Goal: Task Accomplishment & Management: Use online tool/utility

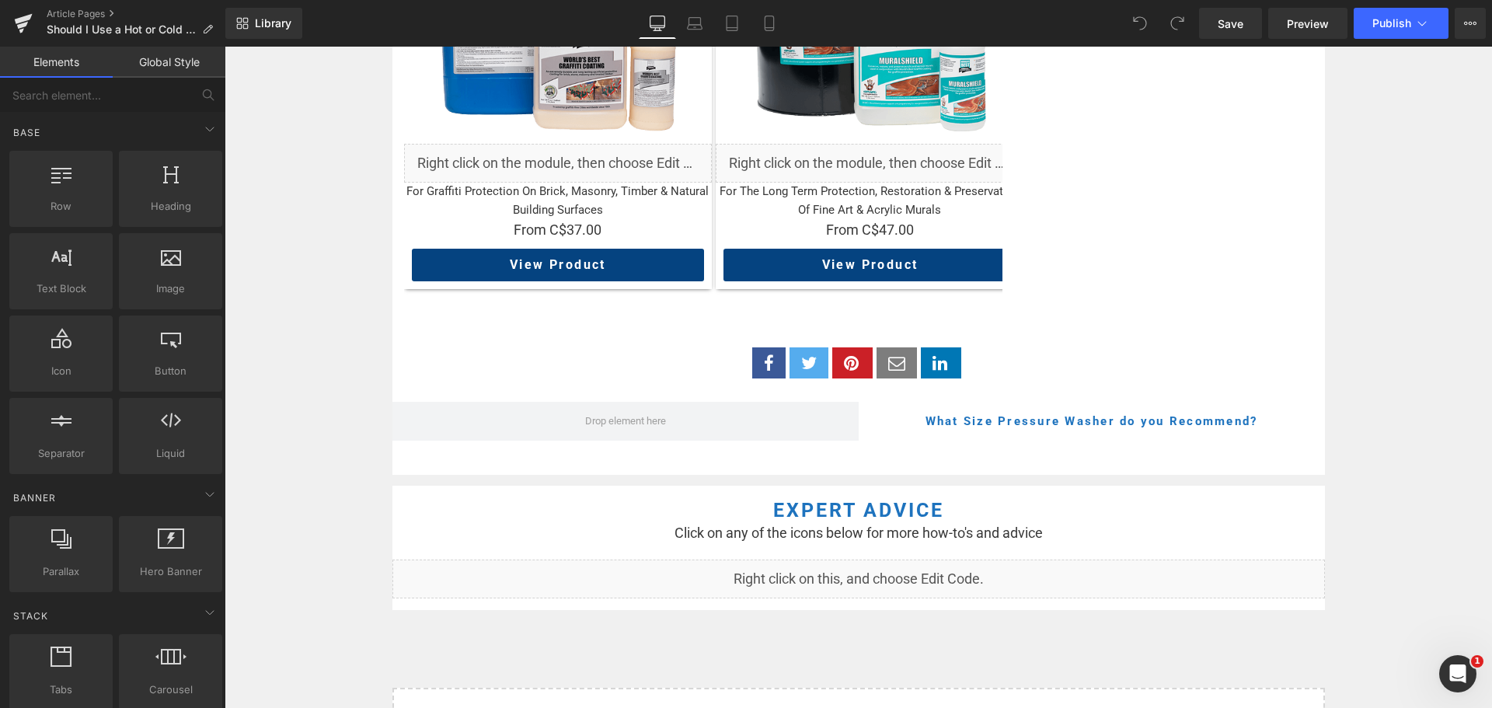
scroll to position [1943, 0]
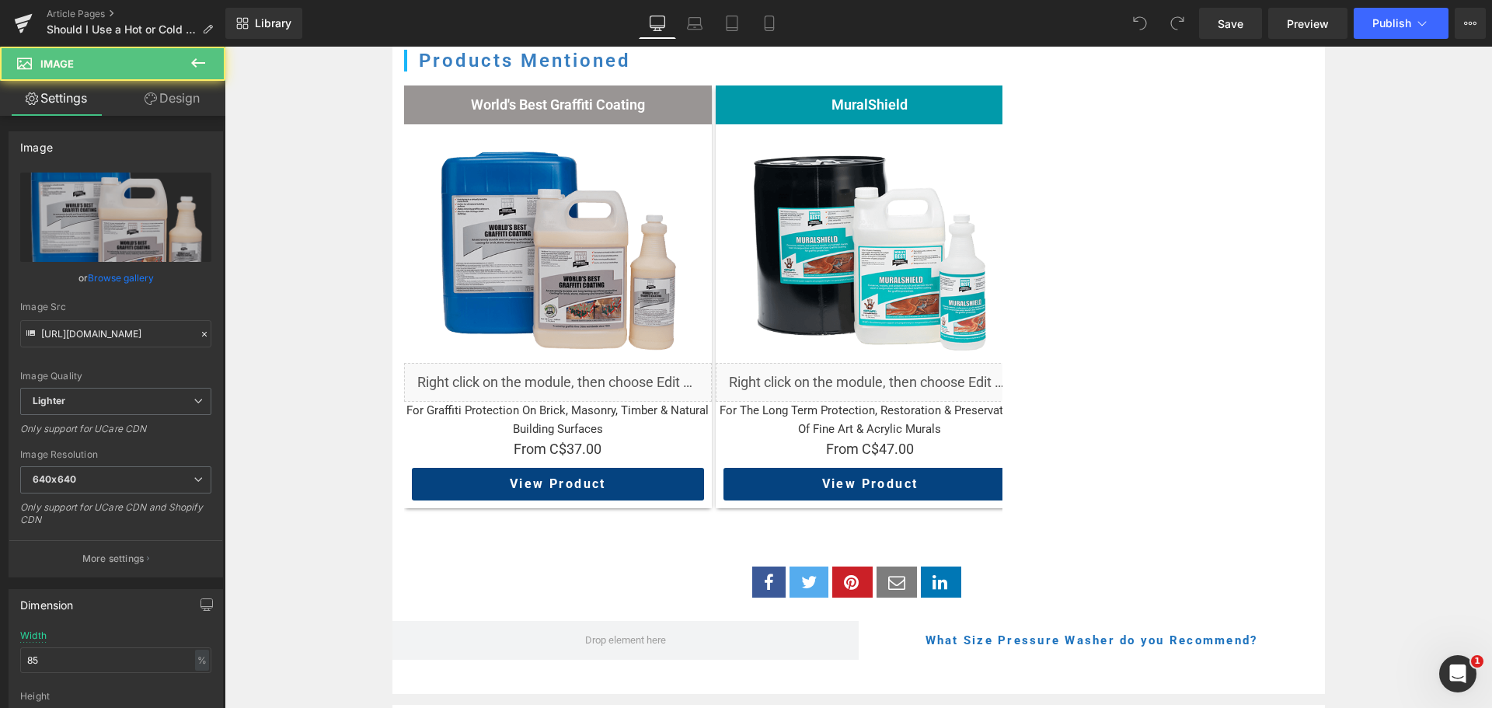
click at [547, 128] on img at bounding box center [558, 244] width 262 height 262
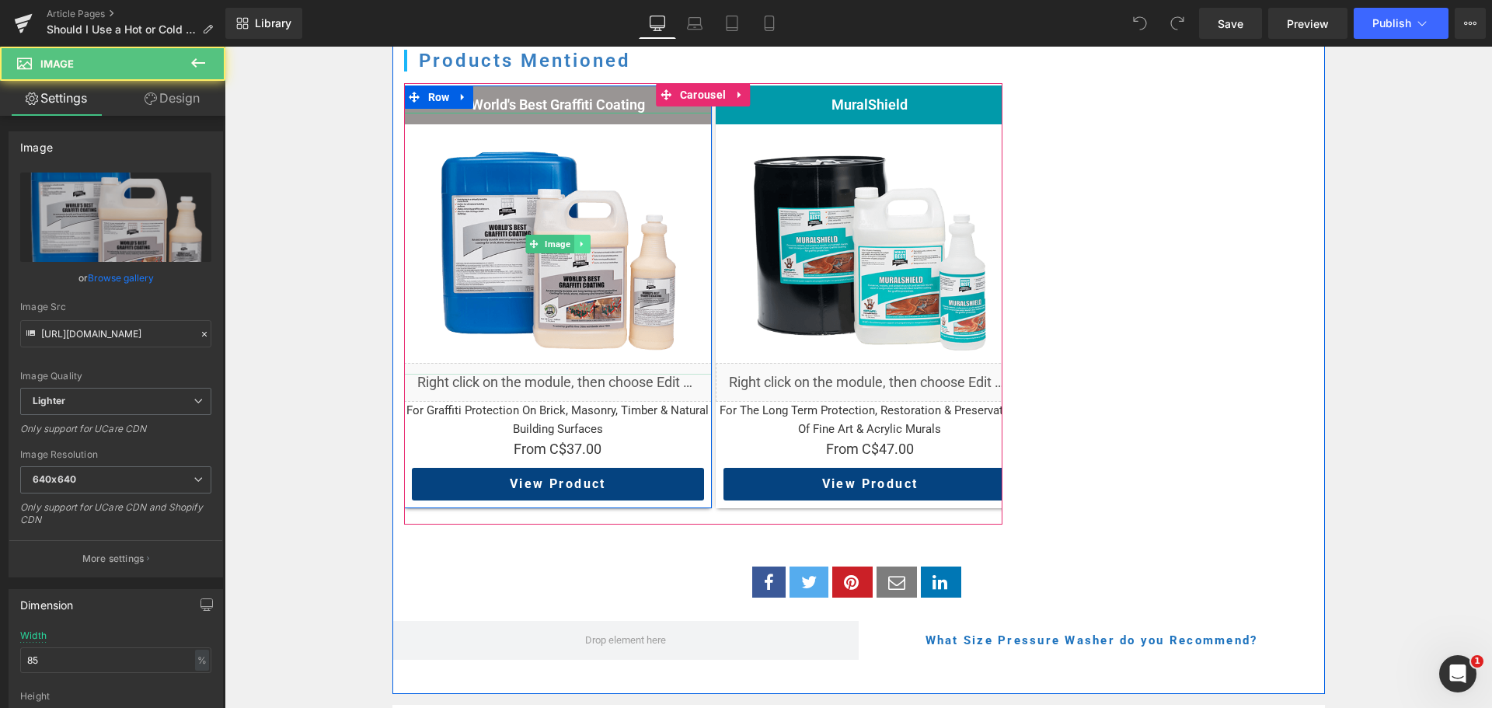
click at [577, 239] on icon at bounding box center [581, 243] width 9 height 9
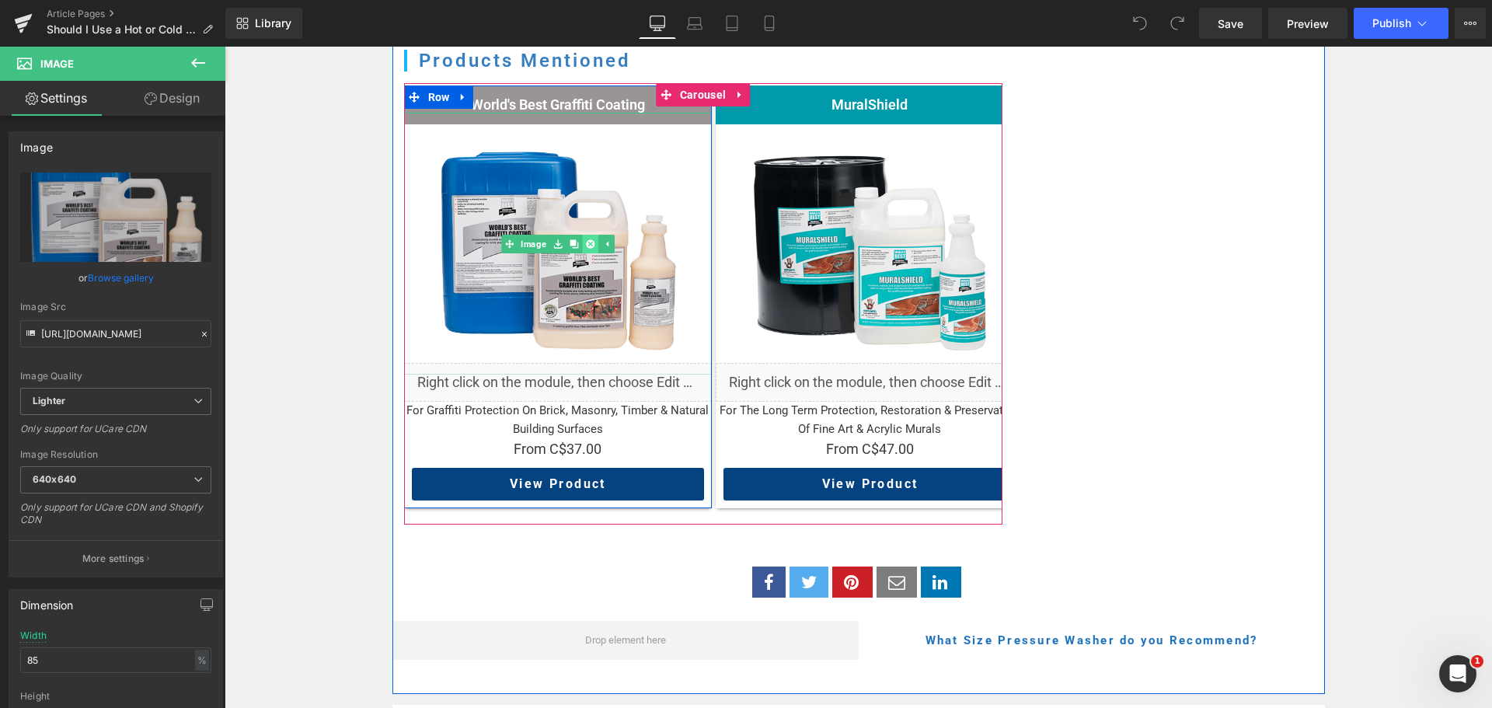
click at [586, 239] on icon at bounding box center [590, 243] width 9 height 9
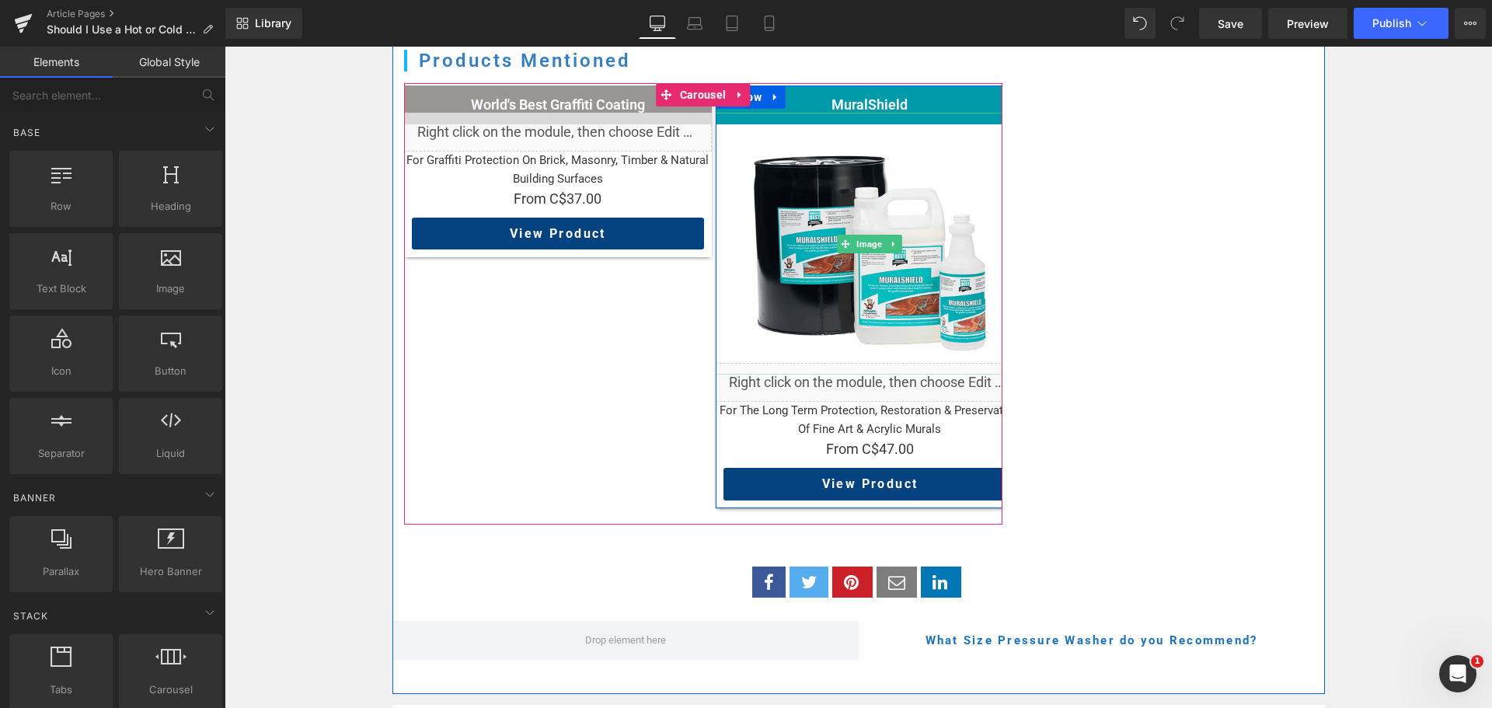
scroll to position [1826, 0]
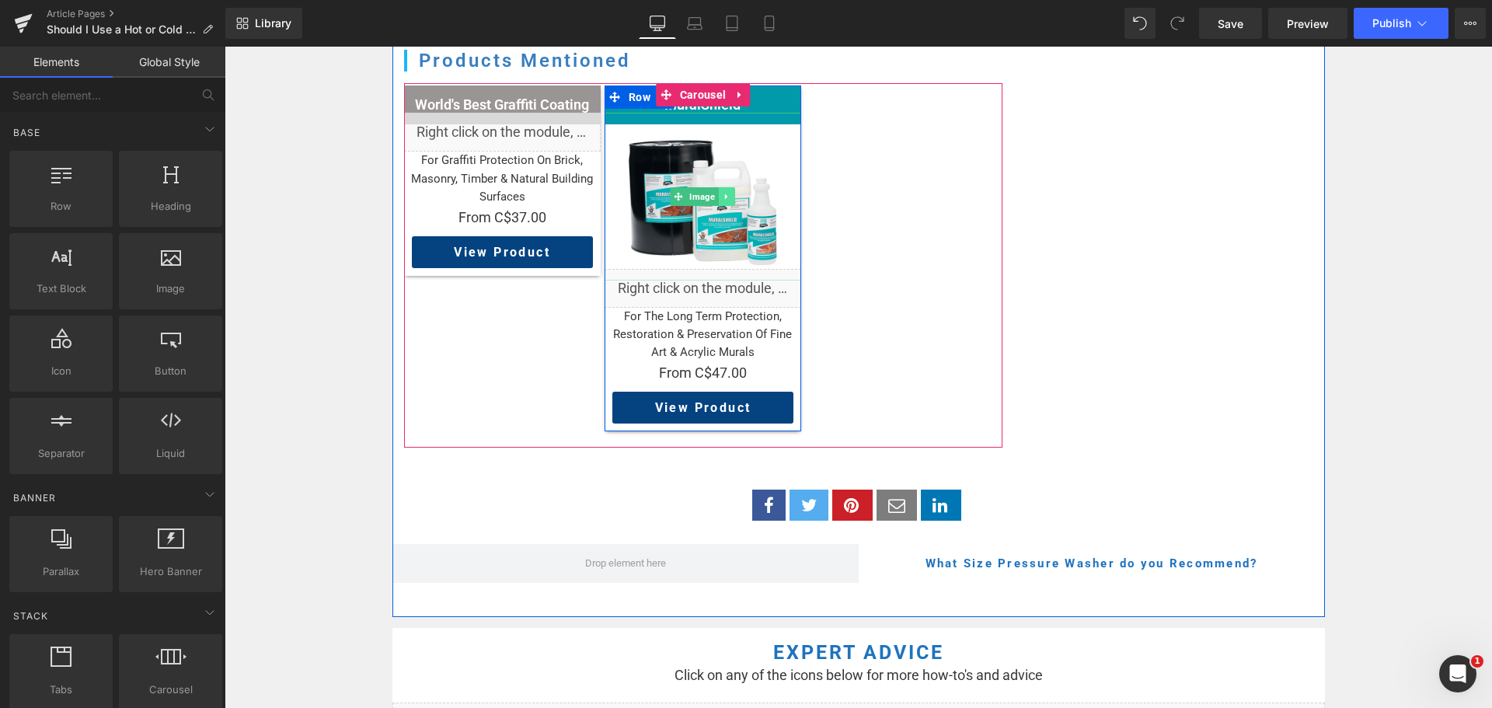
click at [727, 187] on link at bounding box center [727, 196] width 16 height 19
click at [730, 192] on icon at bounding box center [734, 196] width 9 height 9
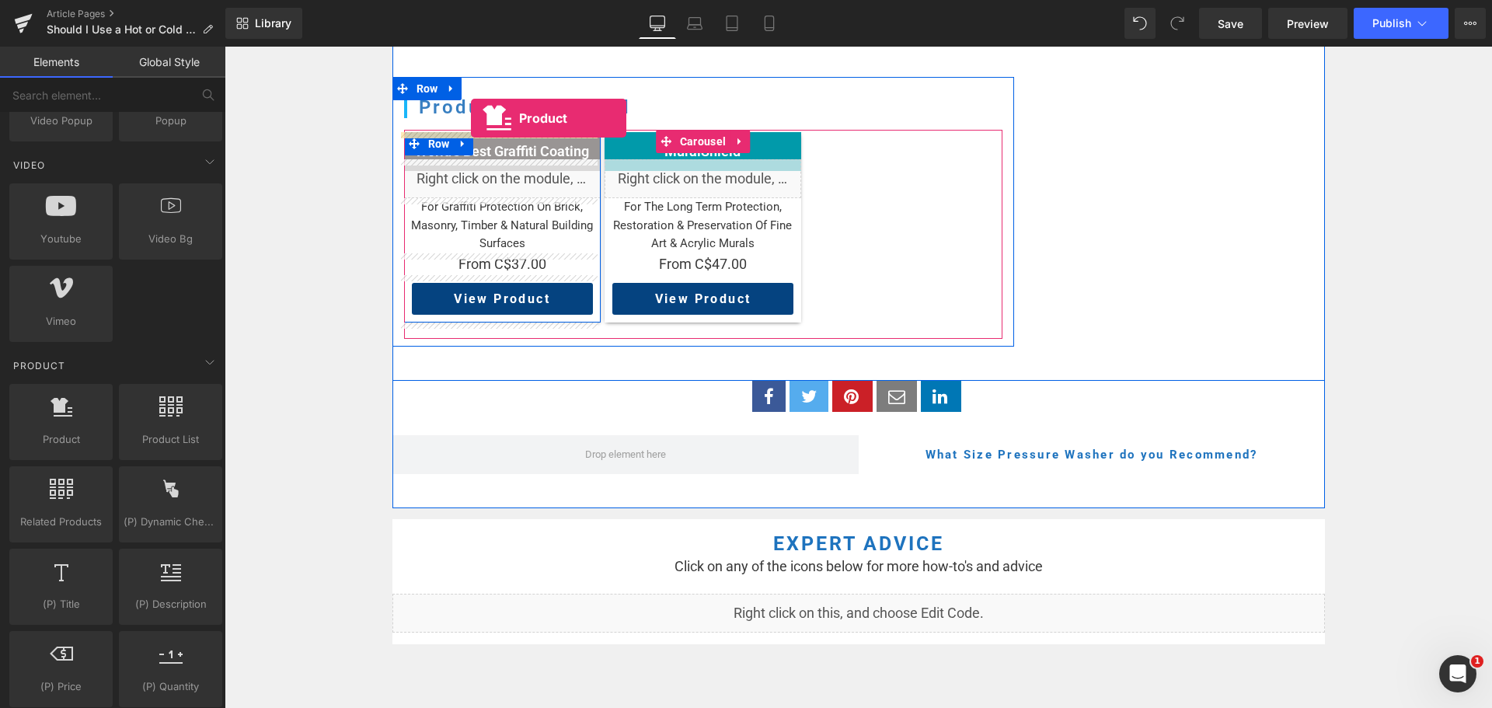
scroll to position [1717, 0]
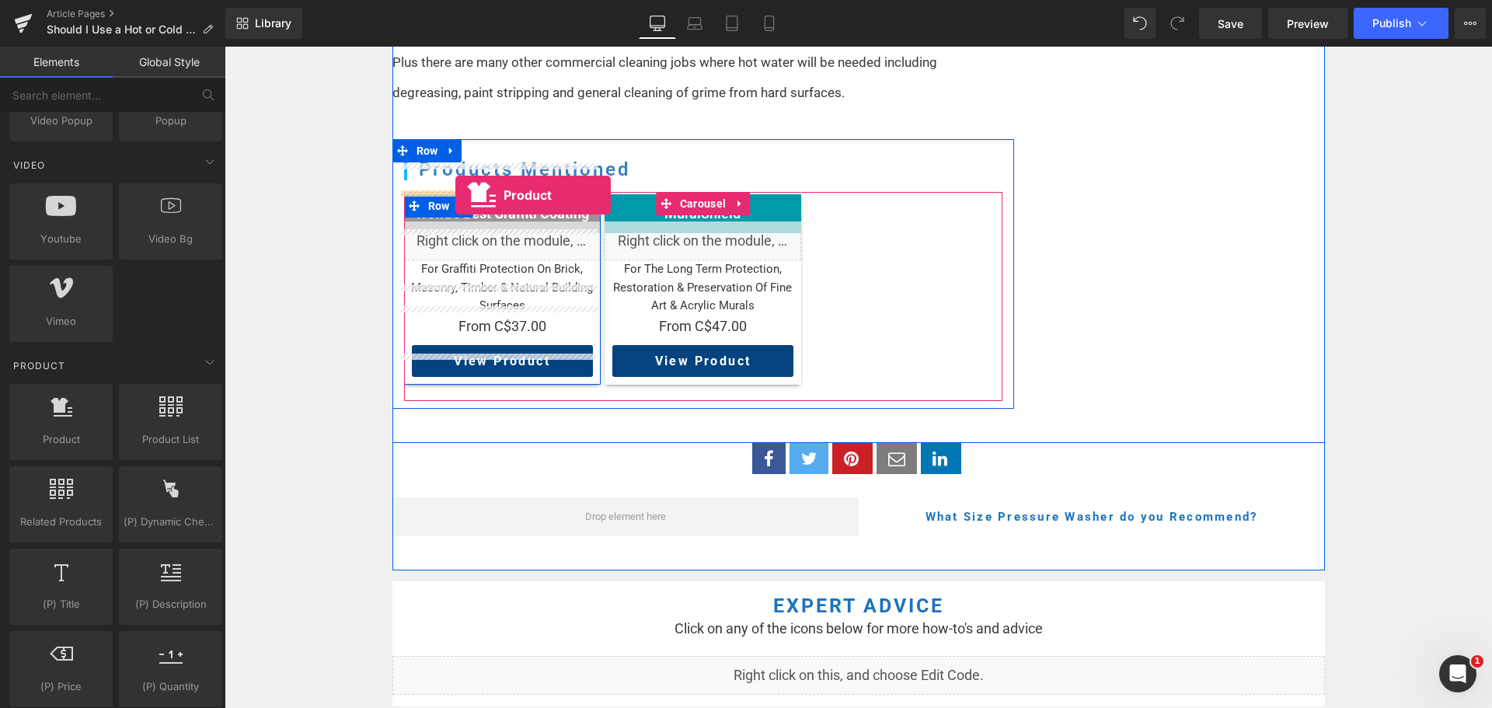
drag, startPoint x: 305, startPoint y: 471, endPoint x: 455, endPoint y: 195, distance: 314.3
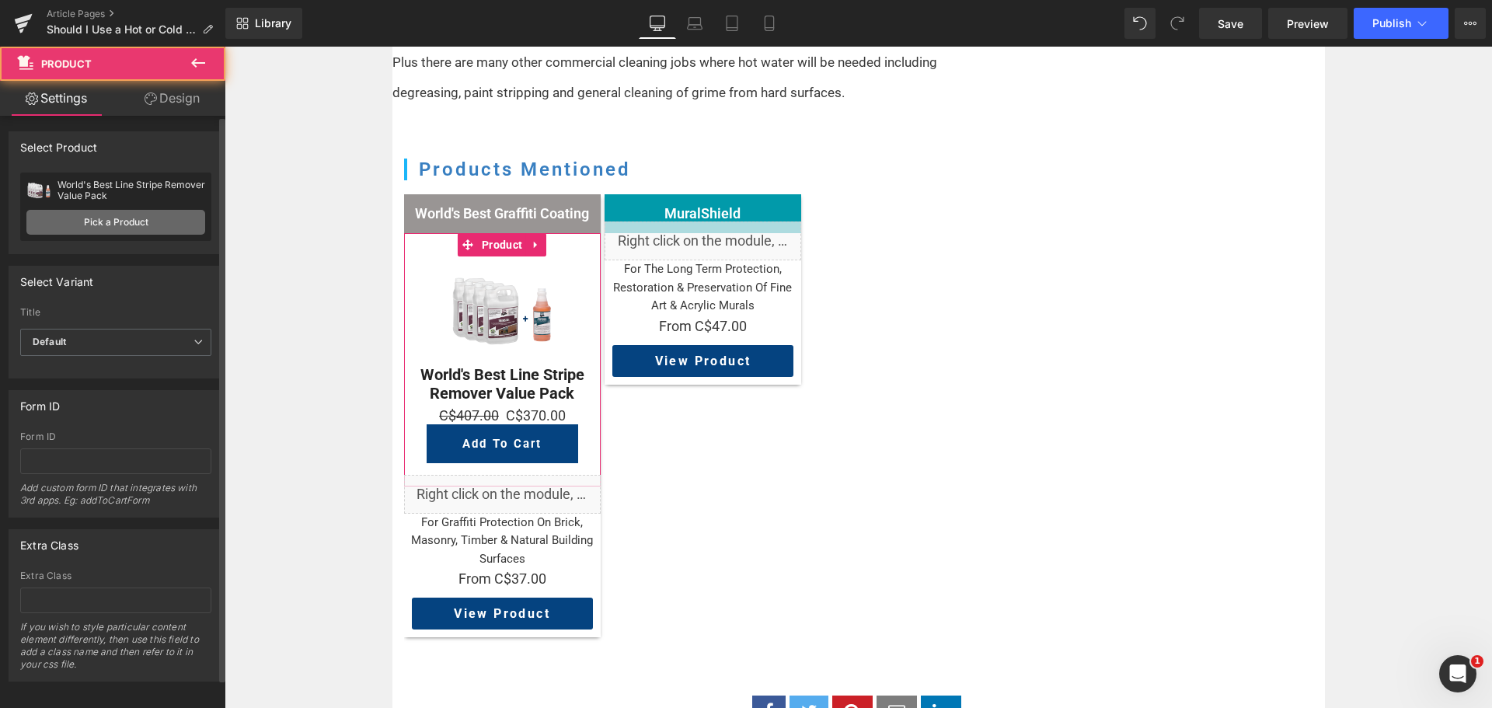
click at [91, 221] on link "Pick a Product" at bounding box center [115, 222] width 179 height 25
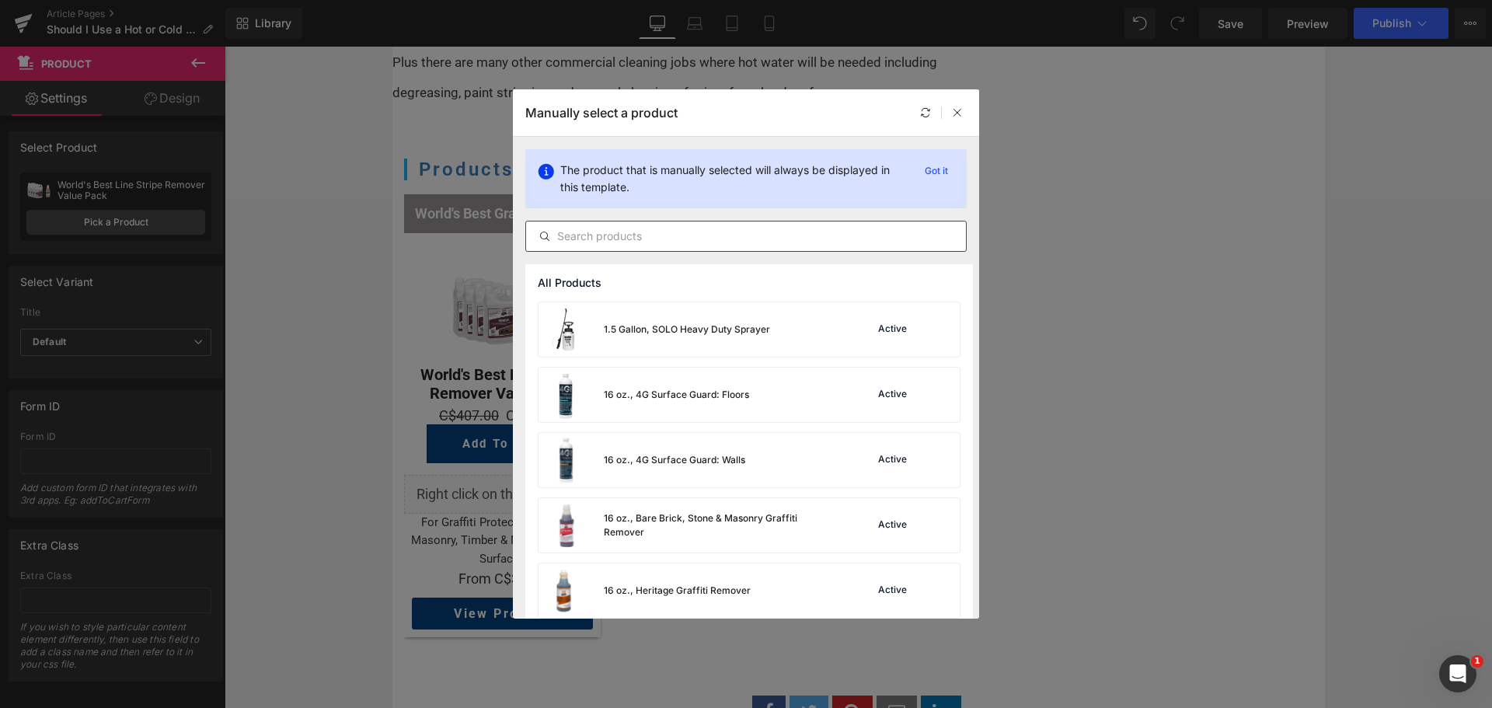
click at [577, 291] on input "text" at bounding box center [478, 291] width 197 height 0
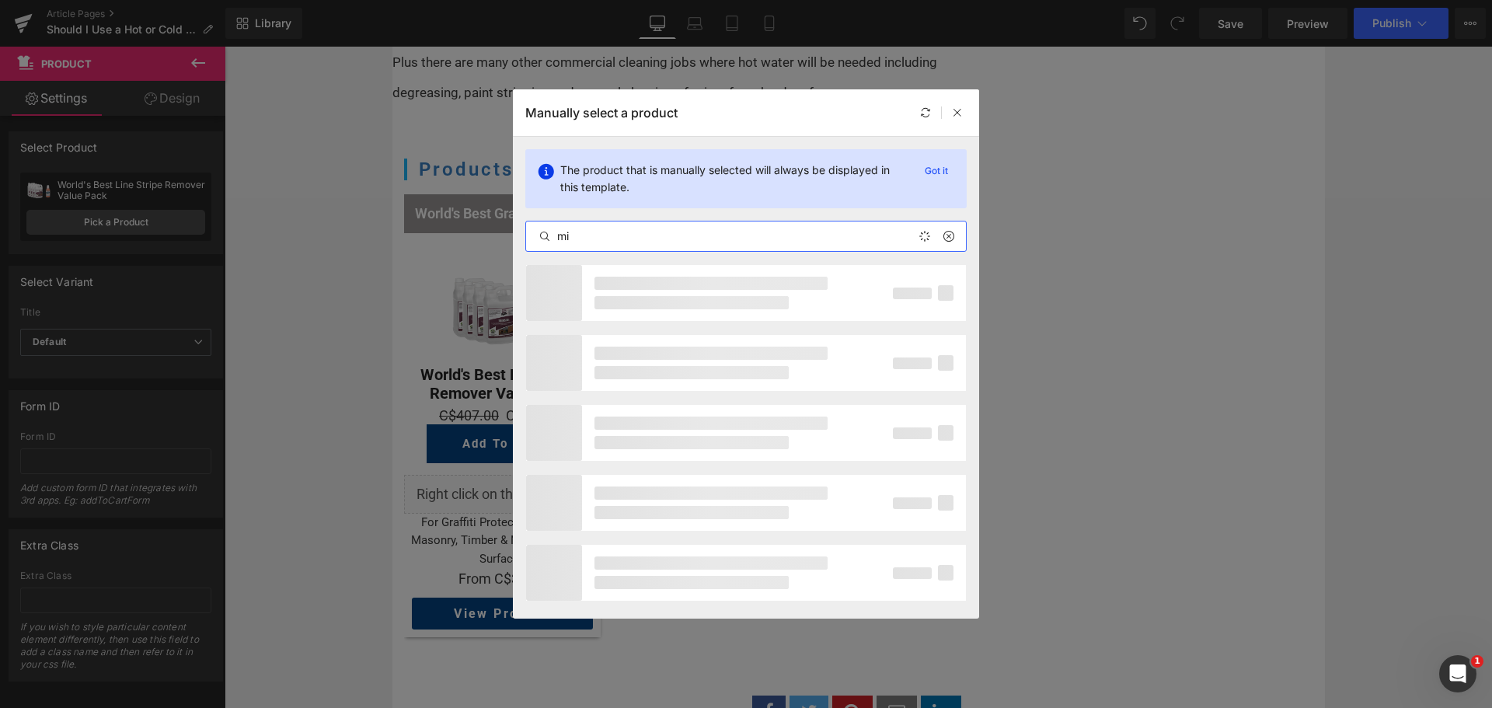
type input "m"
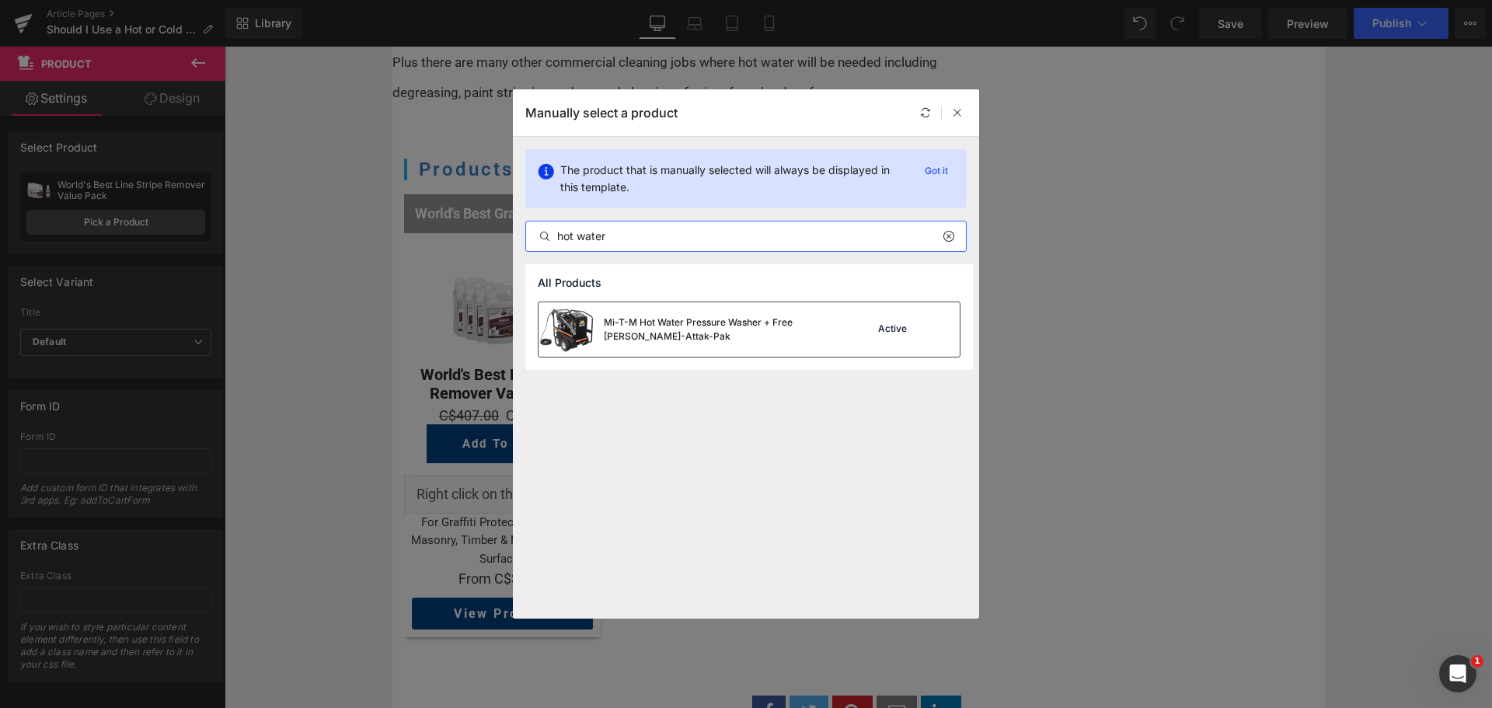
type input "hot water"
click at [678, 339] on div "Mi-T-M Hot Water Pressure Washer + Free [PERSON_NAME]-Attak-Pak" at bounding box center [720, 329] width 233 height 28
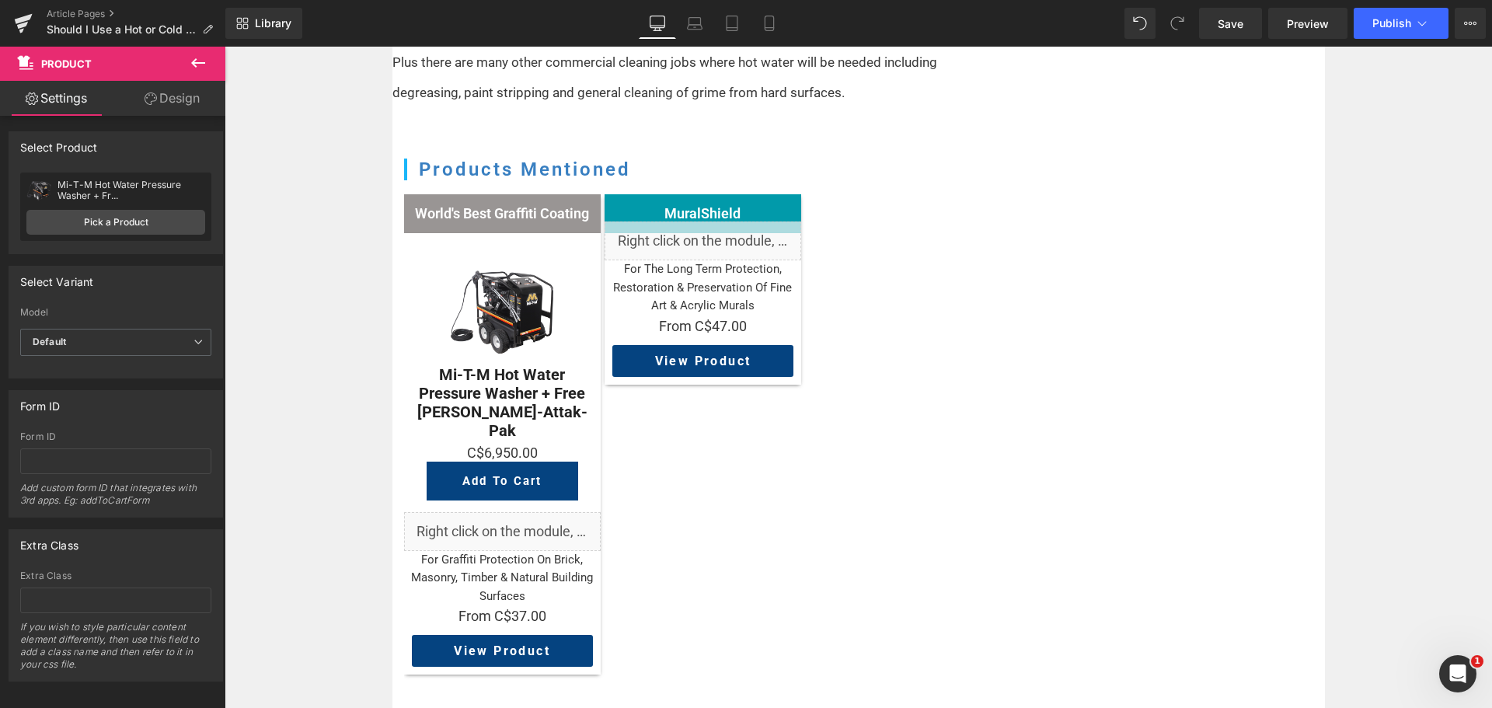
click at [202, 61] on icon at bounding box center [198, 63] width 19 height 19
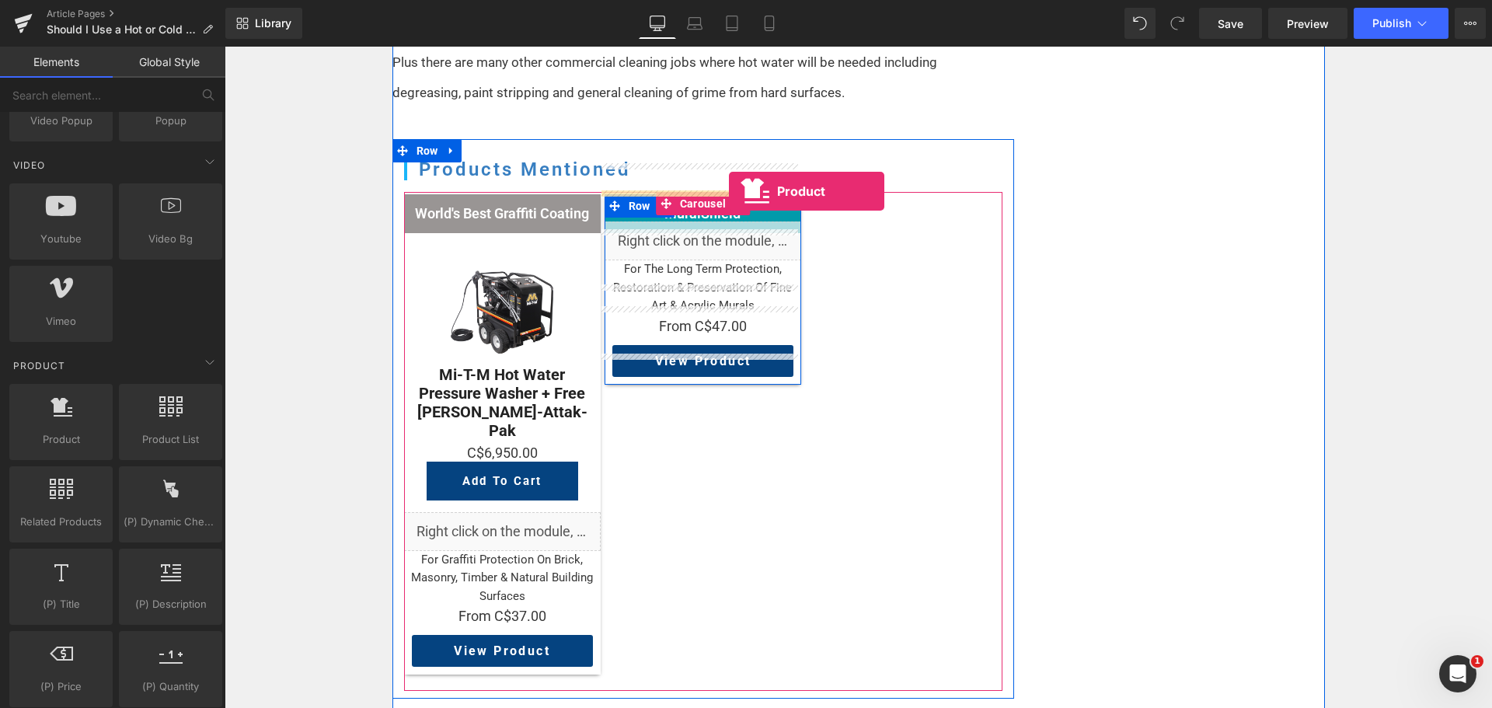
drag, startPoint x: 305, startPoint y: 482, endPoint x: 729, endPoint y: 191, distance: 513.6
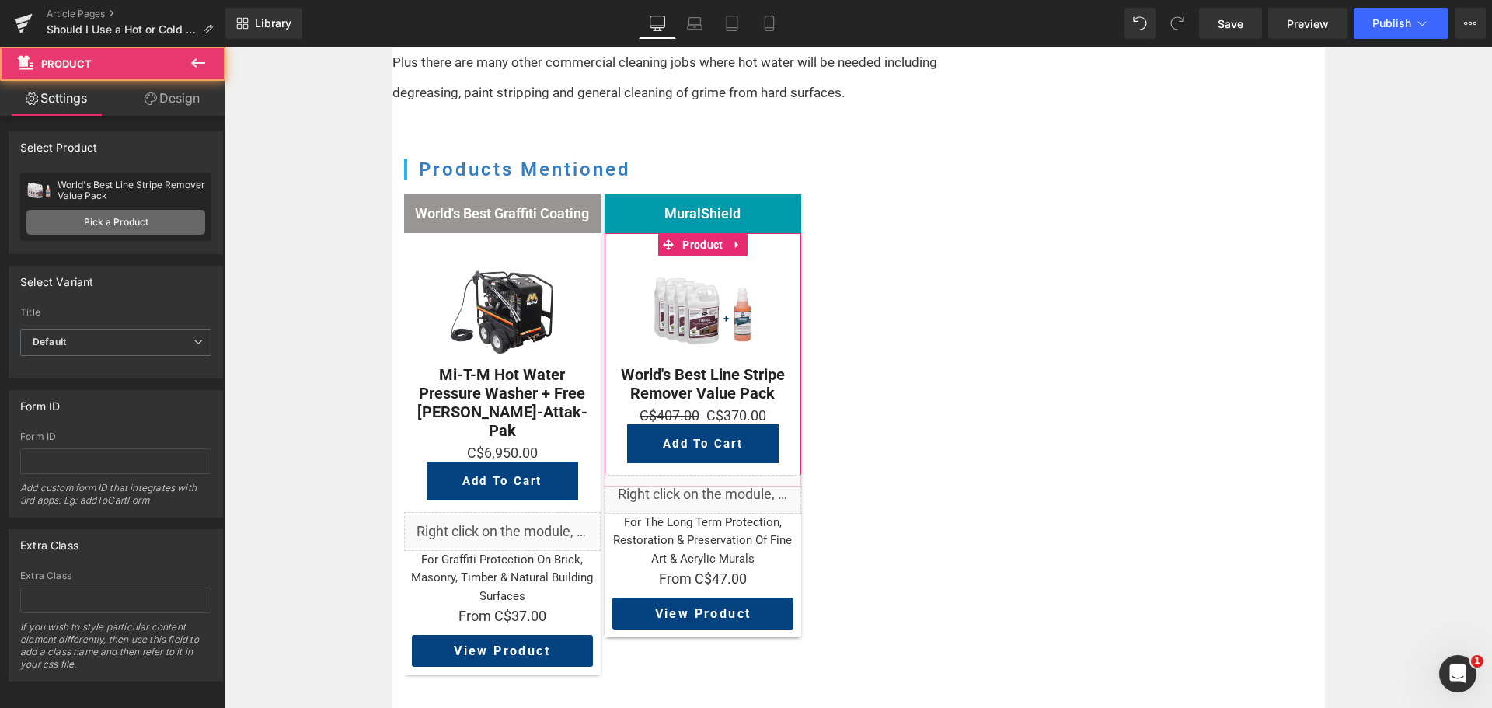
click at [114, 228] on link "Pick a Product" at bounding box center [115, 222] width 179 height 25
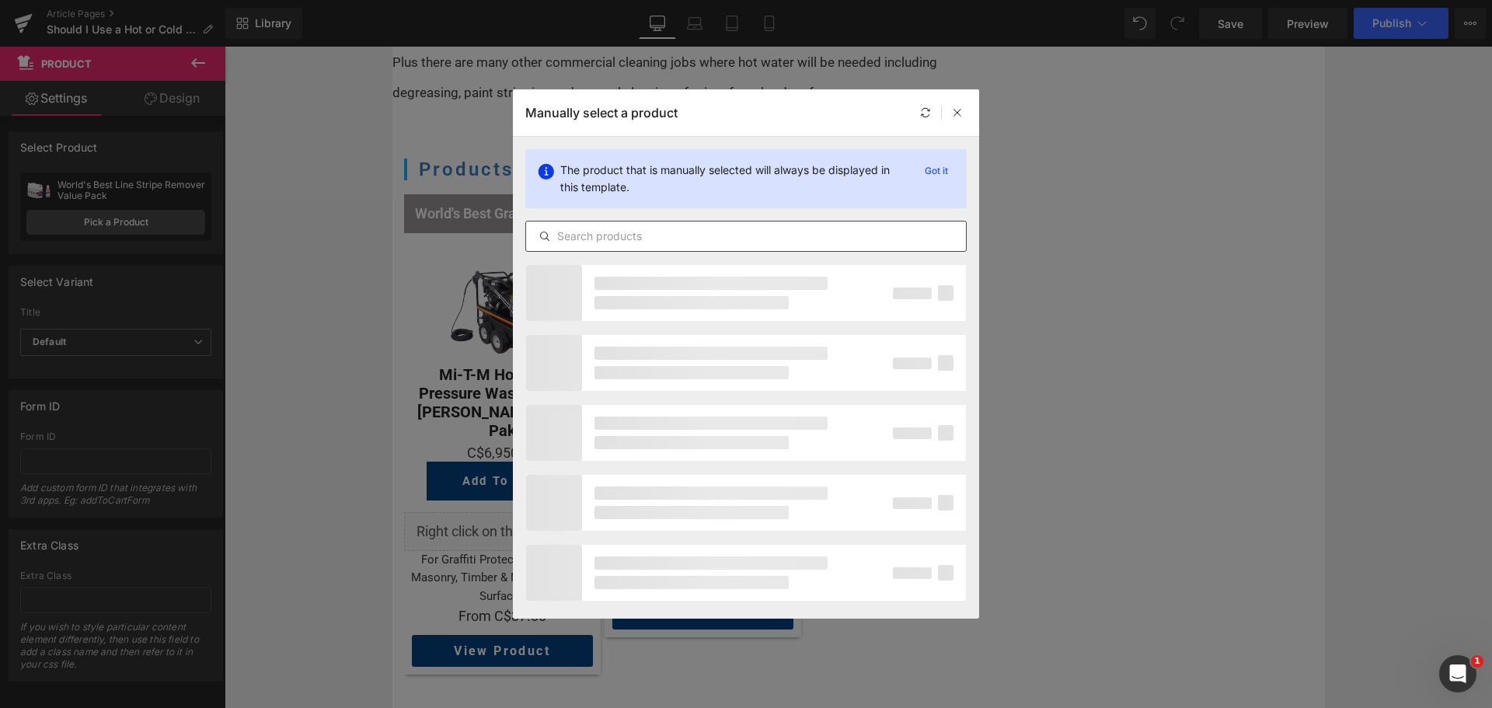
click at [612, 233] on input "text" at bounding box center [746, 236] width 440 height 19
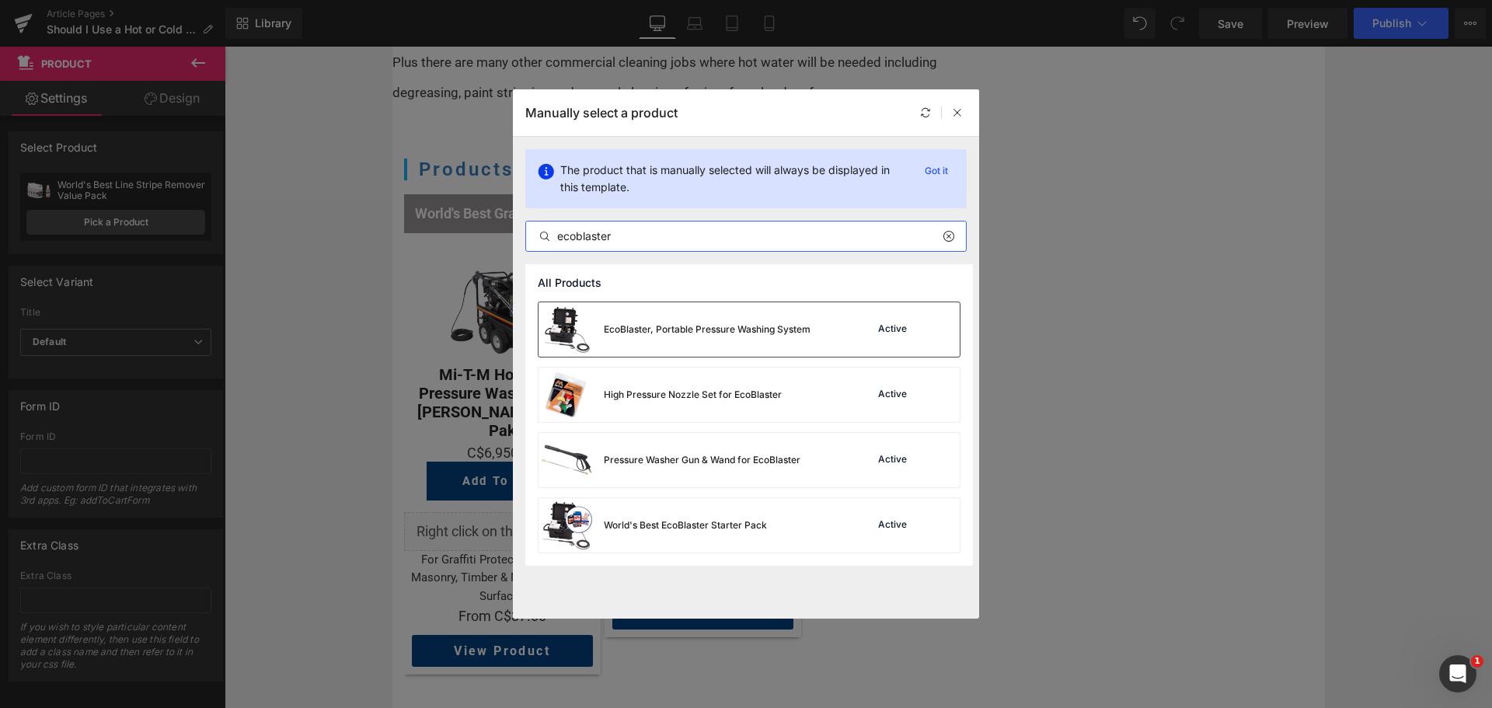
type input "ecoblaster"
click at [761, 339] on div "EcoBlaster, Portable Pressure Washing System" at bounding box center [674, 329] width 272 height 54
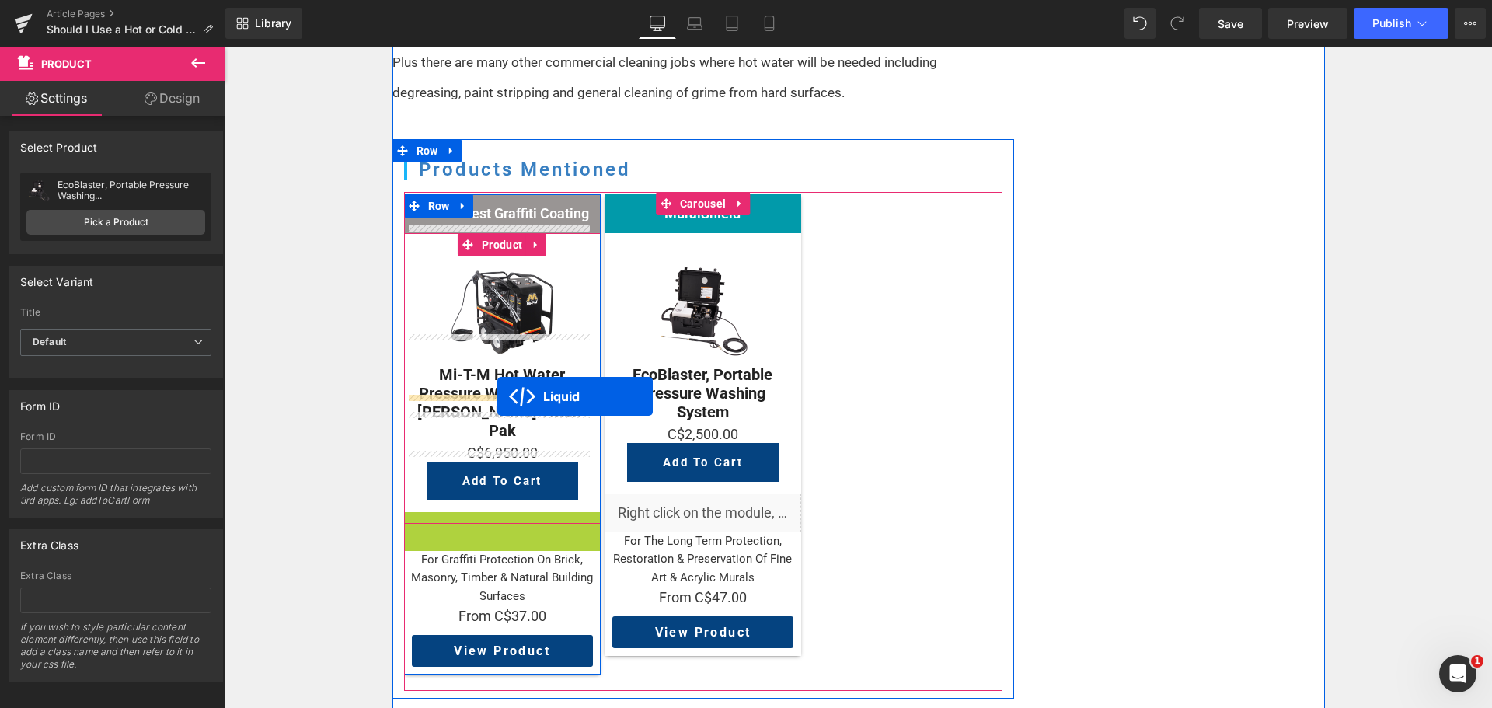
drag, startPoint x: 481, startPoint y: 479, endPoint x: 497, endPoint y: 396, distance: 84.7
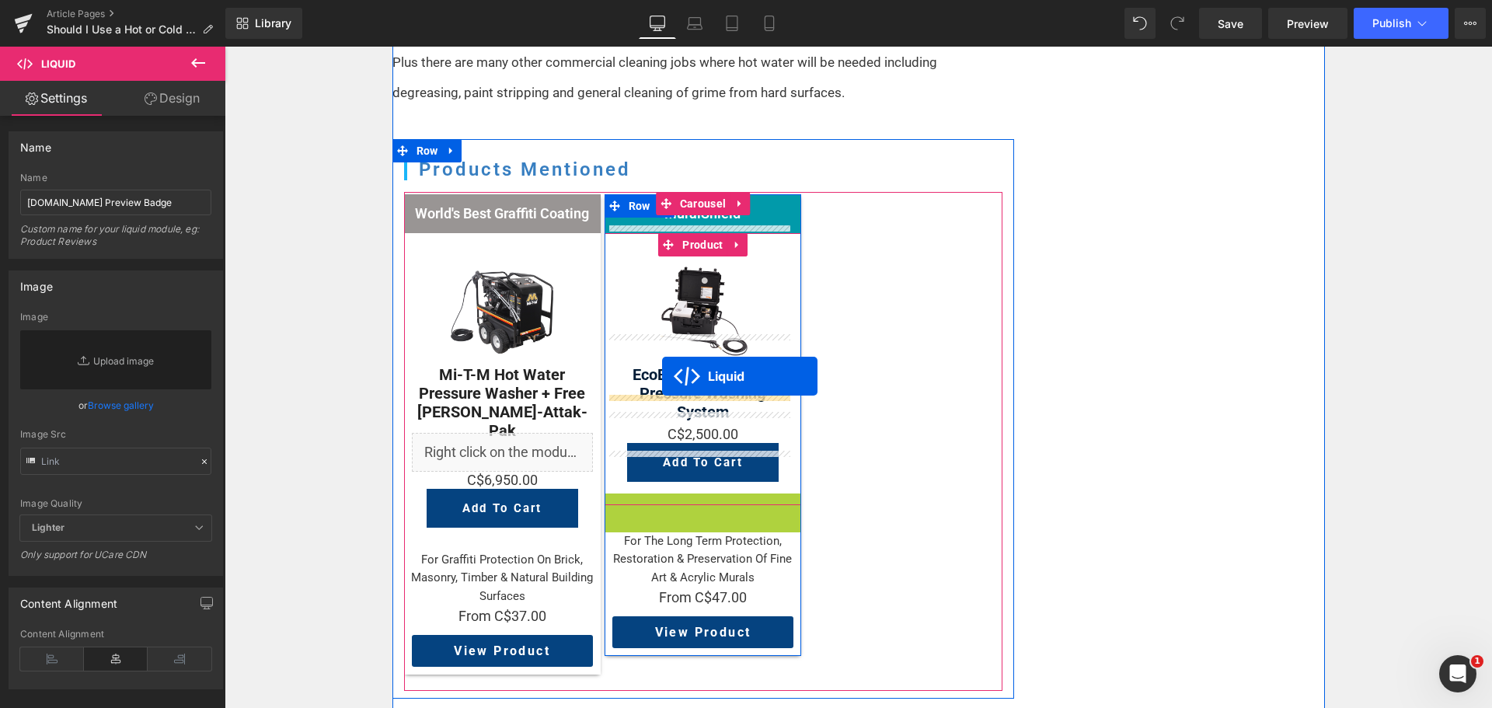
drag, startPoint x: 655, startPoint y: 474, endPoint x: 662, endPoint y: 376, distance: 98.2
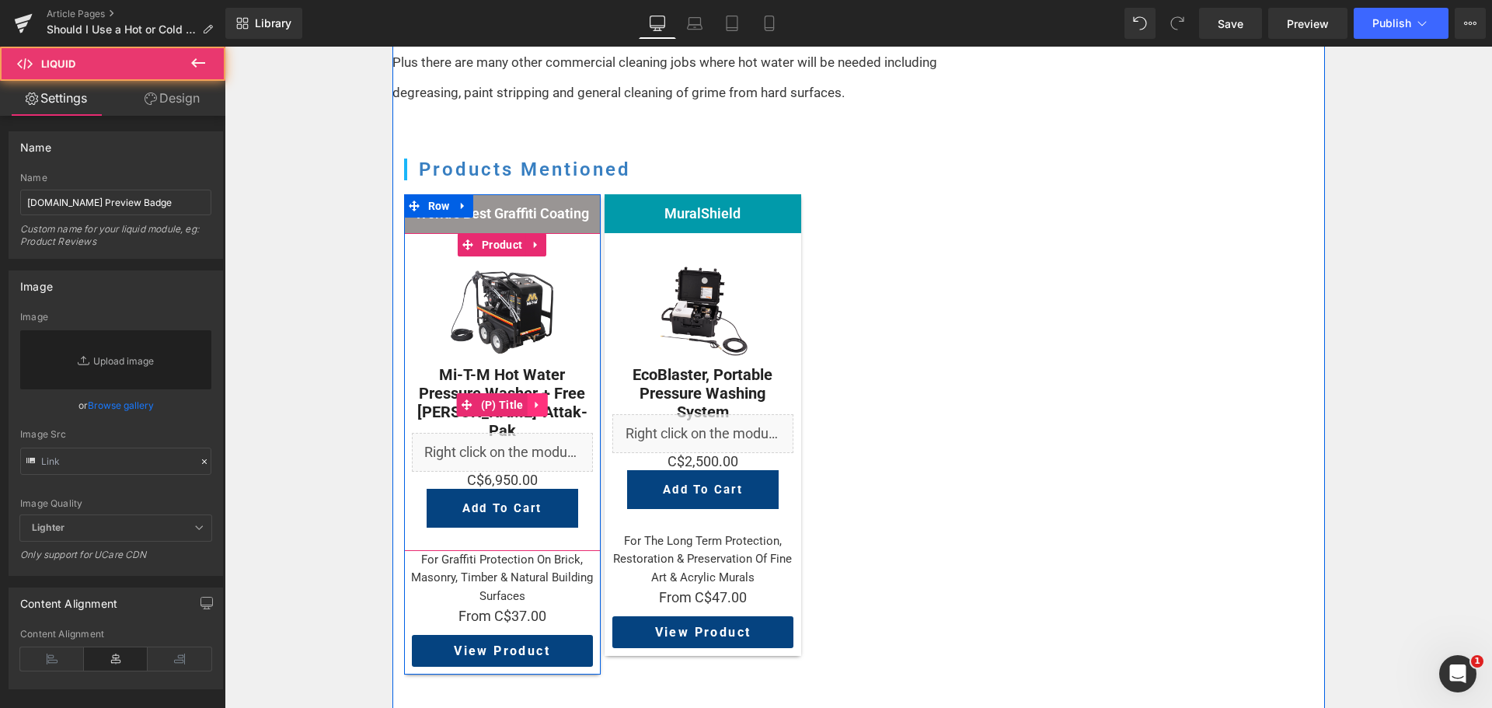
click at [532, 399] on icon at bounding box center [537, 405] width 11 height 12
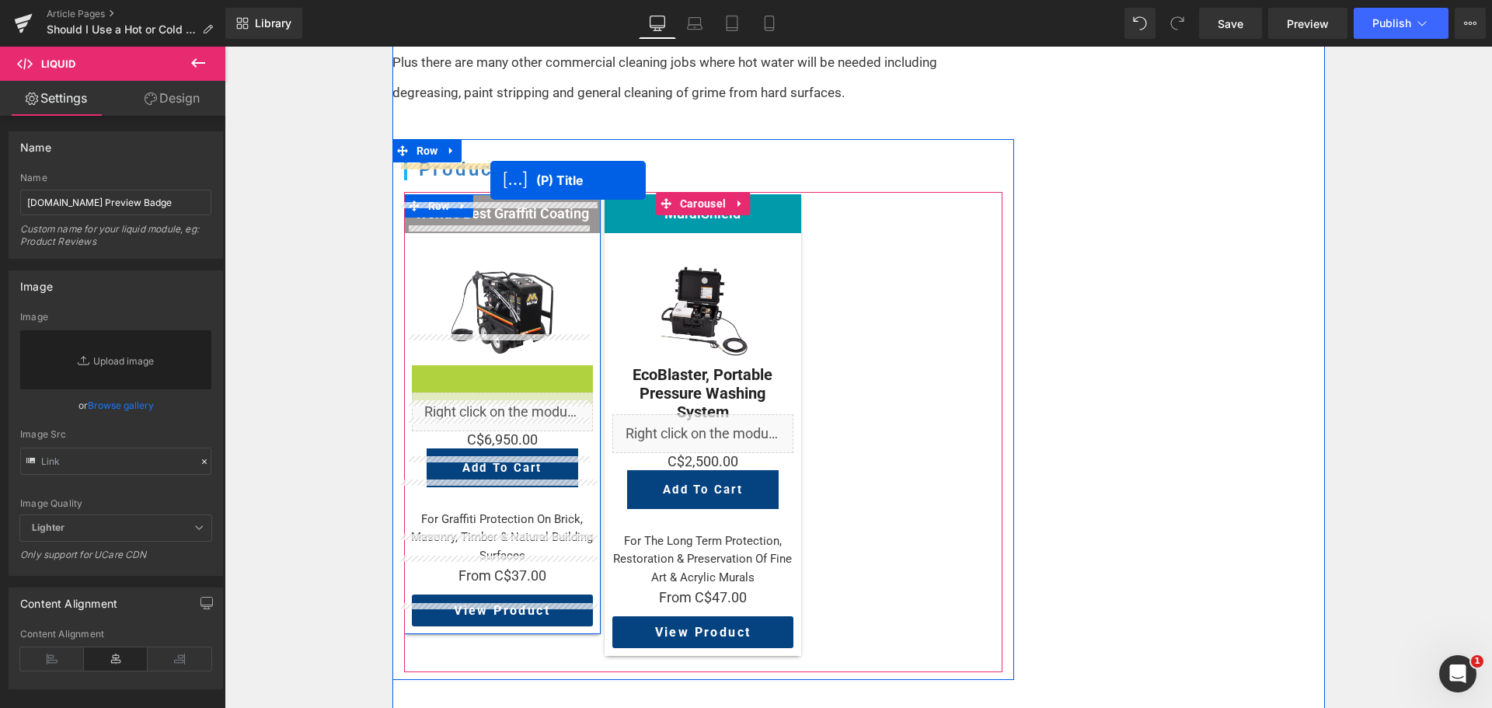
drag, startPoint x: 470, startPoint y: 355, endPoint x: 490, endPoint y: 180, distance: 176.0
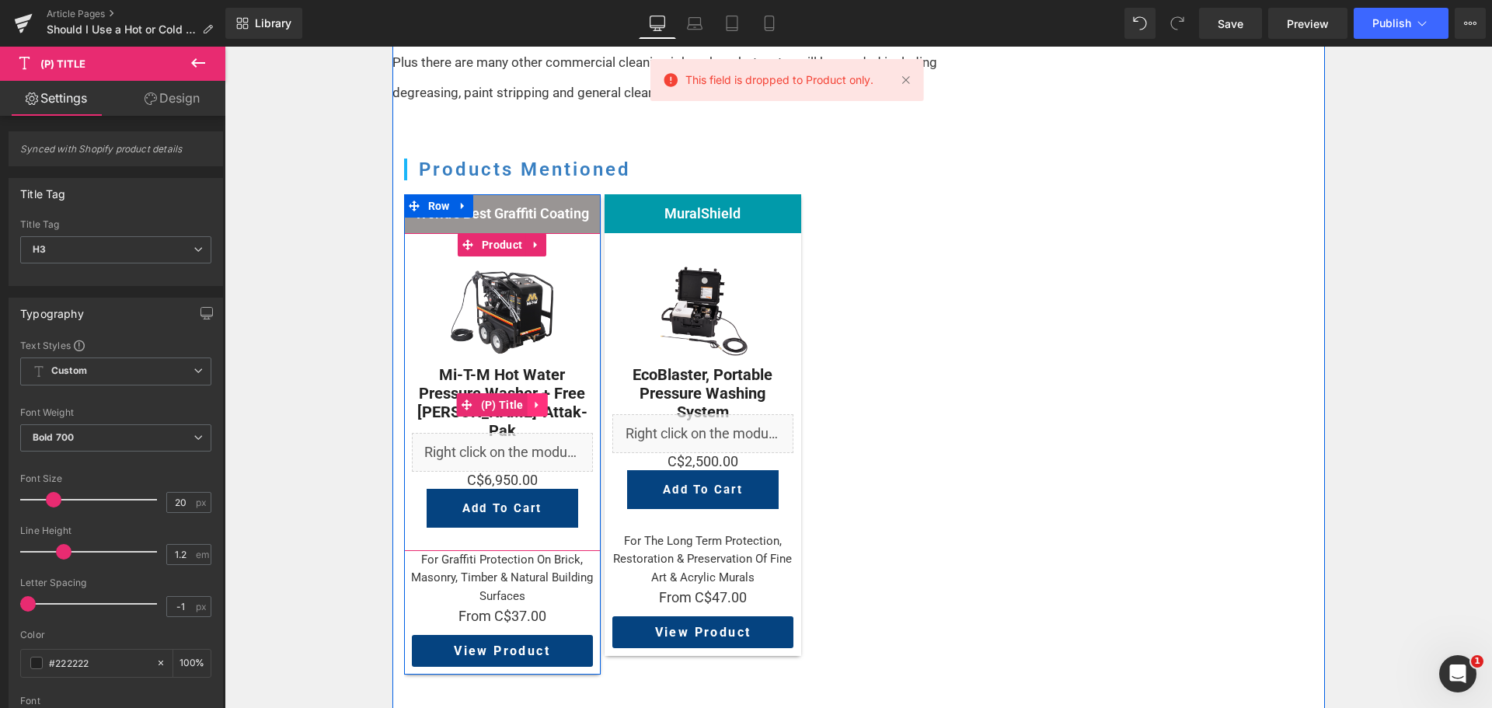
click at [533, 399] on icon at bounding box center [537, 405] width 11 height 12
click at [542, 399] on icon at bounding box center [547, 404] width 11 height 11
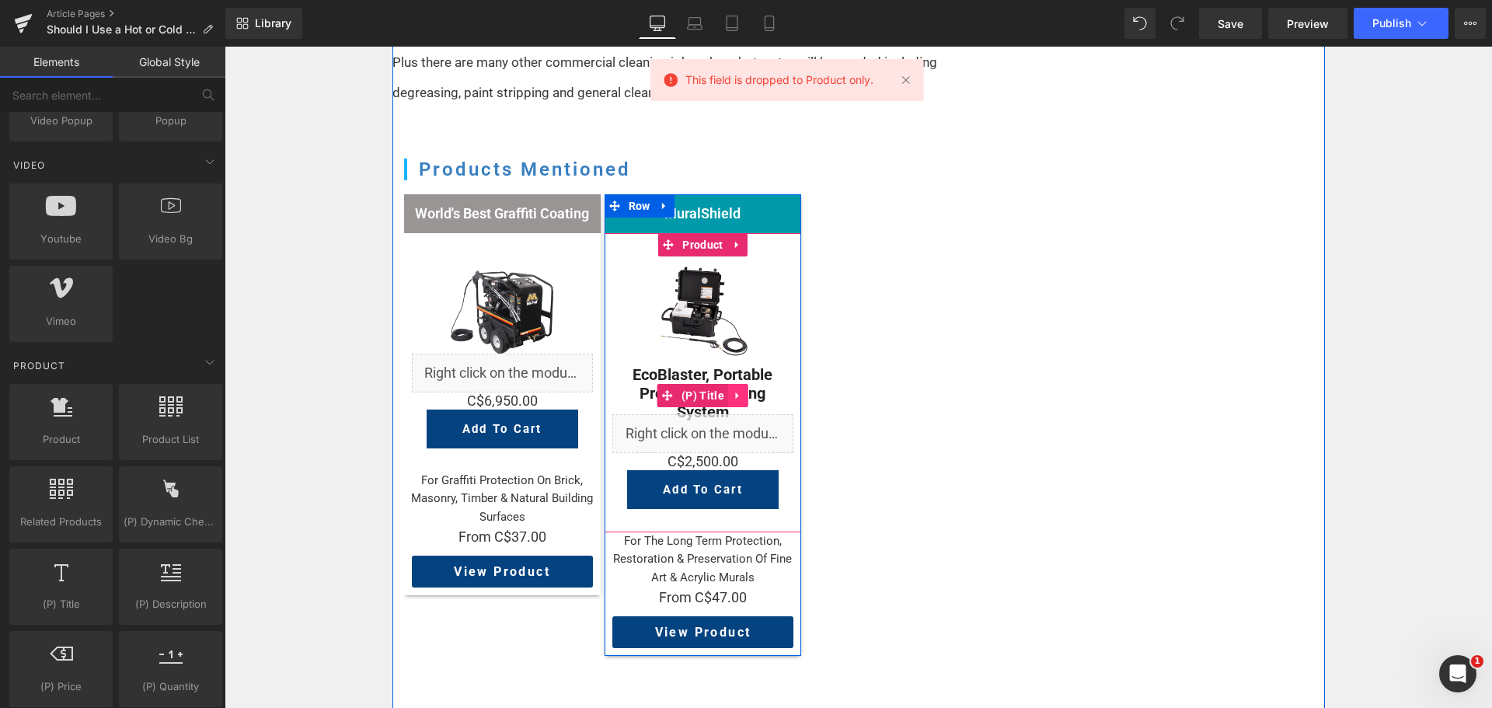
click at [734, 390] on icon at bounding box center [738, 396] width 11 height 12
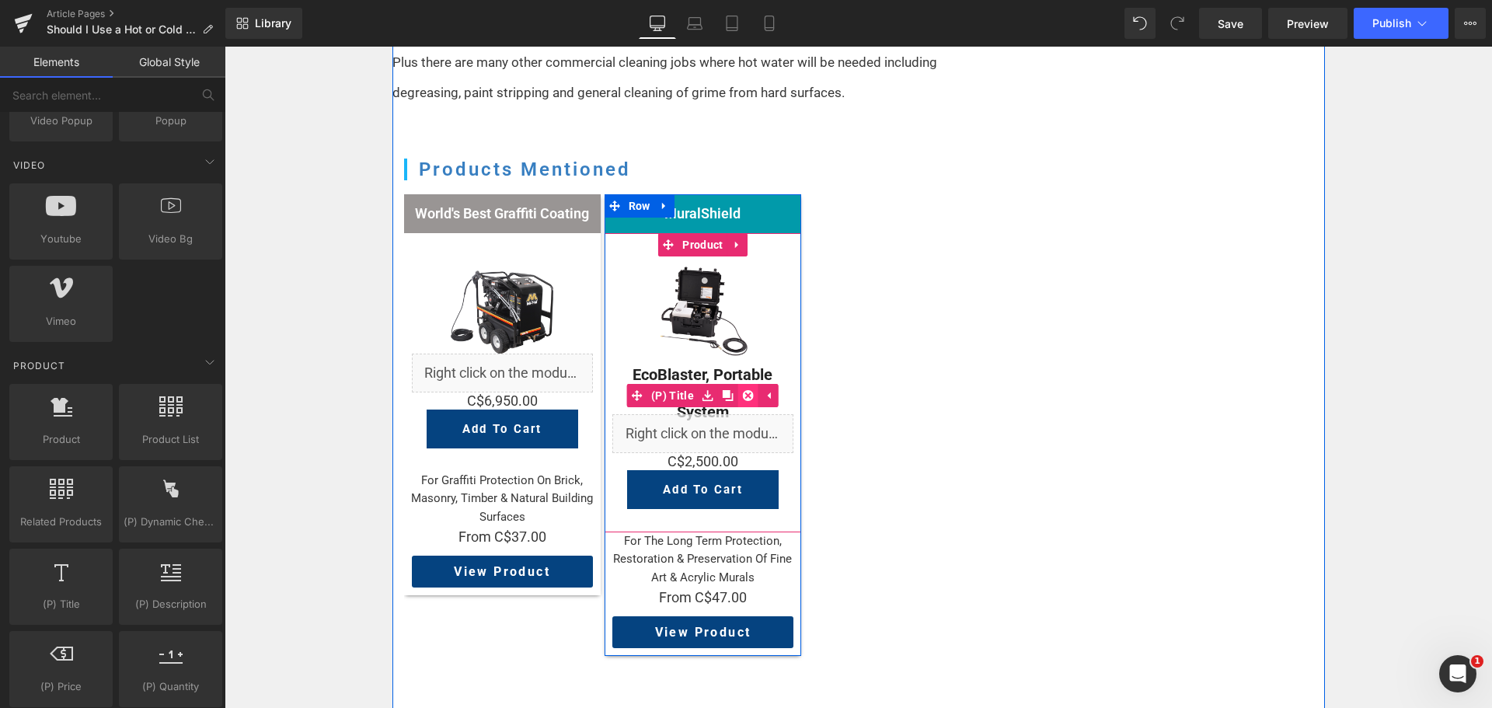
click at [743, 390] on icon at bounding box center [748, 395] width 11 height 11
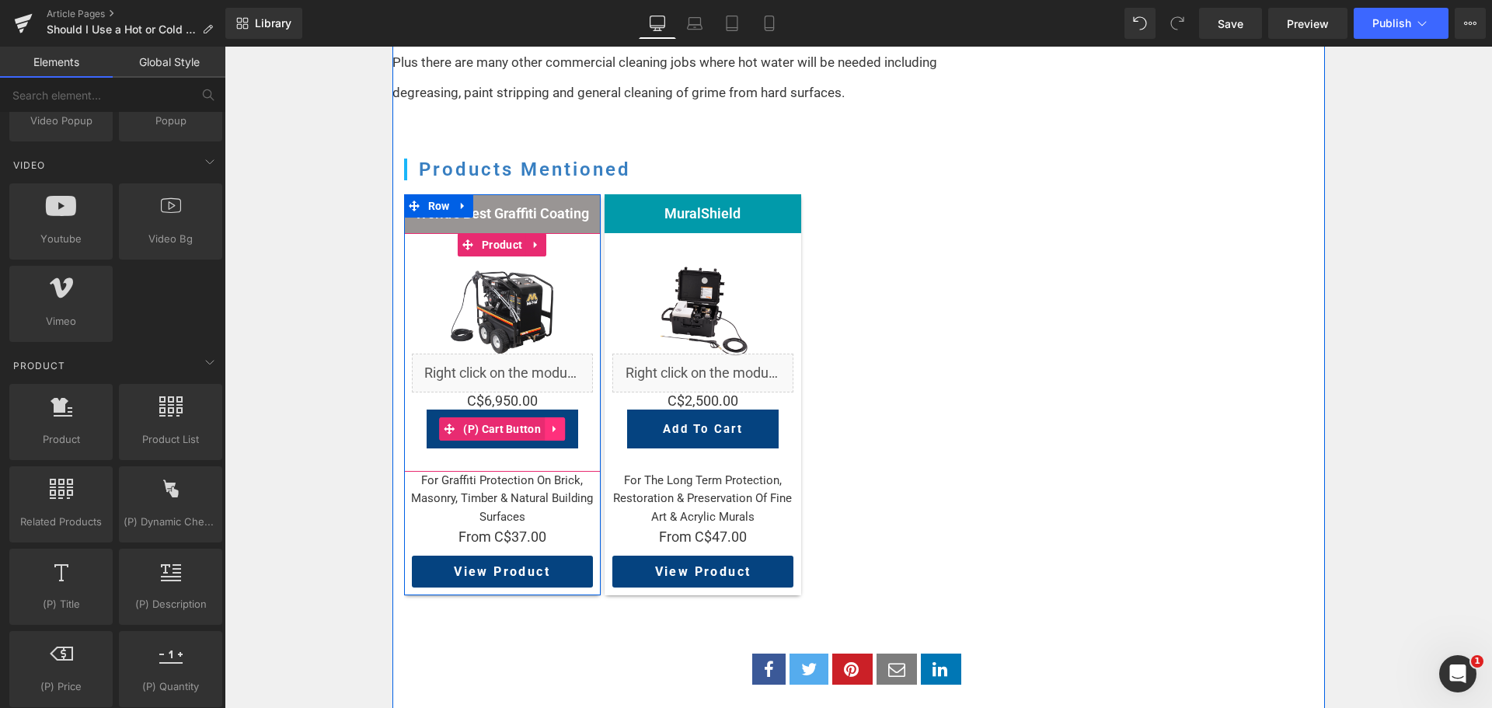
click at [551, 423] on icon at bounding box center [554, 429] width 11 height 12
click at [559, 423] on icon at bounding box center [564, 428] width 11 height 11
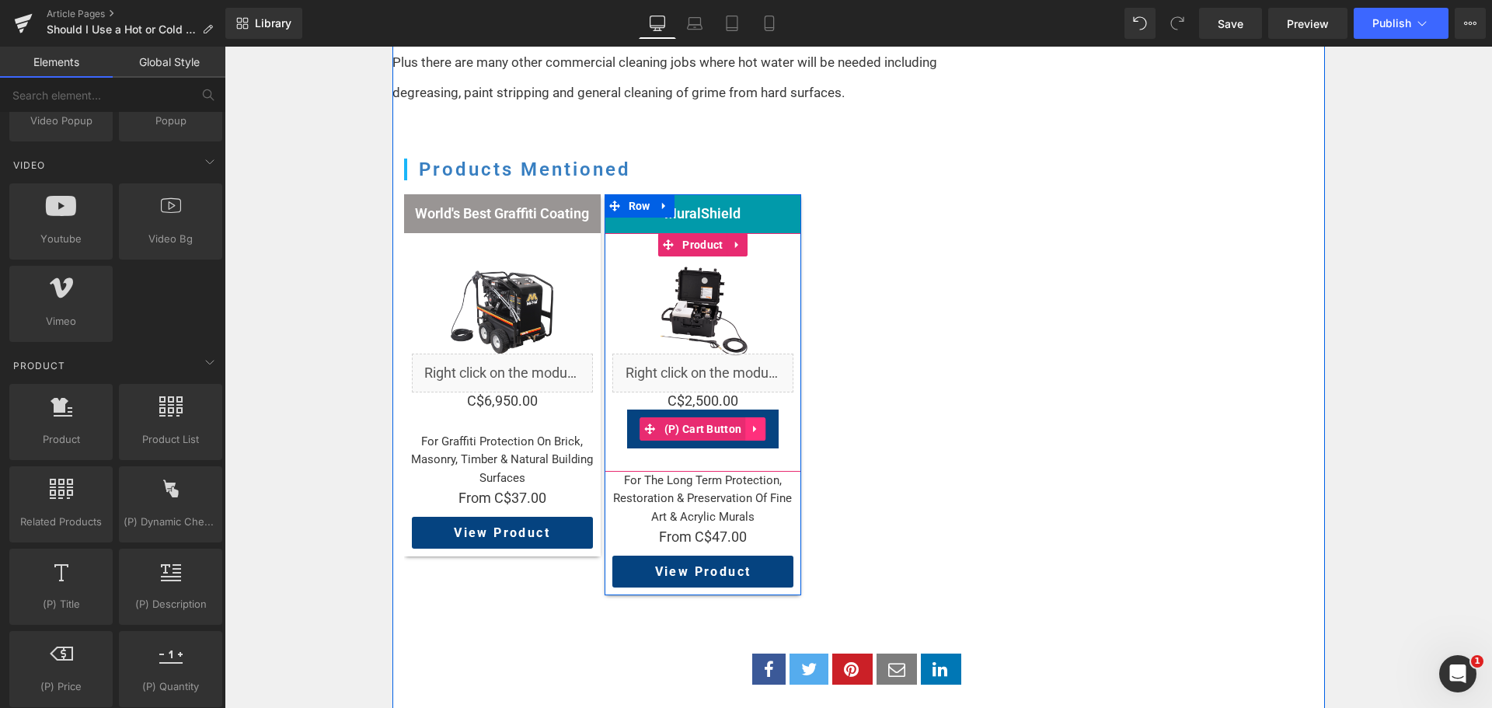
click at [753, 426] on icon at bounding box center [754, 429] width 3 height 7
click at [760, 423] on icon at bounding box center [765, 428] width 11 height 11
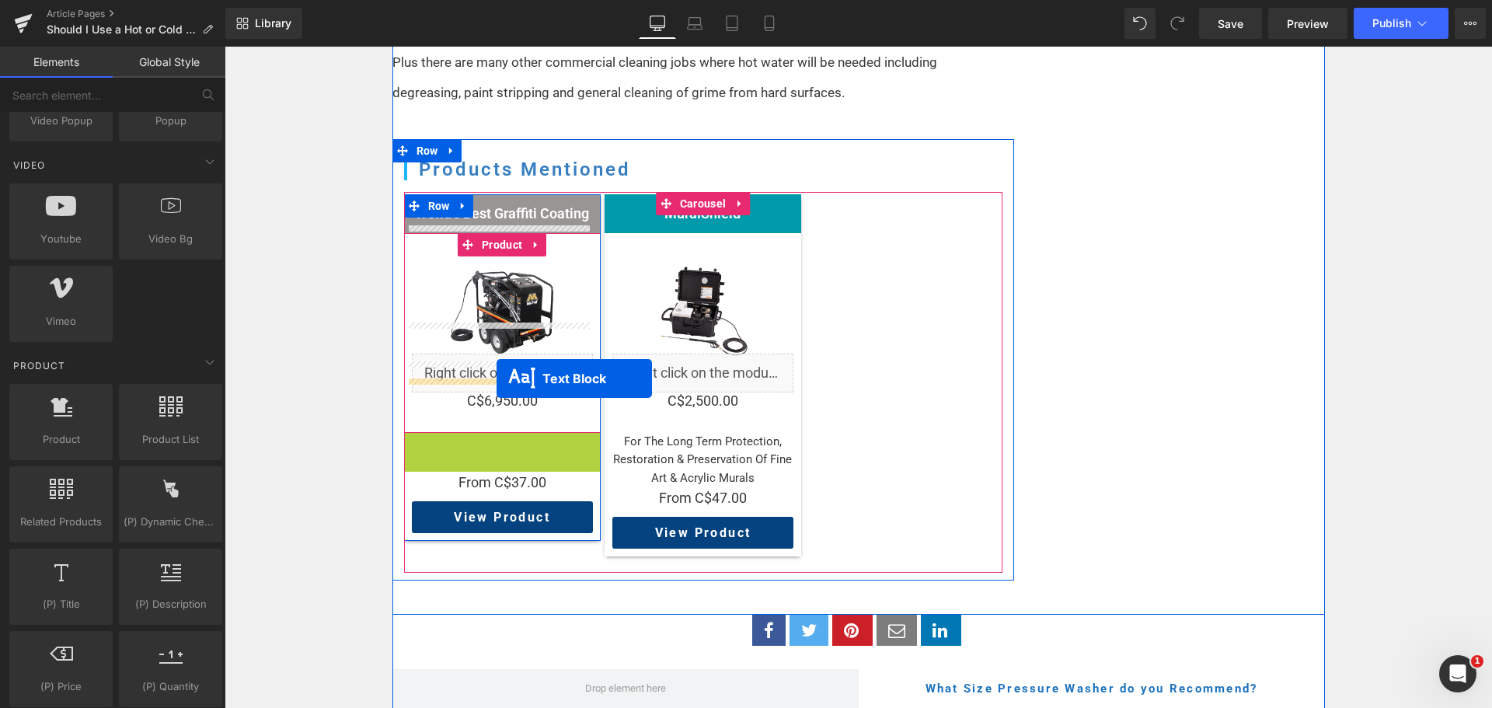
drag, startPoint x: 491, startPoint y: 413, endPoint x: 497, endPoint y: 378, distance: 34.6
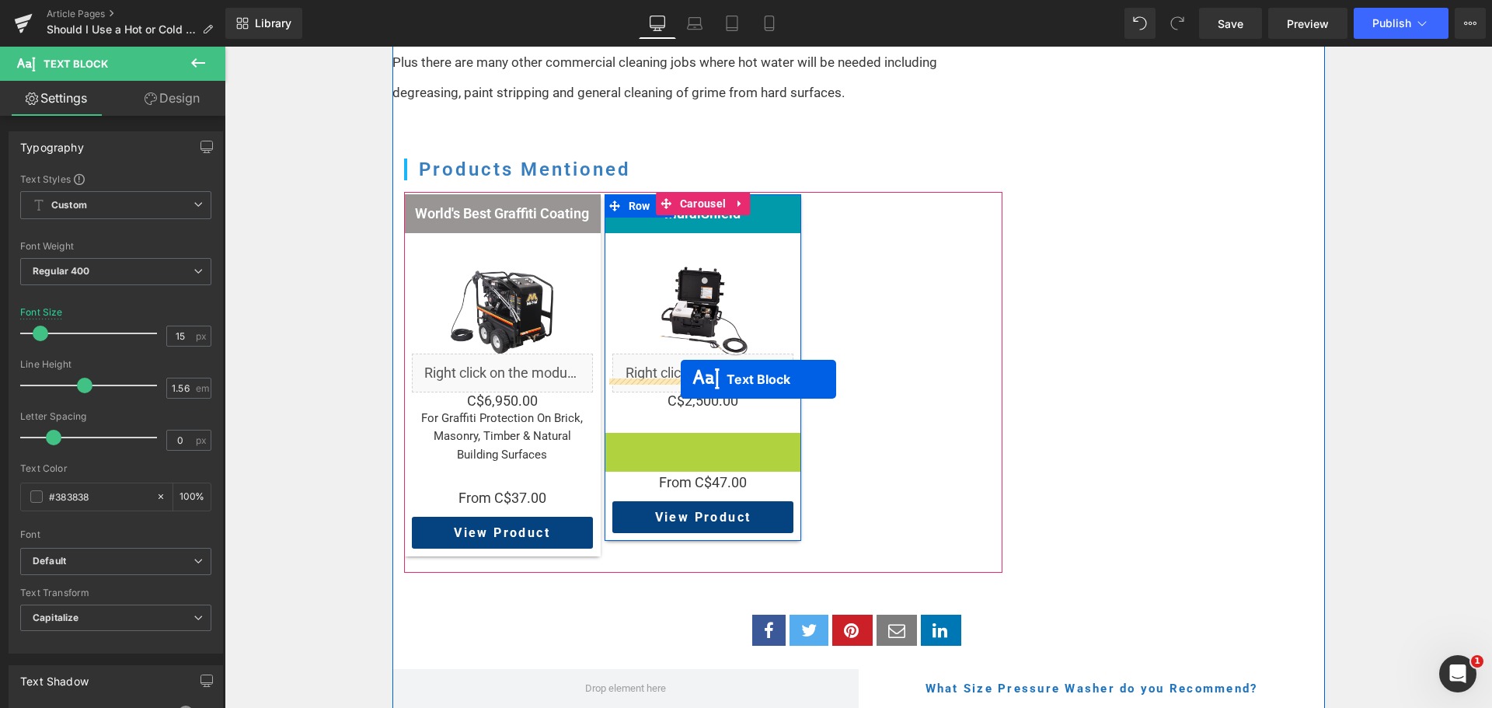
drag, startPoint x: 676, startPoint y: 410, endPoint x: 681, endPoint y: 379, distance: 31.4
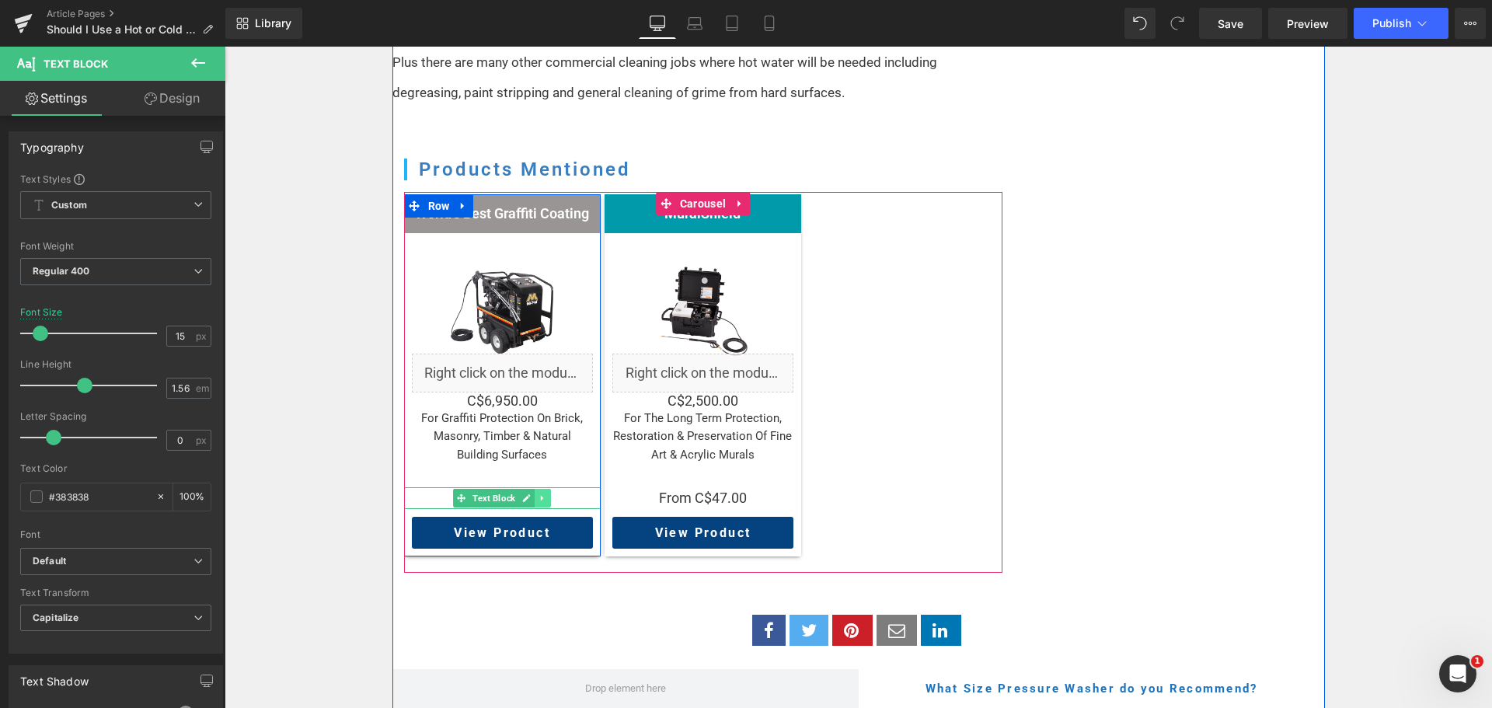
click at [541, 493] on icon at bounding box center [542, 497] width 9 height 9
click at [549, 493] on icon at bounding box center [550, 497] width 9 height 9
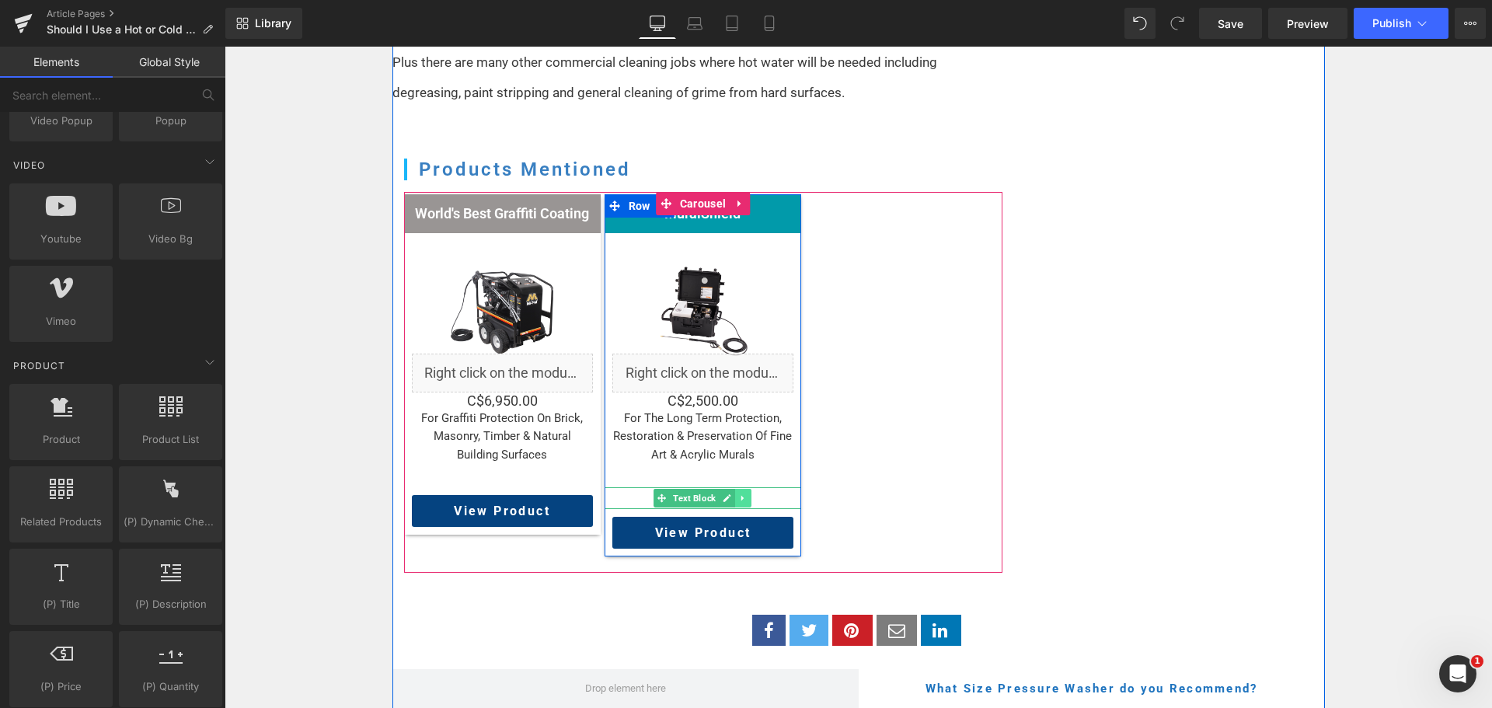
click at [739, 493] on icon at bounding box center [743, 497] width 9 height 9
click at [744, 489] on link at bounding box center [752, 498] width 16 height 19
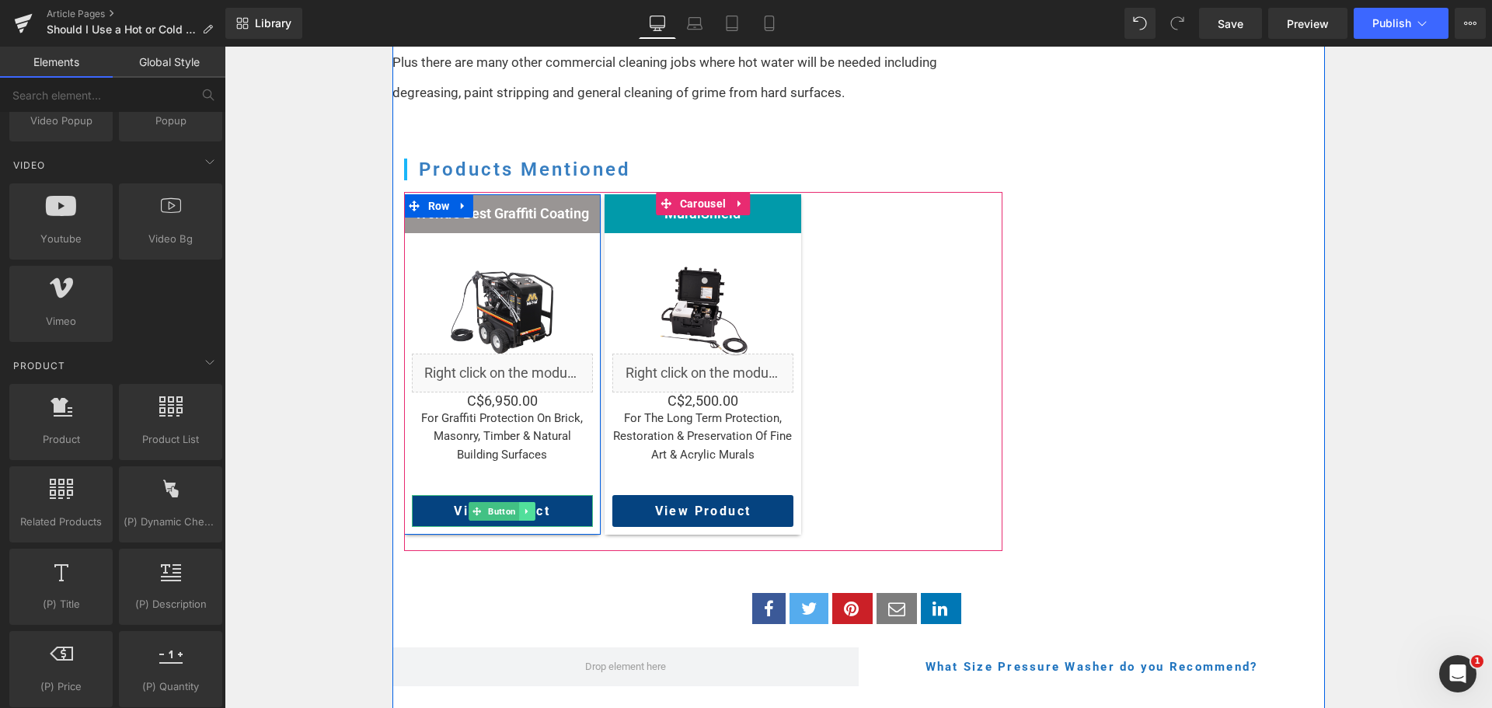
click at [525, 508] on icon at bounding box center [526, 510] width 2 height 5
click at [531, 507] on icon at bounding box center [535, 511] width 9 height 9
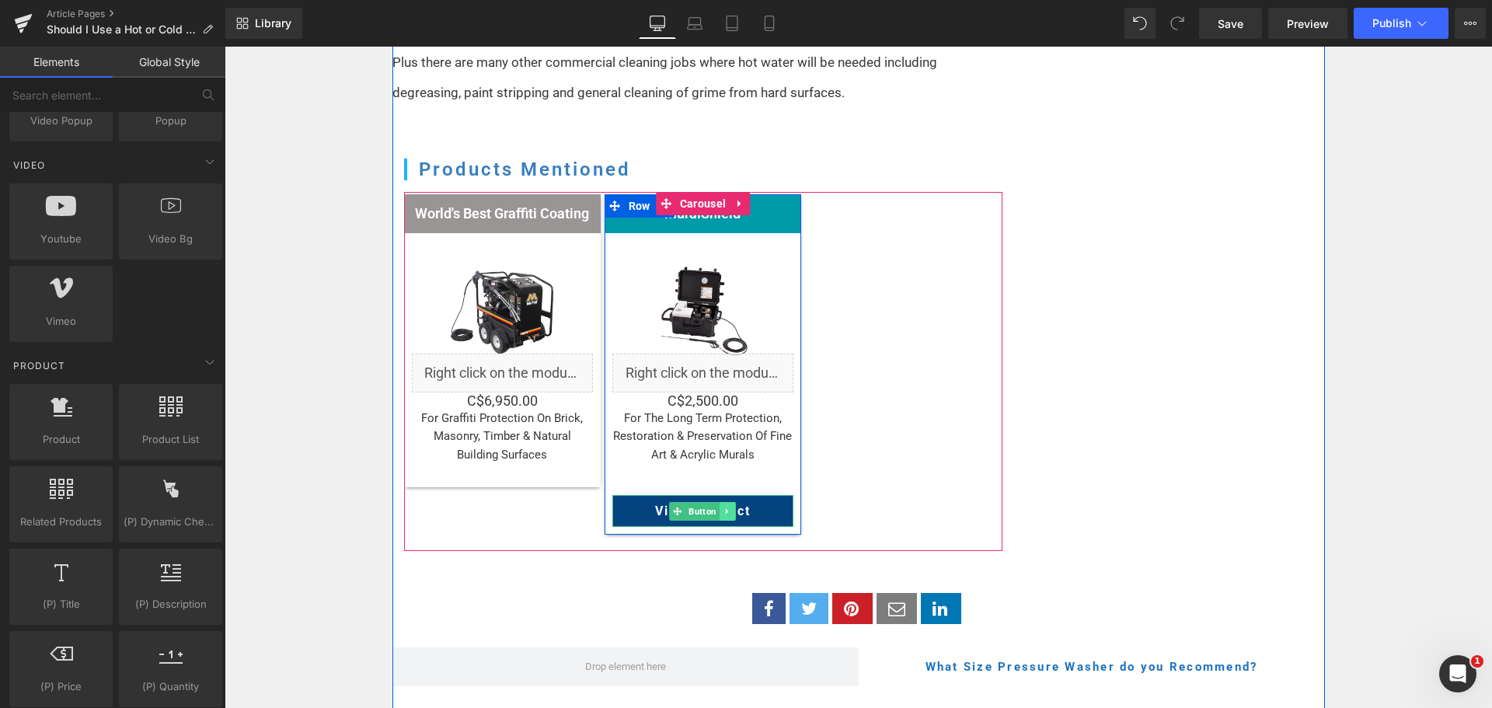
click at [723, 507] on icon at bounding box center [727, 511] width 9 height 9
click at [728, 502] on link at bounding box center [736, 511] width 16 height 19
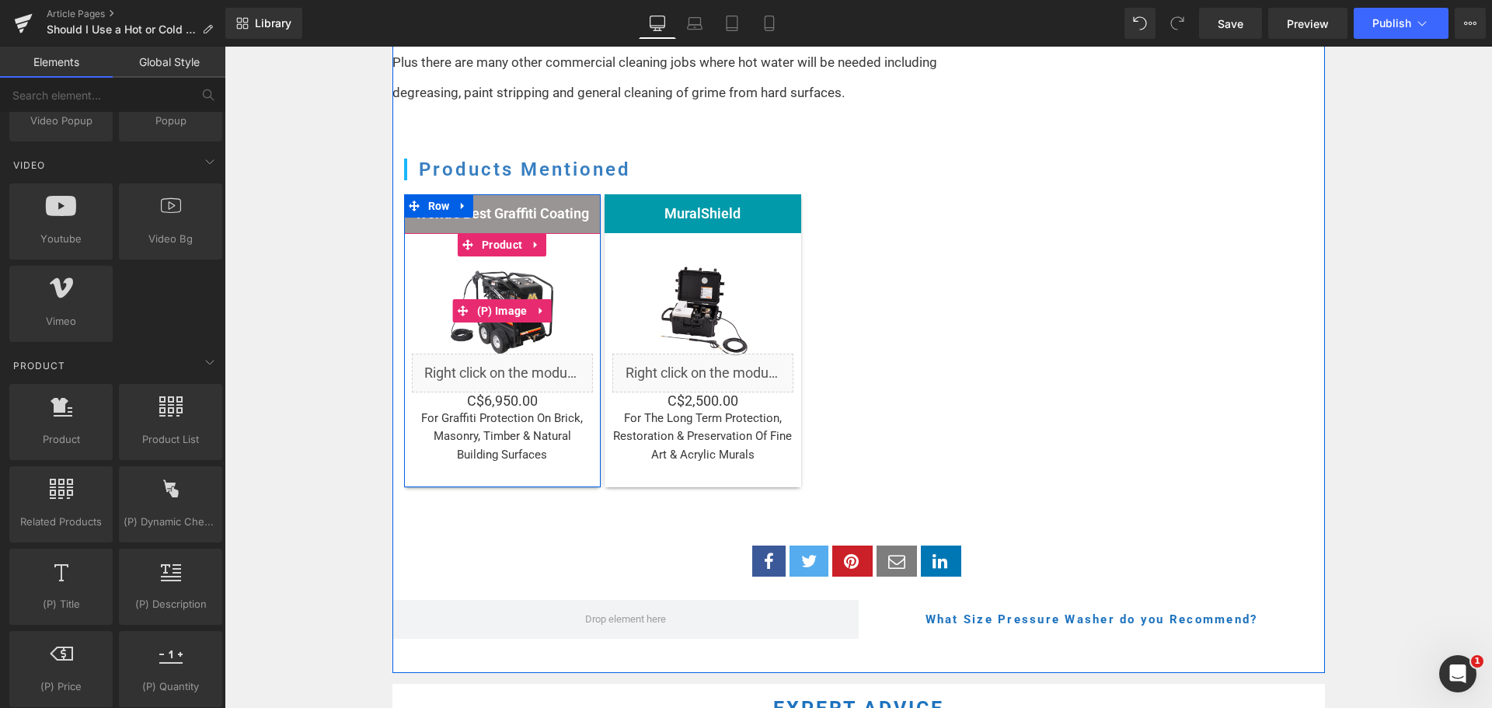
click at [540, 305] on icon at bounding box center [541, 311] width 11 height 12
click at [502, 299] on link at bounding box center [511, 310] width 20 height 23
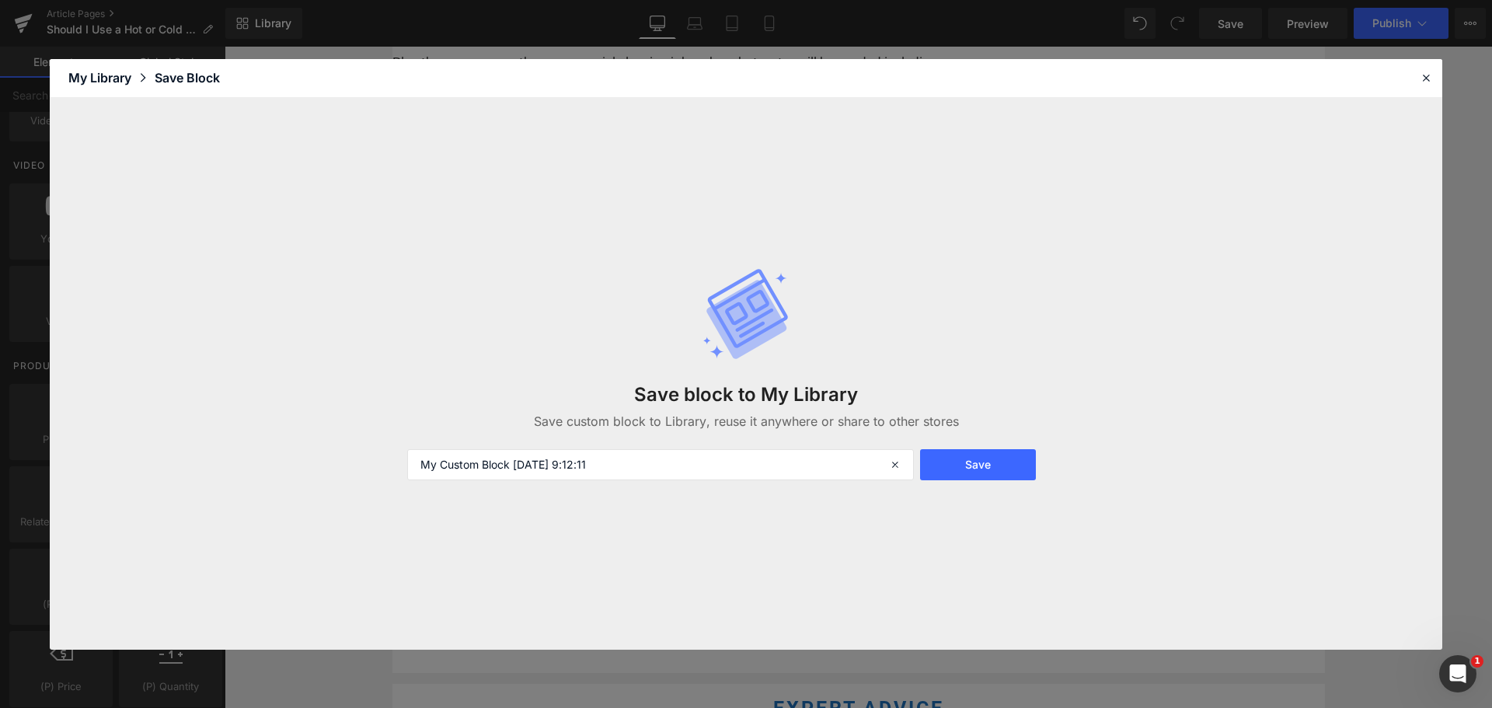
click at [1409, 73] on header "Library Elements Blocks Templates Saved Library My Library Save Block" at bounding box center [746, 78] width 1392 height 39
click at [1421, 75] on icon at bounding box center [1426, 78] width 14 height 14
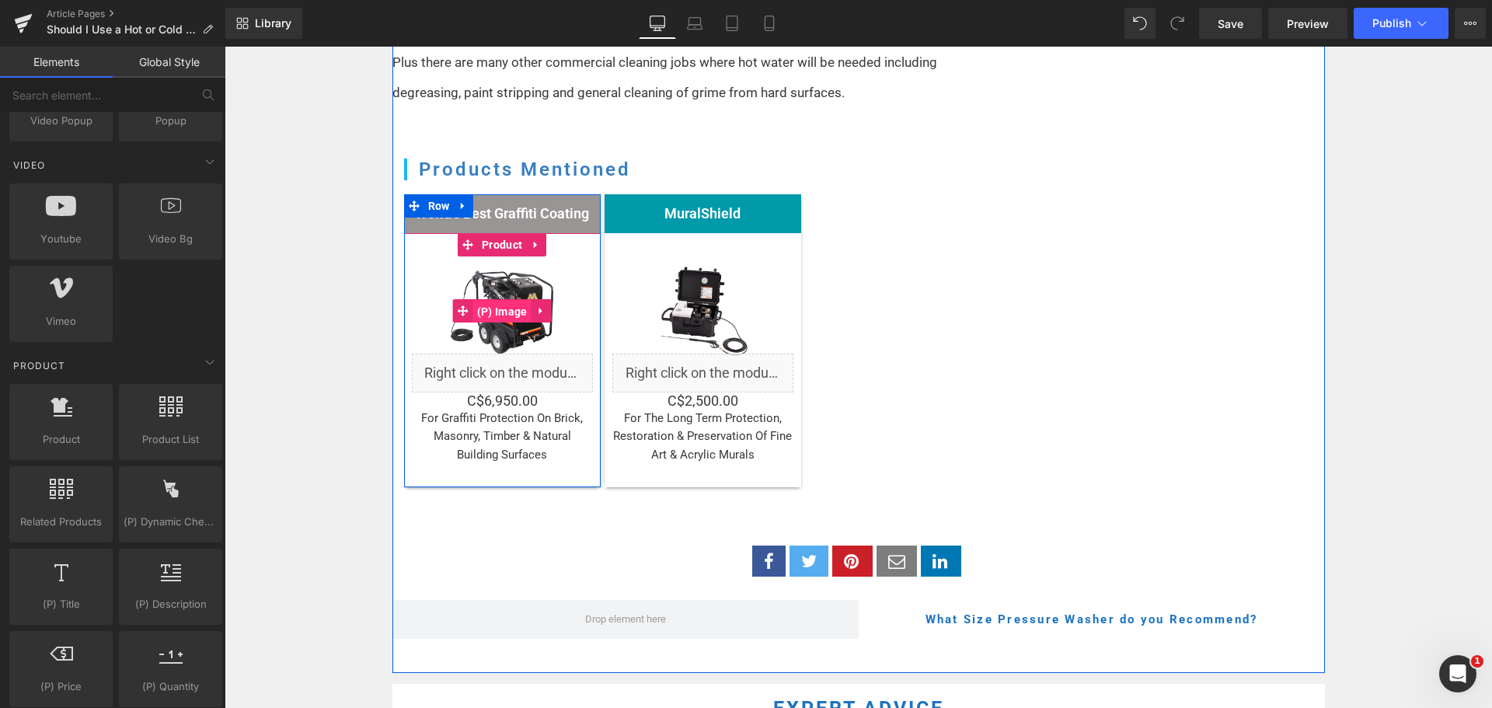
click at [473, 300] on span "(P) Image" at bounding box center [502, 311] width 58 height 23
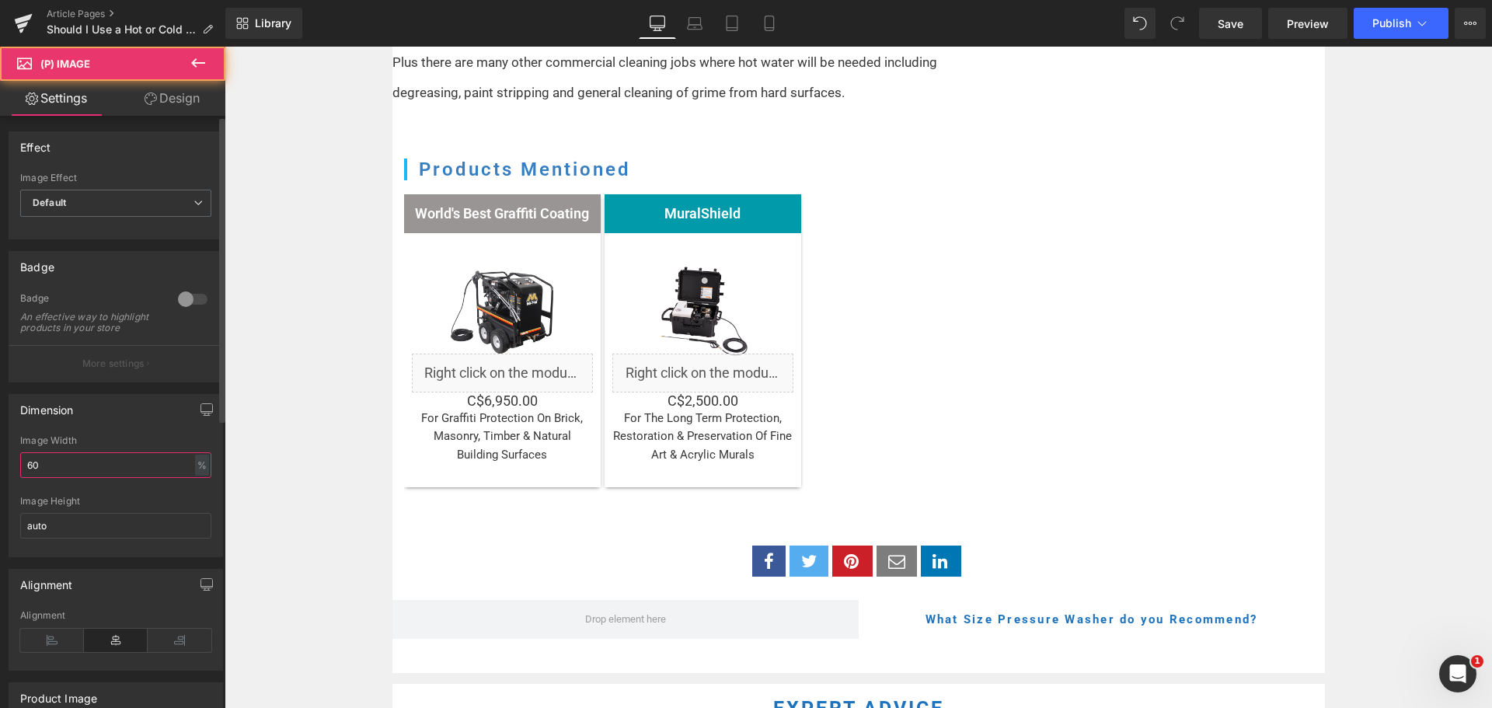
click at [78, 471] on input "60" at bounding box center [115, 465] width 191 height 26
type input "80"
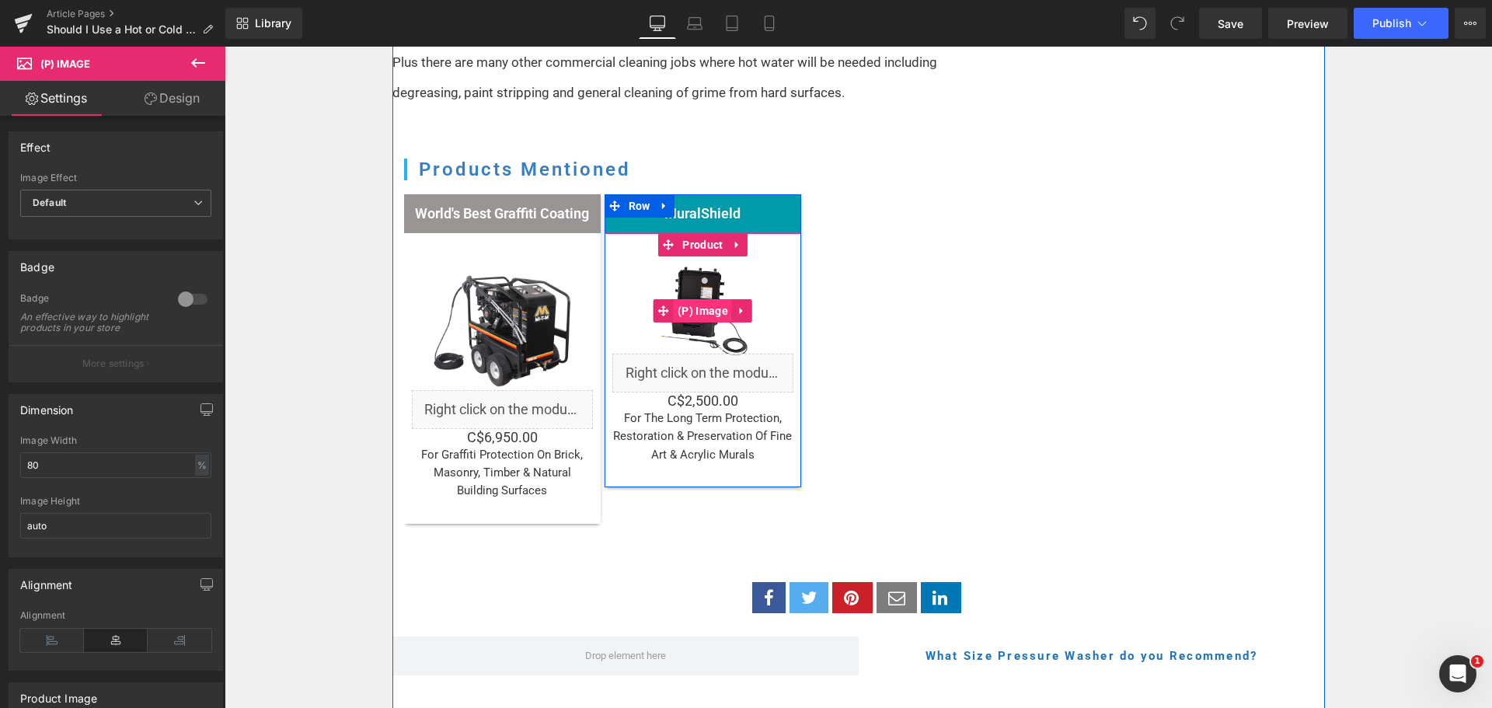
click at [696, 299] on span "(P) Image" at bounding box center [703, 310] width 58 height 23
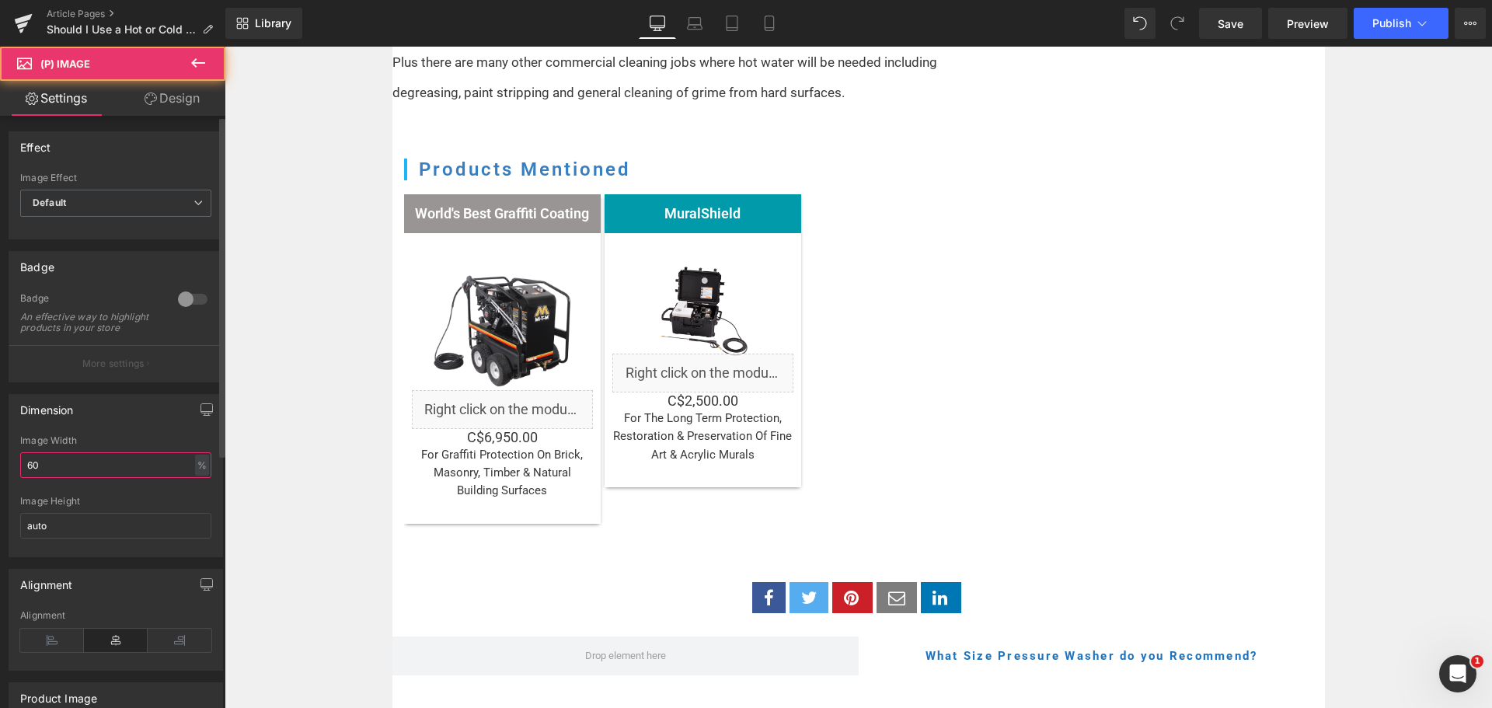
click at [88, 478] on input "60" at bounding box center [115, 465] width 191 height 26
type input "80"
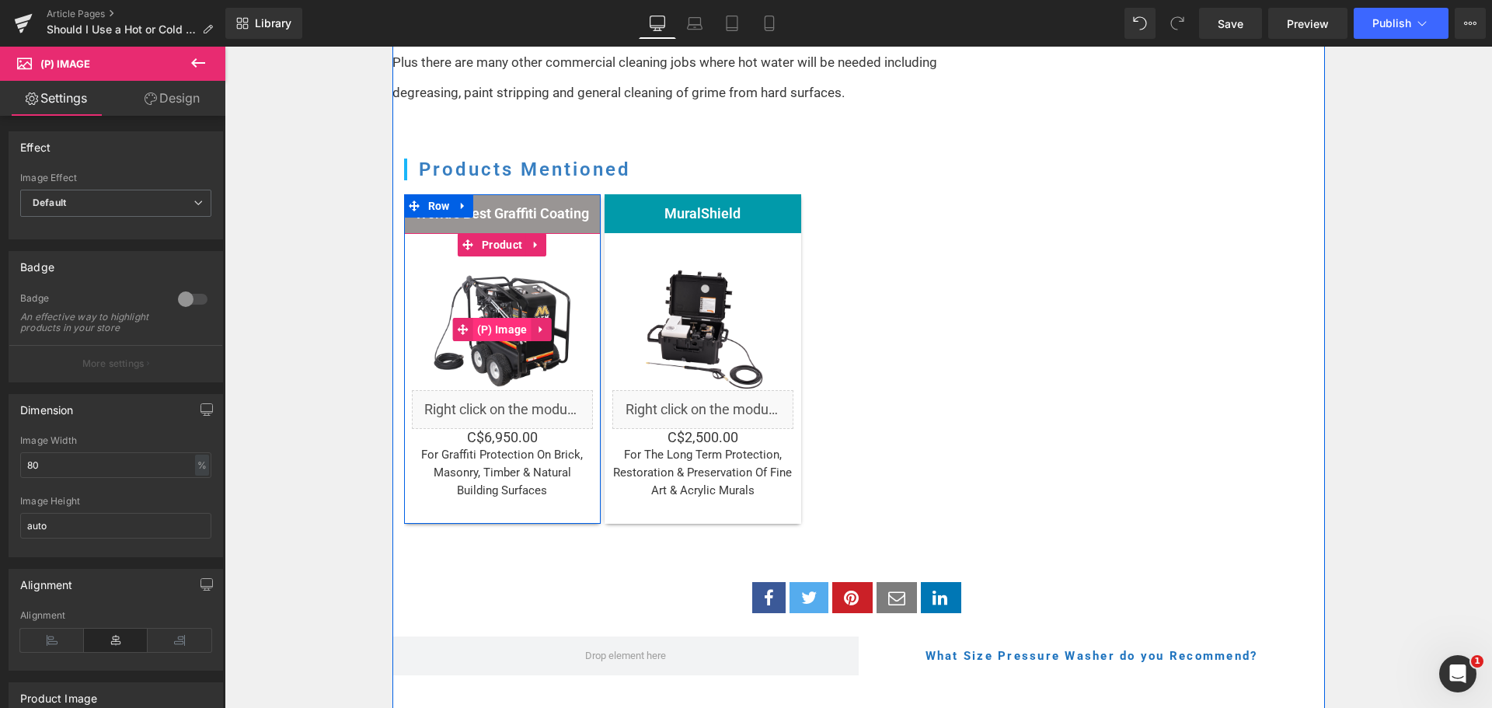
click at [497, 318] on span "(P) Image" at bounding box center [502, 329] width 58 height 23
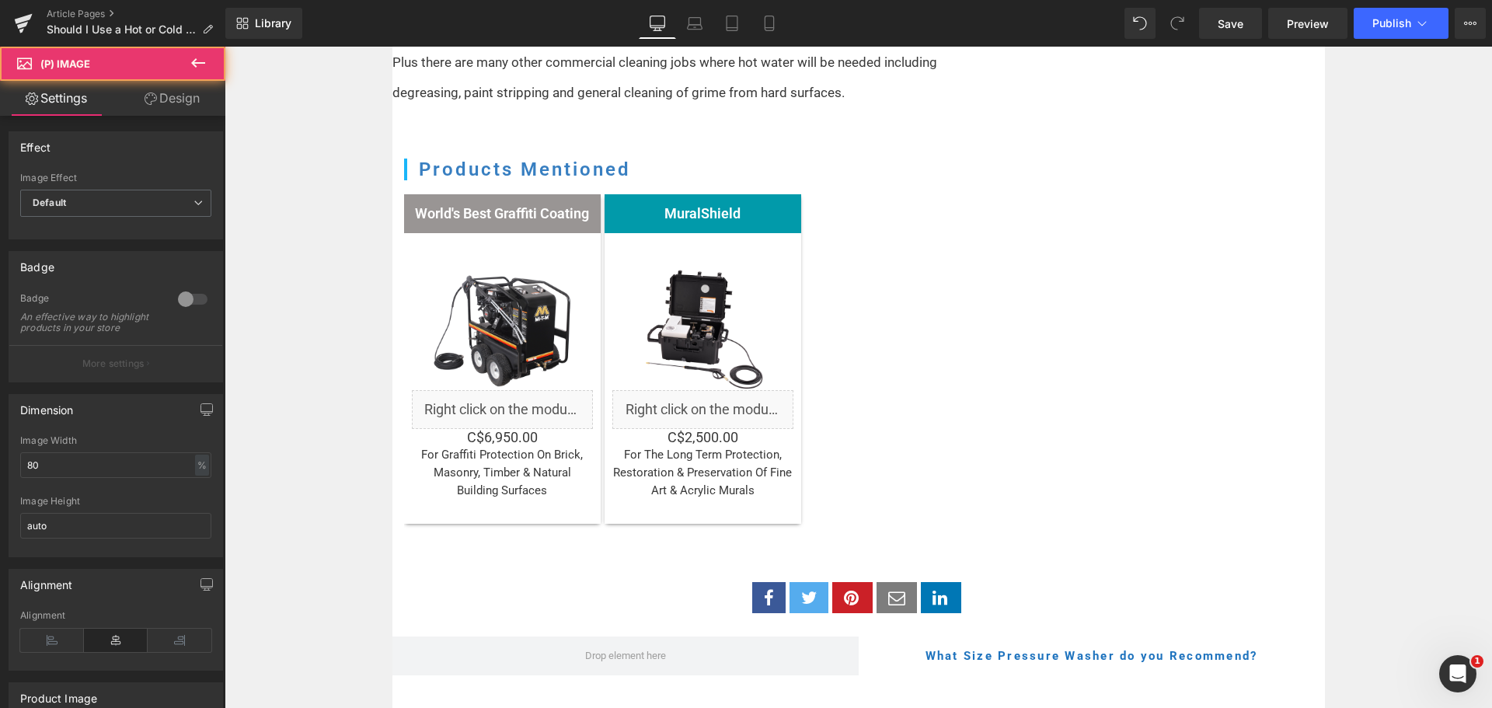
click at [176, 103] on link "Design" at bounding box center [172, 98] width 113 height 35
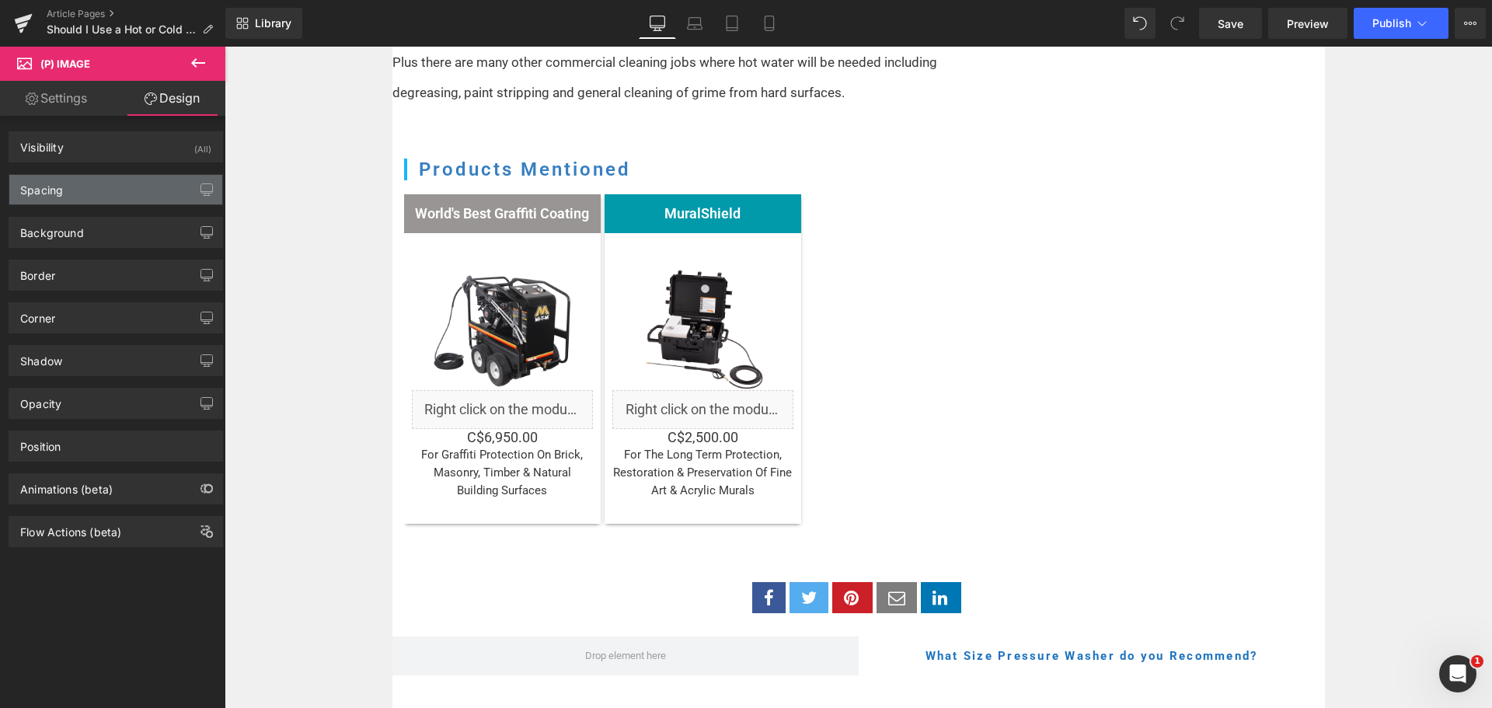
click at [88, 182] on div "Spacing" at bounding box center [115, 190] width 213 height 30
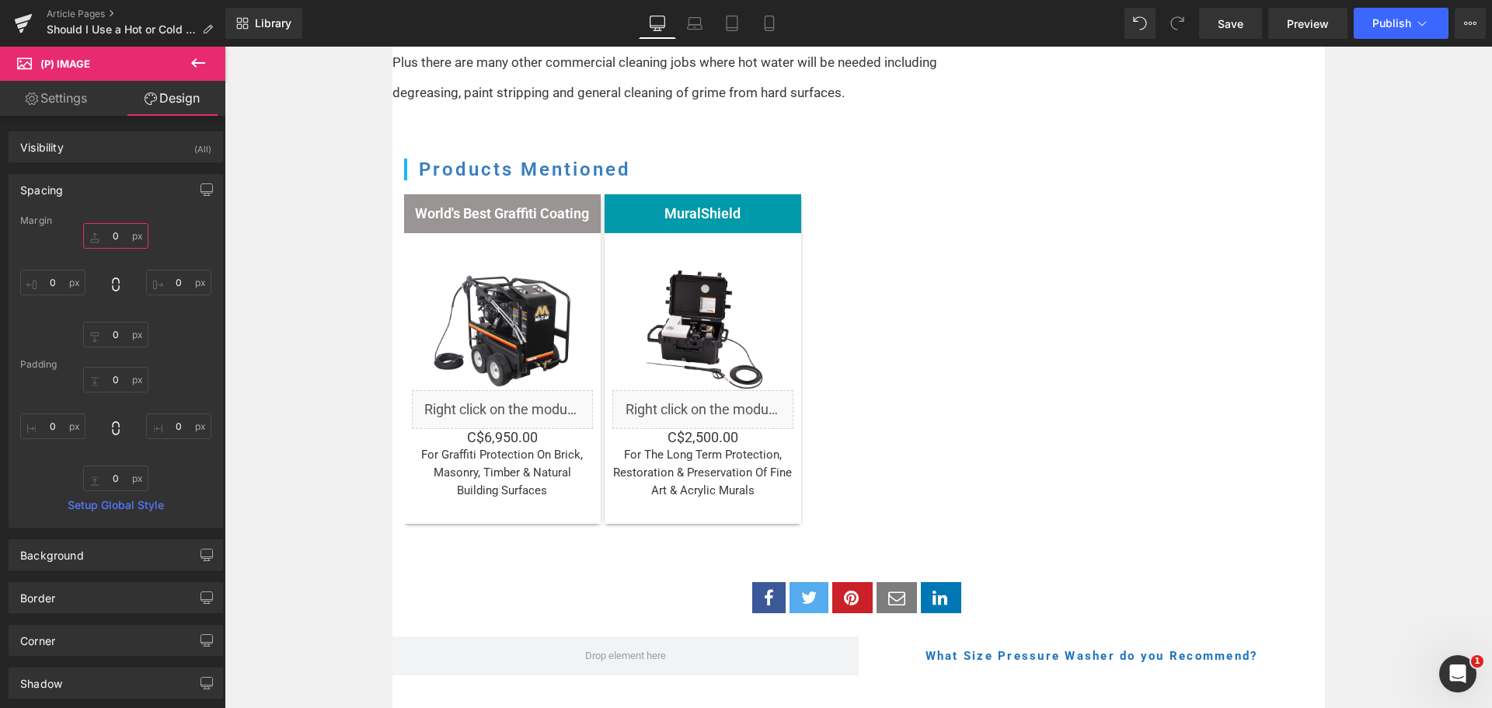
click at [107, 248] on input "0" at bounding box center [115, 236] width 65 height 26
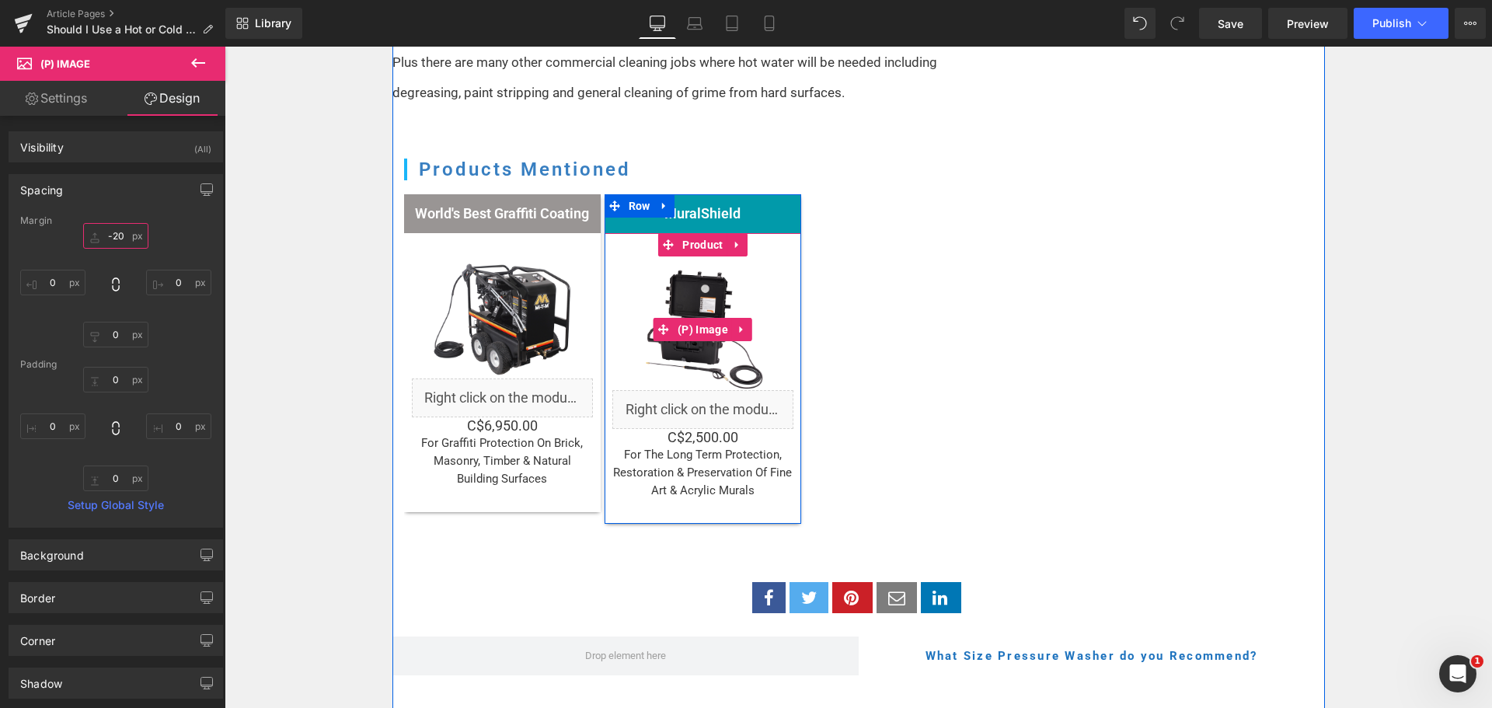
type input "-21"
click at [688, 318] on span "(P) Image" at bounding box center [703, 329] width 58 height 23
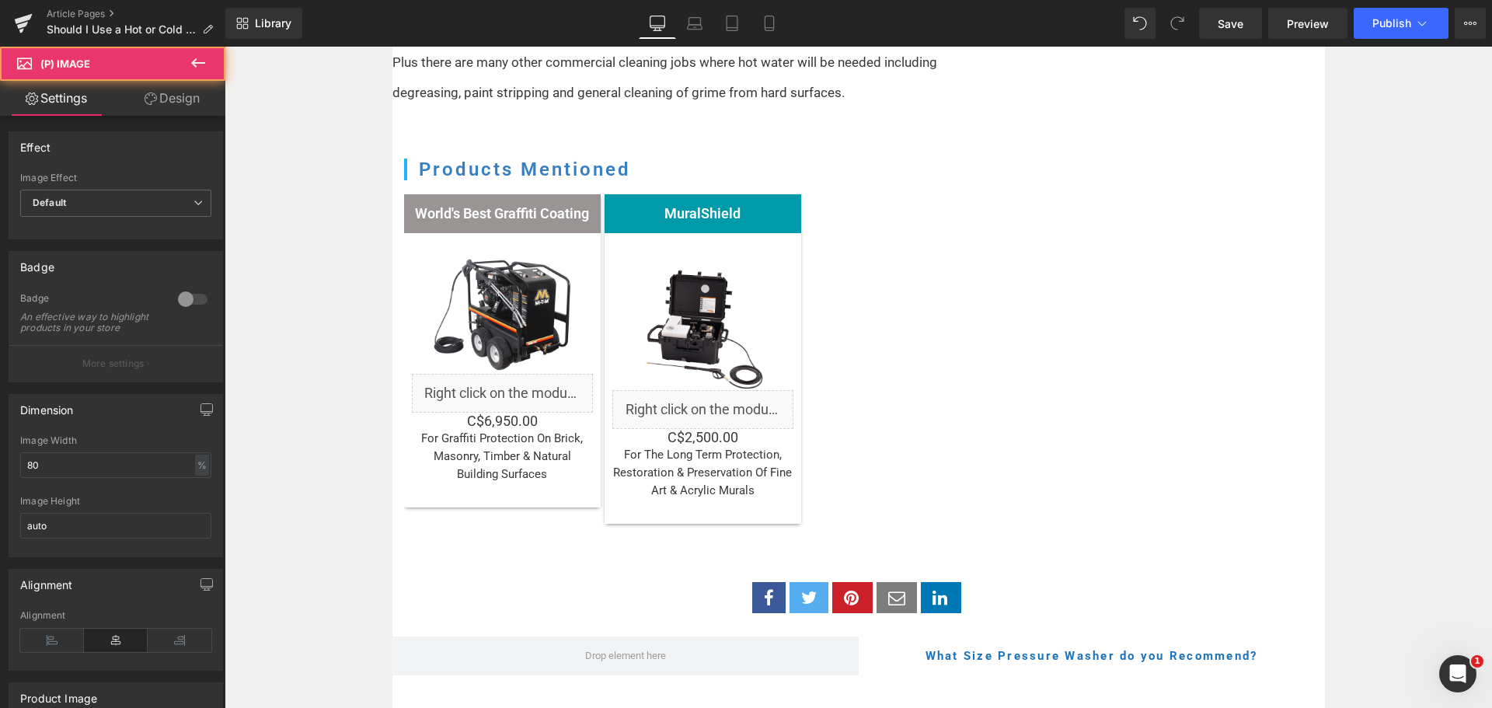
click at [190, 104] on link "Design" at bounding box center [172, 98] width 113 height 35
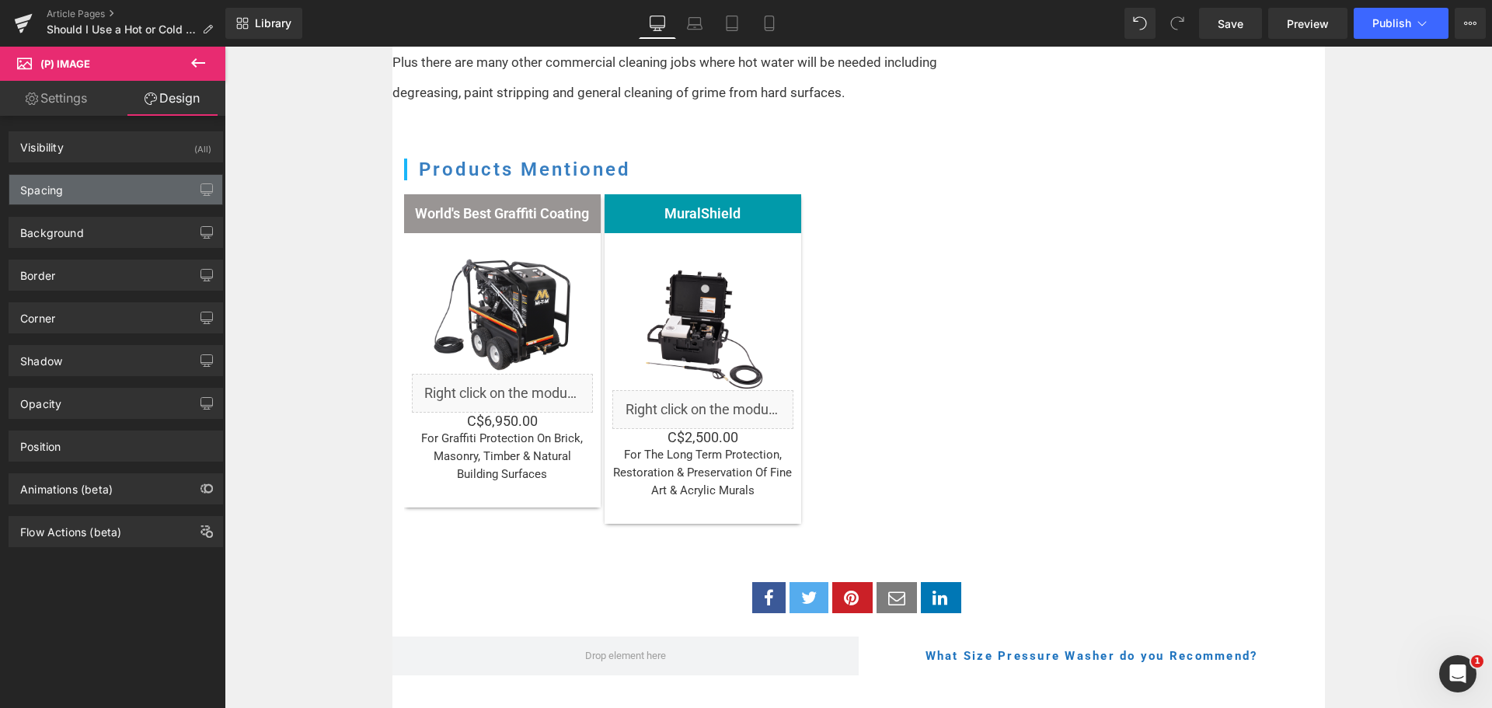
click at [127, 194] on div "Spacing" at bounding box center [115, 190] width 213 height 30
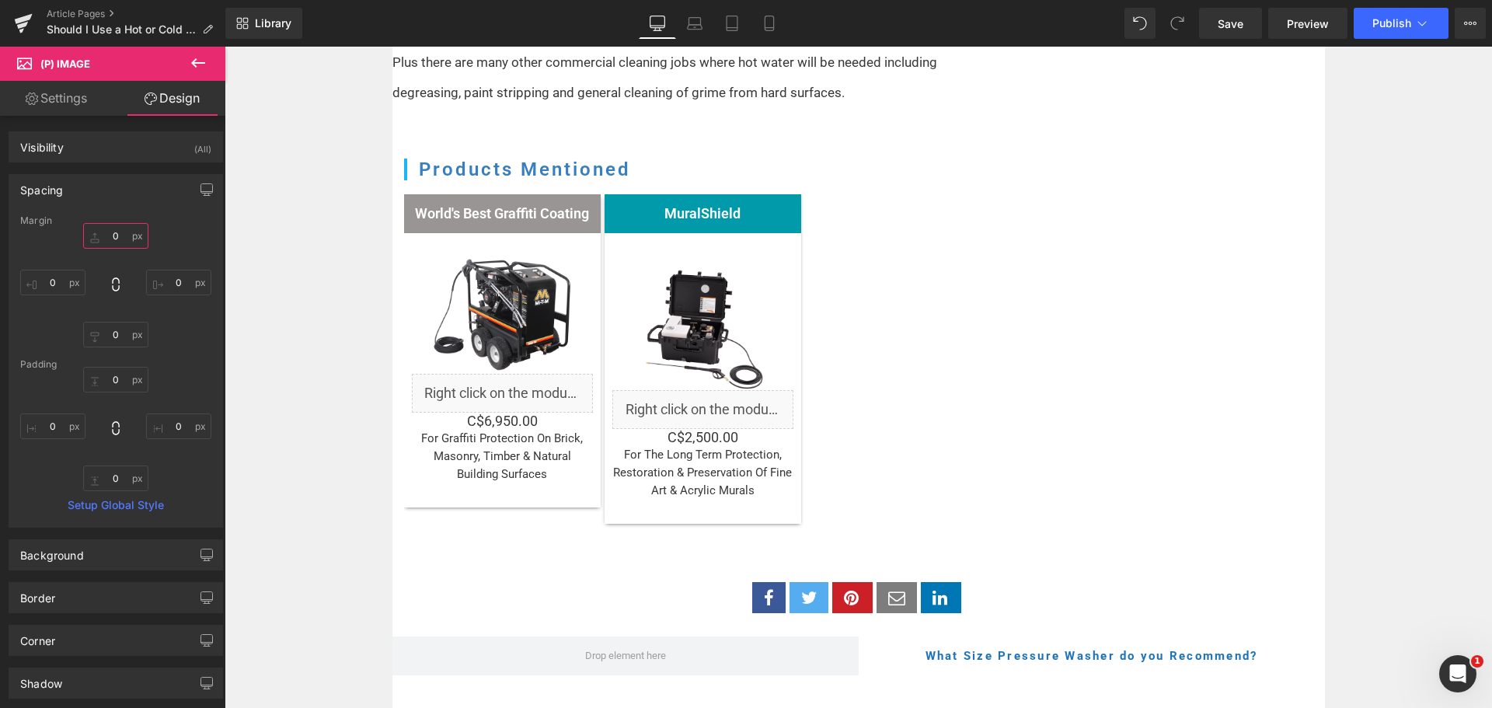
click at [113, 235] on input "0" at bounding box center [115, 236] width 65 height 26
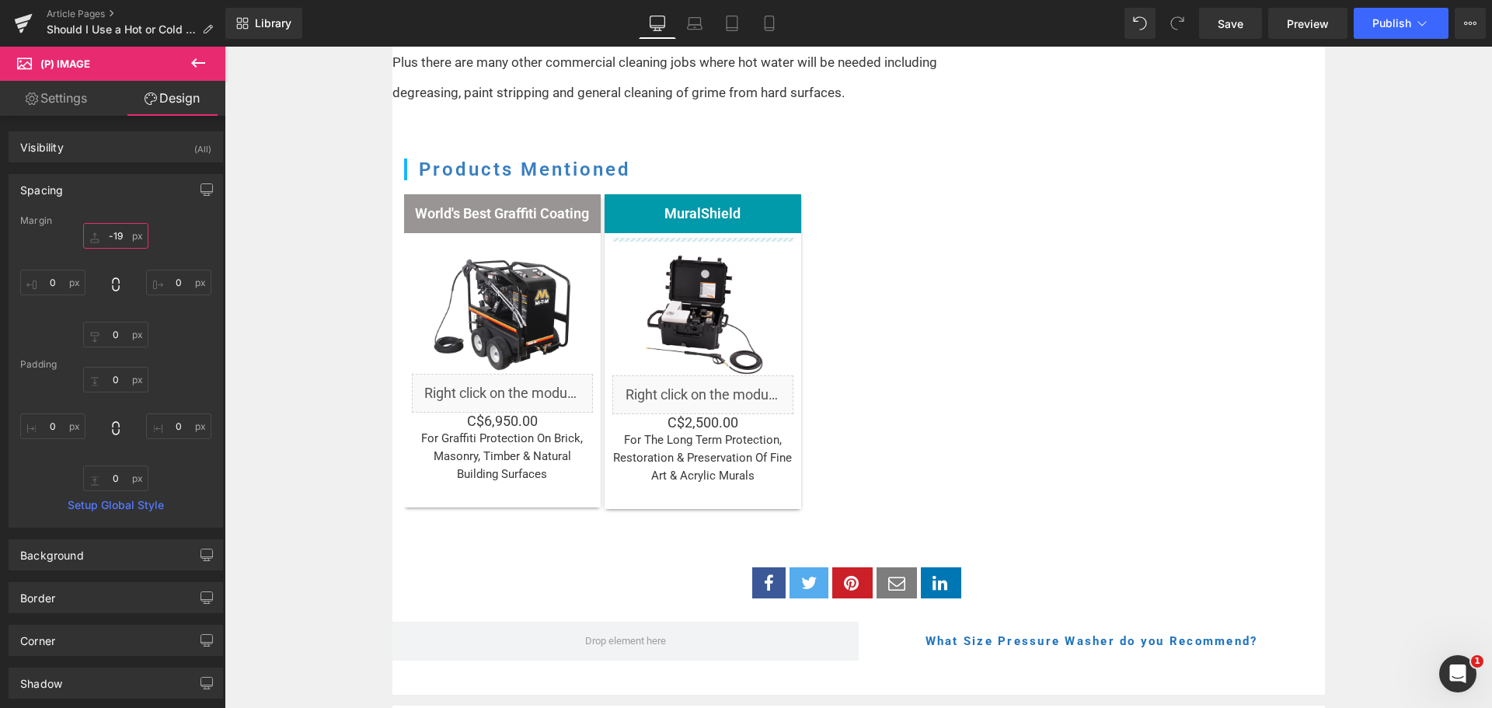
type input "-20"
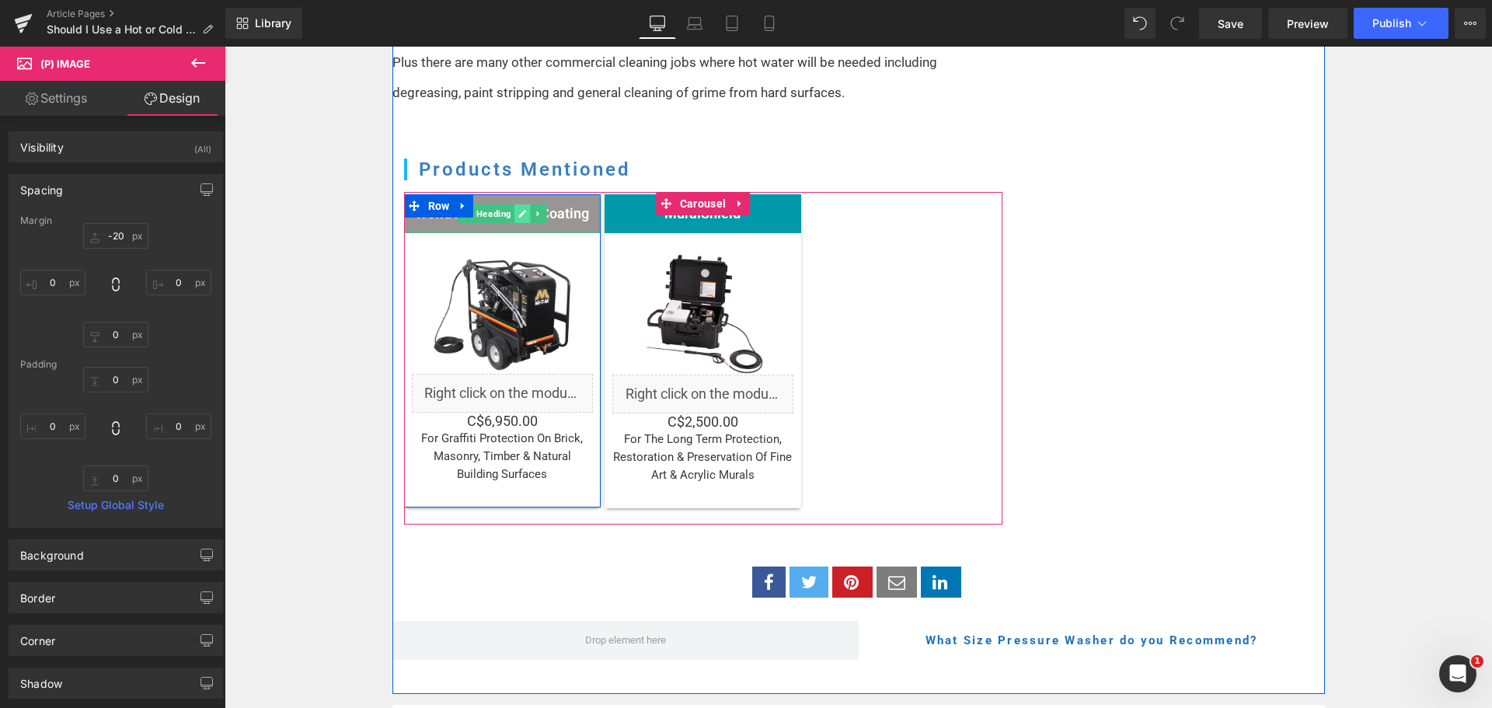
click at [521, 204] on link at bounding box center [522, 213] width 16 height 19
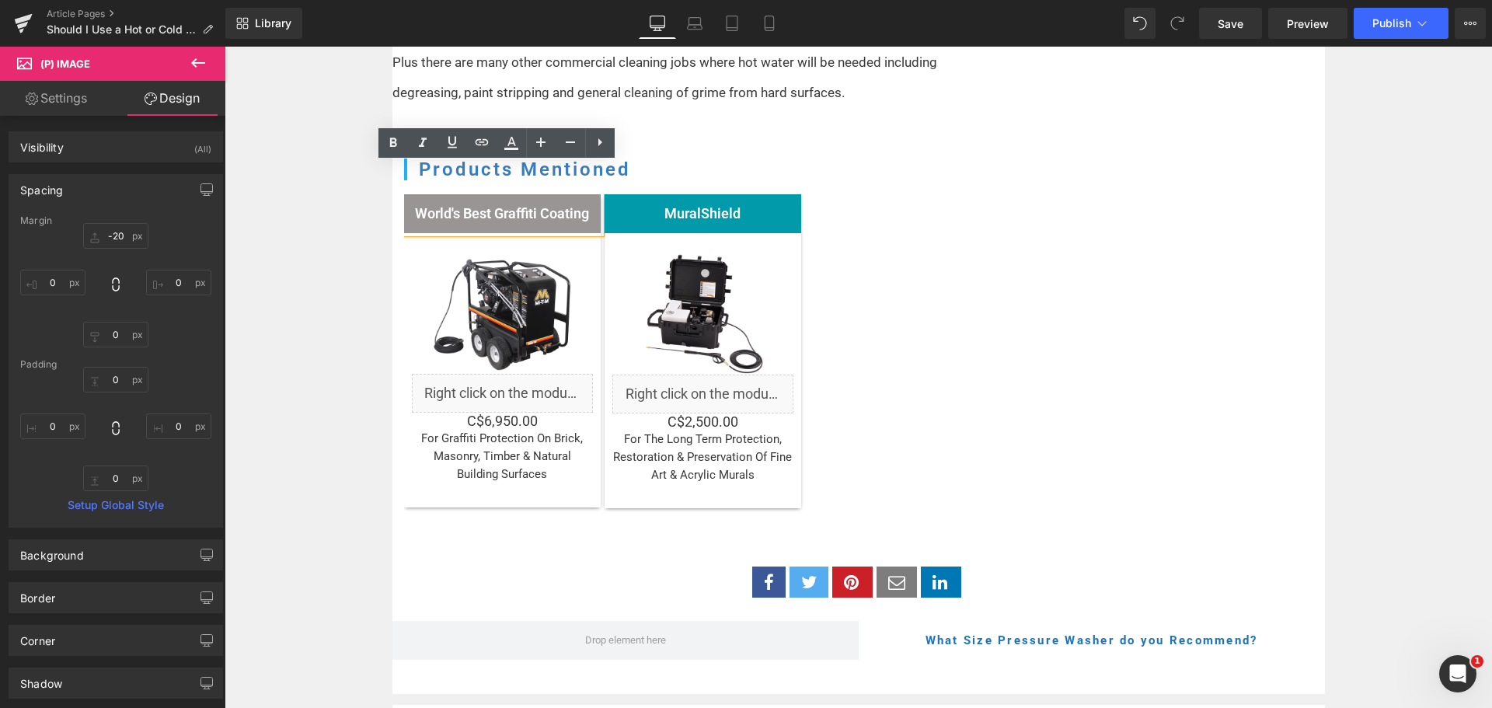
click at [520, 206] on h5 "World's Best Graffiti Coating" at bounding box center [502, 214] width 197 height 16
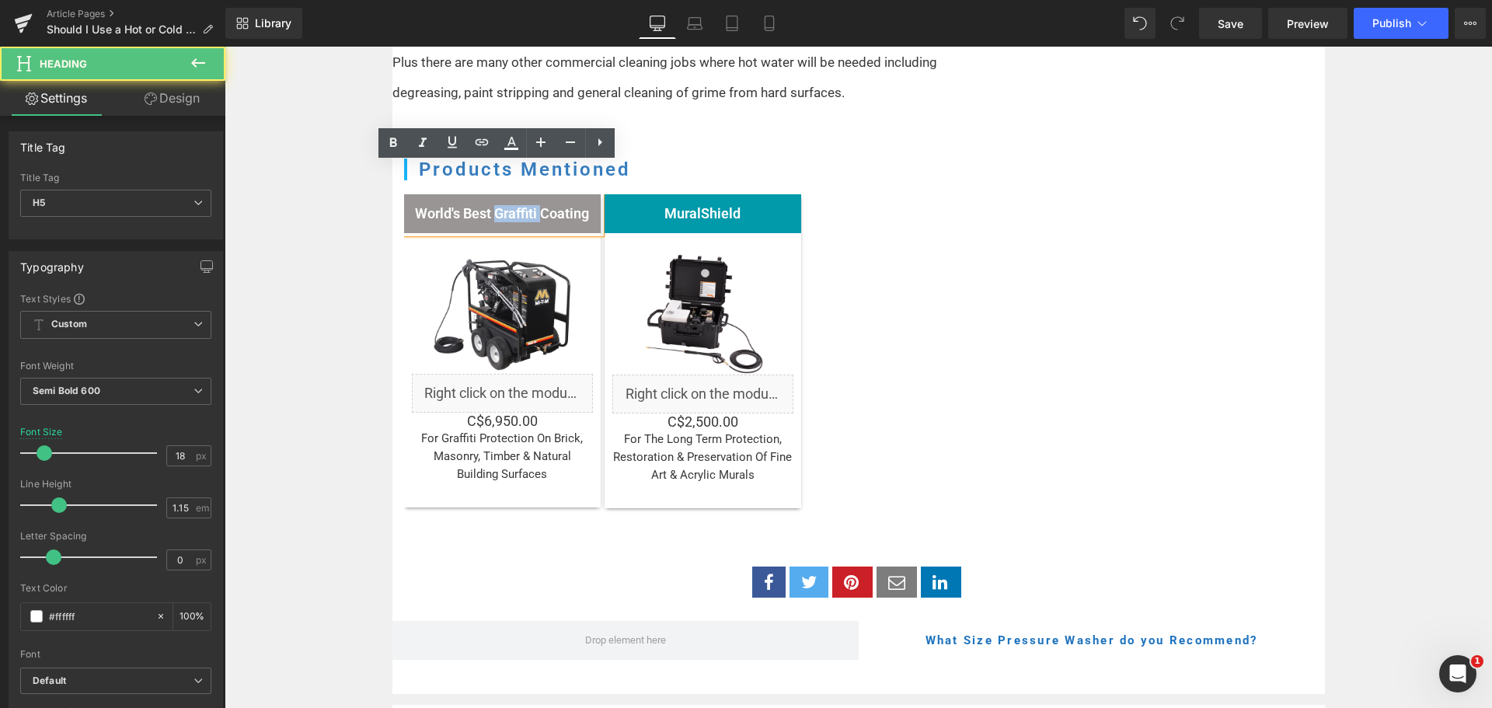
click at [520, 206] on h5 "World's Best Graffiti Coating" at bounding box center [502, 214] width 197 height 16
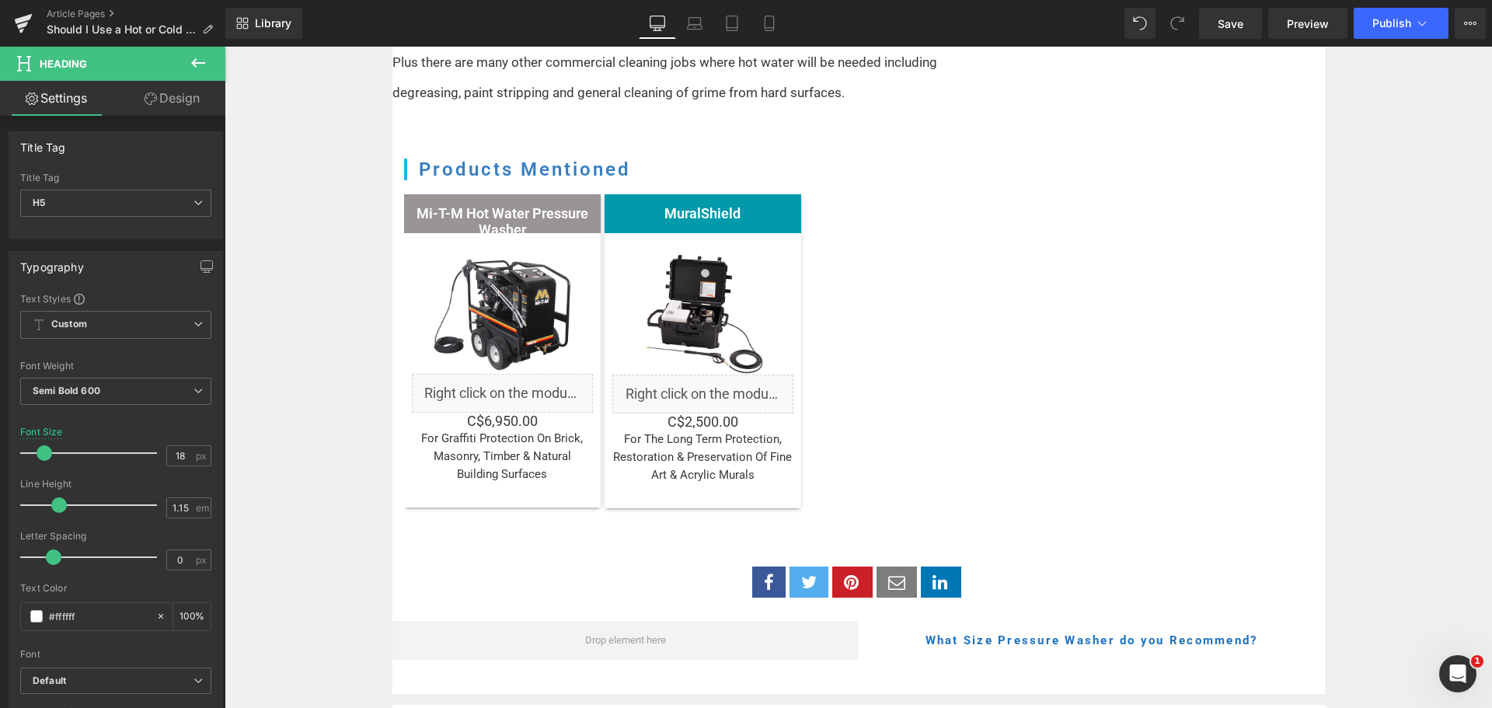
drag, startPoint x: 173, startPoint y: 92, endPoint x: 107, endPoint y: 186, distance: 115.5
click at [173, 92] on link "Design" at bounding box center [172, 98] width 113 height 35
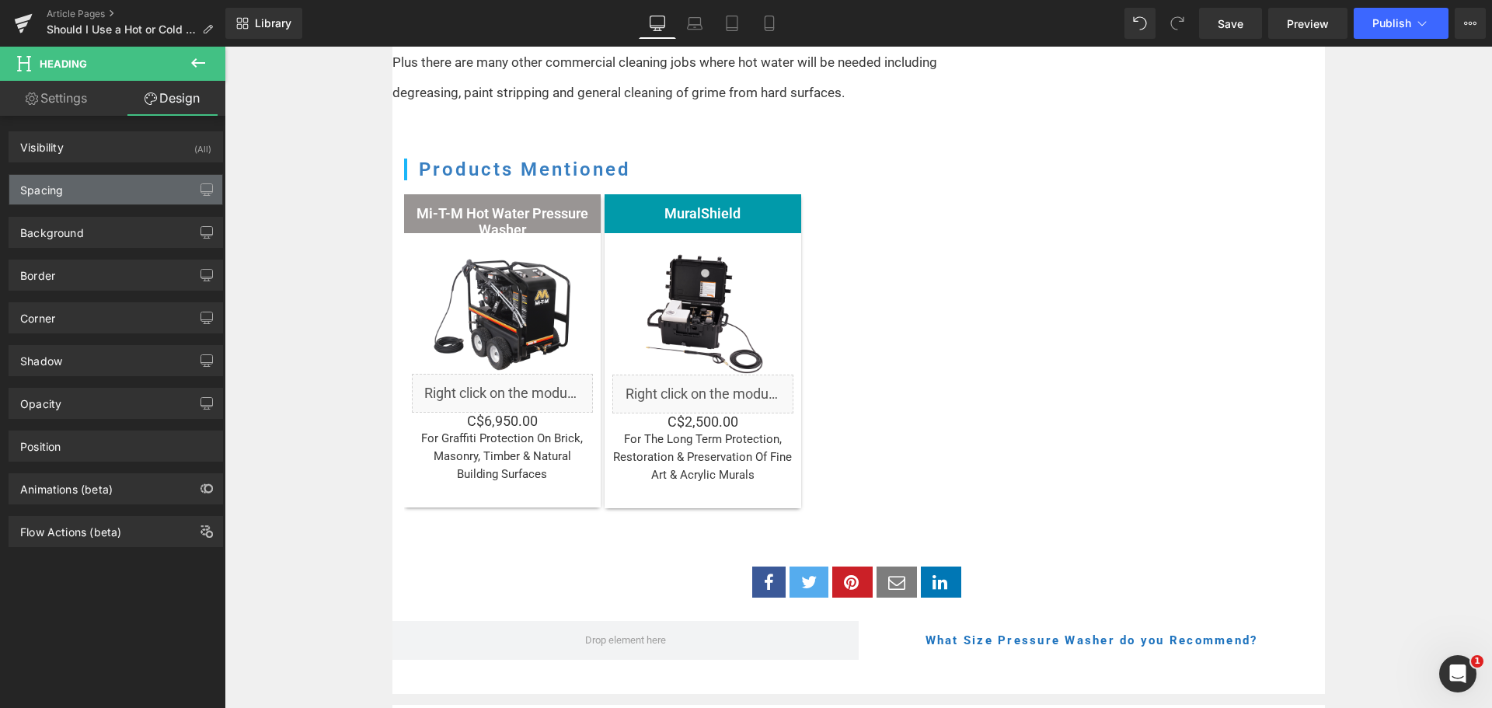
click at [107, 186] on div "Spacing" at bounding box center [115, 190] width 213 height 30
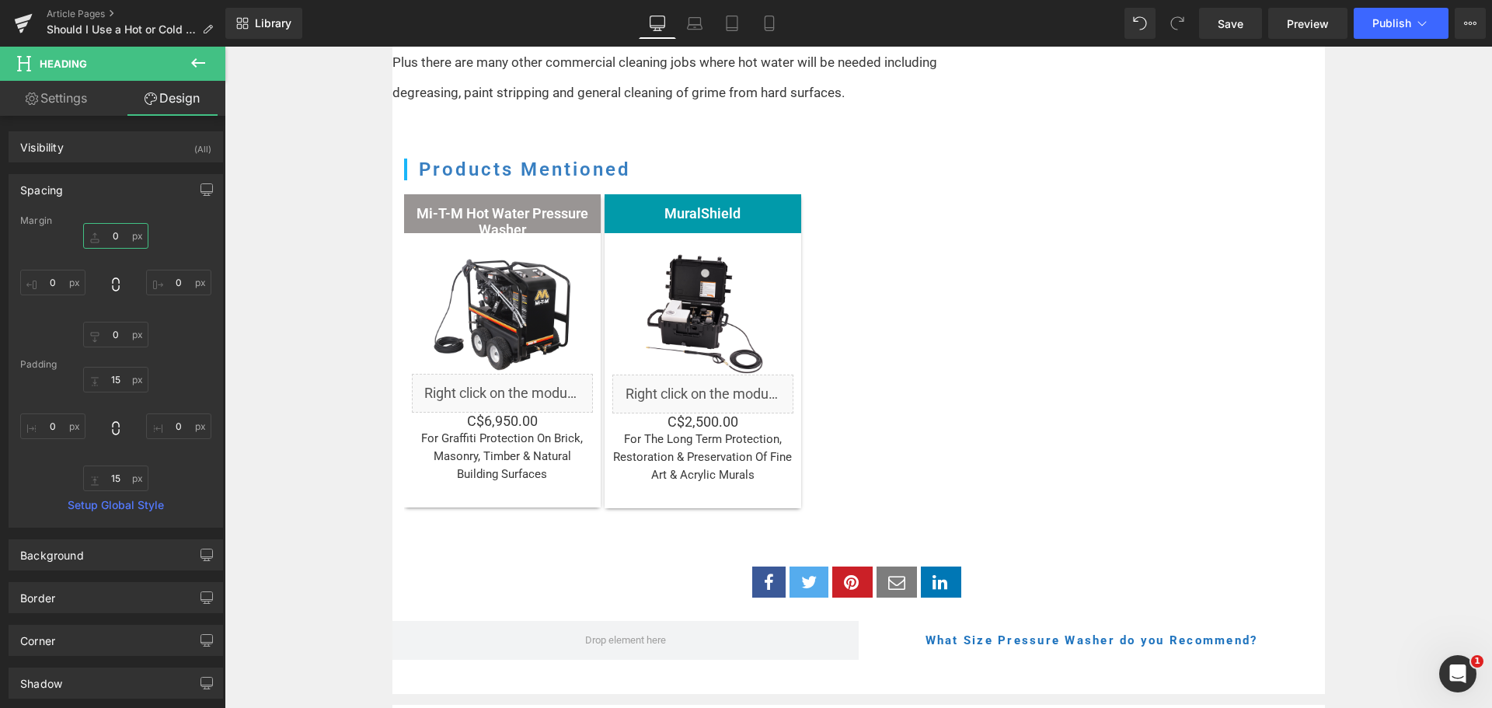
click at [115, 230] on input "0" at bounding box center [115, 236] width 65 height 26
click at [112, 370] on input "15" at bounding box center [115, 380] width 65 height 26
type input "6"
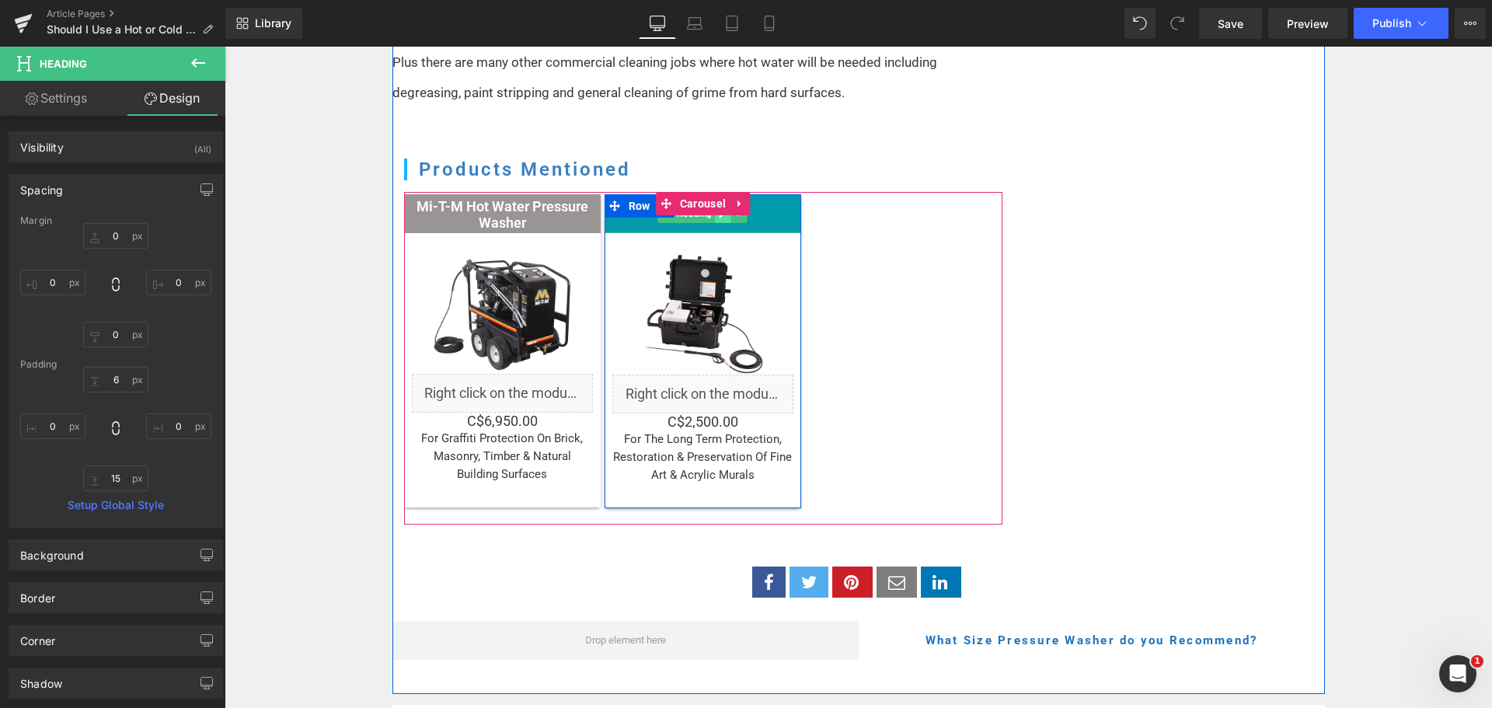
click at [716, 204] on link at bounding box center [724, 213] width 16 height 19
click at [715, 206] on h5 "MuralShield" at bounding box center [703, 214] width 197 height 16
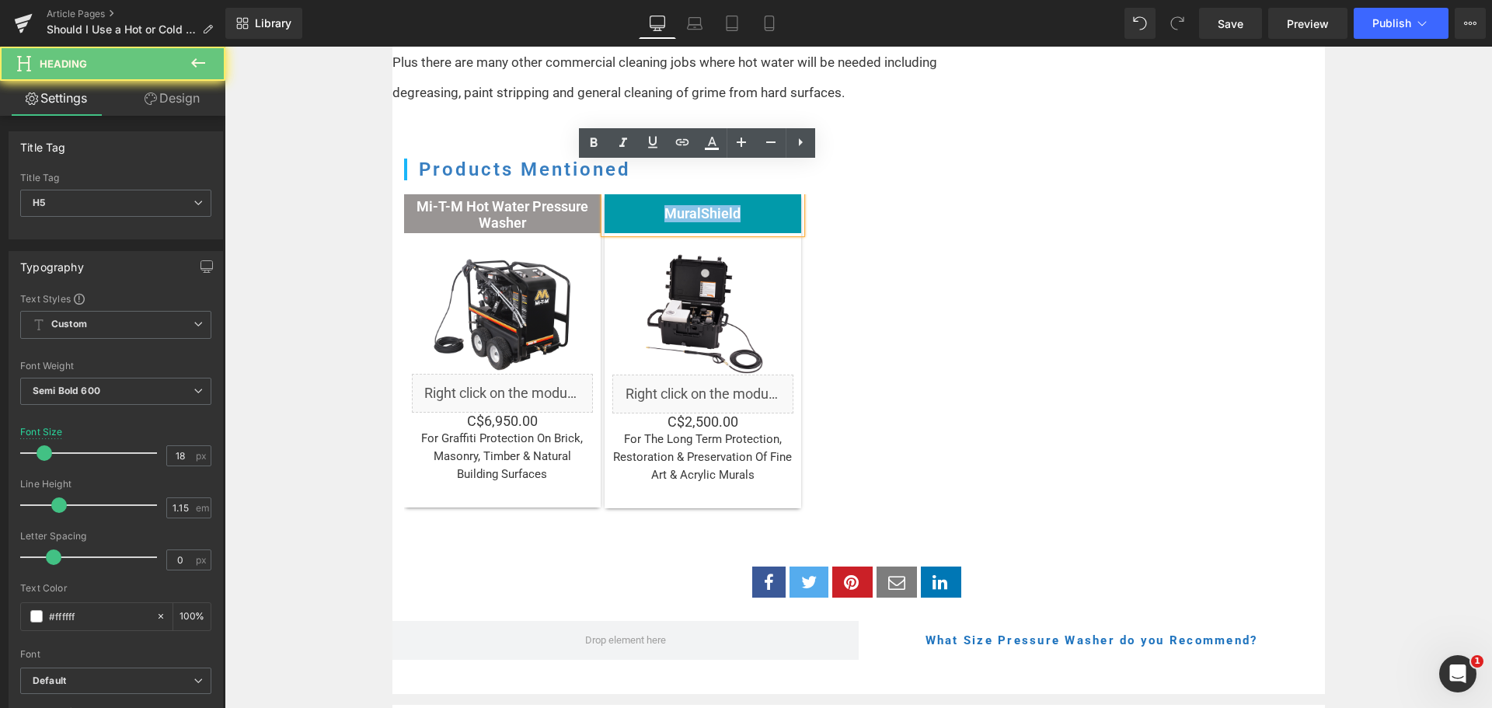
click at [715, 206] on h5 "MuralShield" at bounding box center [703, 214] width 197 height 16
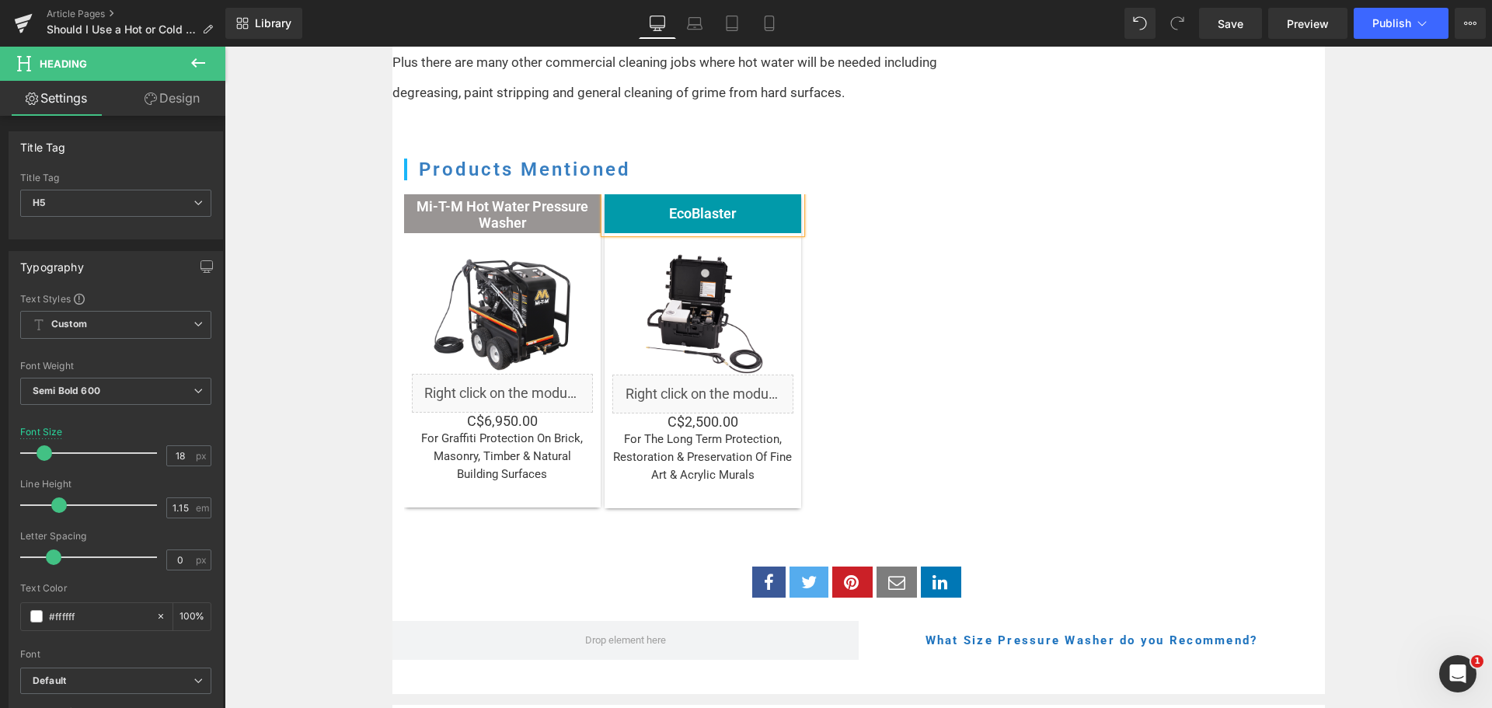
click at [936, 194] on div "Mi-T-M Hot Water Pressure Washer Heading Sale Off (P) Image Liquid C$0 C$6,950.…" at bounding box center [703, 358] width 598 height 329
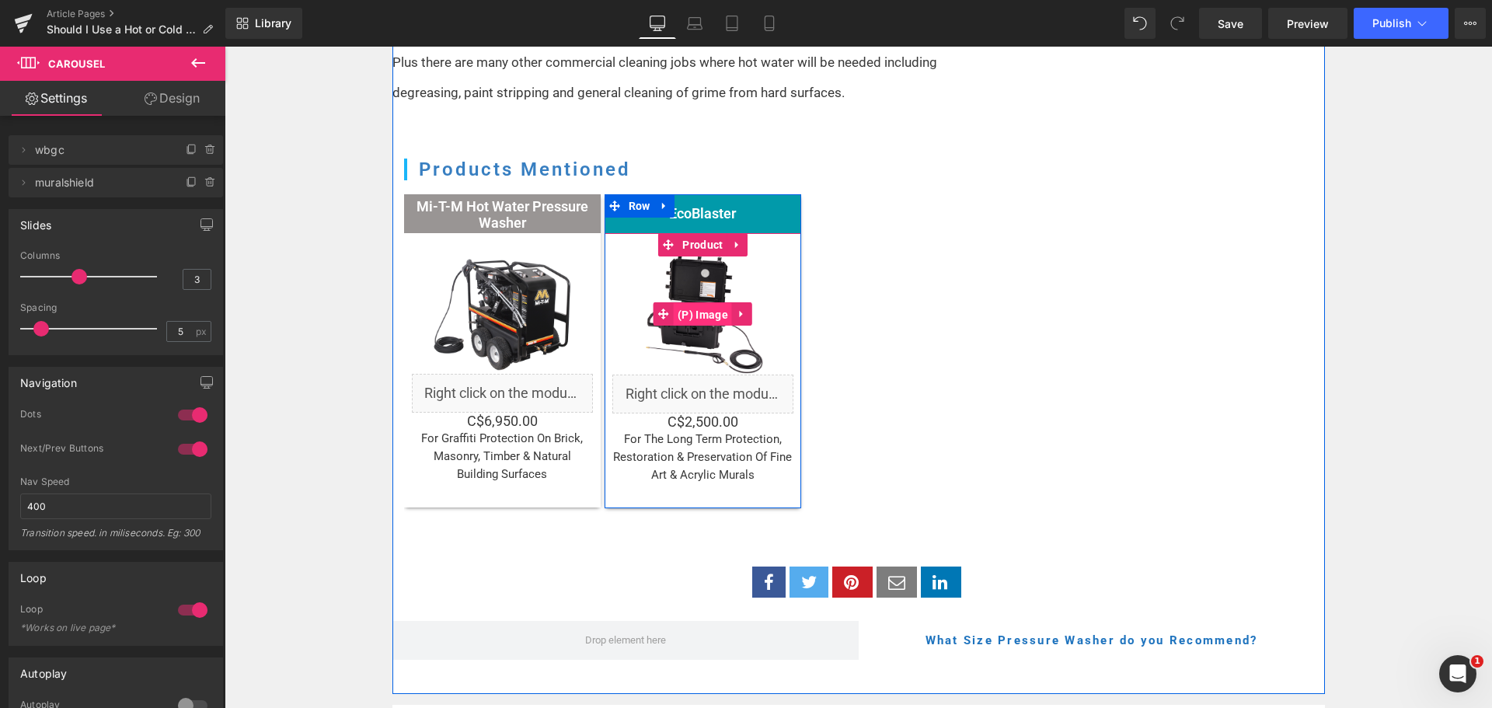
click at [688, 303] on span "(P) Image" at bounding box center [703, 314] width 58 height 23
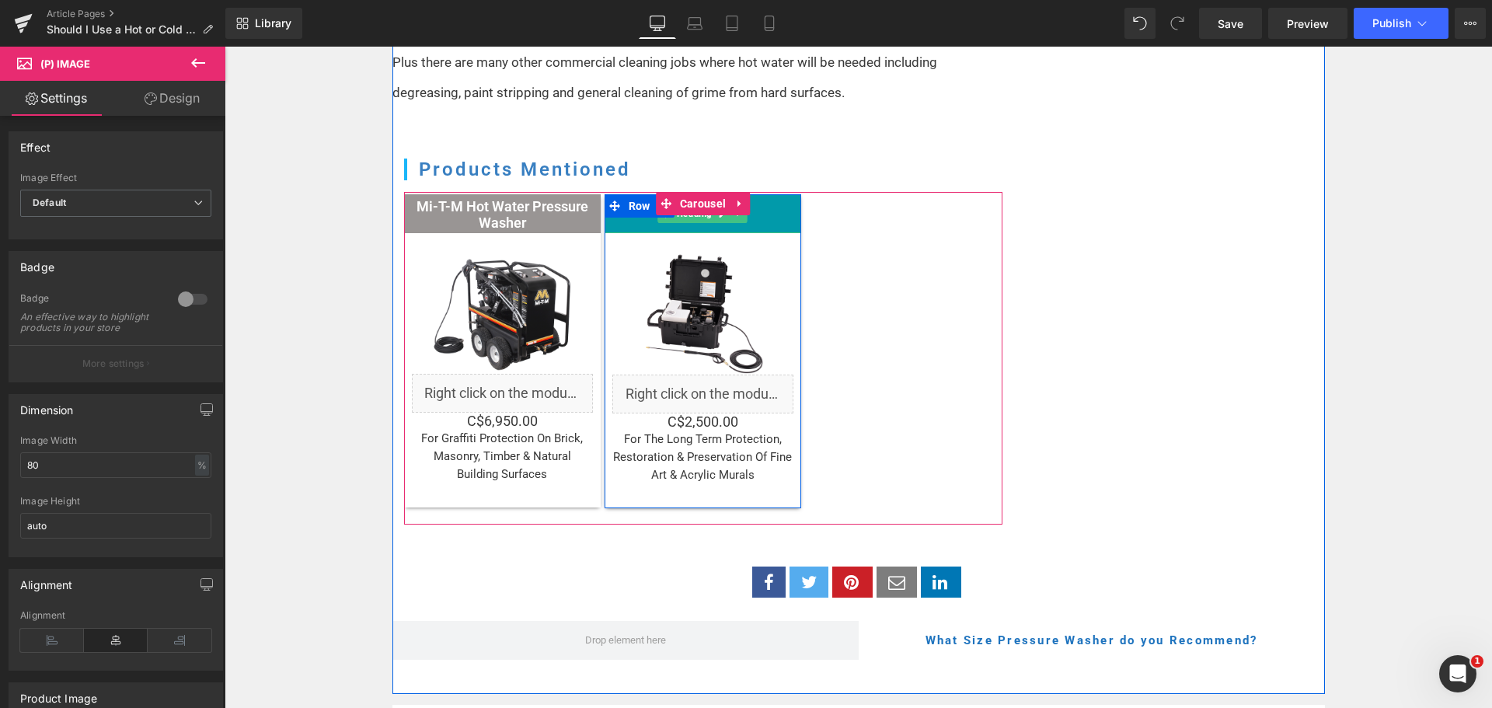
click at [786, 206] on h5 "EcoBlaster" at bounding box center [703, 214] width 197 height 16
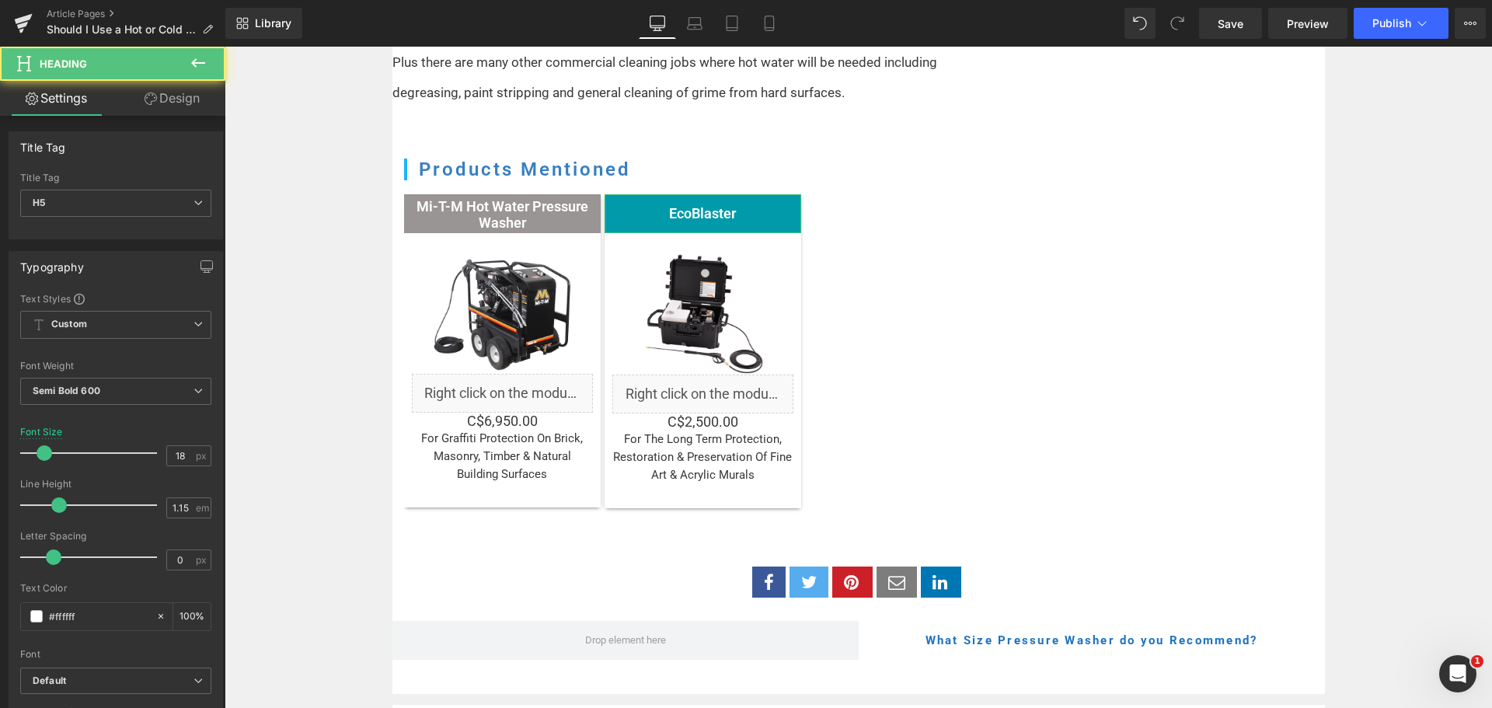
click at [224, 94] on link "Design" at bounding box center [172, 98] width 113 height 35
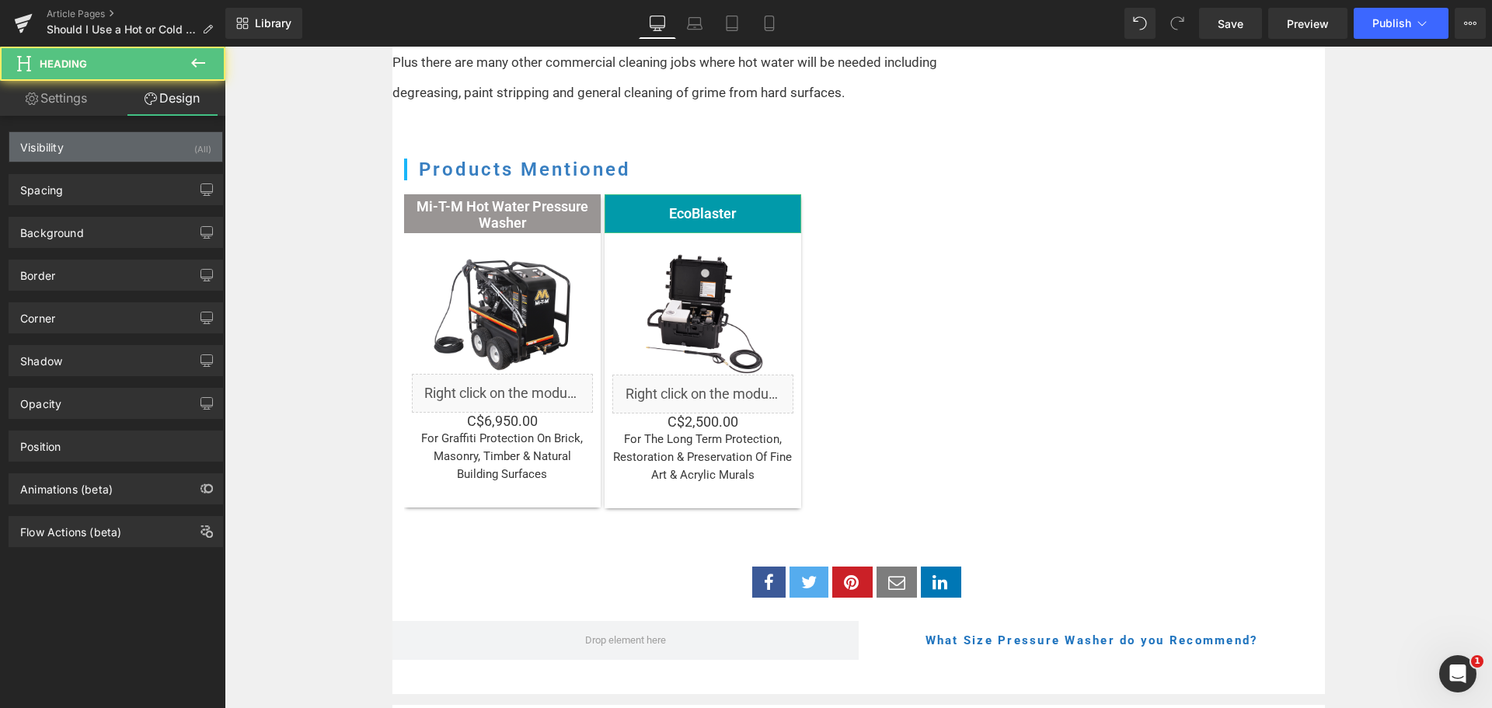
type input "#019aaa"
type input "100"
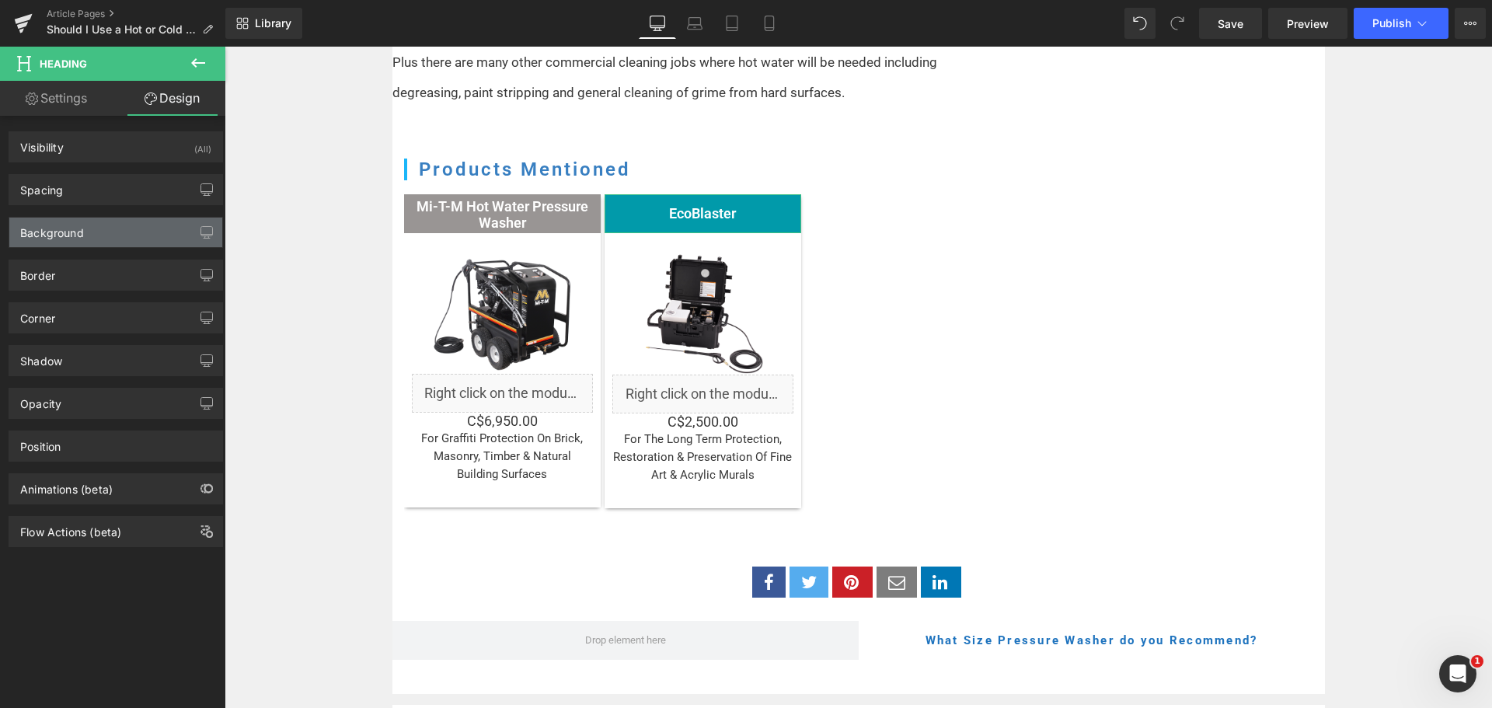
click at [107, 246] on div "Background" at bounding box center [115, 233] width 213 height 30
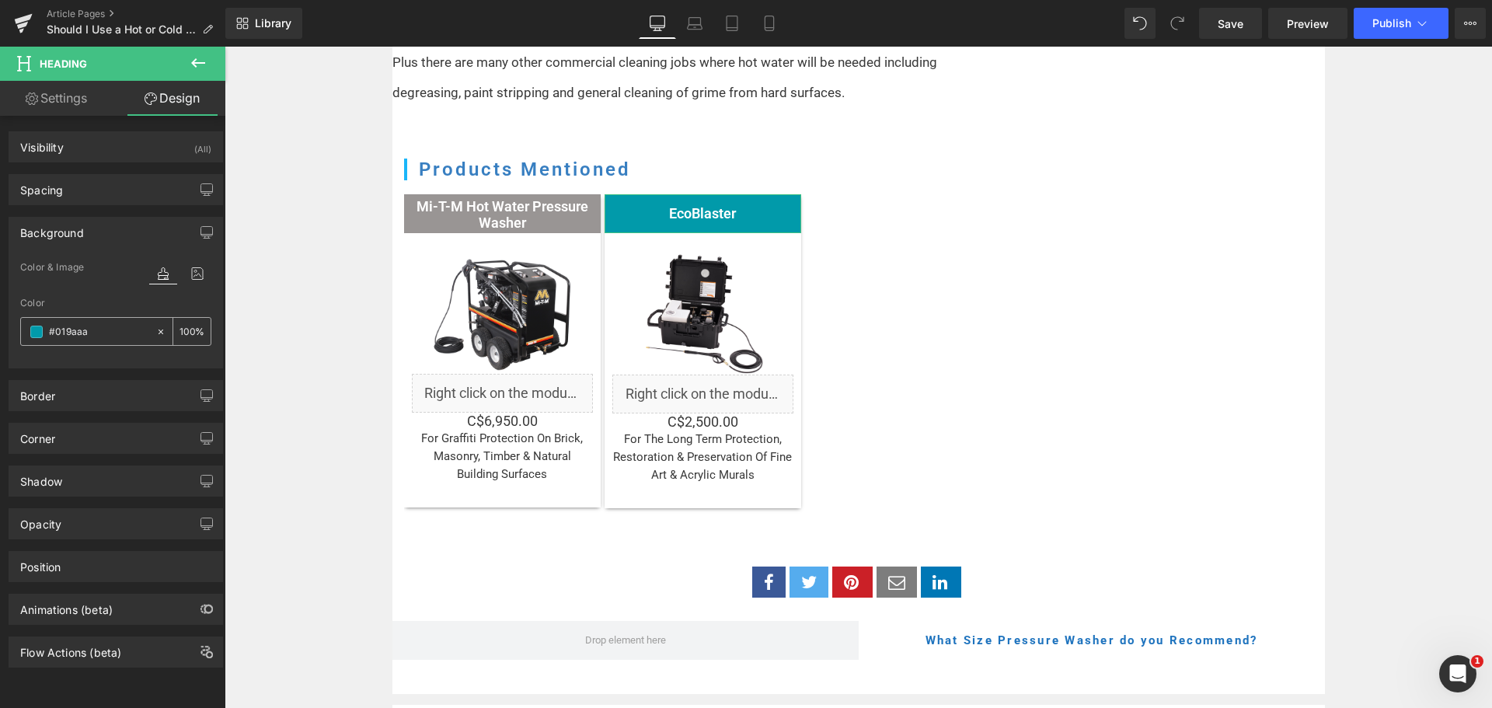
click at [103, 319] on div "#019aaa" at bounding box center [88, 331] width 134 height 27
click at [103, 330] on input "#019aaa" at bounding box center [98, 331] width 99 height 17
paste input "6CBAE0"
type input "#6cbae0"
click at [67, 104] on link "Settings" at bounding box center [56, 98] width 113 height 35
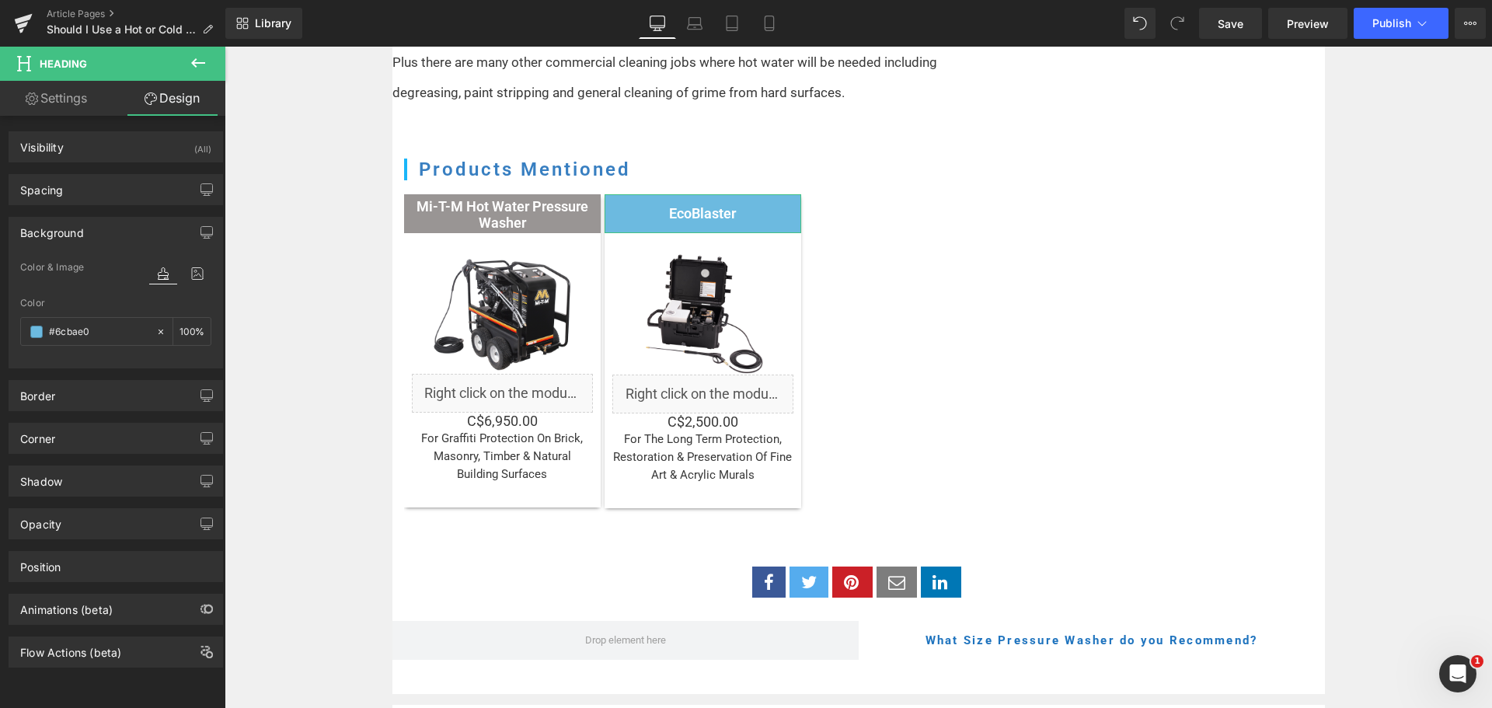
type input "100"
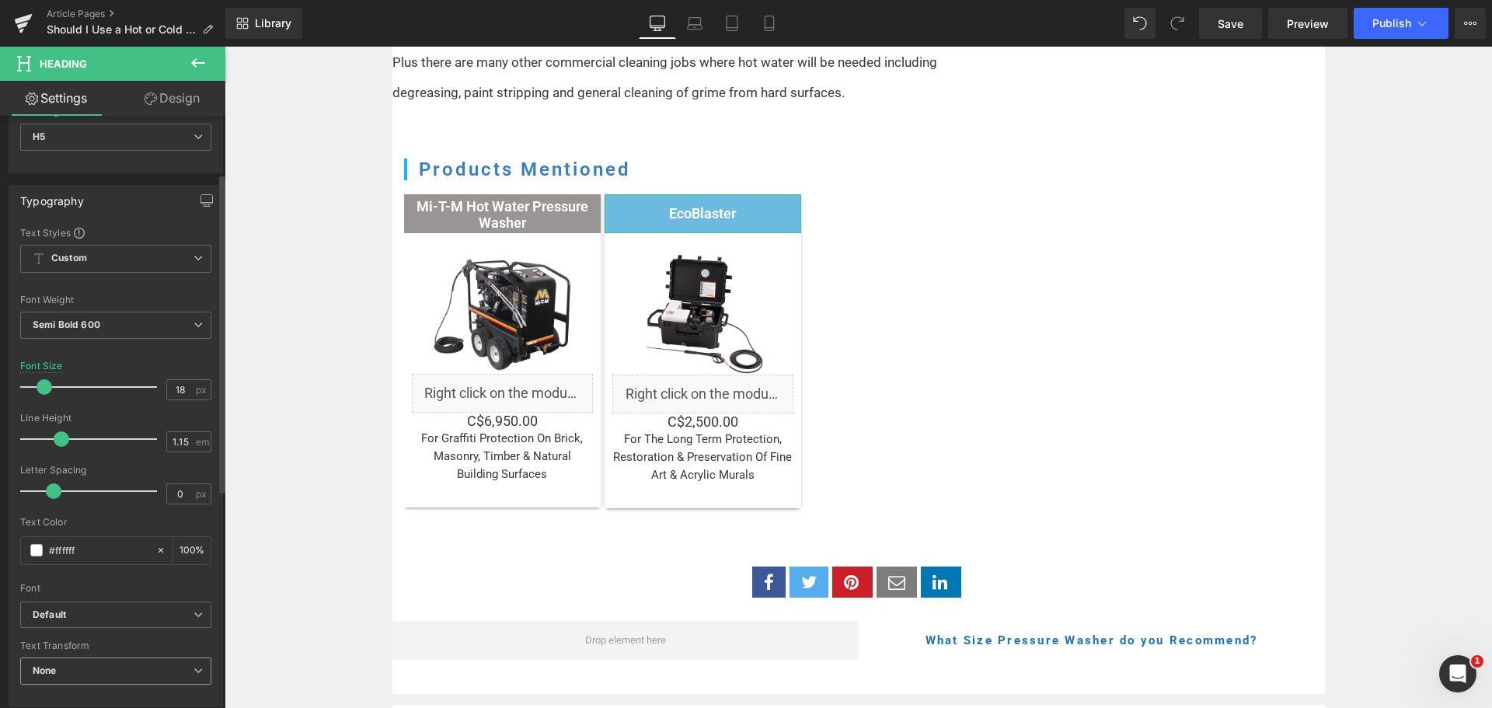
scroll to position [155, 0]
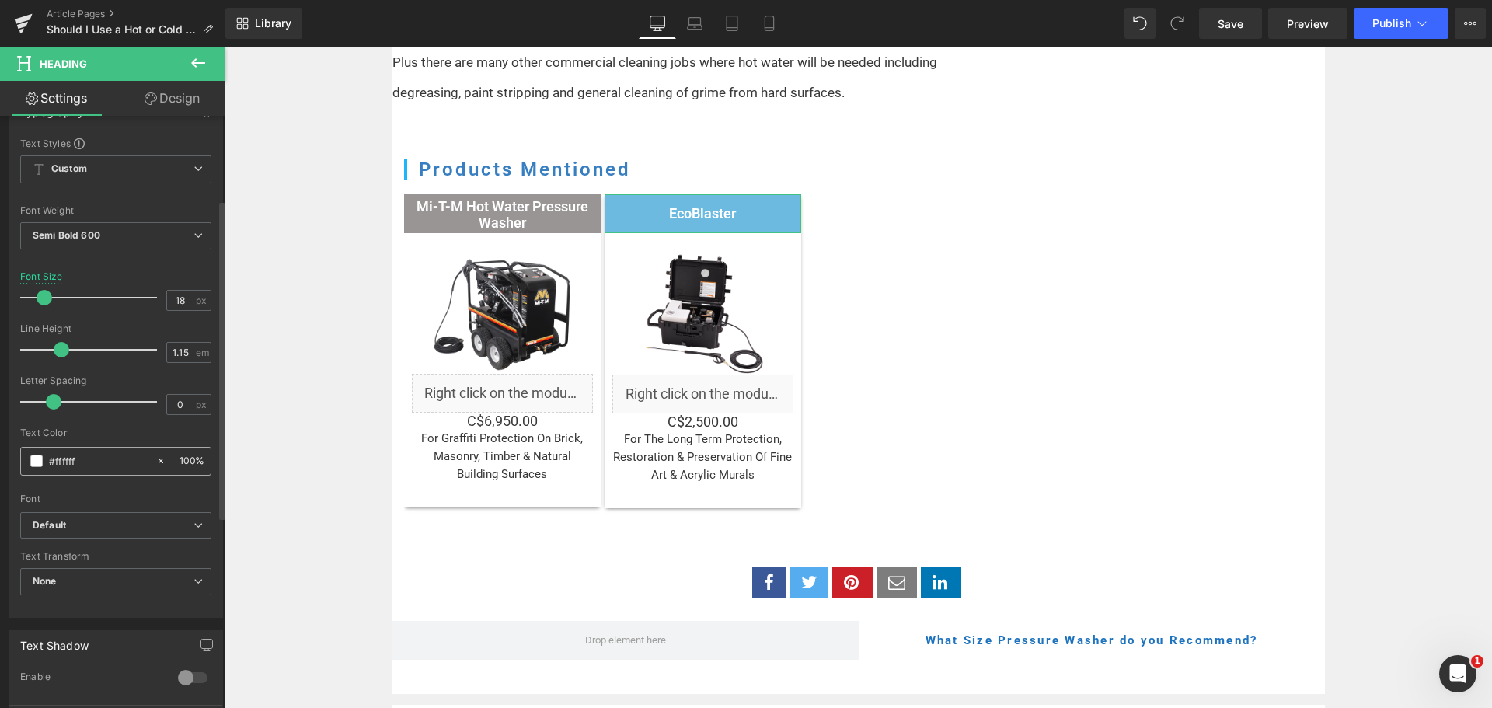
click at [37, 462] on span at bounding box center [36, 461] width 12 height 12
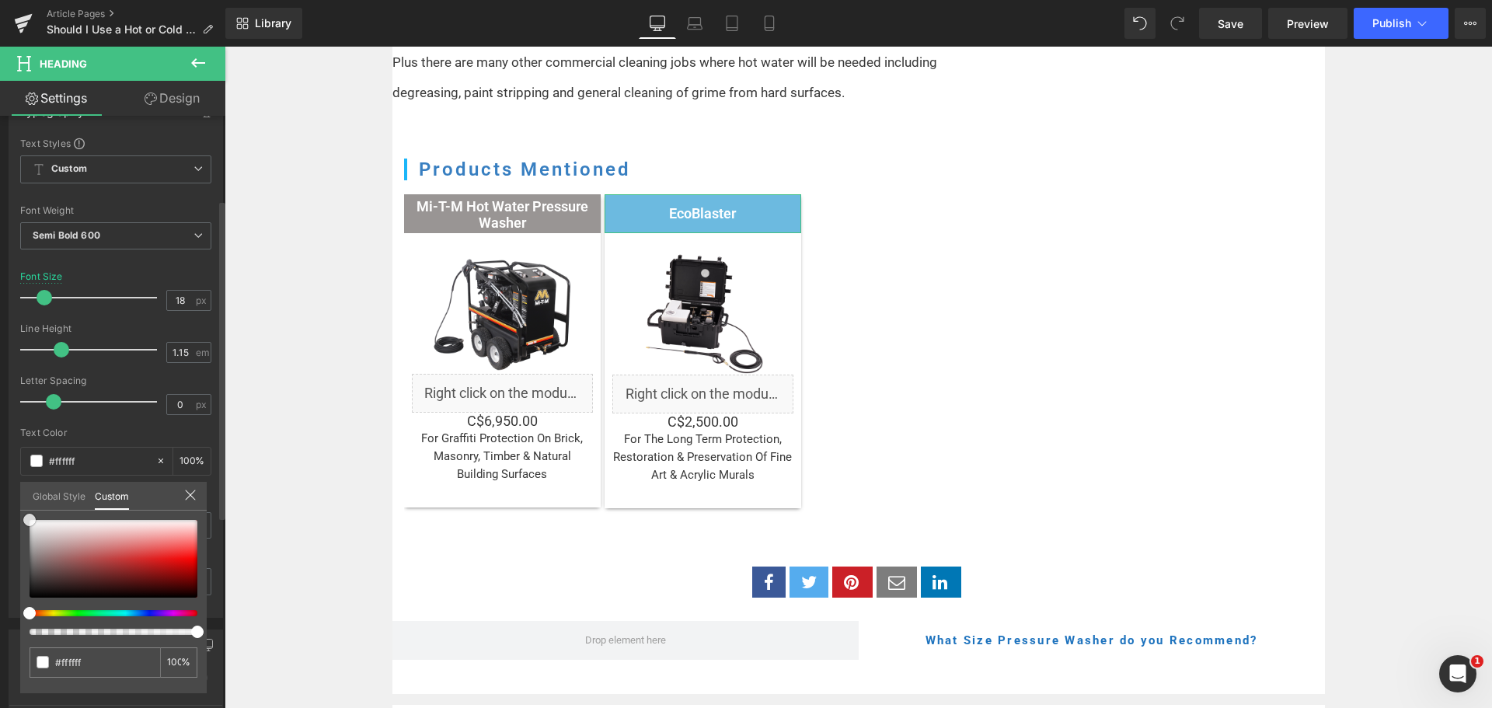
type input "#ff6566"
type input "#a08181"
type input "#080707"
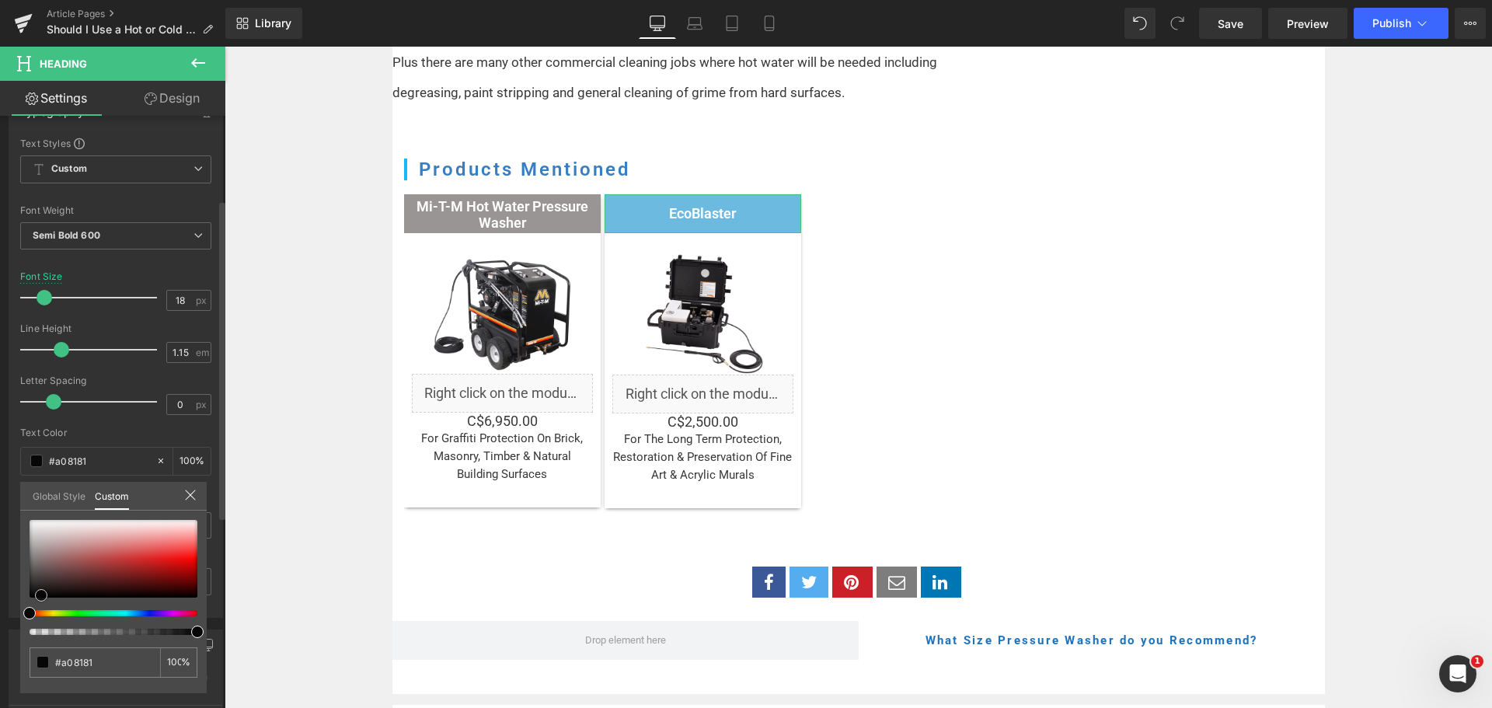
type input "#080707"
type input "#000000"
drag, startPoint x: 41, startPoint y: 595, endPoint x: 3, endPoint y: 627, distance: 49.6
click at [5, 618] on div "Typography Text Styles Custom Custom Setup Global Style Custom Setup Global Sty…" at bounding box center [116, 351] width 232 height 534
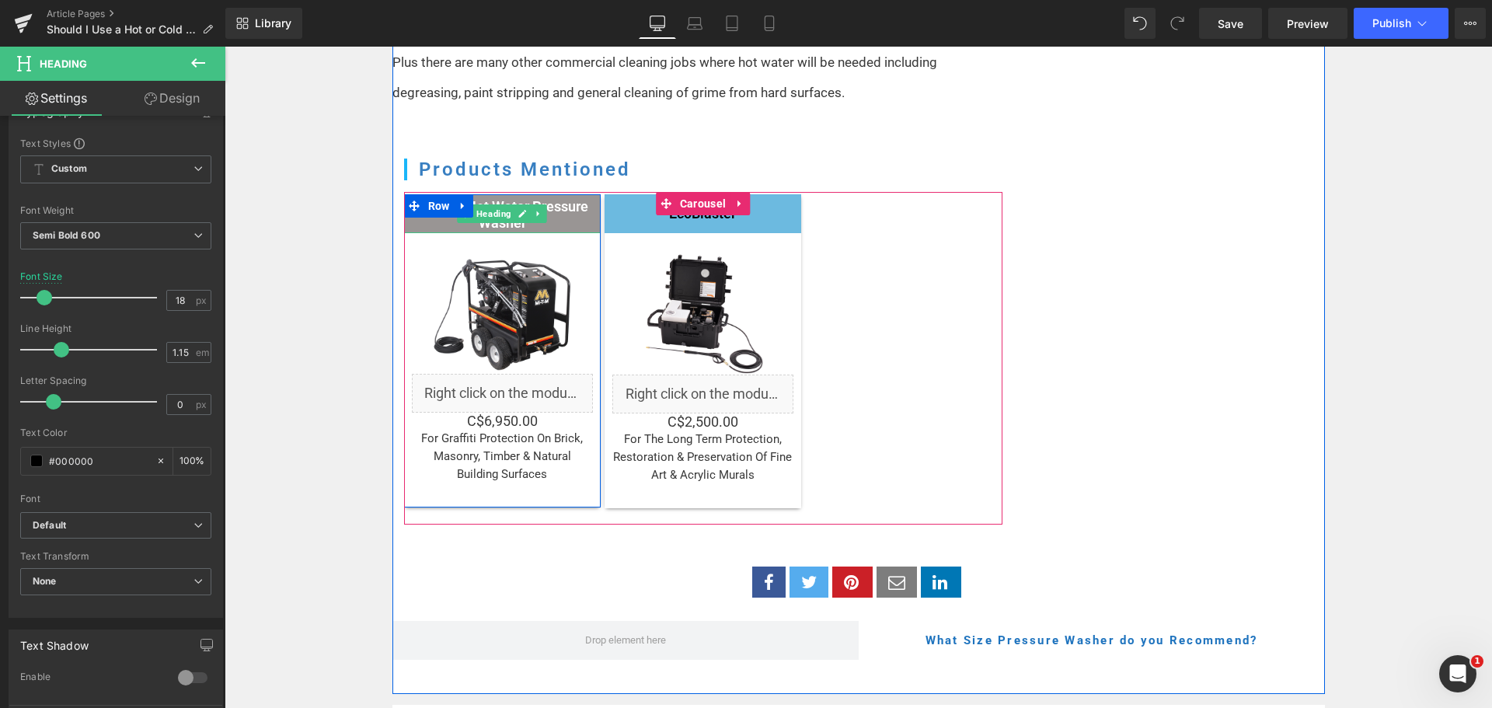
click at [568, 199] on h5 "Mi-T-M Hot Water Pressure Washer" at bounding box center [502, 215] width 197 height 32
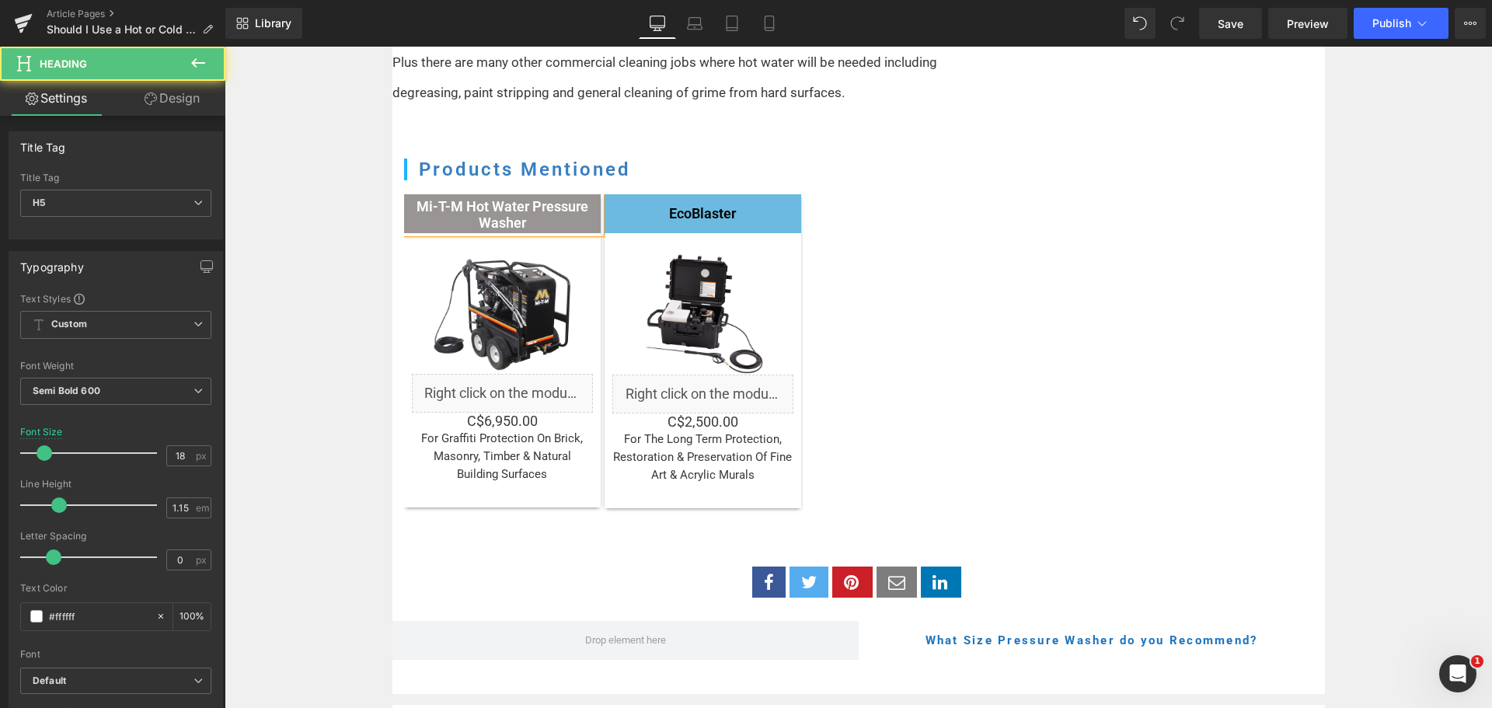
click at [184, 98] on link "Design" at bounding box center [172, 98] width 113 height 35
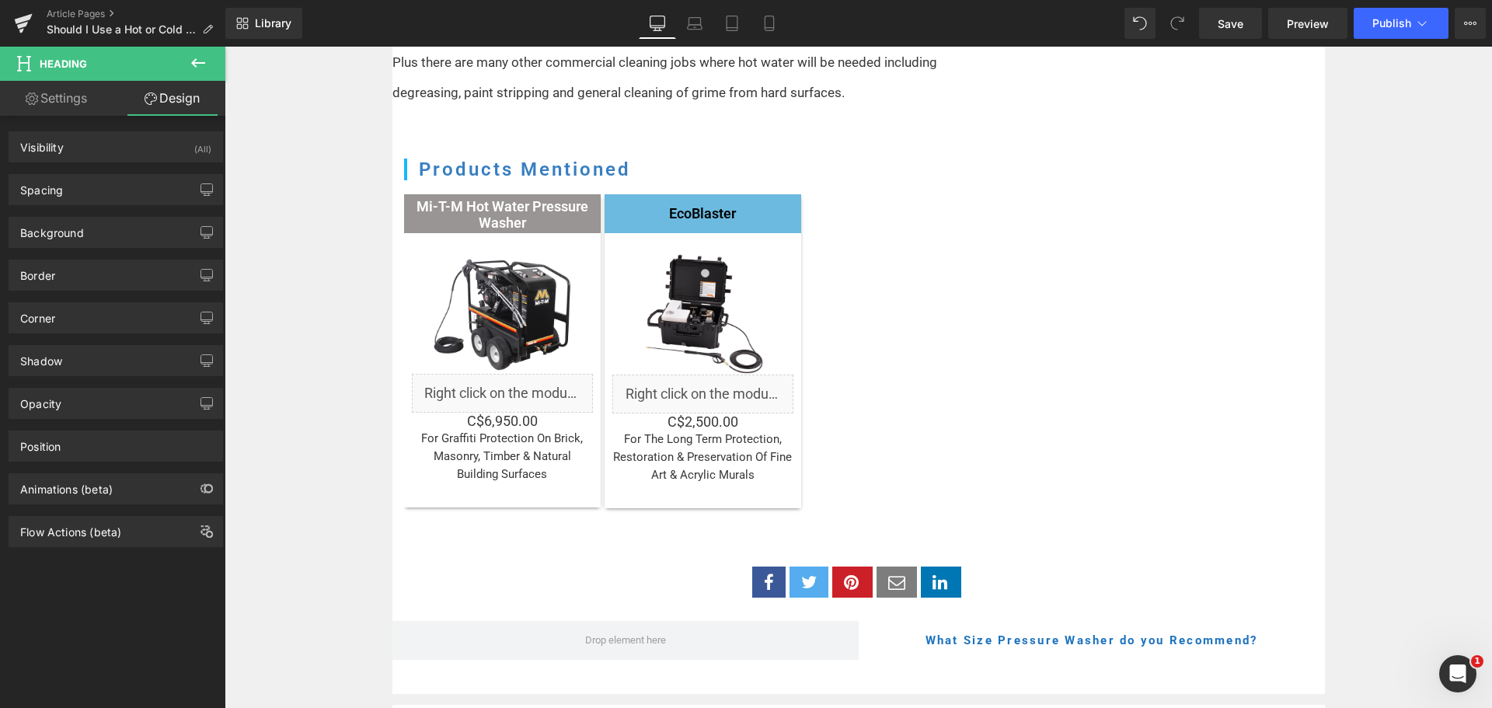
drag, startPoint x: 106, startPoint y: 228, endPoint x: 102, endPoint y: 250, distance: 22.1
click at [106, 228] on div "Background" at bounding box center [115, 233] width 213 height 30
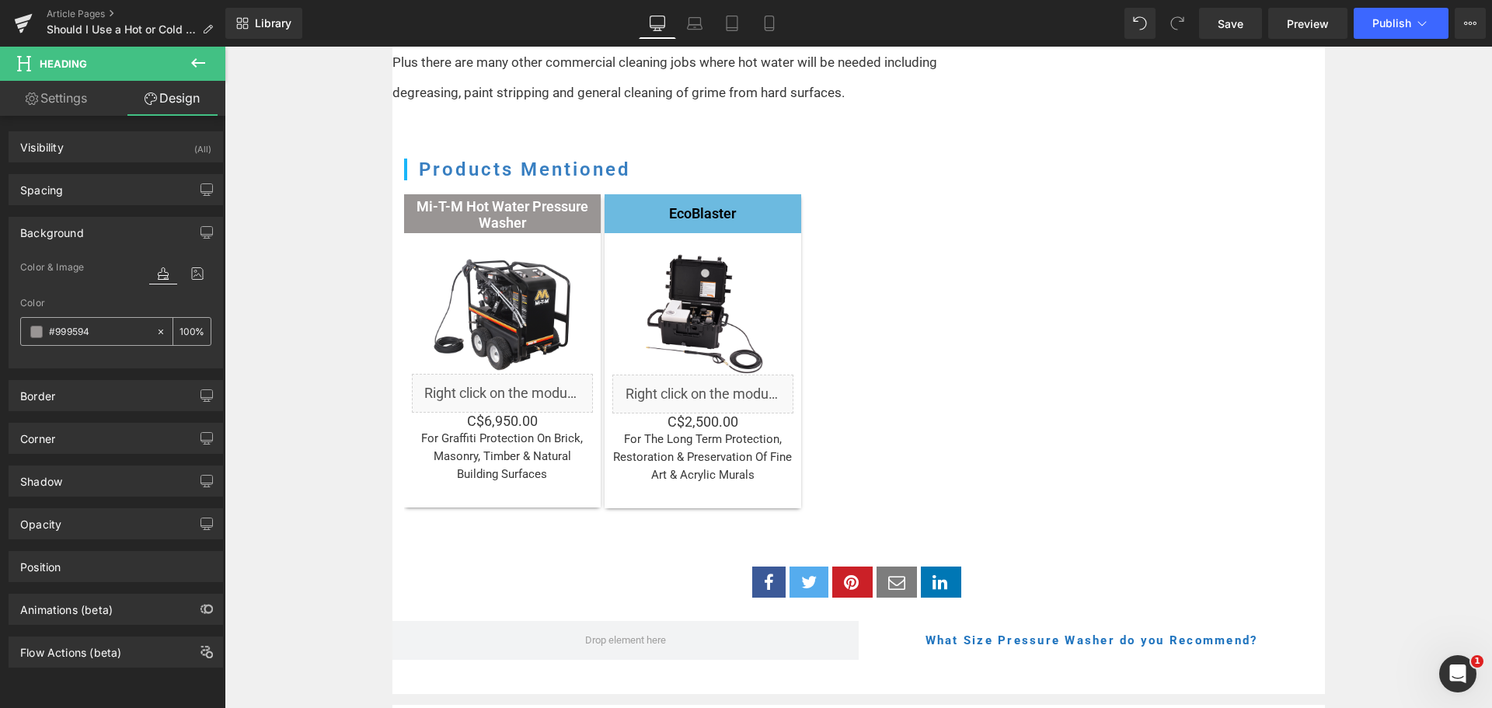
click at [96, 336] on input "#999594" at bounding box center [98, 331] width 99 height 17
paste input "6CBAE0"
type input "#6cbae0"
click at [70, 94] on link "Settings" at bounding box center [56, 98] width 113 height 35
type input "100"
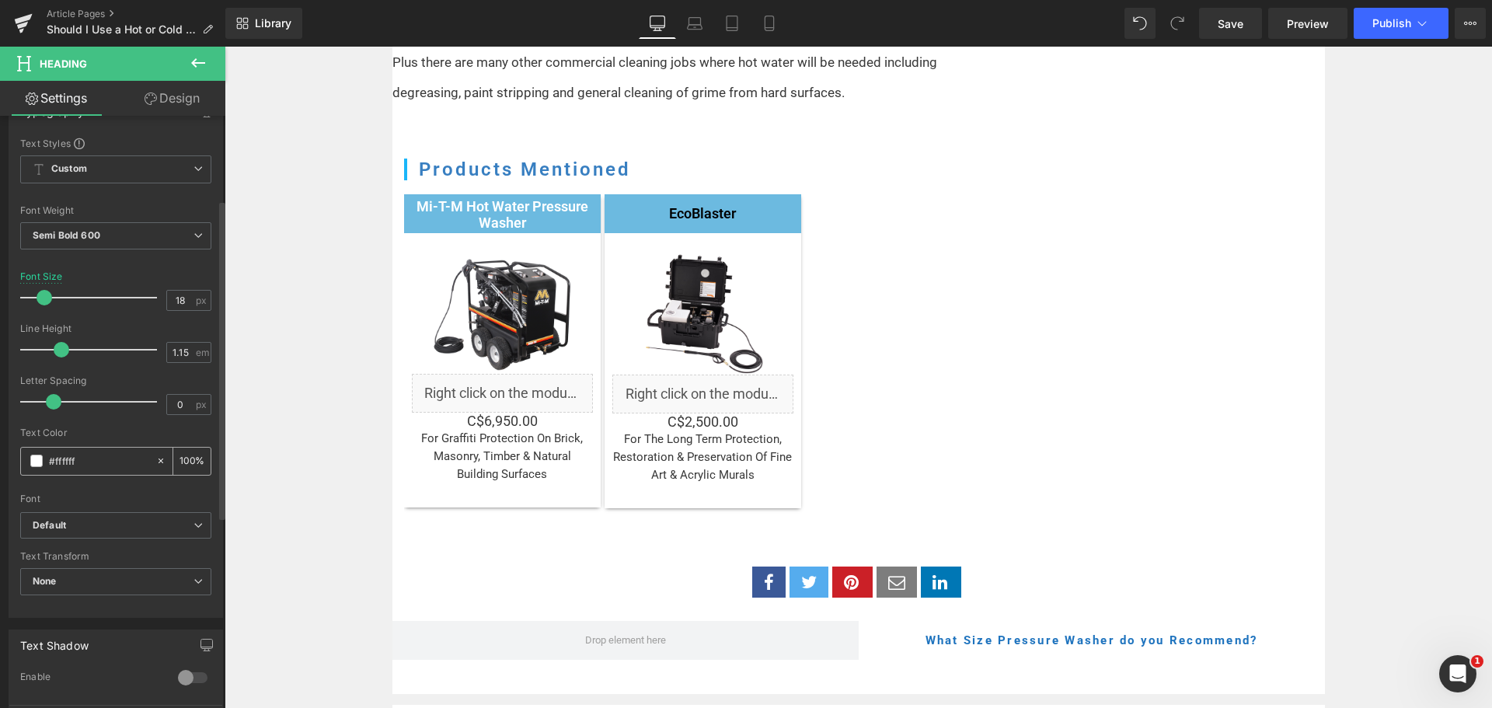
click at [39, 462] on span at bounding box center [36, 461] width 12 height 12
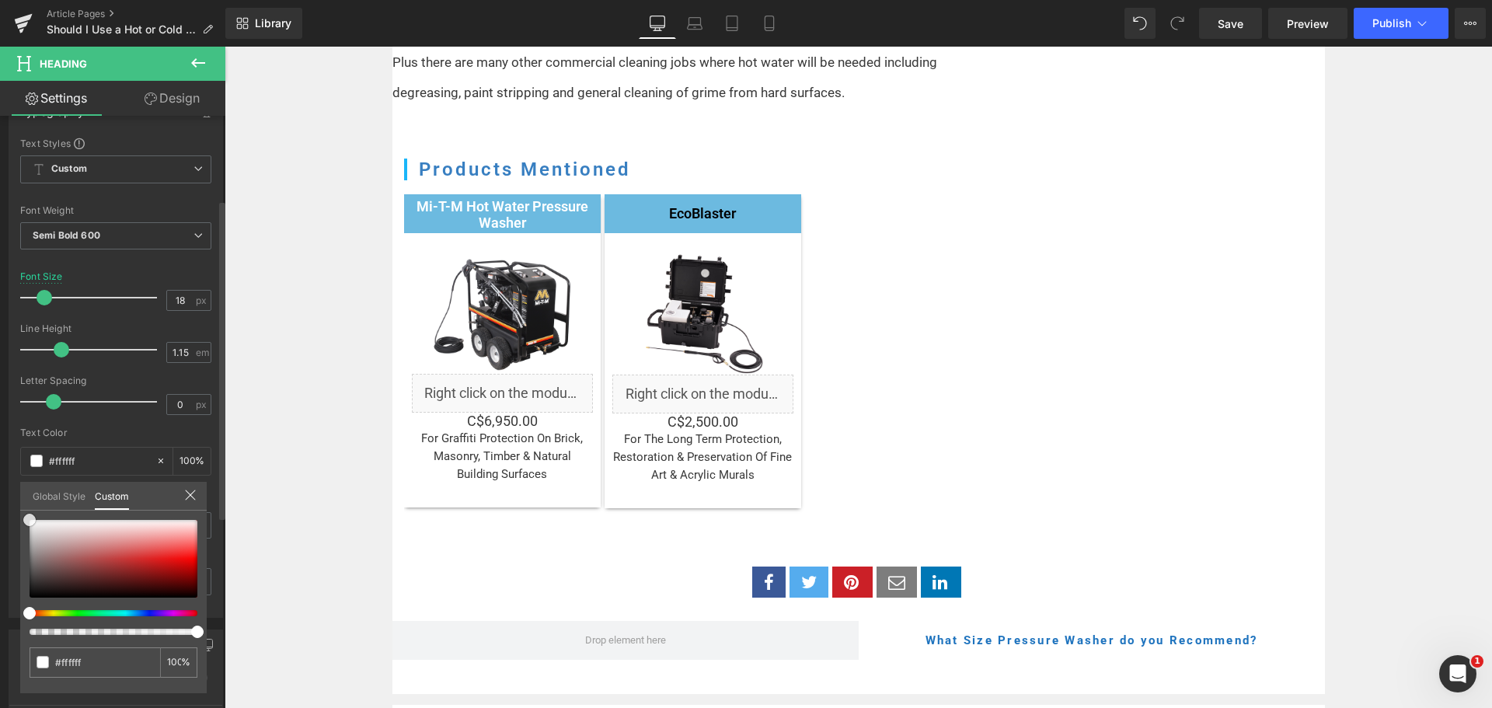
type input "#955f5f"
type input "#7f5656"
type input "#3c3434"
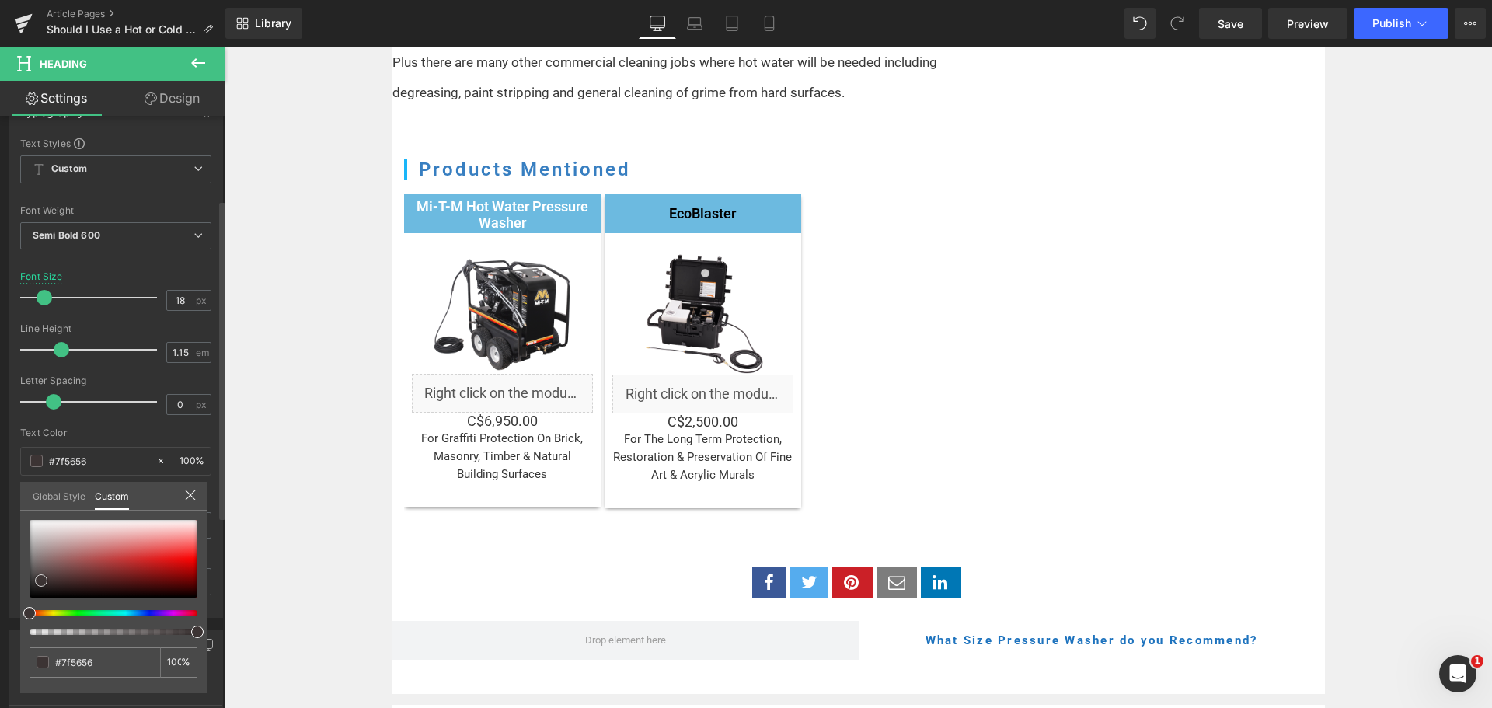
type input "#3c3434"
type input "#000000"
drag, startPoint x: 41, startPoint y: 580, endPoint x: 16, endPoint y: 622, distance: 48.8
click at [16, 618] on div "Typography Text Styles Custom Custom Setup Global Style Custom Setup Global Sty…" at bounding box center [116, 351] width 232 height 534
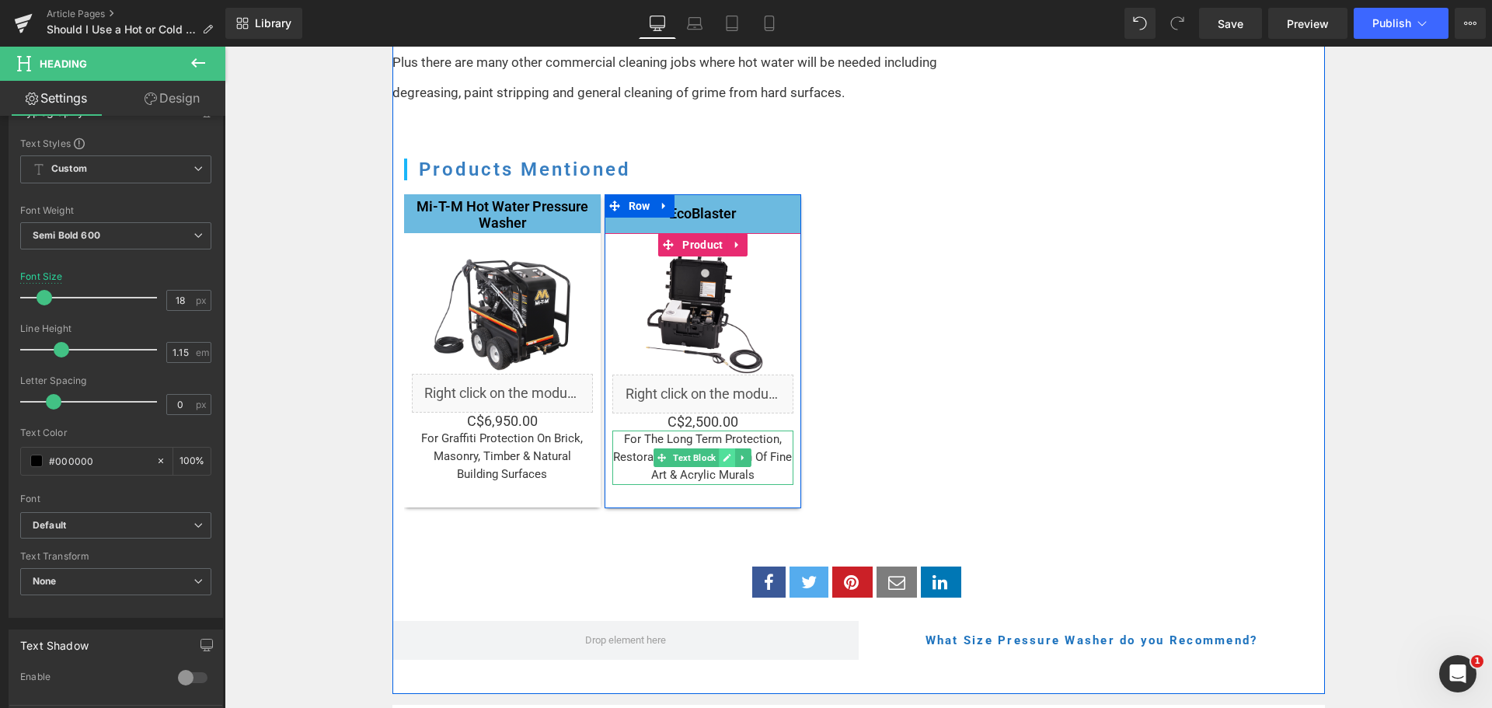
click at [723, 454] on icon at bounding box center [727, 458] width 8 height 8
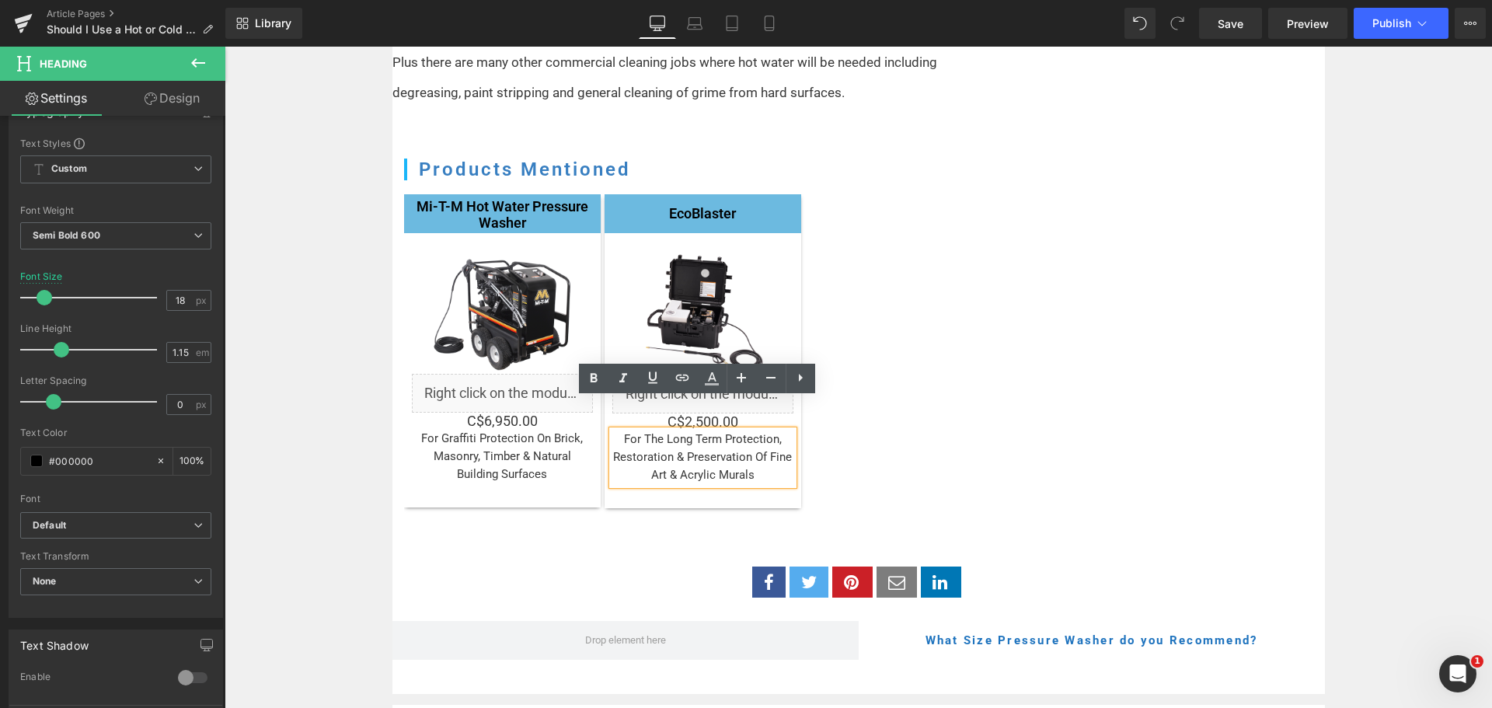
click at [721, 432] on span "For The Long Term Protection, Restoration & Preservation Of Fine Art & Acrylic …" at bounding box center [702, 457] width 179 height 51
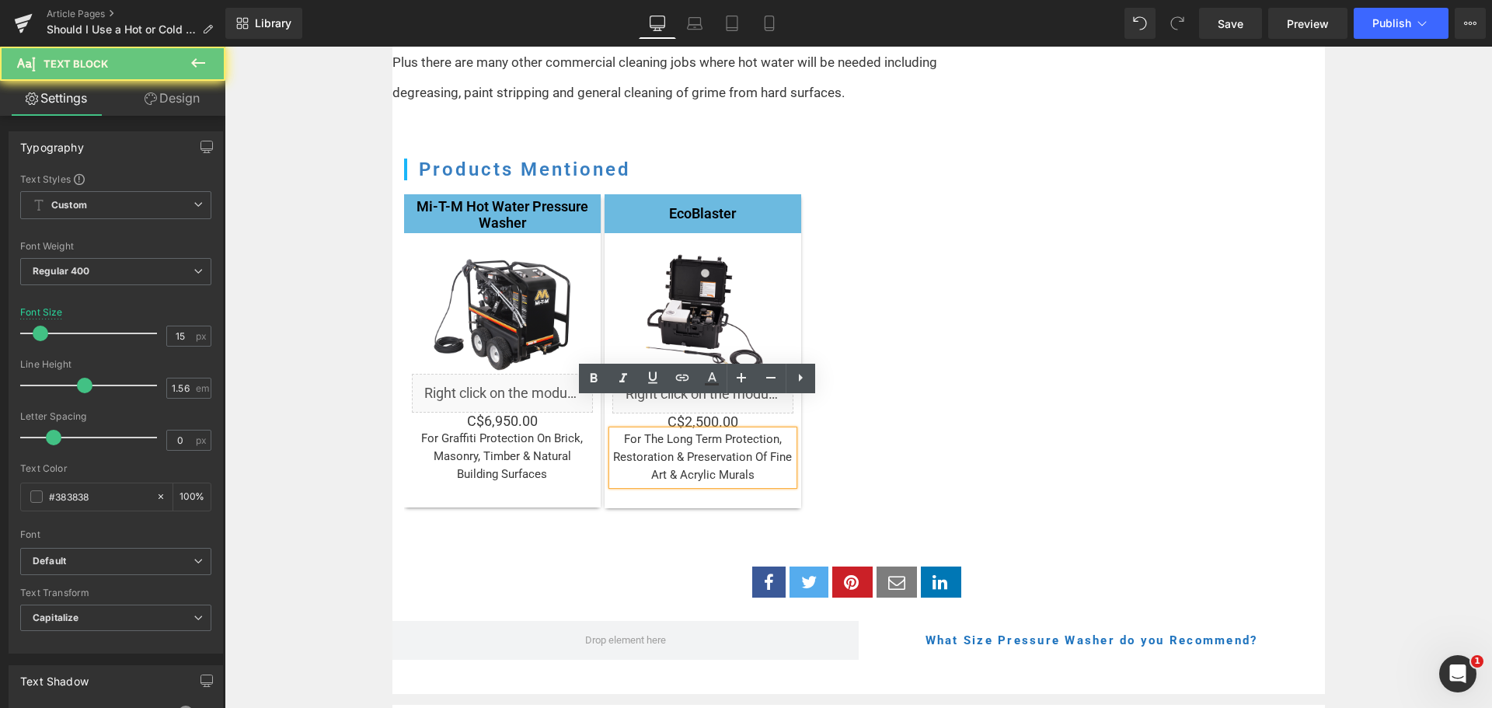
click at [721, 432] on span "For The Long Term Protection, Restoration & Preservation Of Fine Art & Acrylic …" at bounding box center [702, 457] width 179 height 51
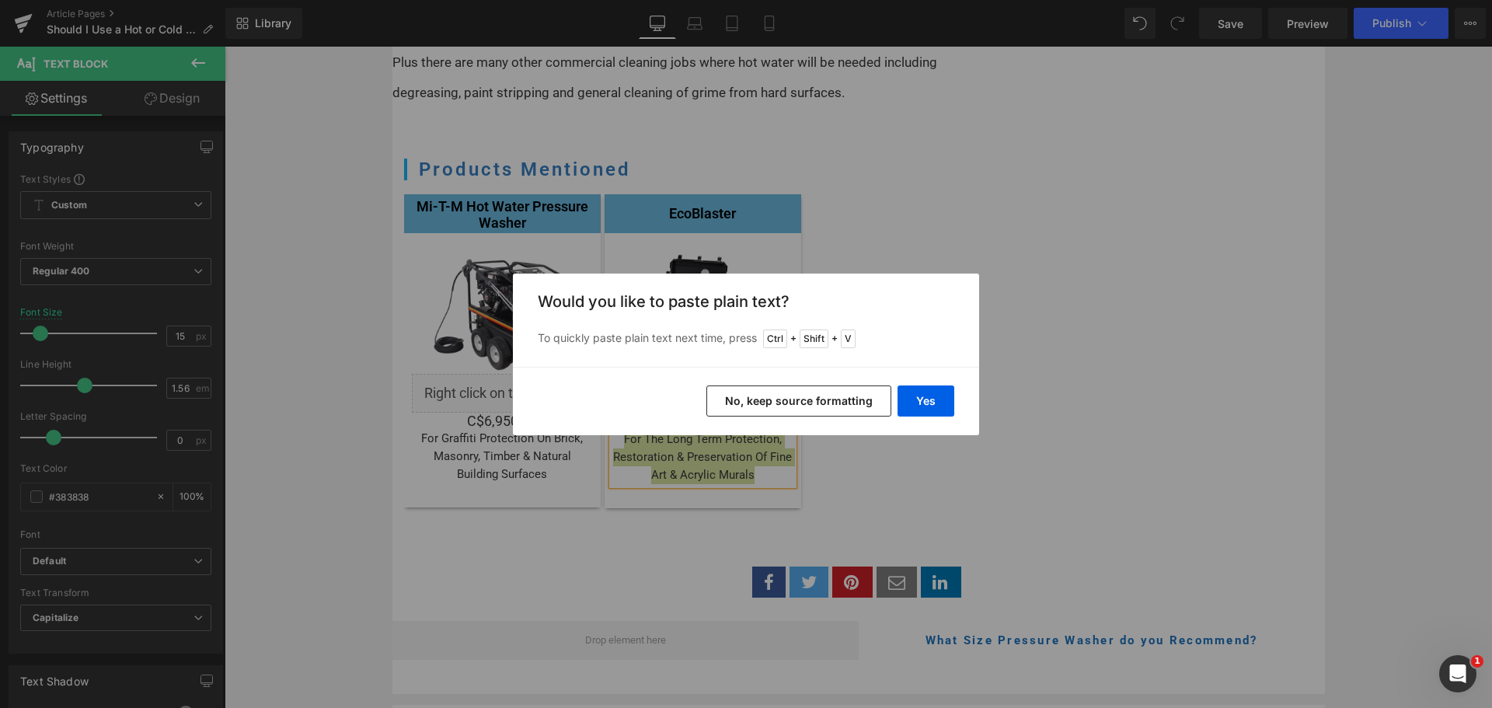
click at [810, 406] on button "No, keep source formatting" at bounding box center [798, 400] width 185 height 31
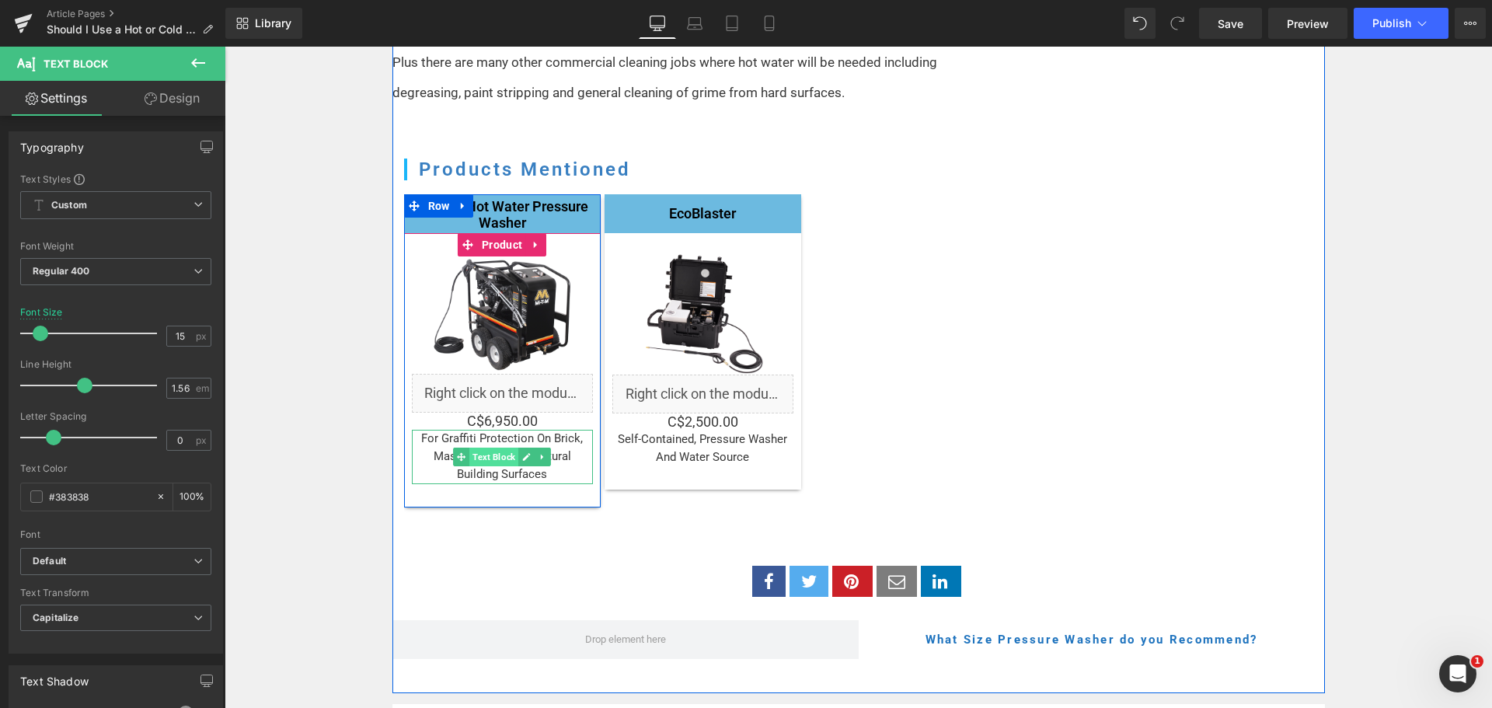
click at [510, 448] on span "Text Block" at bounding box center [493, 457] width 49 height 19
click at [518, 448] on link at bounding box center [526, 457] width 16 height 19
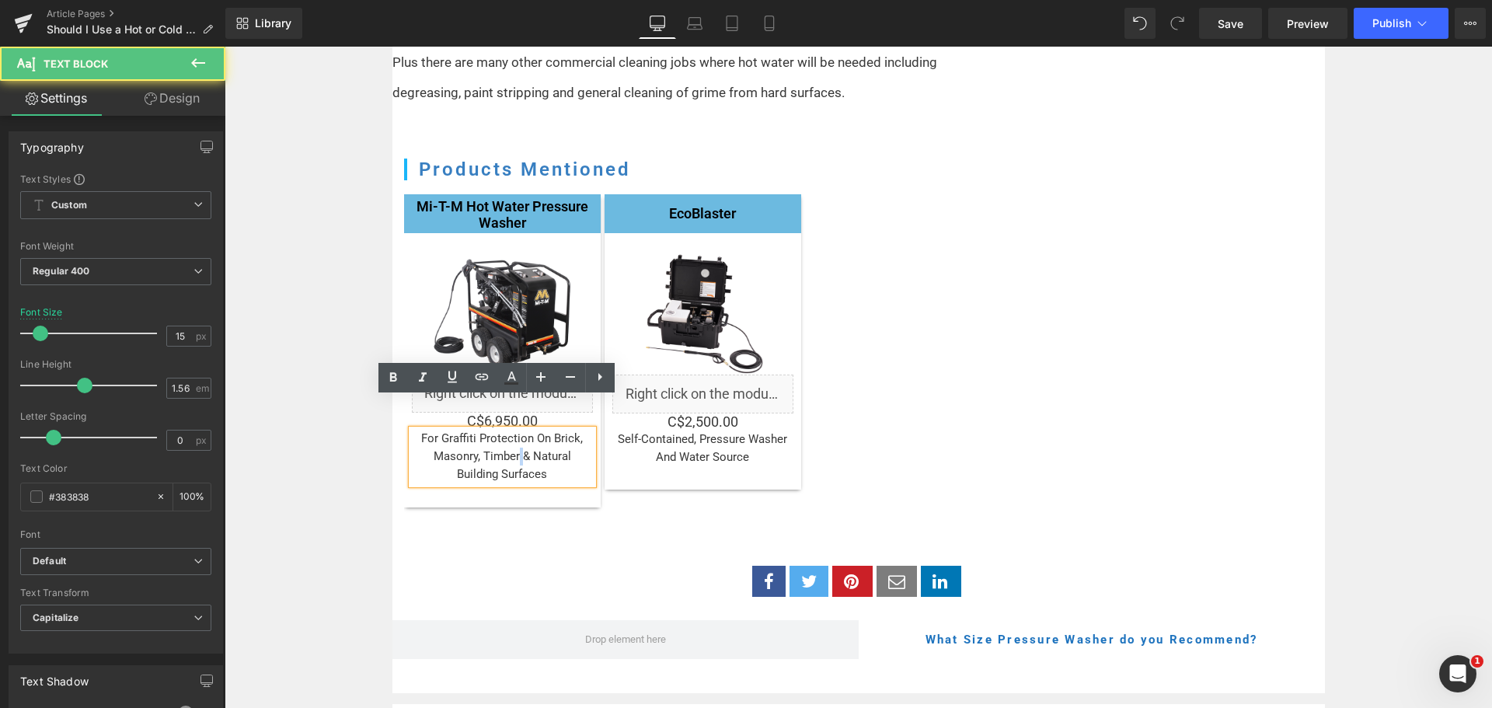
click at [514, 430] on p "For Graffiti Protection On Brick, Masonry, Timber & Natural Building Surfaces" at bounding box center [502, 457] width 181 height 54
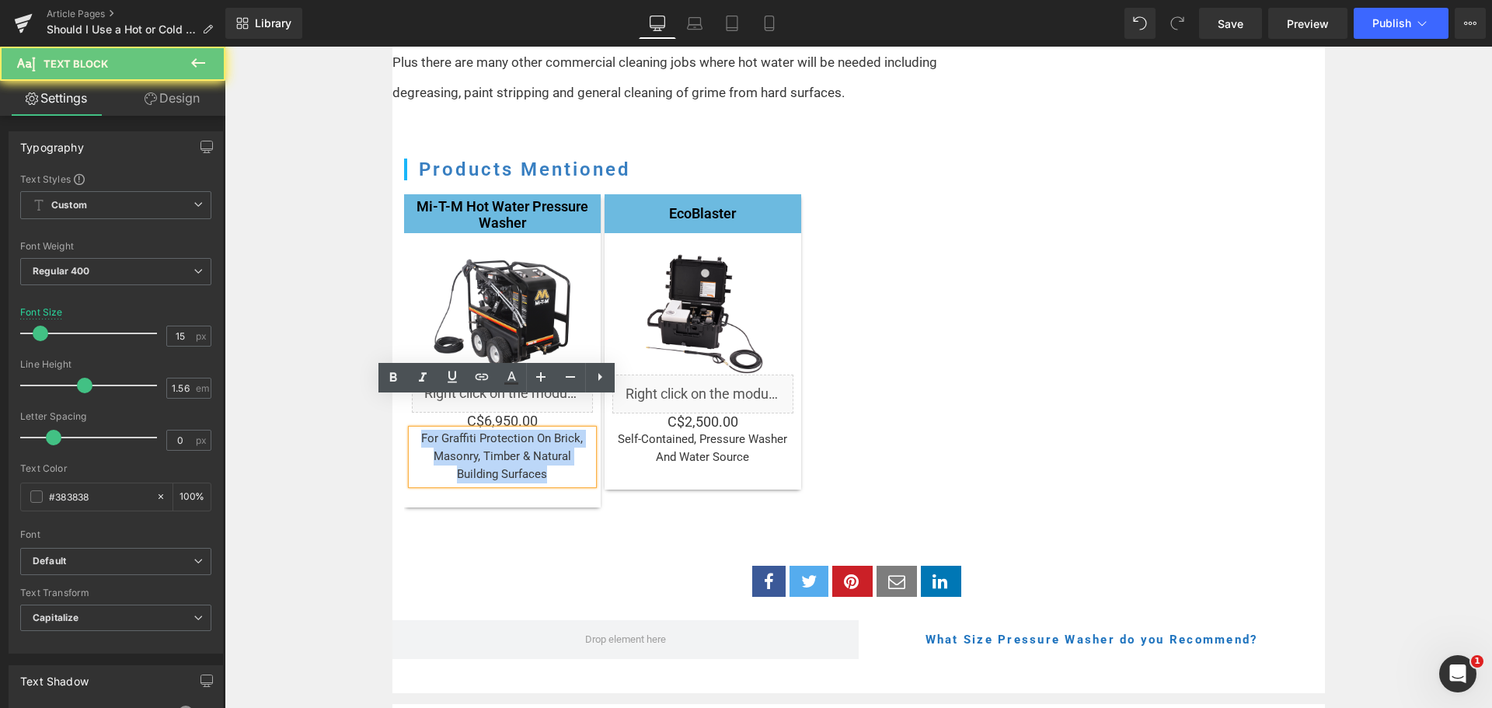
click at [514, 430] on p "For Graffiti Protection On Brick, Masonry, Timber & Natural Building Surfaces" at bounding box center [502, 457] width 181 height 54
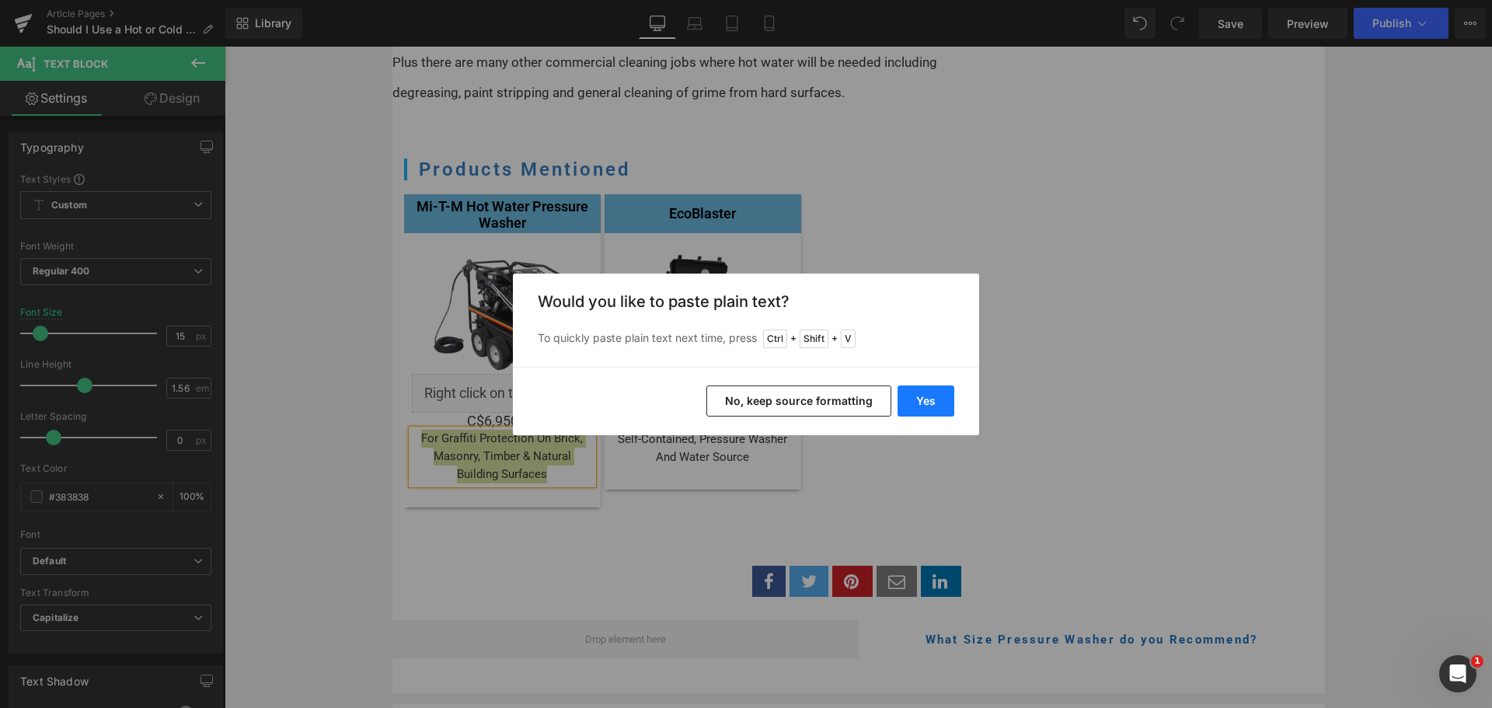
click at [917, 408] on button "Yes" at bounding box center [925, 400] width 57 height 31
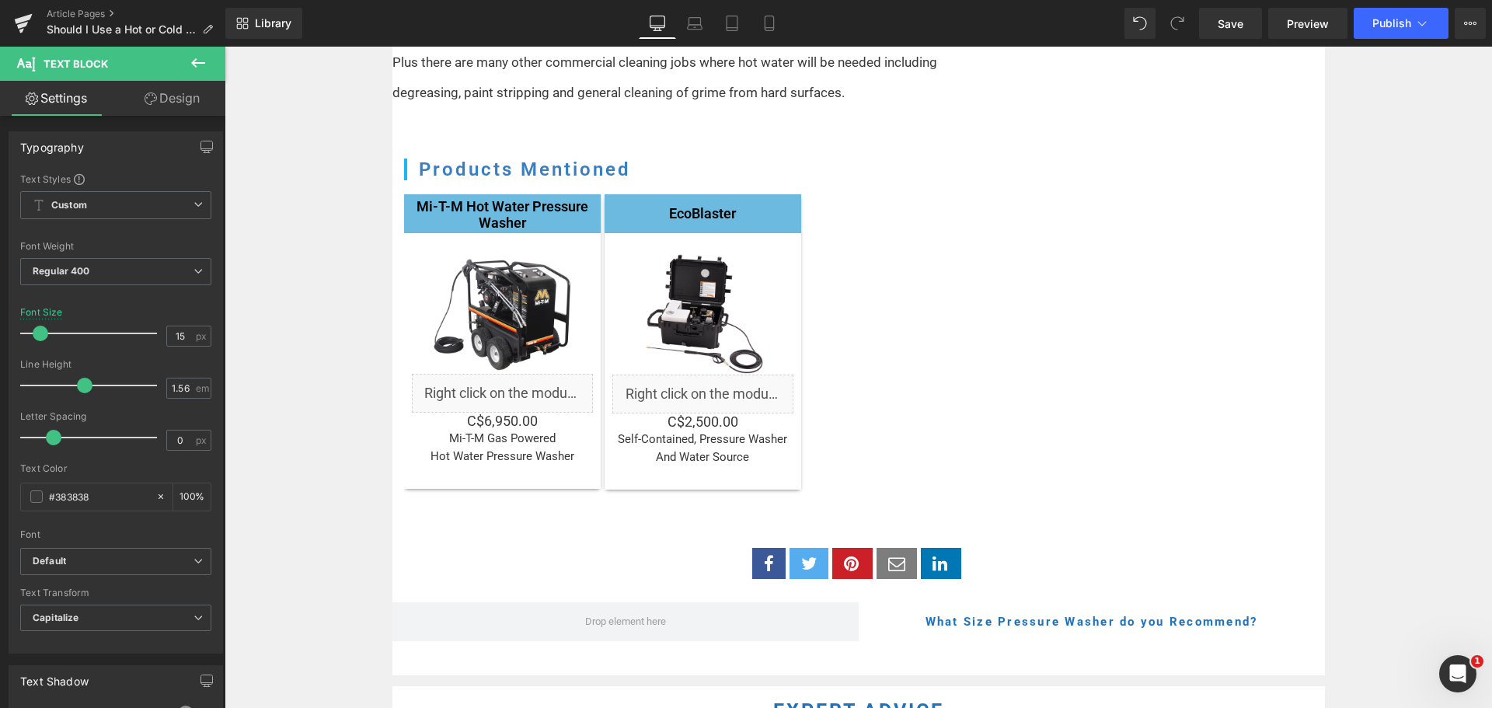
click at [206, 61] on icon at bounding box center [198, 63] width 19 height 19
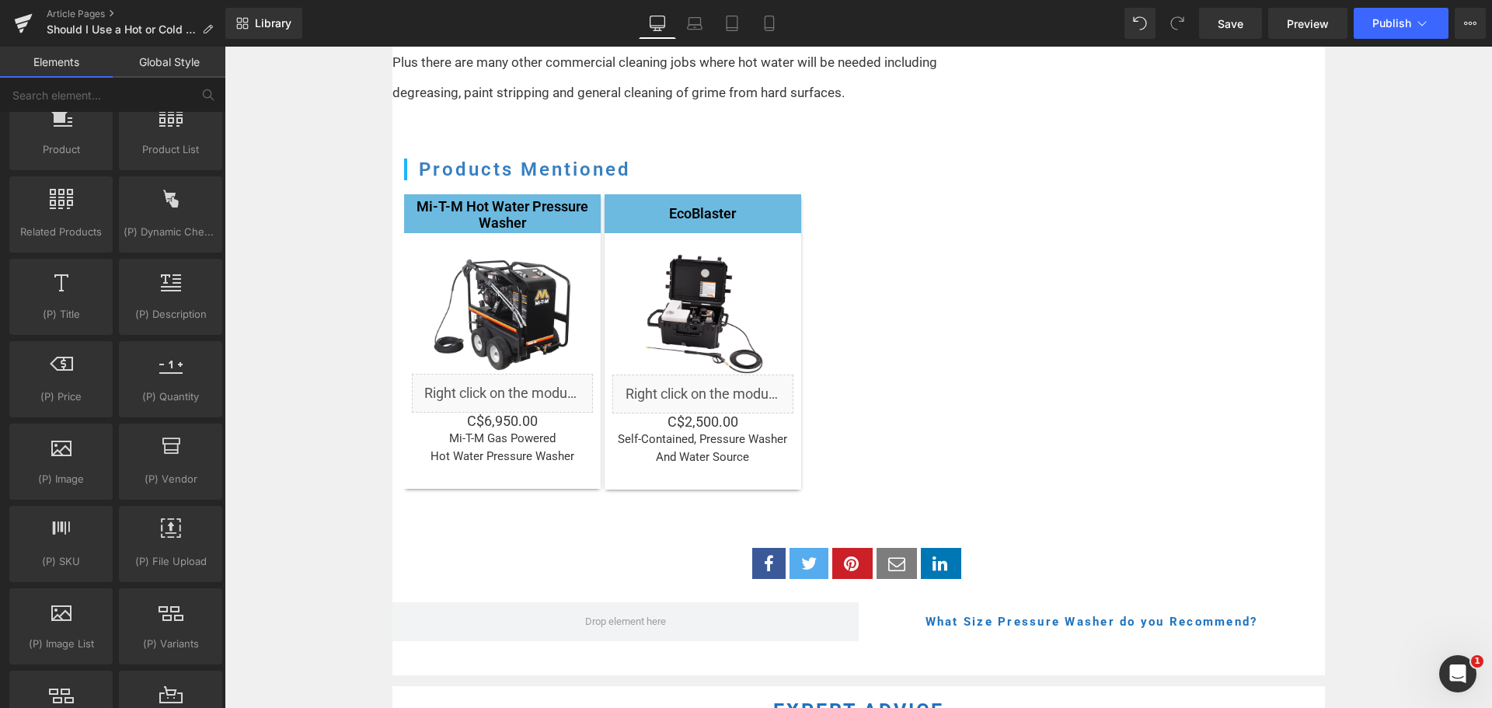
scroll to position [1554, 0]
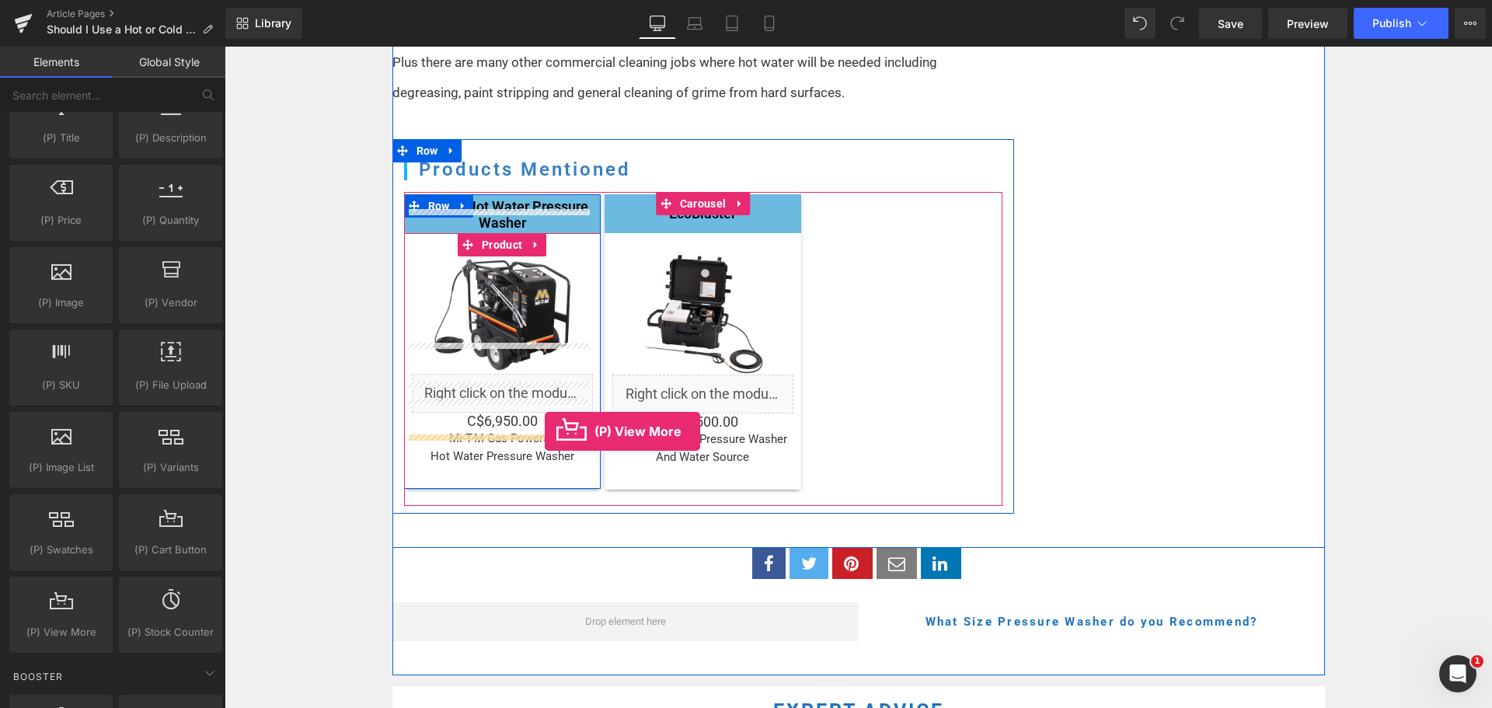
drag, startPoint x: 266, startPoint y: 679, endPoint x: 545, endPoint y: 431, distance: 373.2
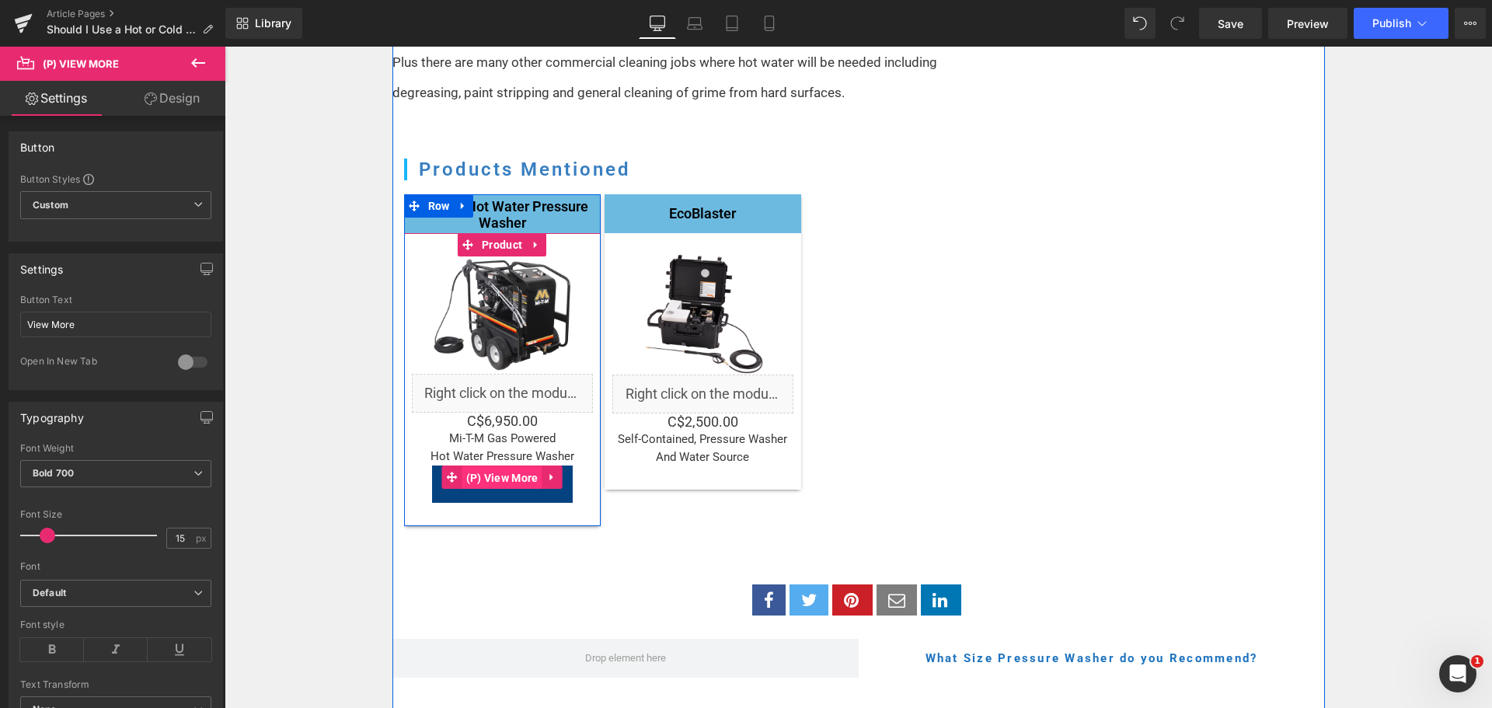
click at [497, 466] on span "(P) View More" at bounding box center [502, 477] width 80 height 23
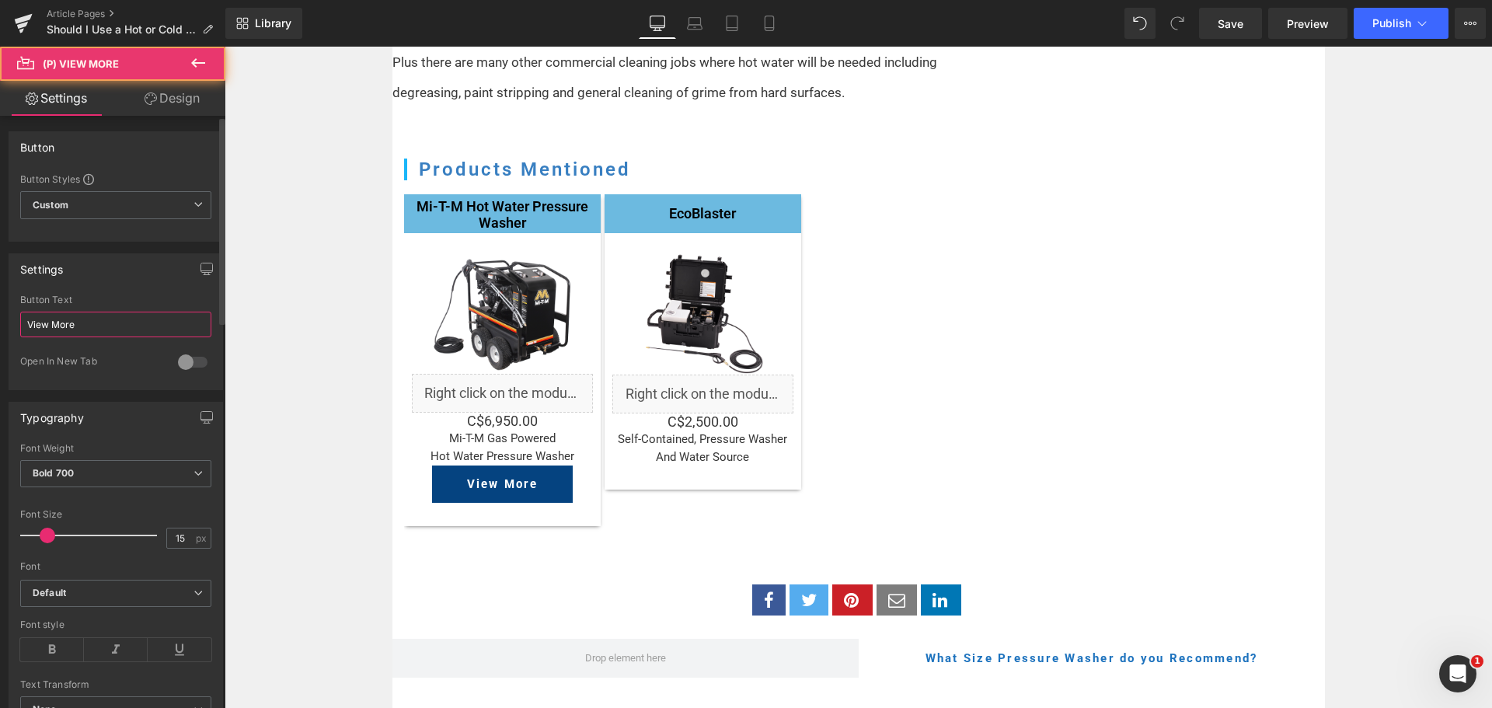
click at [82, 317] on input "View More" at bounding box center [115, 325] width 191 height 26
drag, startPoint x: 52, startPoint y: 326, endPoint x: 116, endPoint y: 325, distance: 63.7
click at [116, 325] on input "View More" at bounding box center [115, 325] width 191 height 26
type input "View Product"
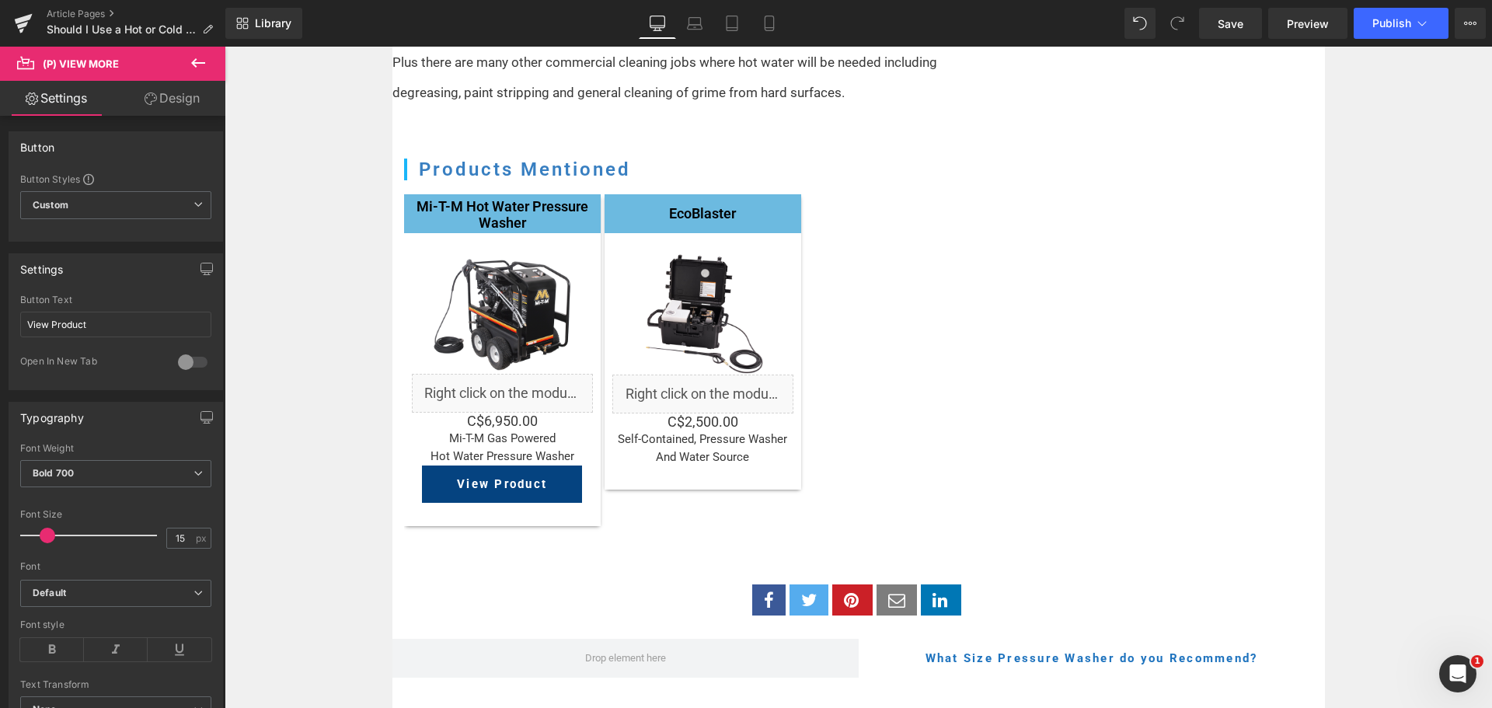
click at [179, 106] on link "Design" at bounding box center [172, 98] width 113 height 35
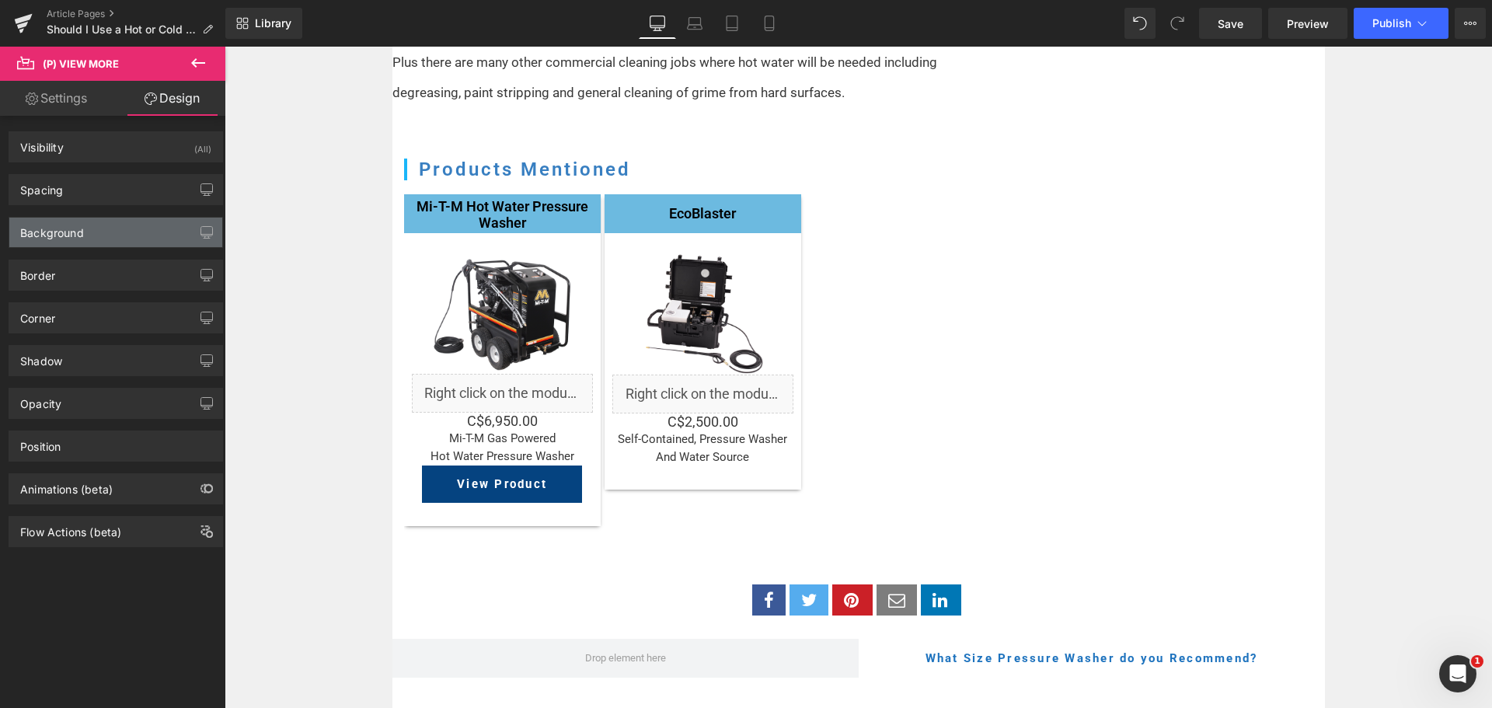
click at [68, 221] on div "Background" at bounding box center [52, 229] width 64 height 22
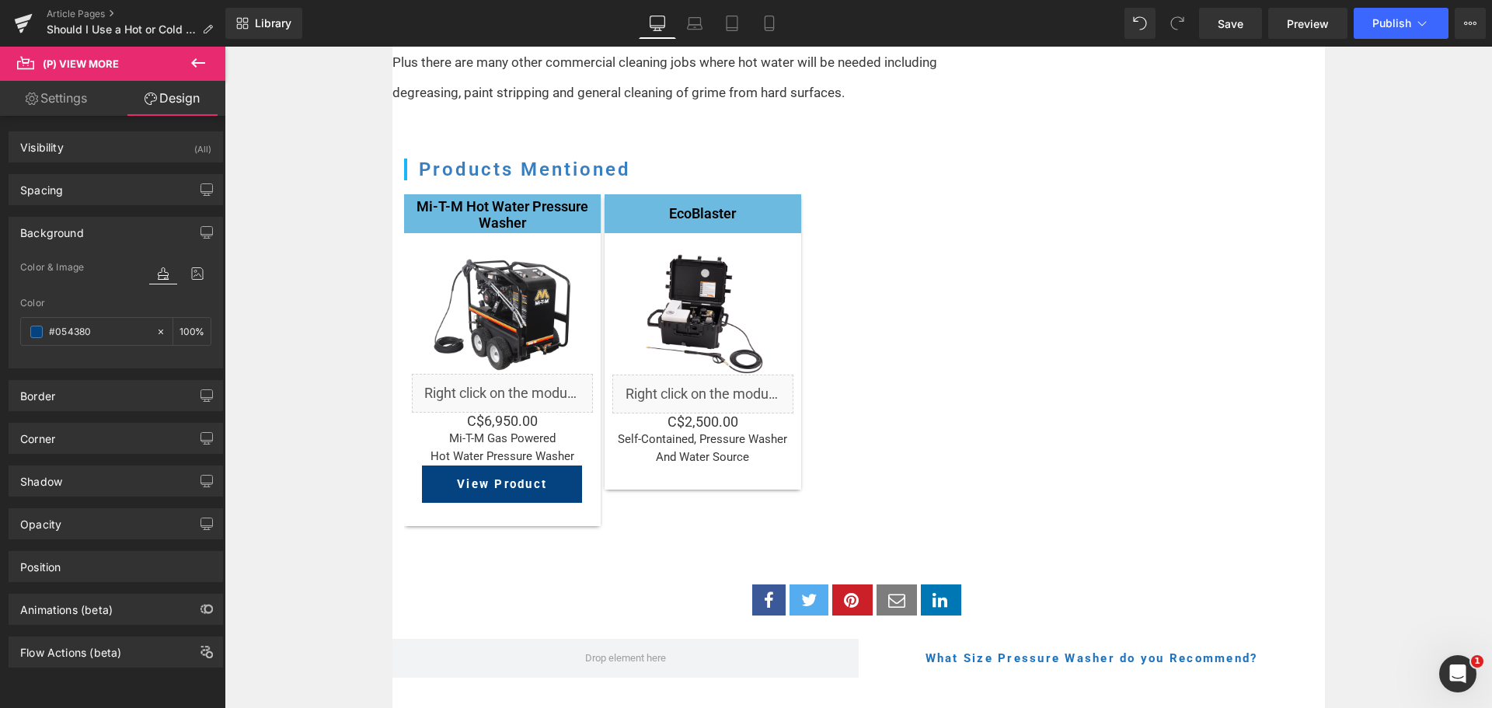
click at [73, 230] on div "Background" at bounding box center [52, 229] width 64 height 22
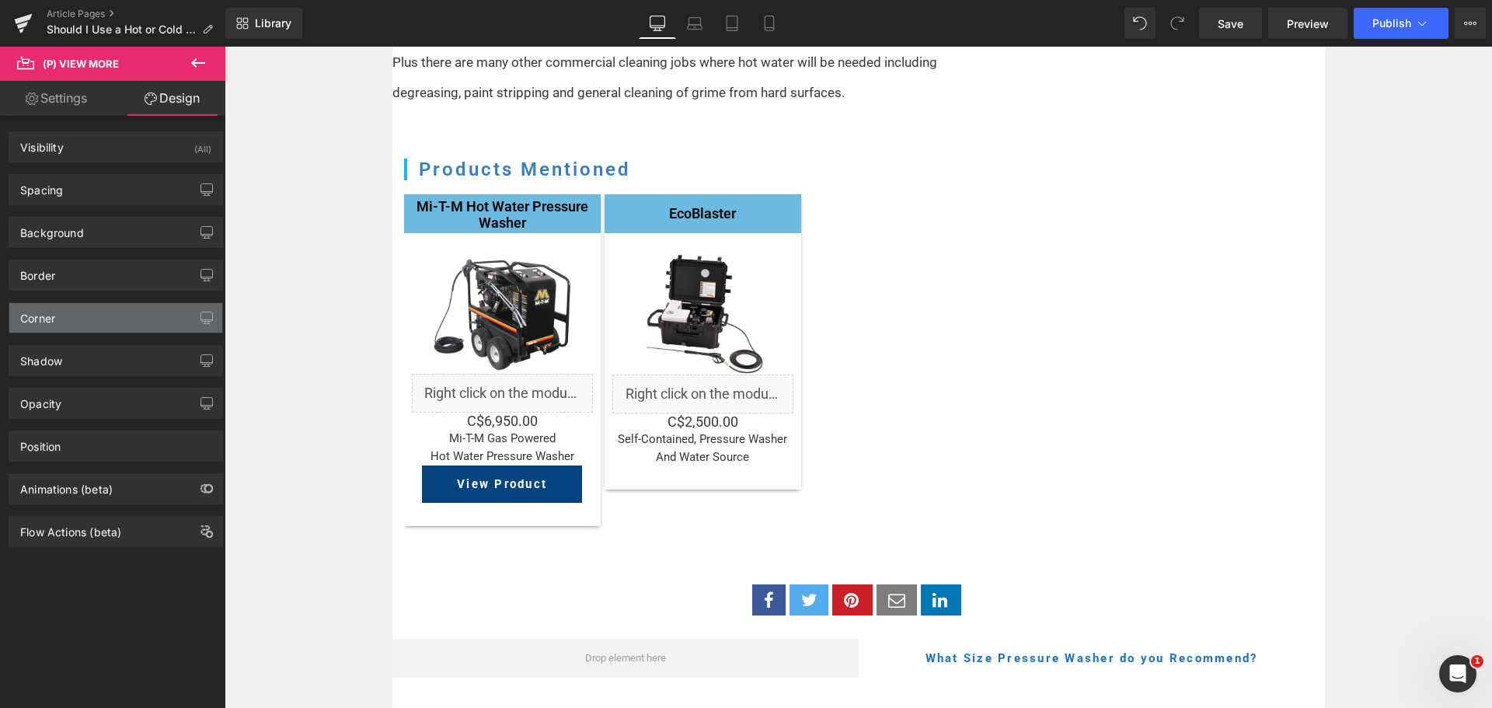
click at [60, 318] on div "Corner" at bounding box center [115, 318] width 213 height 30
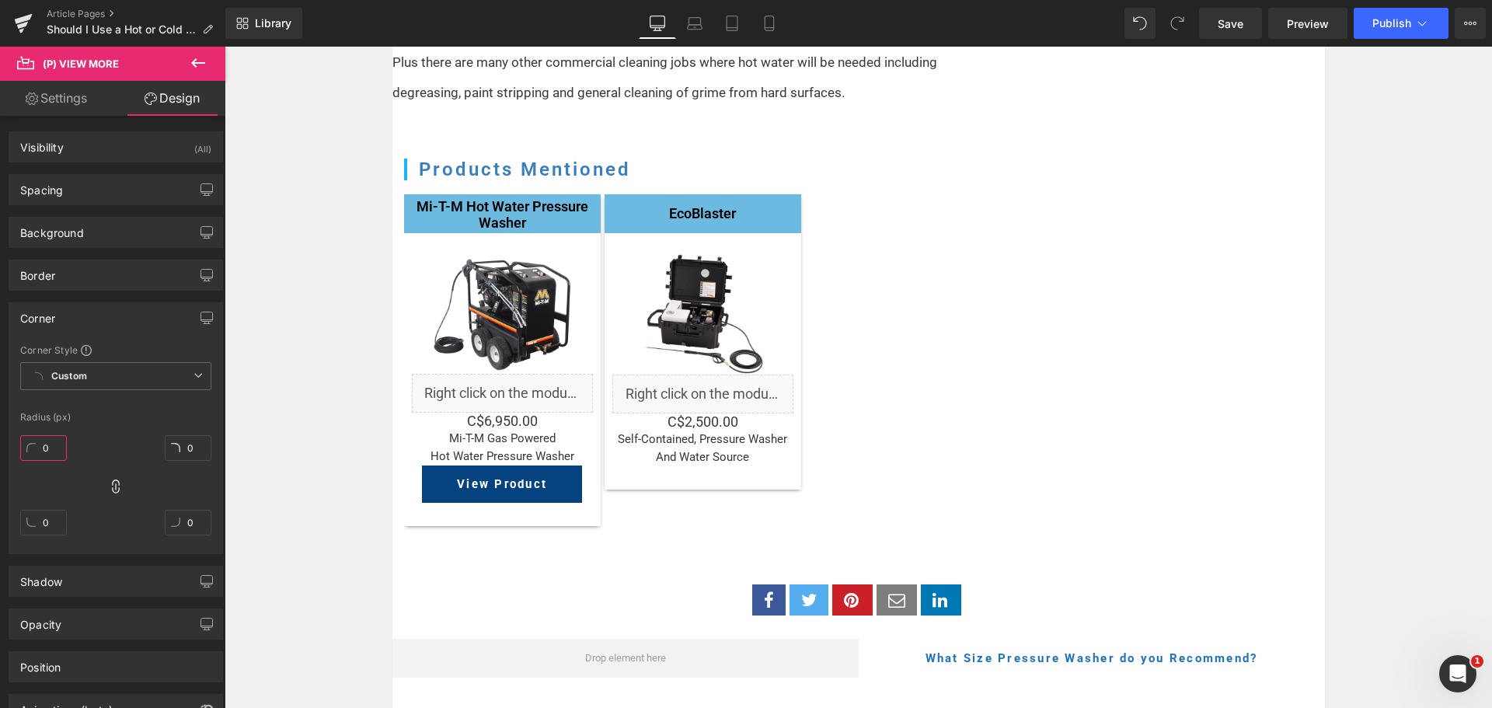
click at [54, 454] on input "0" at bounding box center [43, 448] width 47 height 26
type input "5"
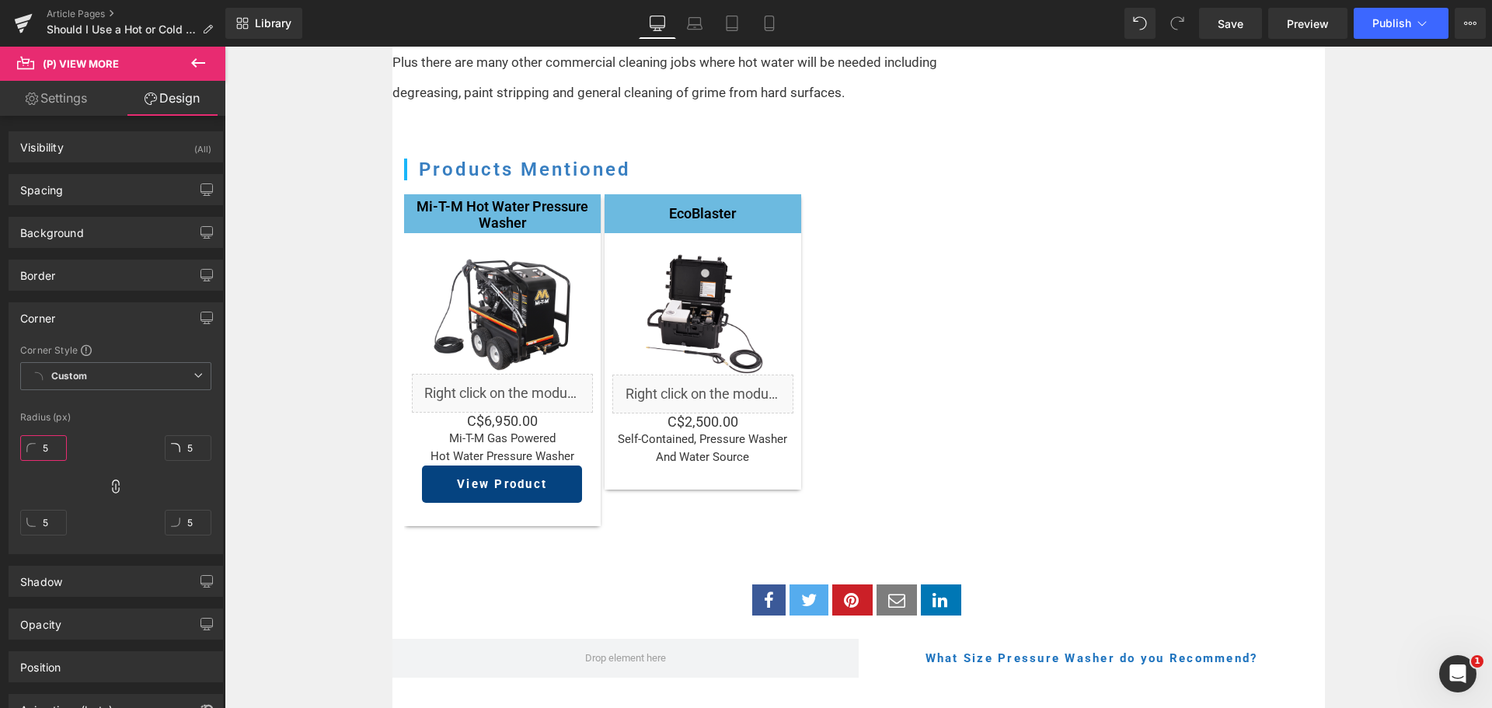
type input "5"
click at [107, 429] on div "5px 5 5px 5 5px 5 5px 5" at bounding box center [115, 491] width 191 height 124
click at [114, 189] on div "Spacing" at bounding box center [115, 190] width 213 height 30
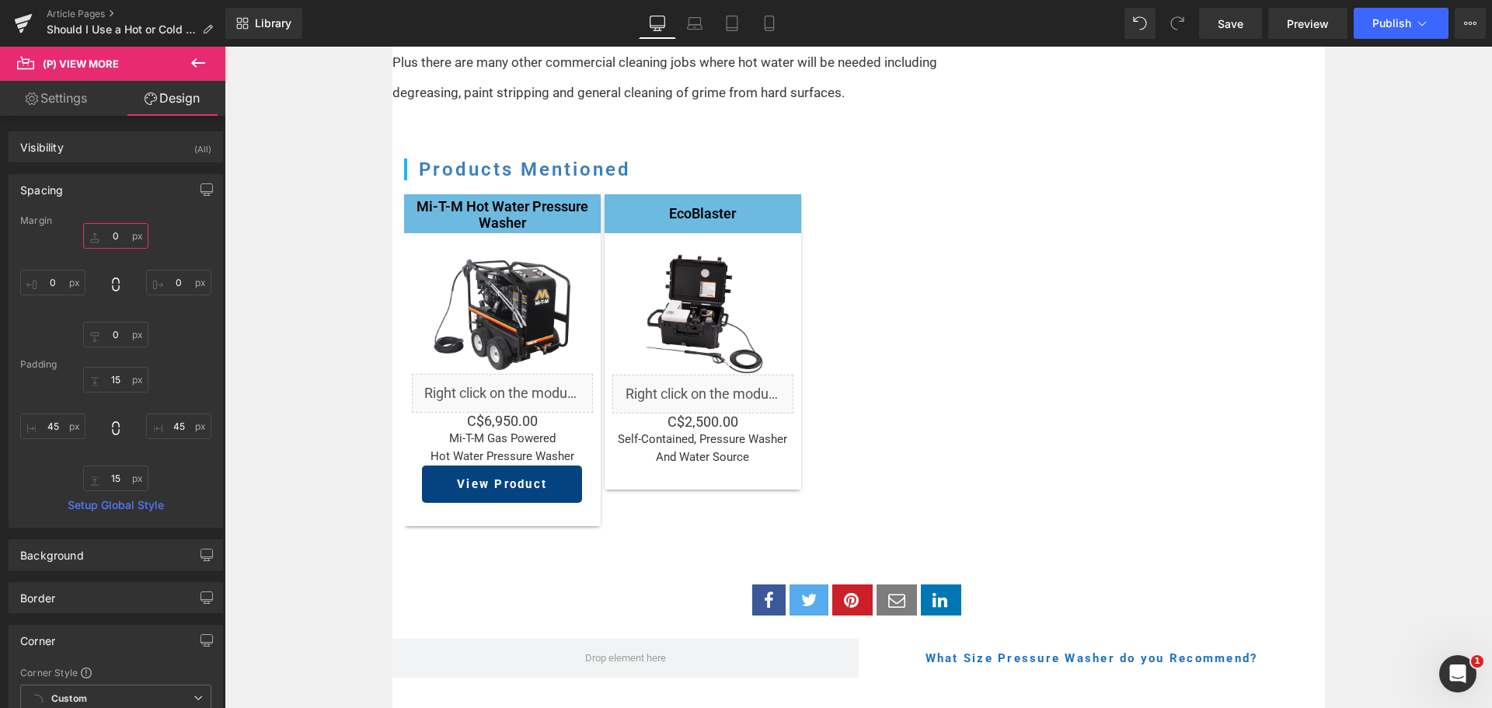
click at [111, 242] on input "0" at bounding box center [115, 236] width 65 height 26
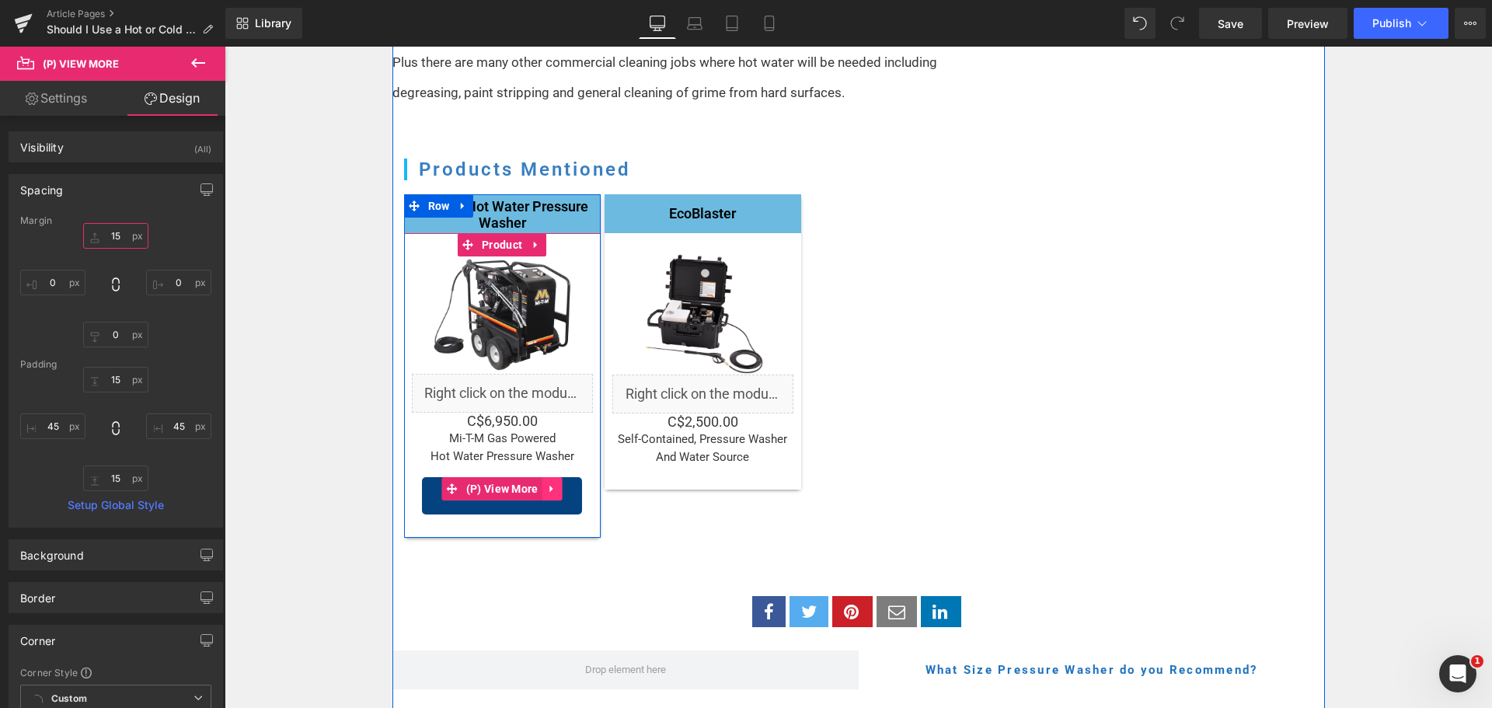
type input "15"
click at [548, 483] on icon at bounding box center [552, 489] width 11 height 12
click at [538, 483] on icon at bounding box center [542, 489] width 11 height 12
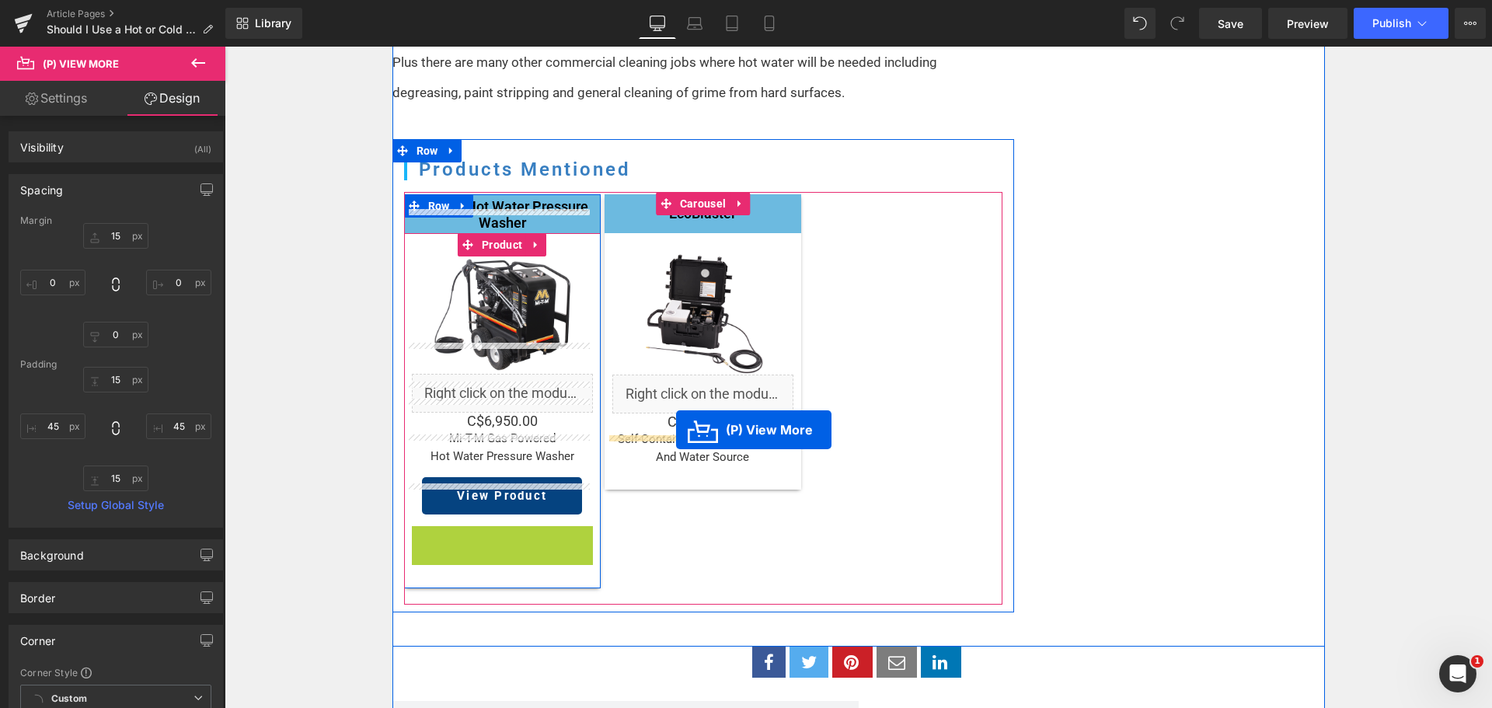
drag, startPoint x: 491, startPoint y: 507, endPoint x: 675, endPoint y: 431, distance: 199.3
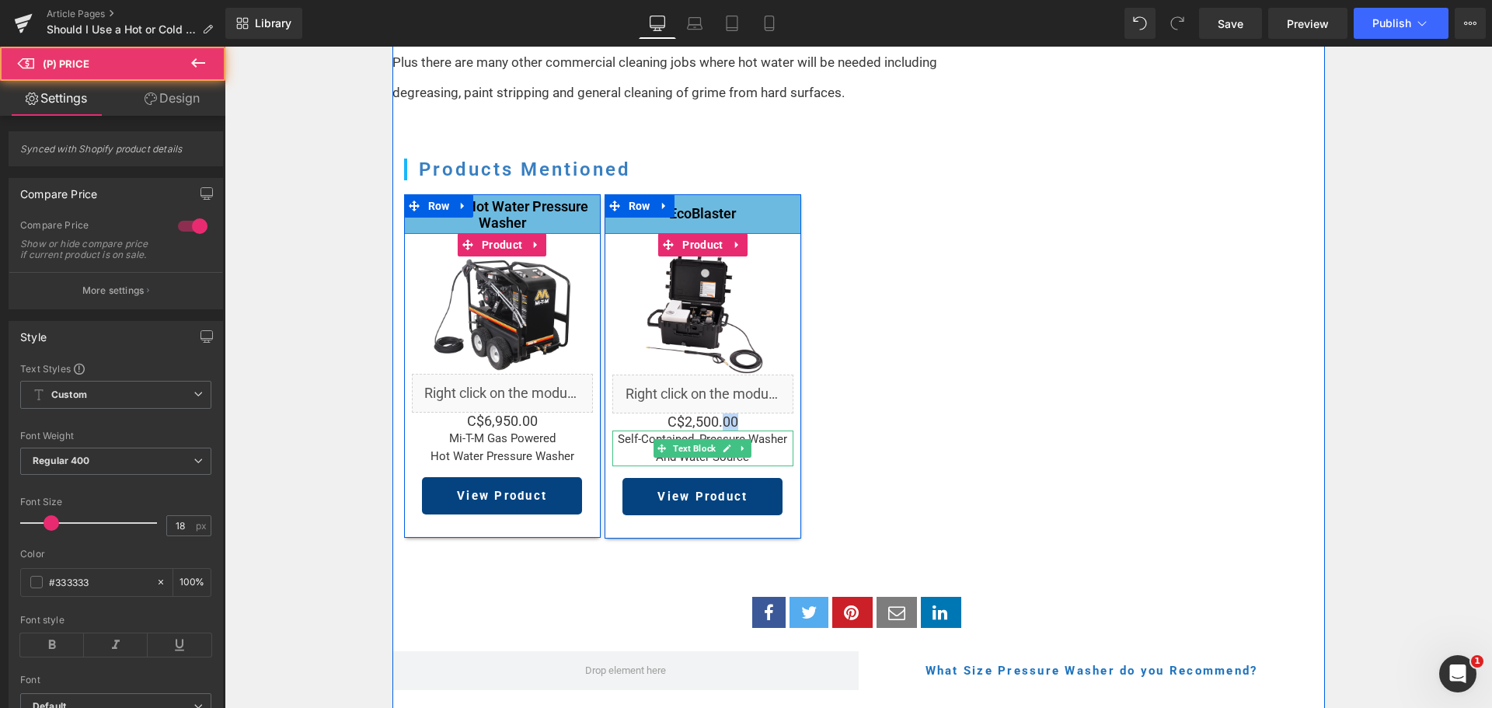
click at [720, 406] on div "Sale Off (P) Image Liquid C$0 C$2,500.00 (P) Price self-contained, pressure was…" at bounding box center [702, 385] width 181 height 259
click at [864, 413] on div "Mi-T-M Hot Water Pressure Washer Heading Sale Off (P) Image Liquid C$0 C$6,950.…" at bounding box center [703, 374] width 598 height 361
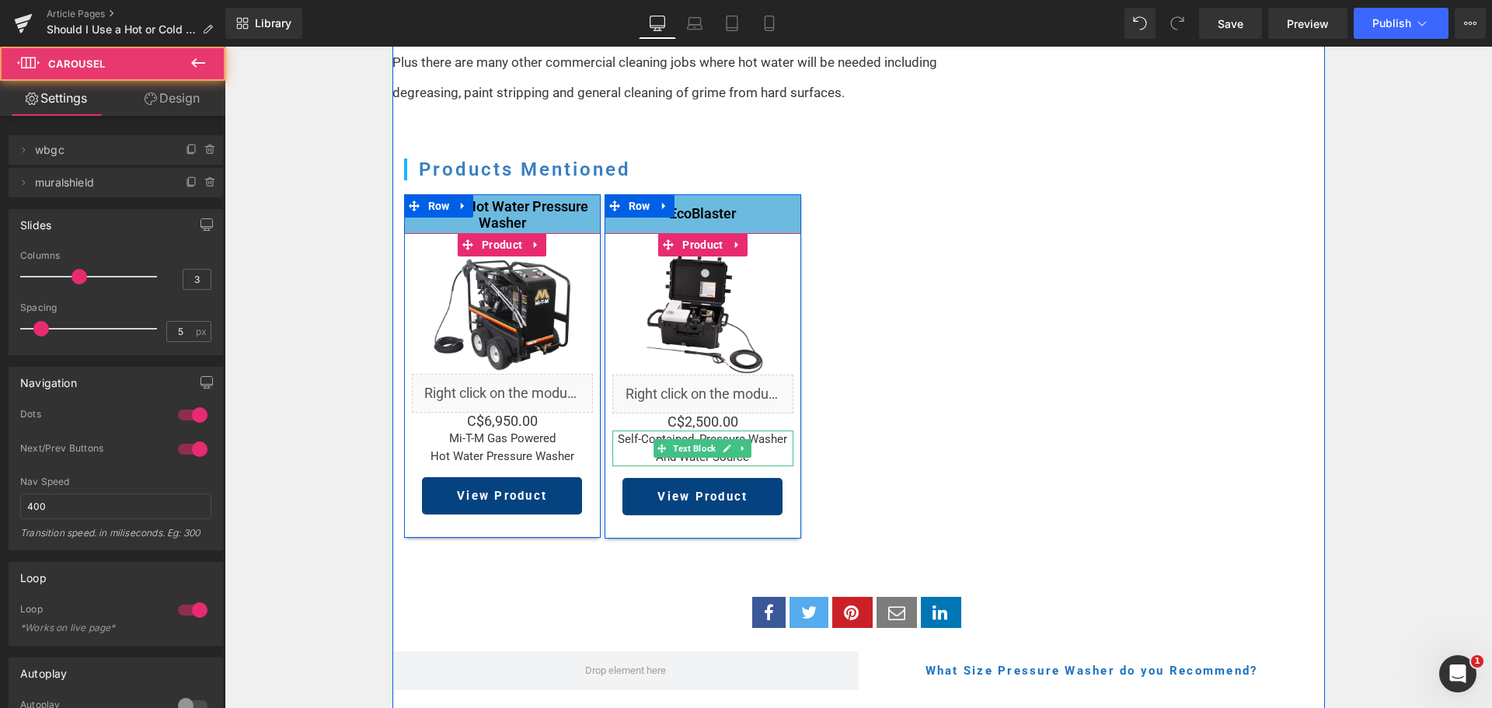
click at [683, 439] on span "Text Block" at bounding box center [694, 448] width 49 height 19
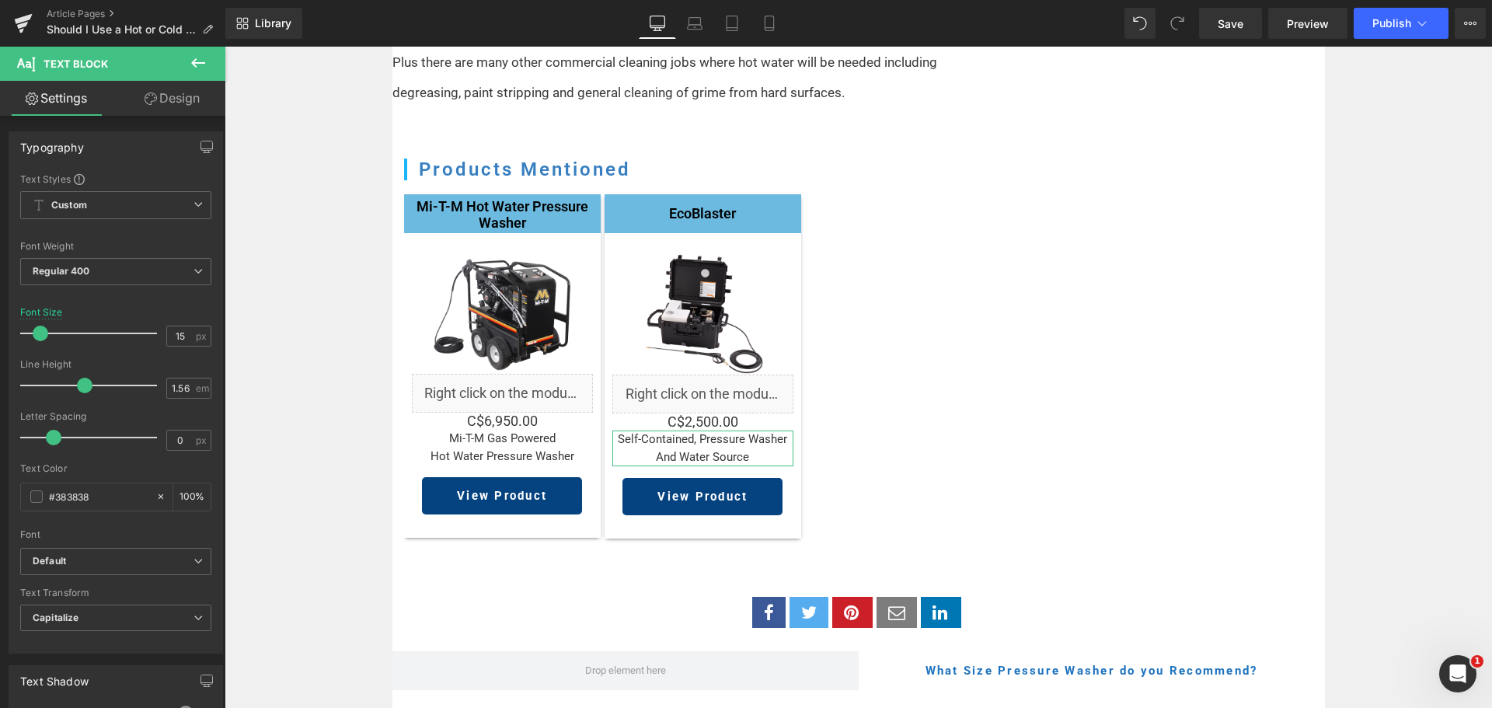
click at [161, 101] on link "Design" at bounding box center [172, 98] width 113 height 35
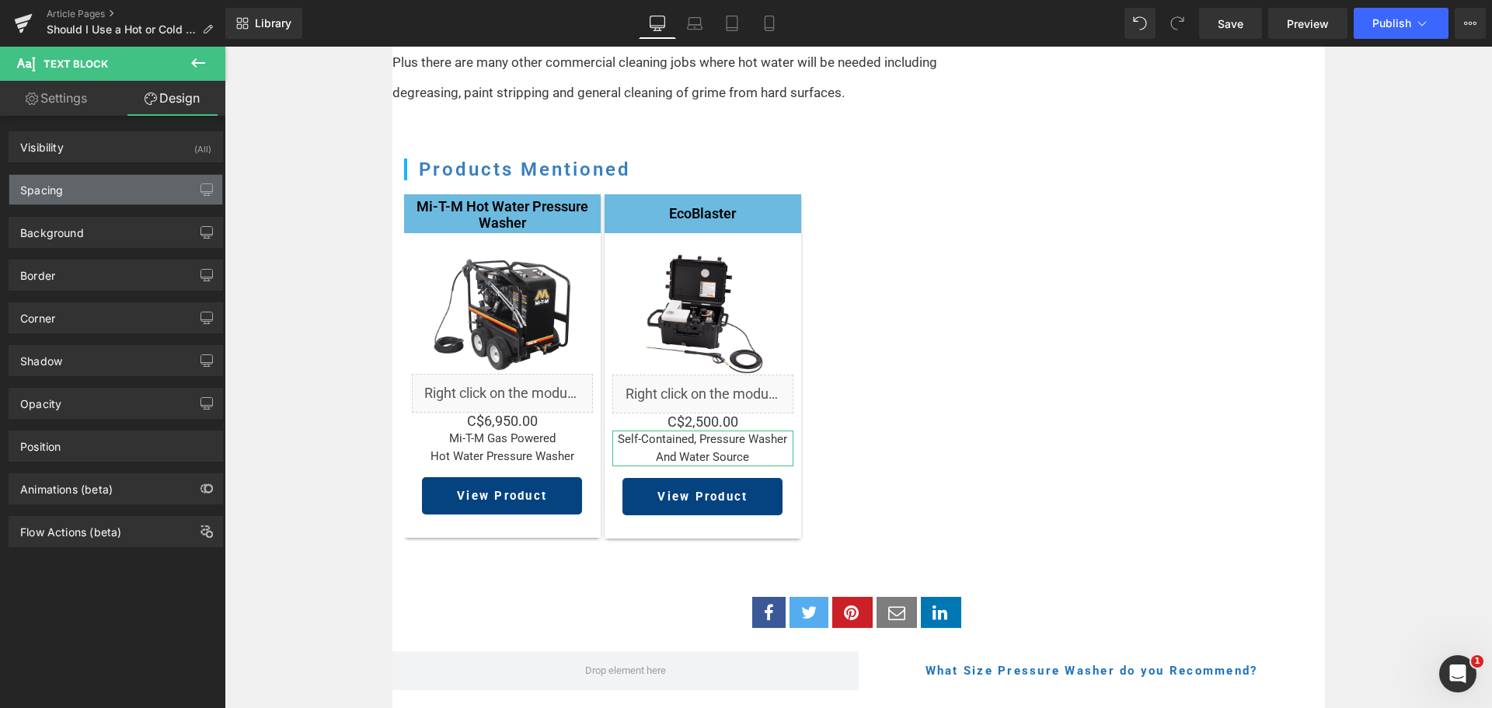
click at [67, 186] on div "Spacing" at bounding box center [115, 190] width 213 height 30
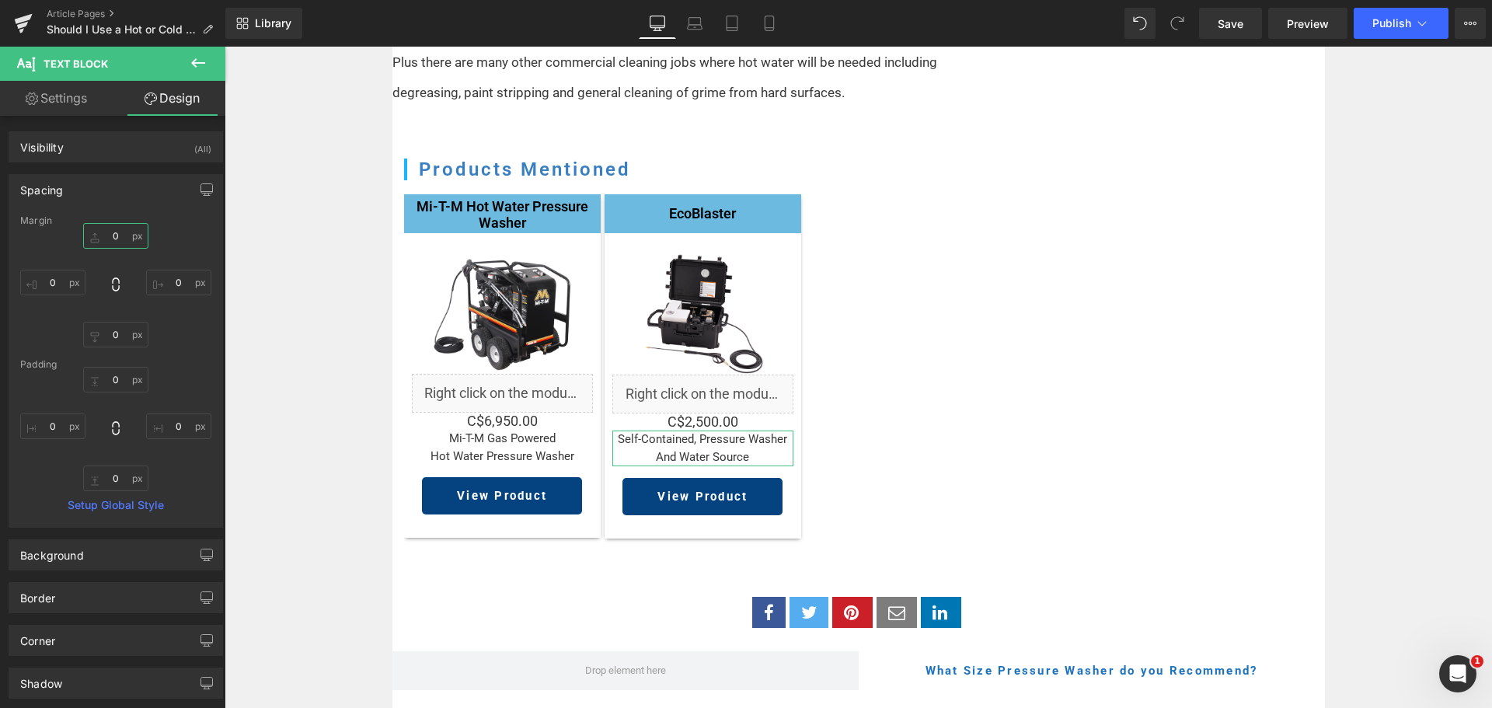
click at [112, 238] on input "0" at bounding box center [115, 236] width 65 height 26
type input "5"
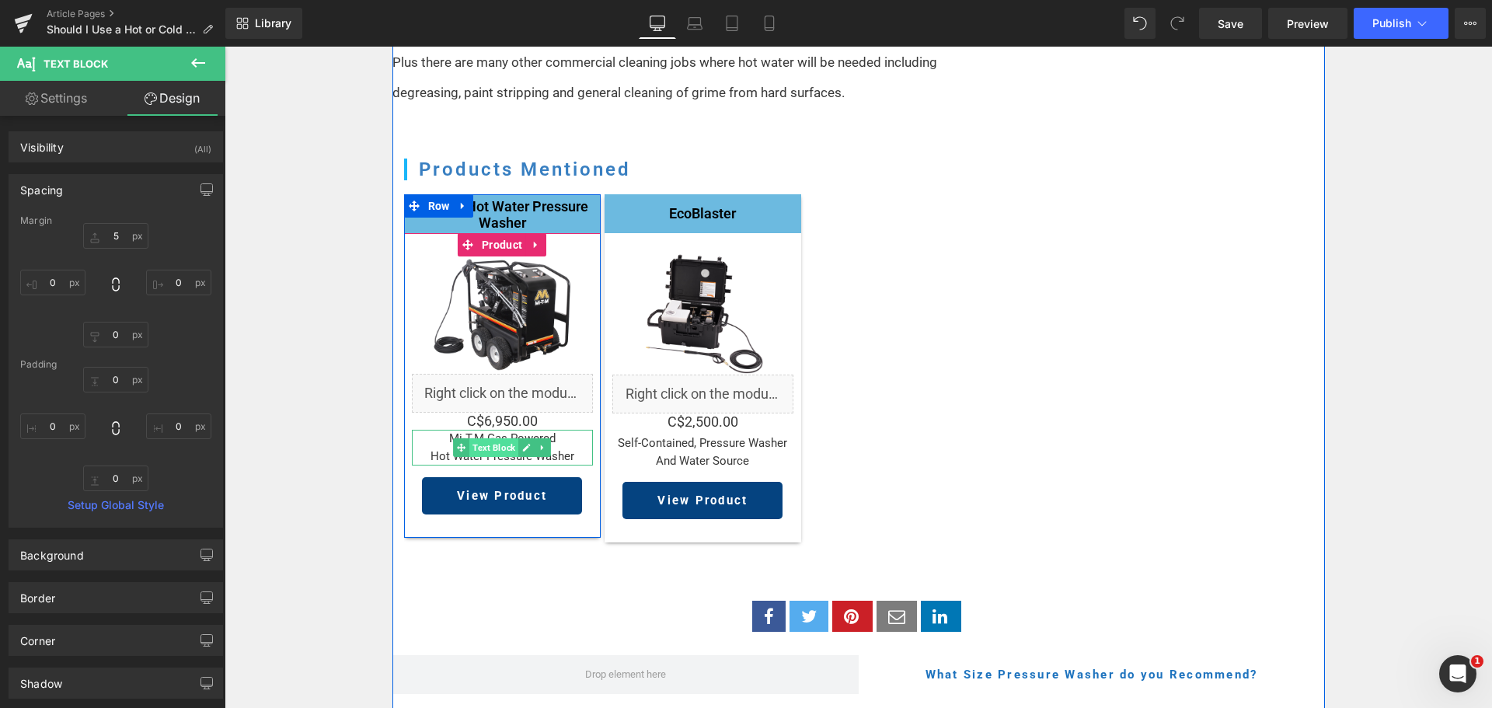
click at [507, 438] on span "Text Block" at bounding box center [493, 447] width 49 height 19
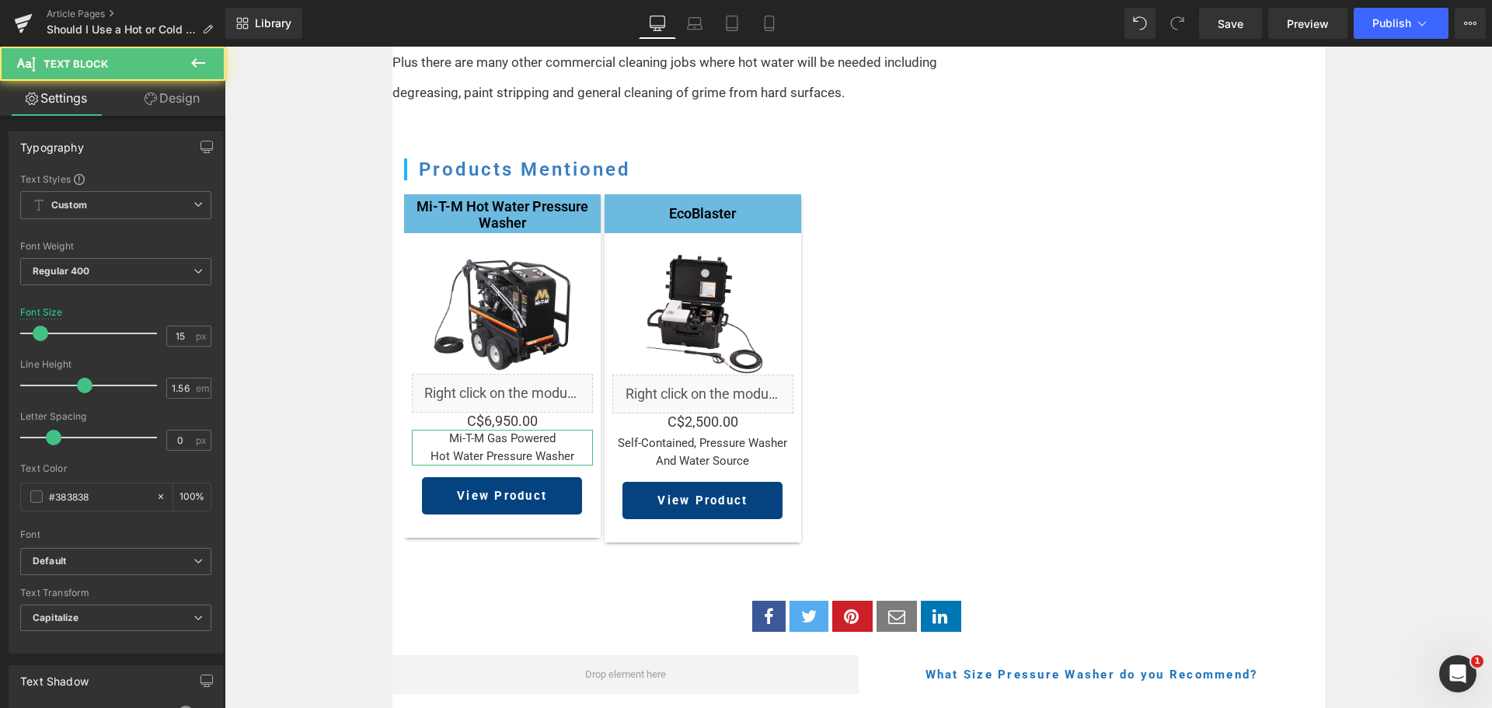
click at [184, 99] on link "Design" at bounding box center [172, 98] width 113 height 35
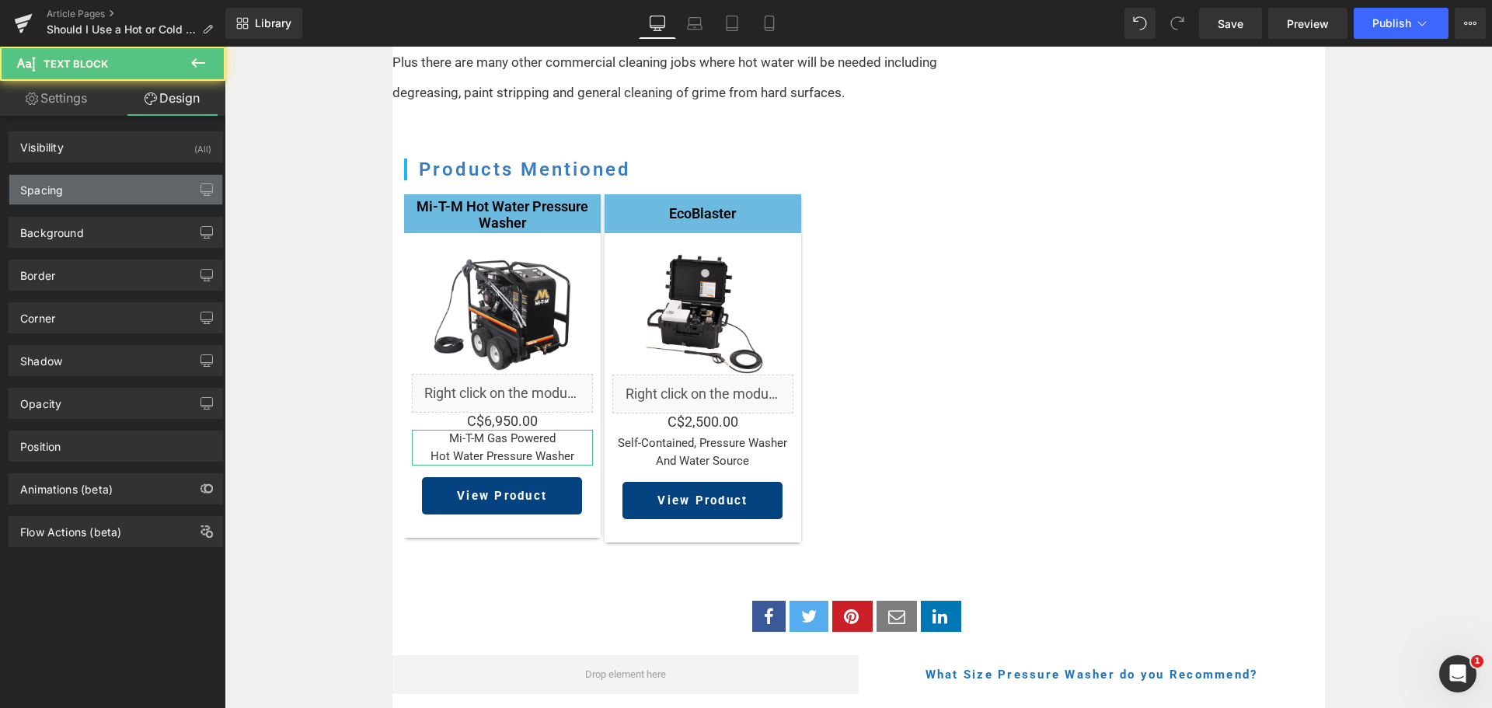
click at [85, 183] on div "Spacing" at bounding box center [115, 190] width 213 height 30
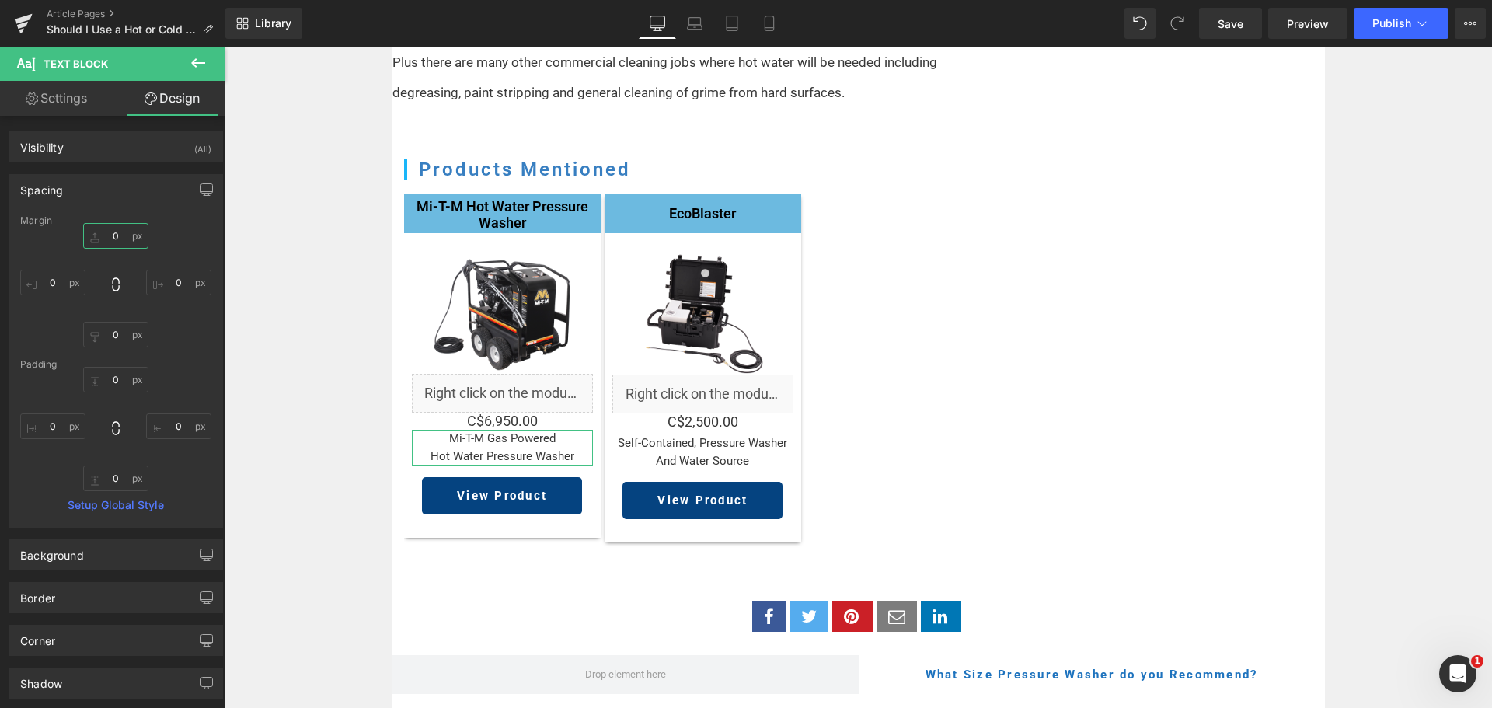
click at [110, 239] on input "0" at bounding box center [115, 236] width 65 height 26
type input "5"
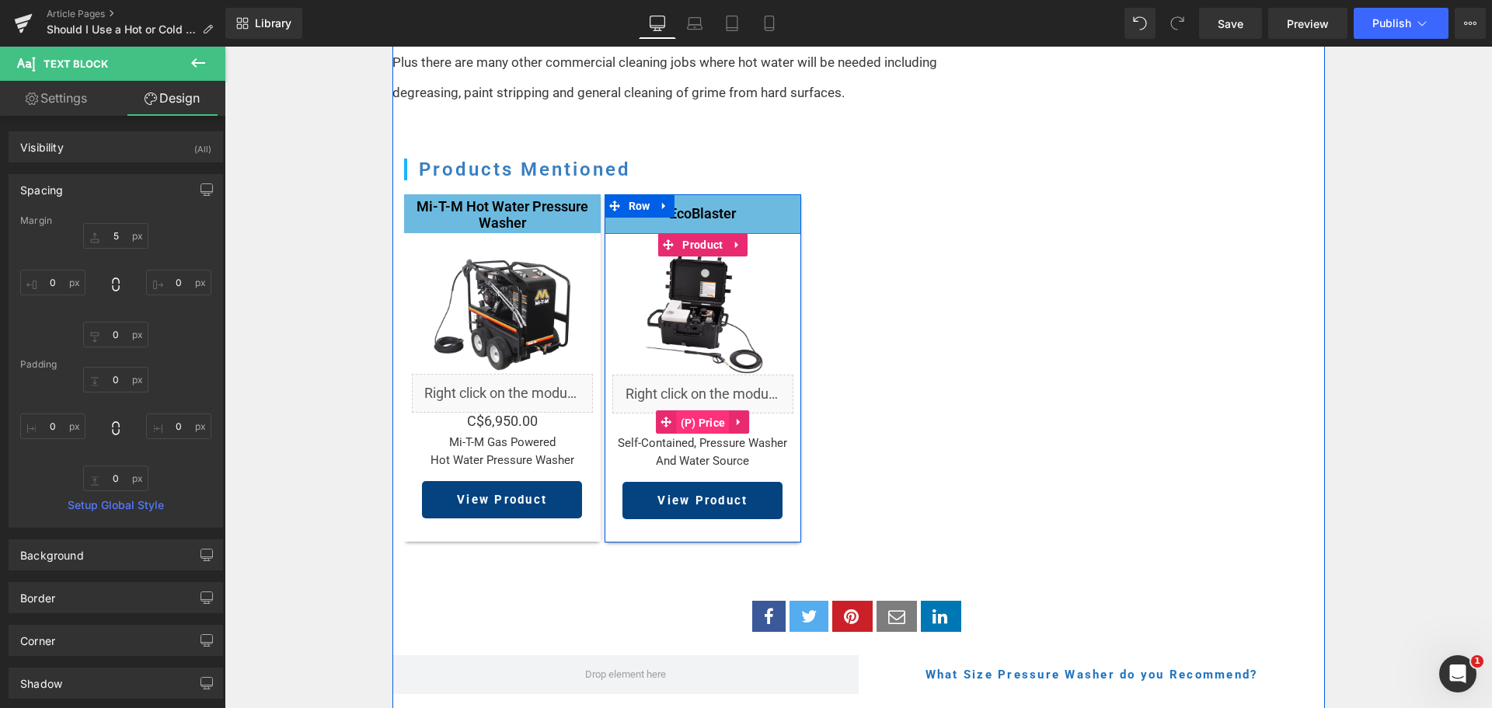
click at [699, 411] on span "(P) Price" at bounding box center [703, 422] width 53 height 23
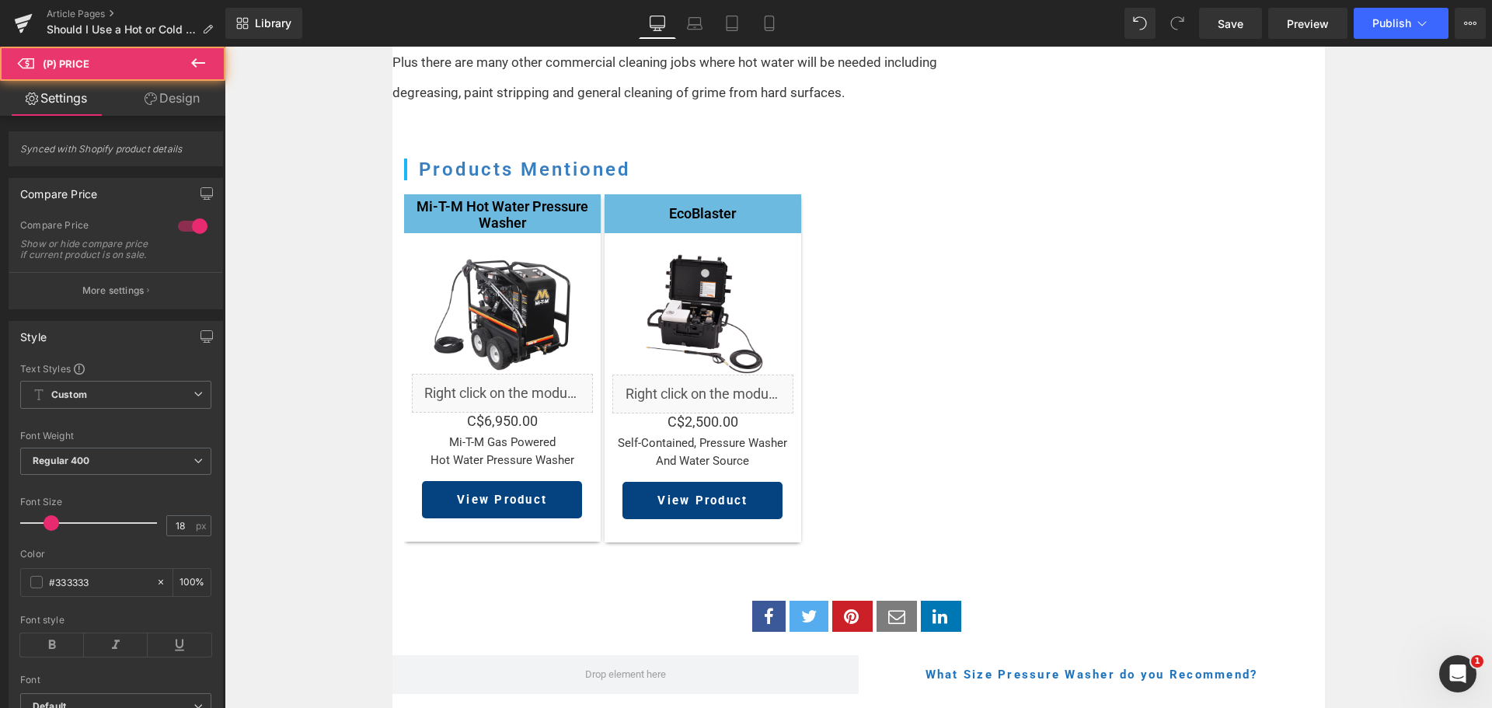
drag, startPoint x: 162, startPoint y: 101, endPoint x: 101, endPoint y: 214, distance: 129.0
click at [162, 100] on link "Design" at bounding box center [172, 98] width 113 height 35
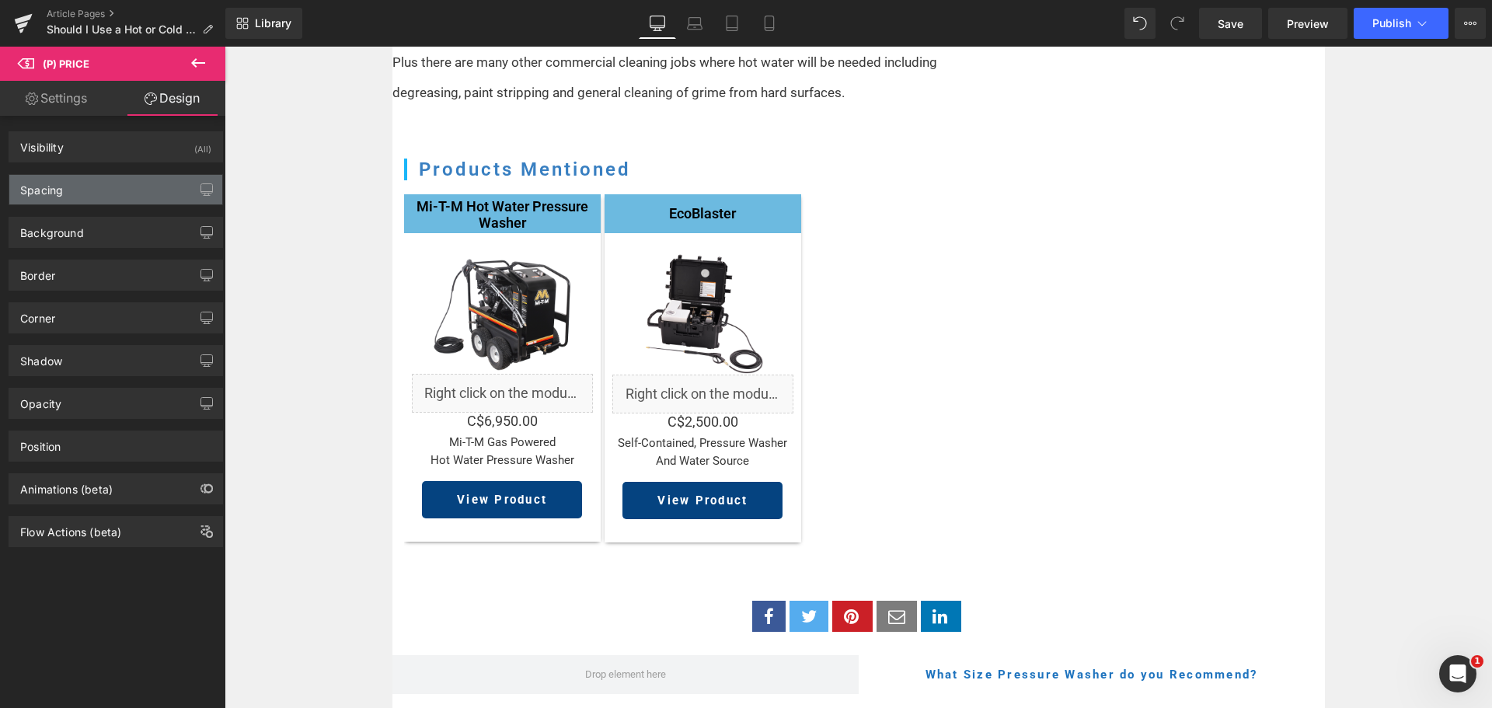
click at [106, 190] on div "Spacing" at bounding box center [115, 190] width 213 height 30
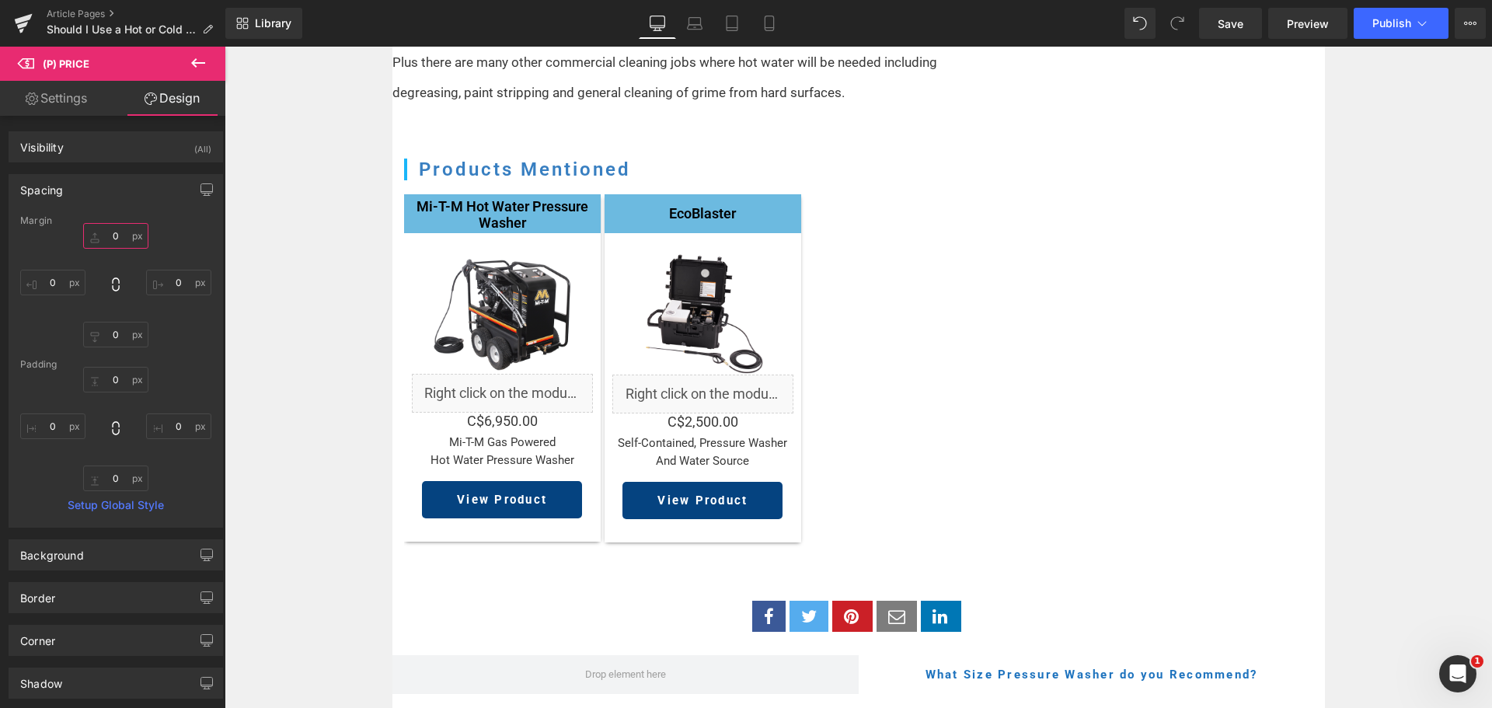
click at [122, 238] on input "0" at bounding box center [115, 236] width 65 height 26
type input "5"
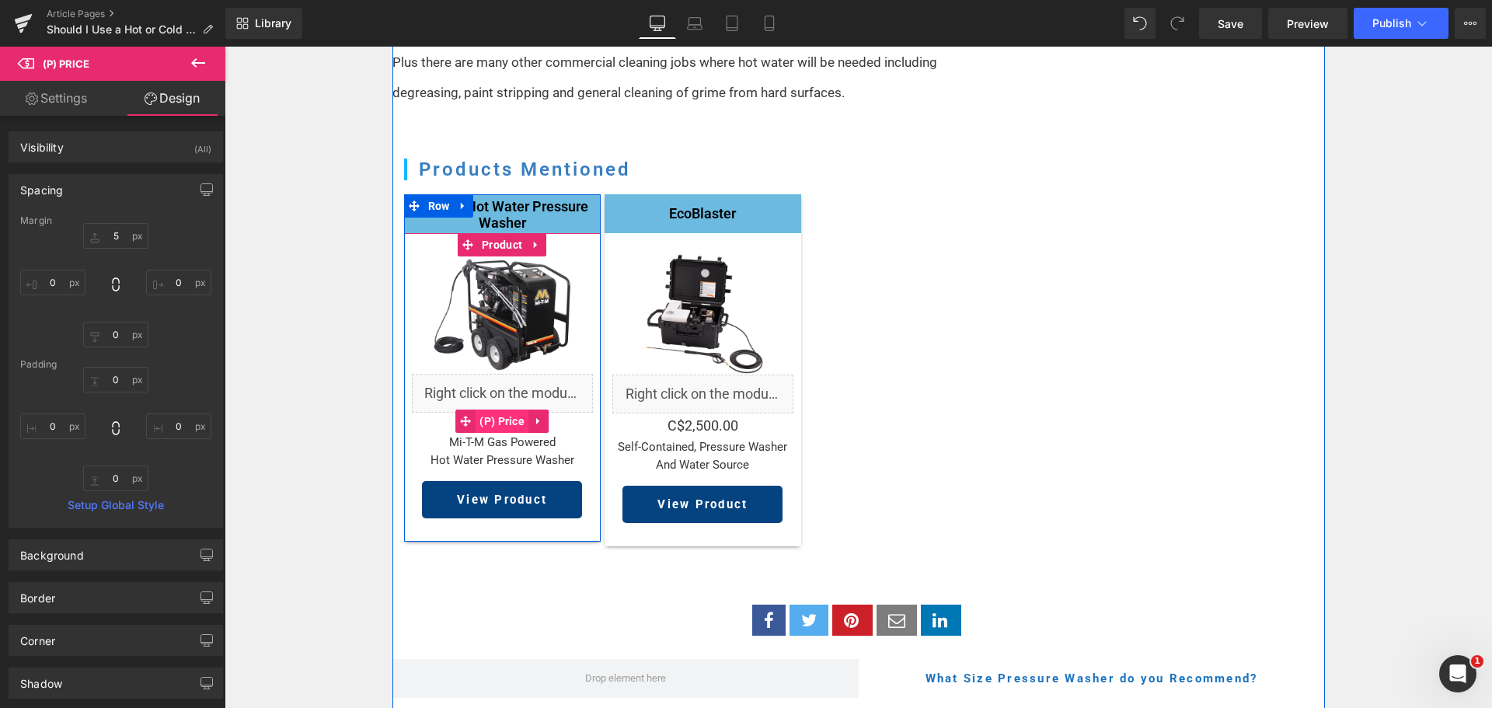
click at [490, 409] on span "(P) Price" at bounding box center [502, 420] width 53 height 23
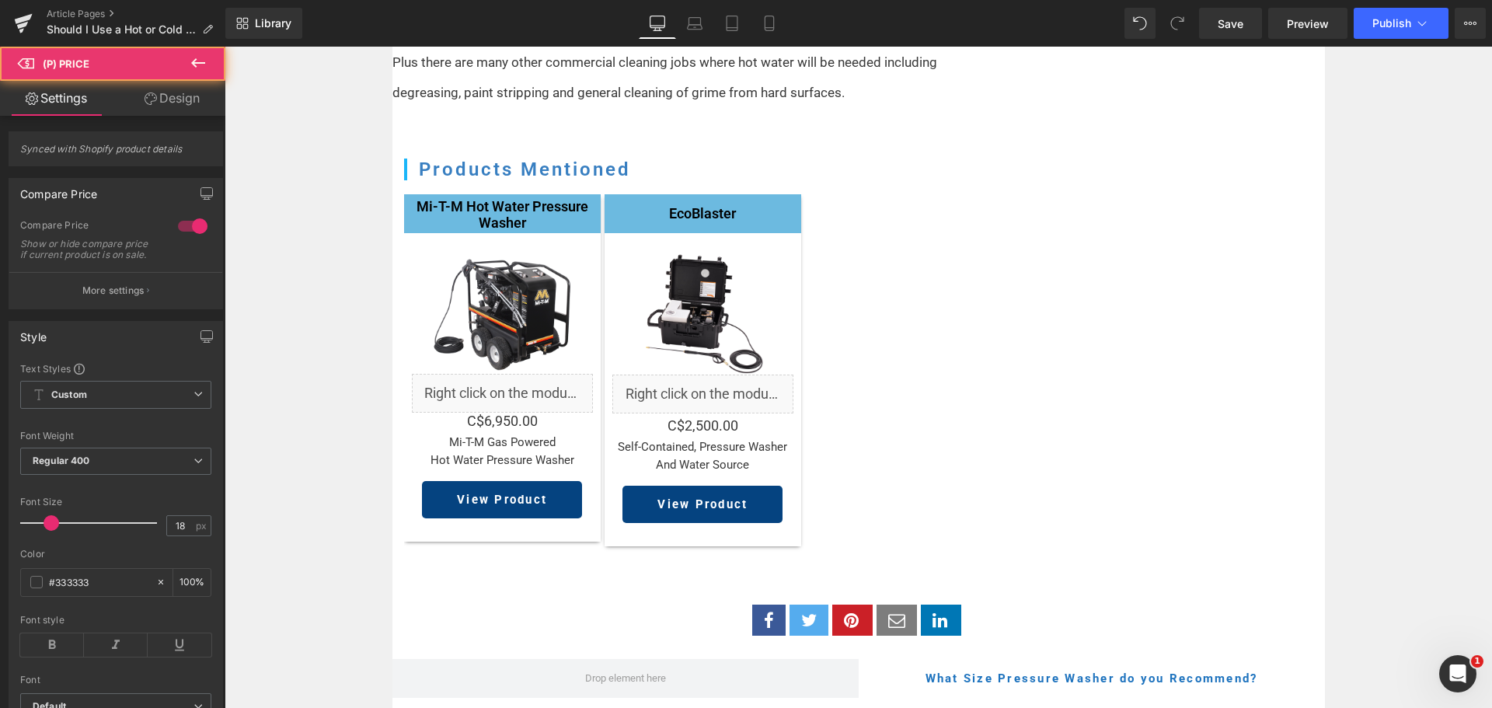
click at [171, 91] on link "Design" at bounding box center [172, 98] width 113 height 35
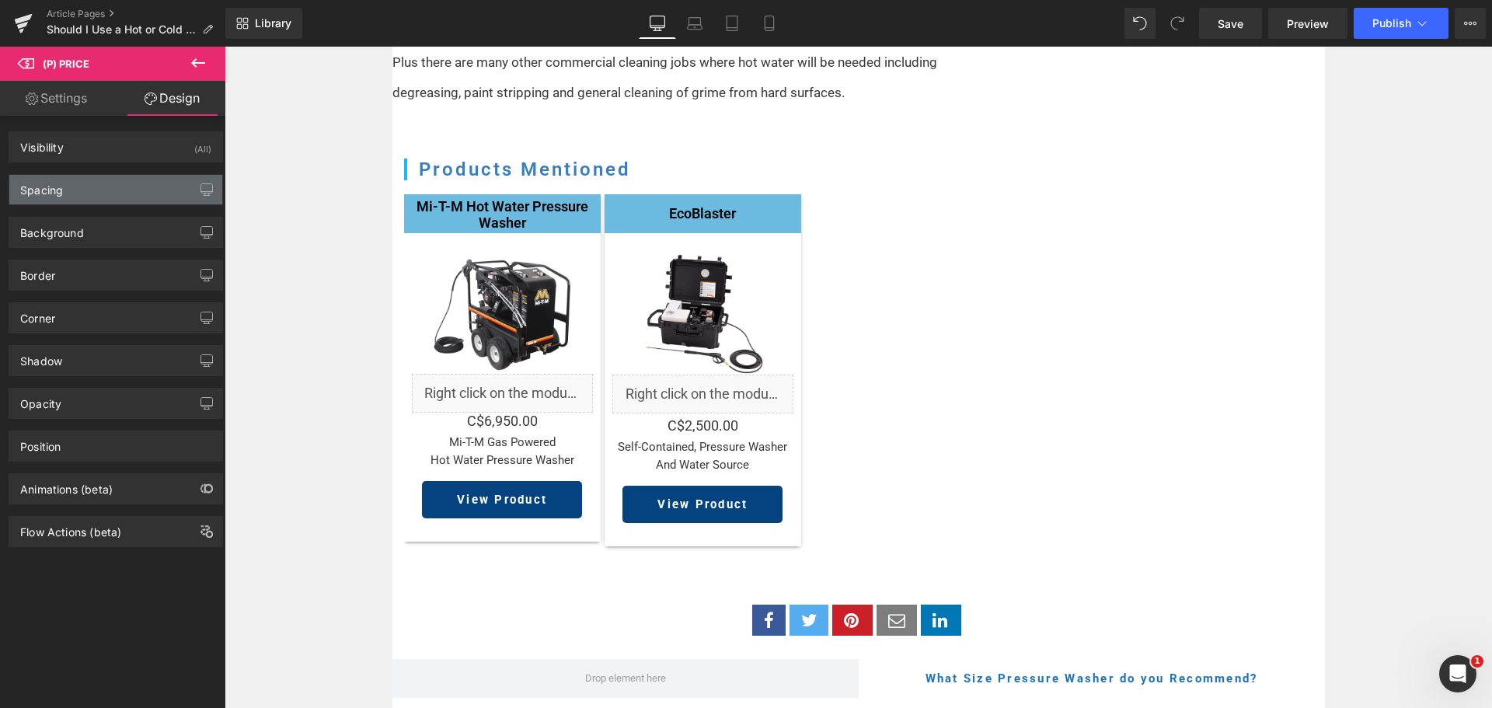
click at [117, 193] on div "Spacing" at bounding box center [115, 190] width 213 height 30
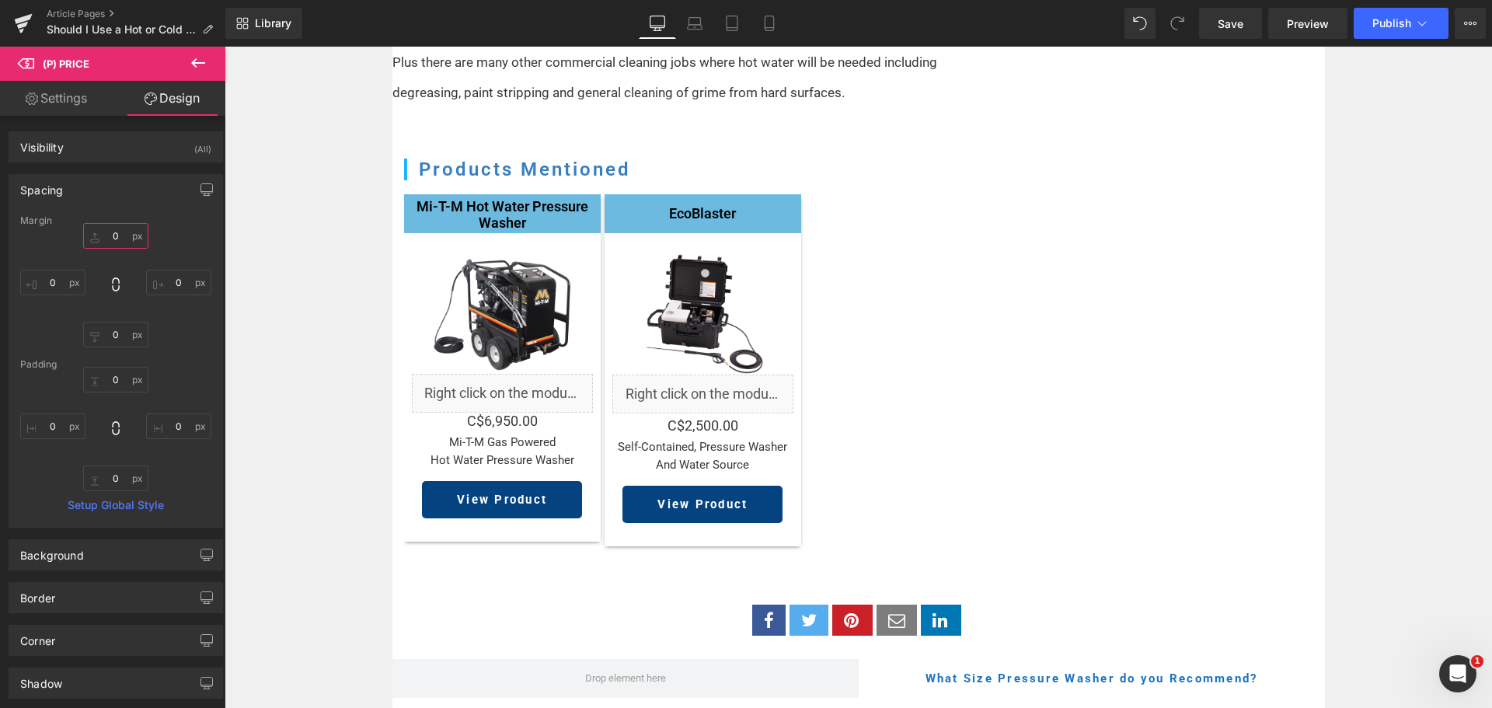
click at [113, 232] on input "0" at bounding box center [115, 236] width 65 height 26
type input "5"
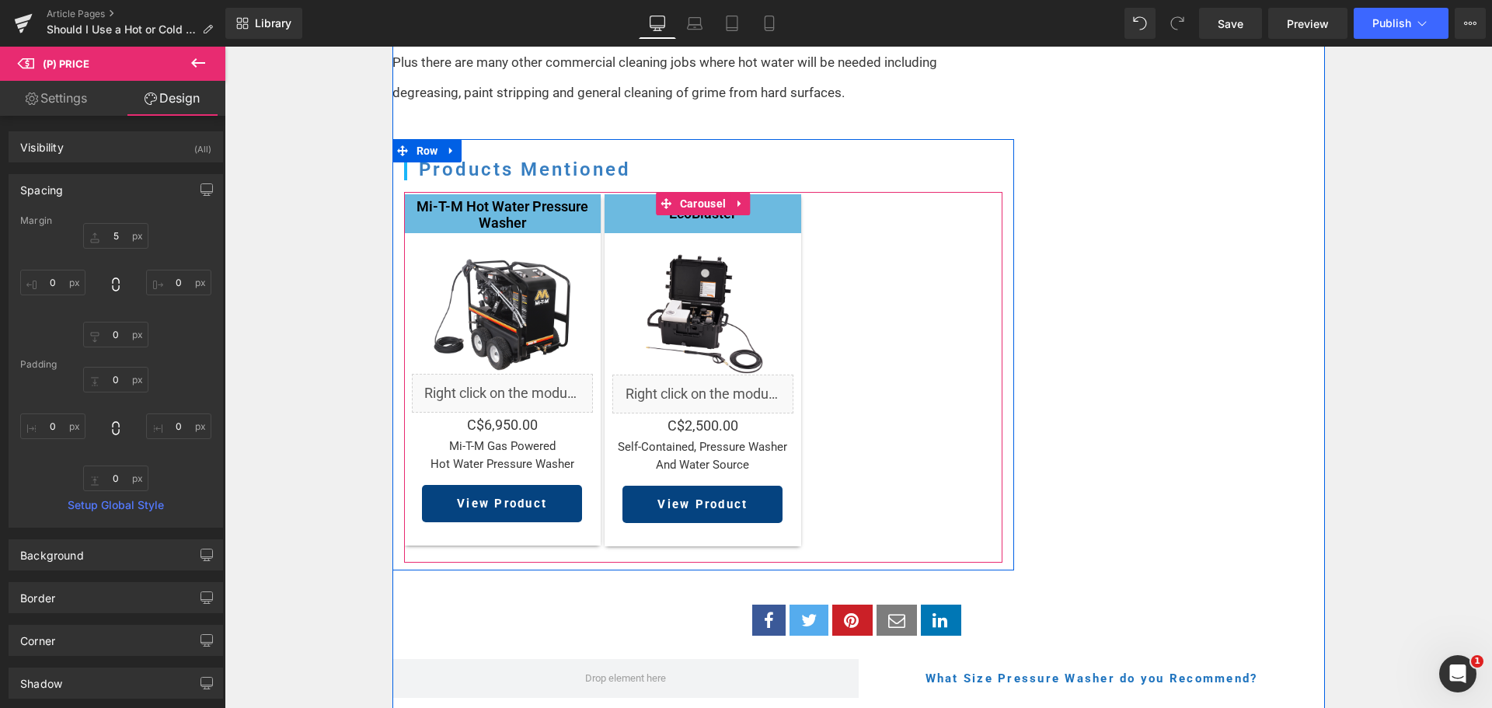
click at [974, 380] on div "Mi-T-M Hot Water Pressure Washer Heading Sale Off (P) Image Liquid C$0 C$6,950.…" at bounding box center [703, 378] width 598 height 368
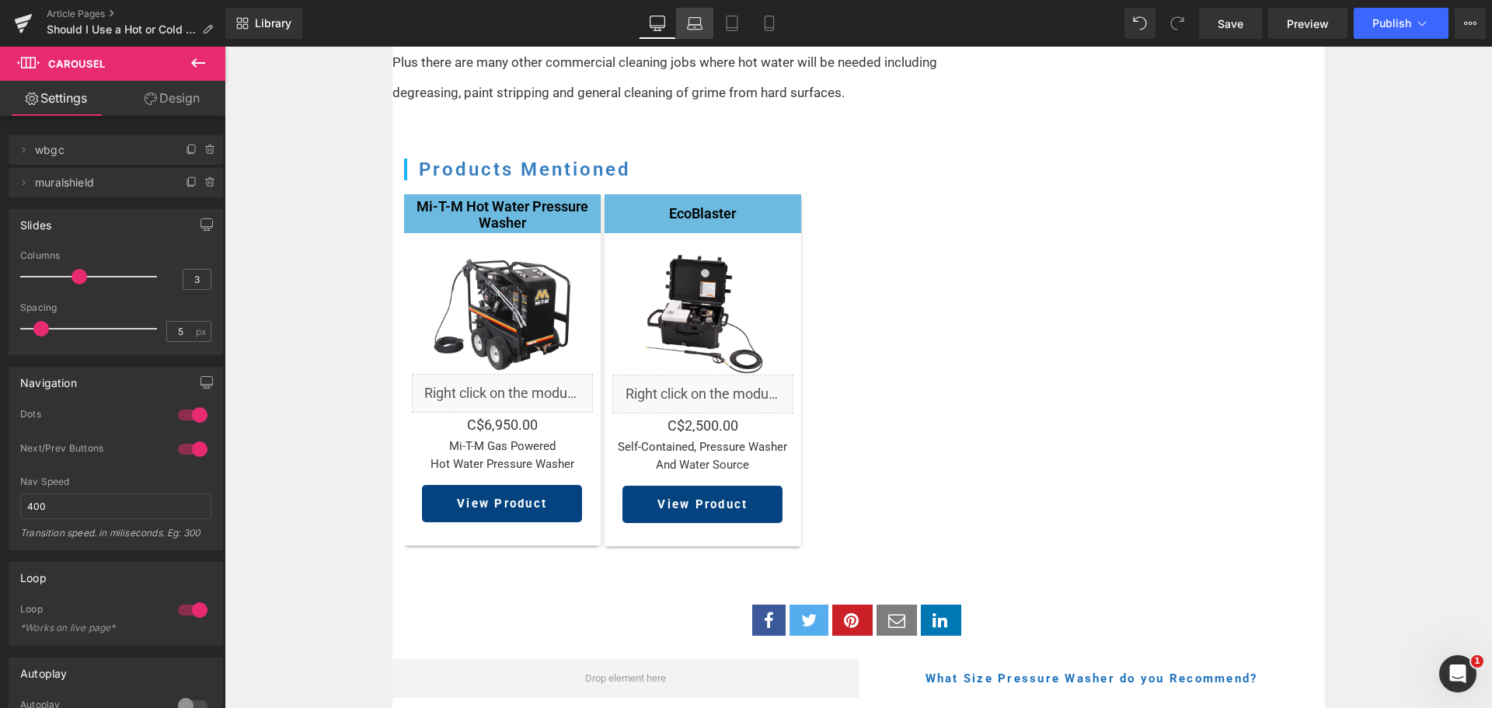
click at [707, 19] on link "Laptop" at bounding box center [694, 23] width 37 height 31
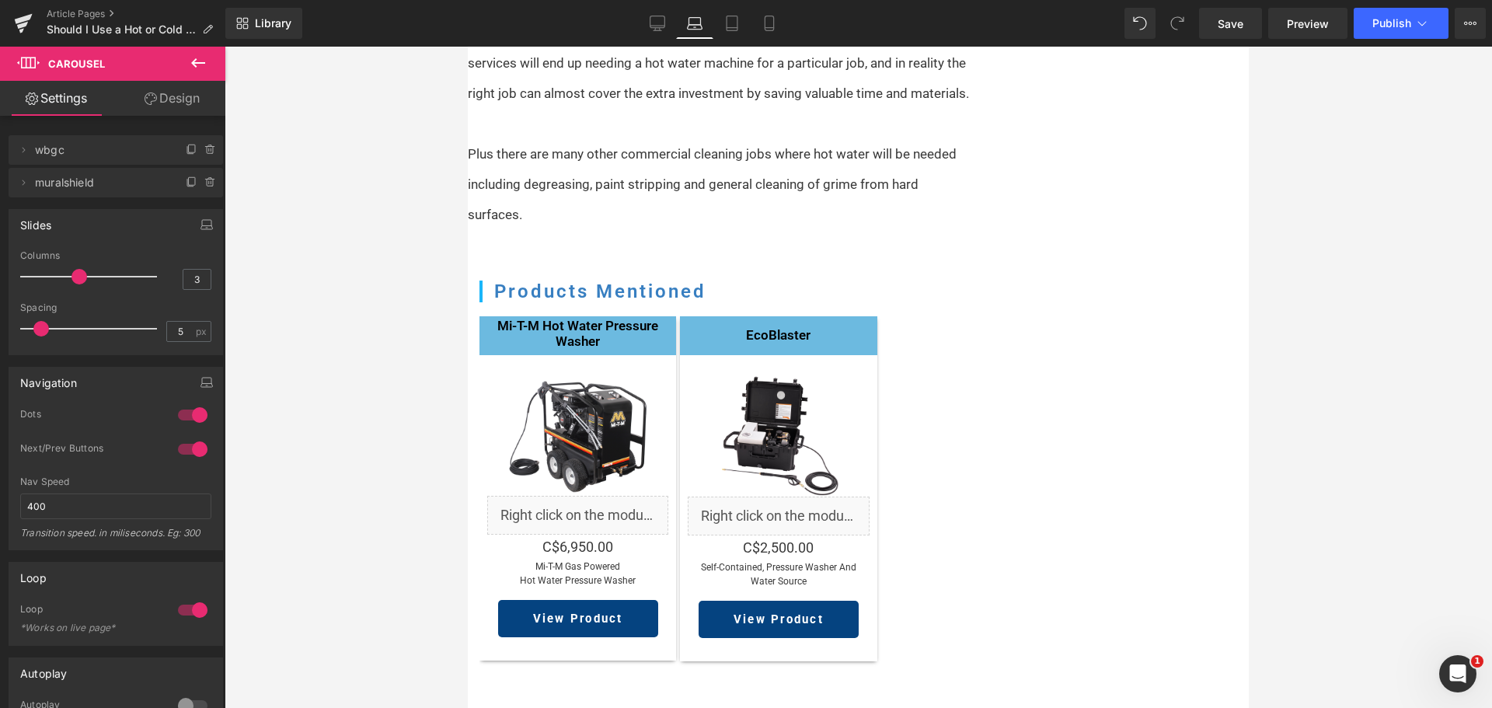
scroll to position [1570, 0]
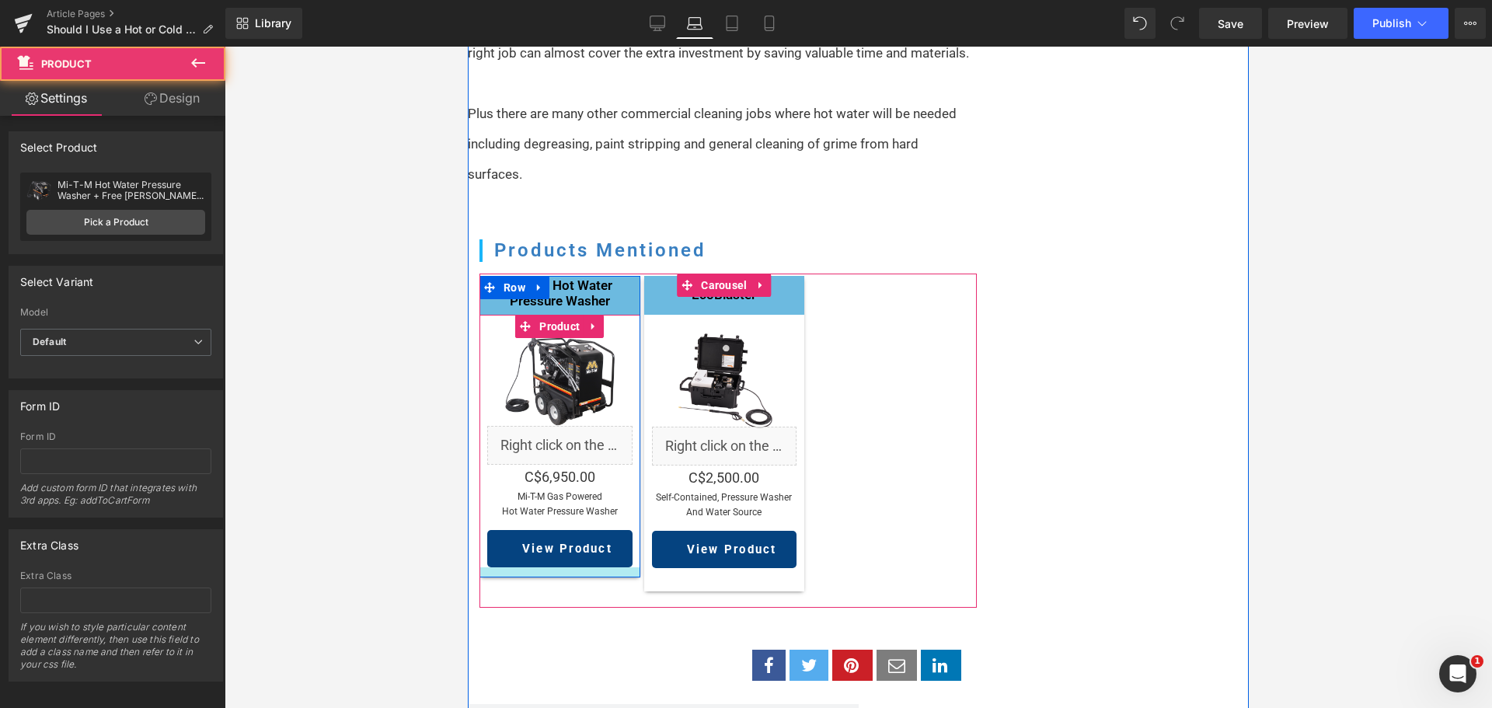
drag, startPoint x: 583, startPoint y: 577, endPoint x: 587, endPoint y: 563, distance: 14.0
click at [587, 567] on div at bounding box center [559, 572] width 161 height 10
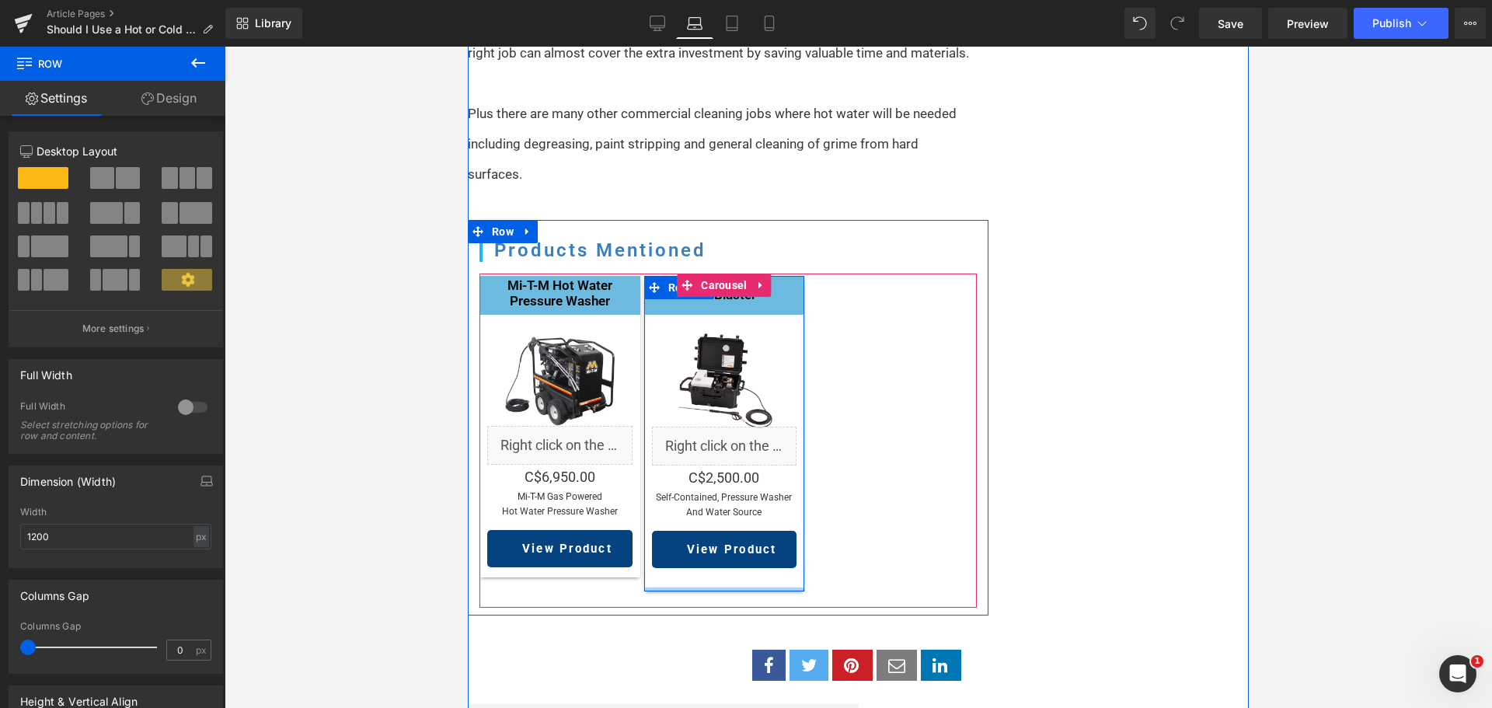
drag, startPoint x: 746, startPoint y: 583, endPoint x: 749, endPoint y: 566, distance: 17.4
click at [749, 566] on div "EcoBlaster Heading Sale Off (P) Image Liquid C$0 C$2,500.00 (P) Price self-cont…" at bounding box center [724, 433] width 161 height 315
click at [745, 571] on div "Sale Off (P) Image Liquid C$0 C$2,500.00 (P) Price self-contained, pressure was…" at bounding box center [724, 453] width 161 height 277
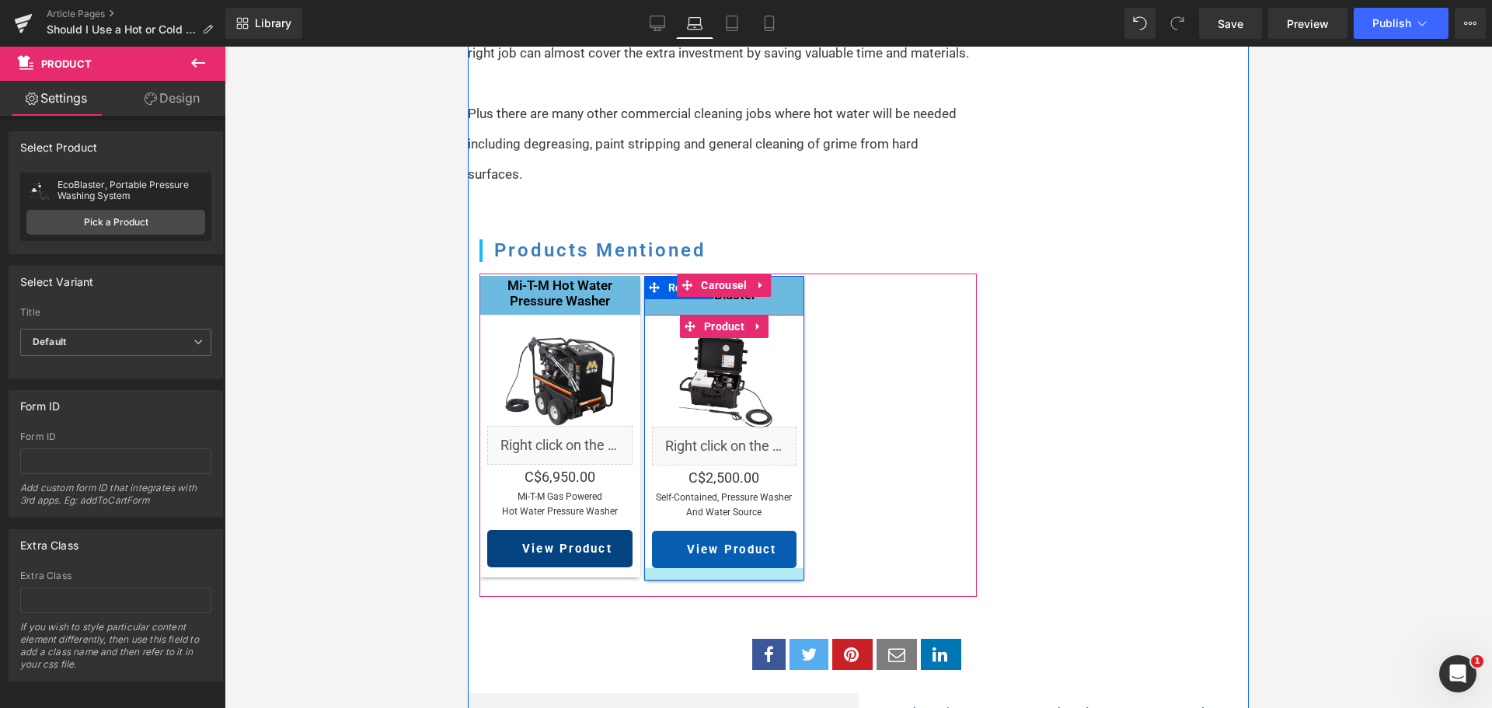
drag, startPoint x: 726, startPoint y: 570, endPoint x: 734, endPoint y: 559, distance: 13.4
click at [734, 559] on div "Sale Off (P) Image Liquid C$0 C$2,500.00 (P) Price self-contained, pressure was…" at bounding box center [724, 448] width 161 height 266
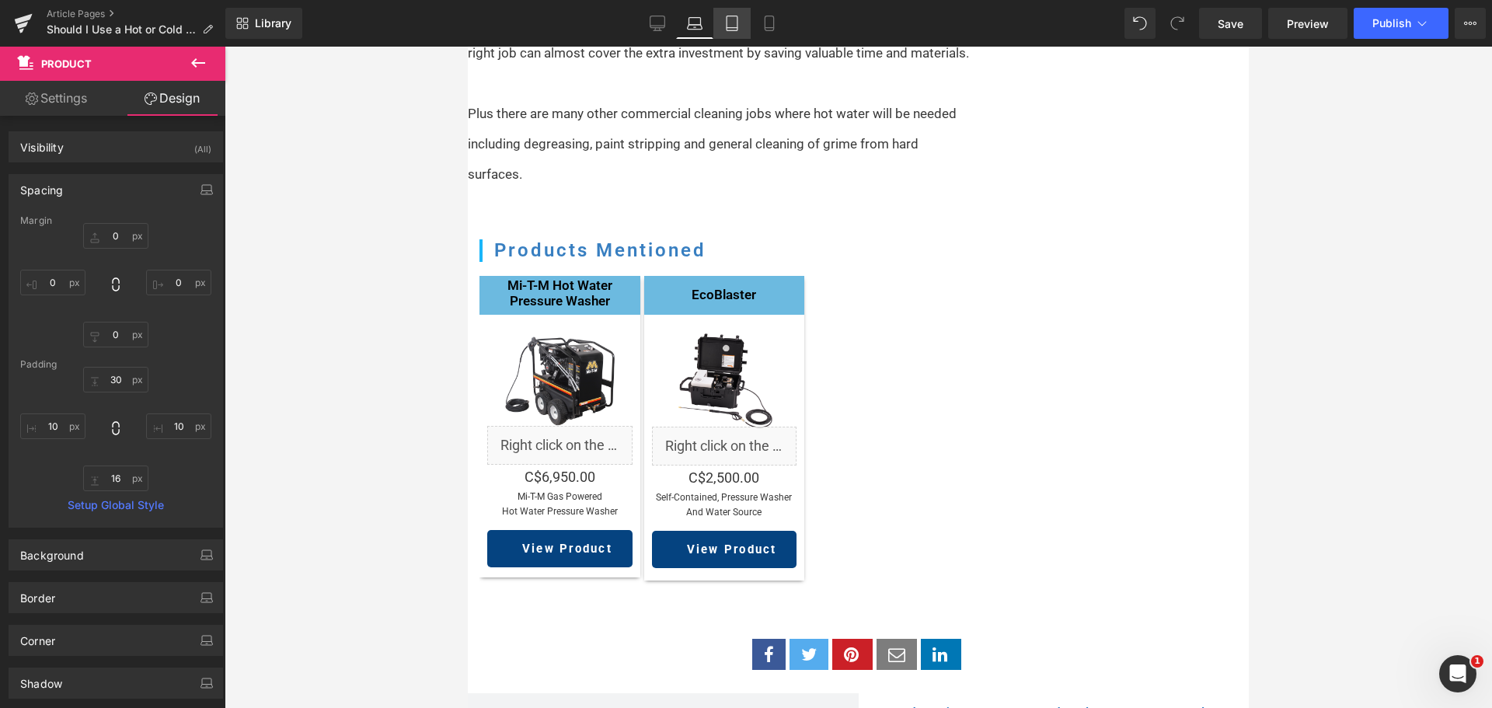
click at [726, 19] on icon at bounding box center [732, 24] width 16 height 16
type input "0"
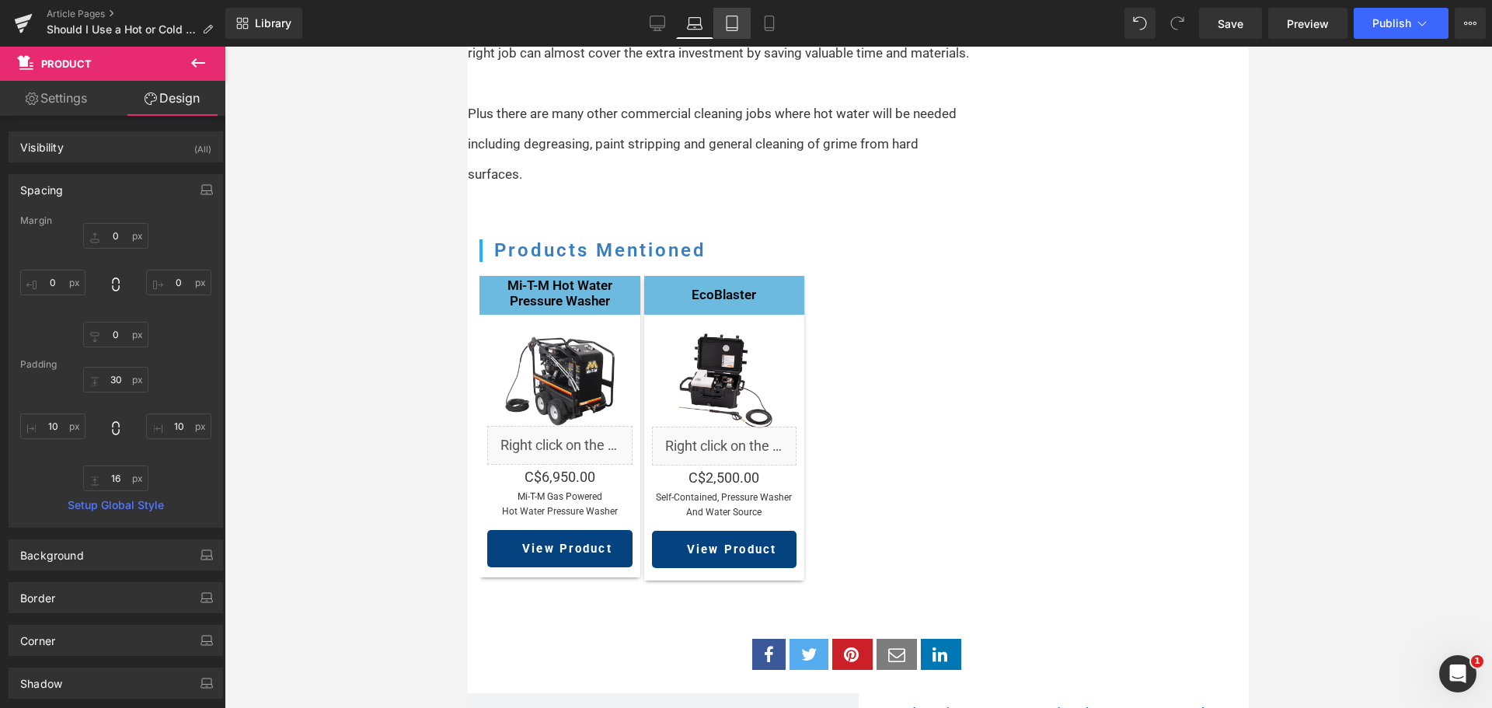
type input "30"
type input "10"
type input "30"
type input "10"
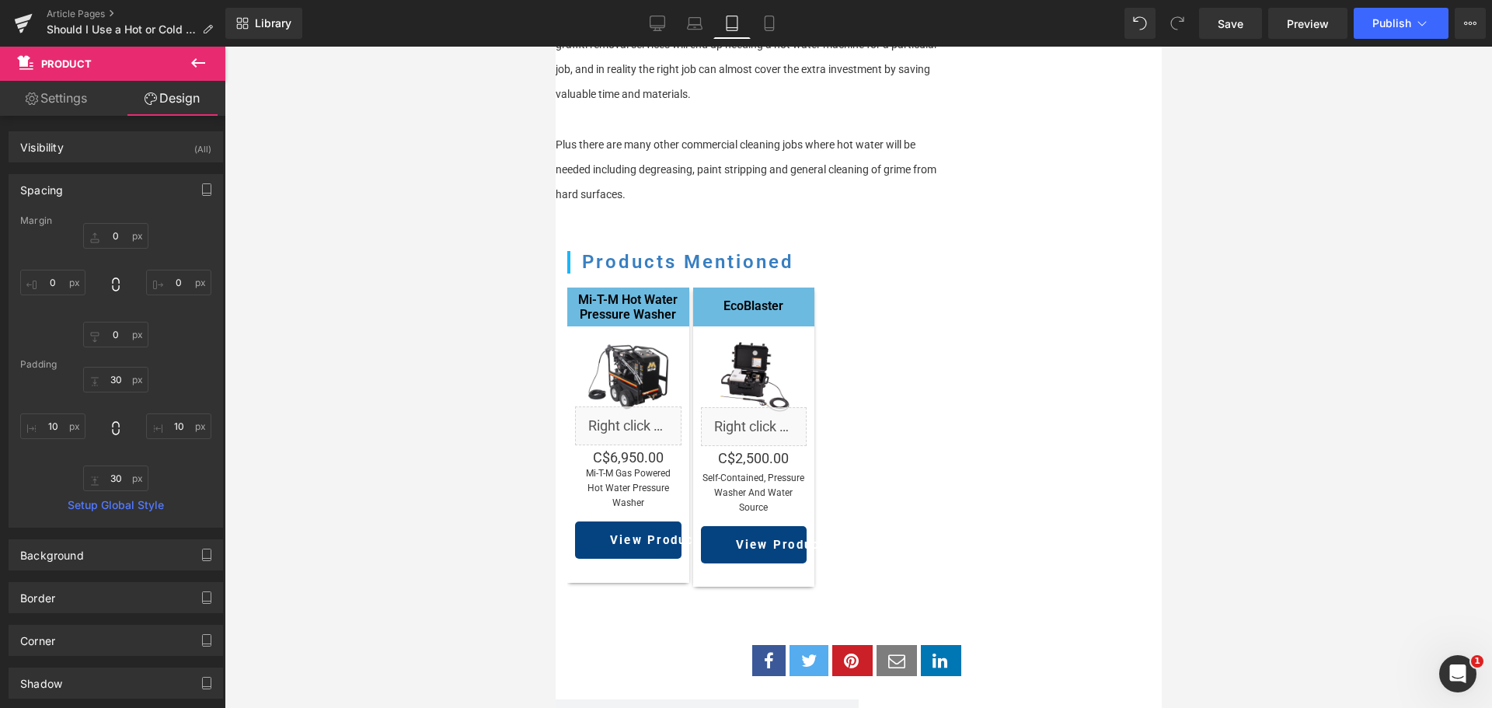
scroll to position [1449, 0]
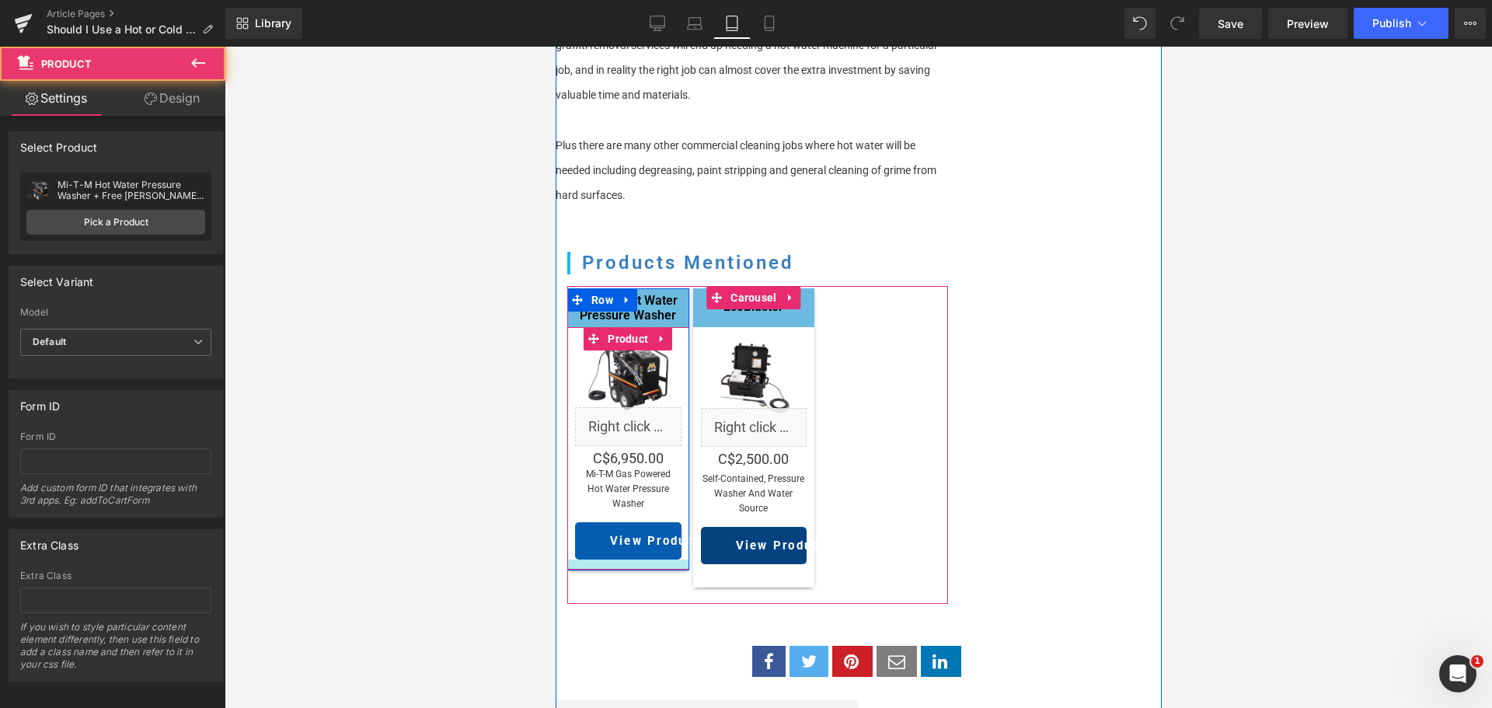
drag, startPoint x: 643, startPoint y: 553, endPoint x: 648, endPoint y: 540, distance: 14.3
click at [648, 540] on div "Sale Off (P) Image Liquid C$0 C$6,950.00 (P) Price Mi-T-M Gas powered Hot wate…" at bounding box center [627, 448] width 122 height 242
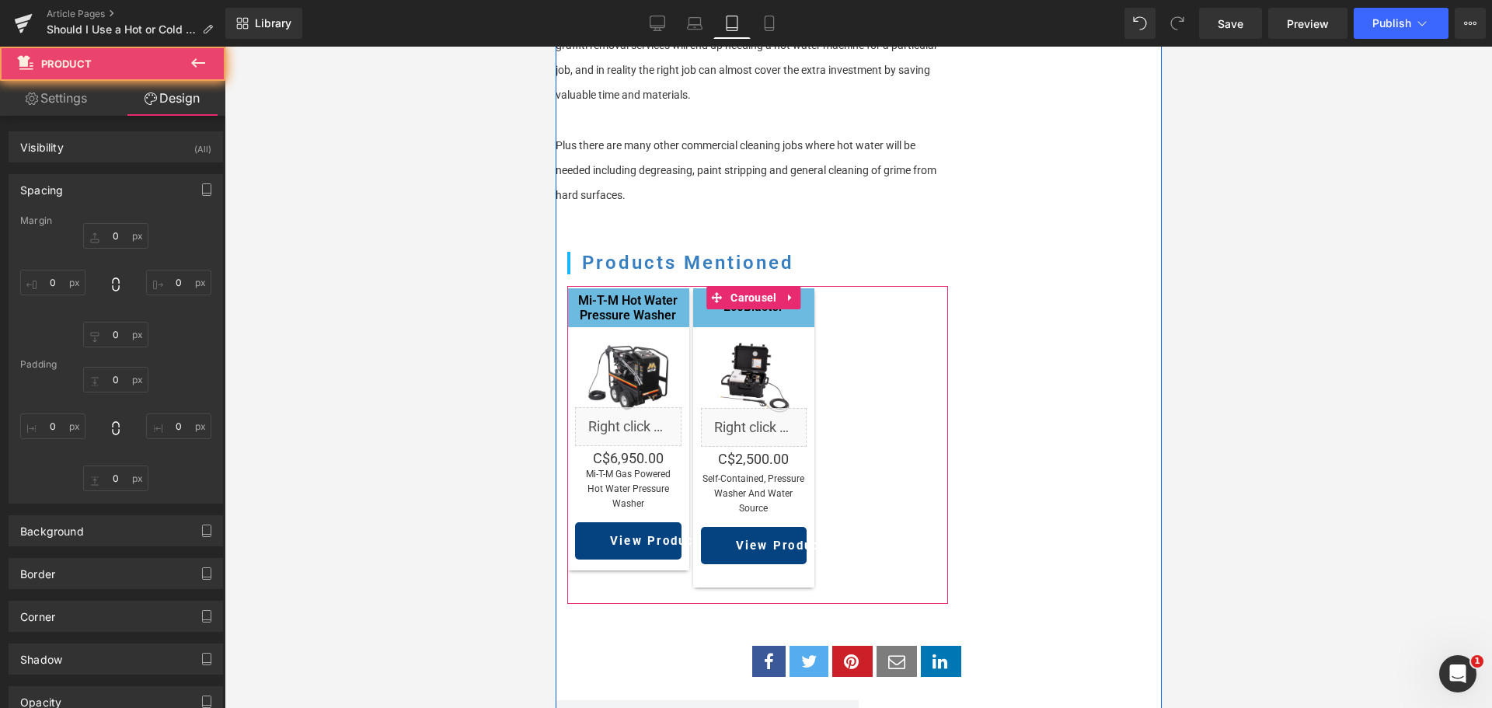
type input "0"
type input "30"
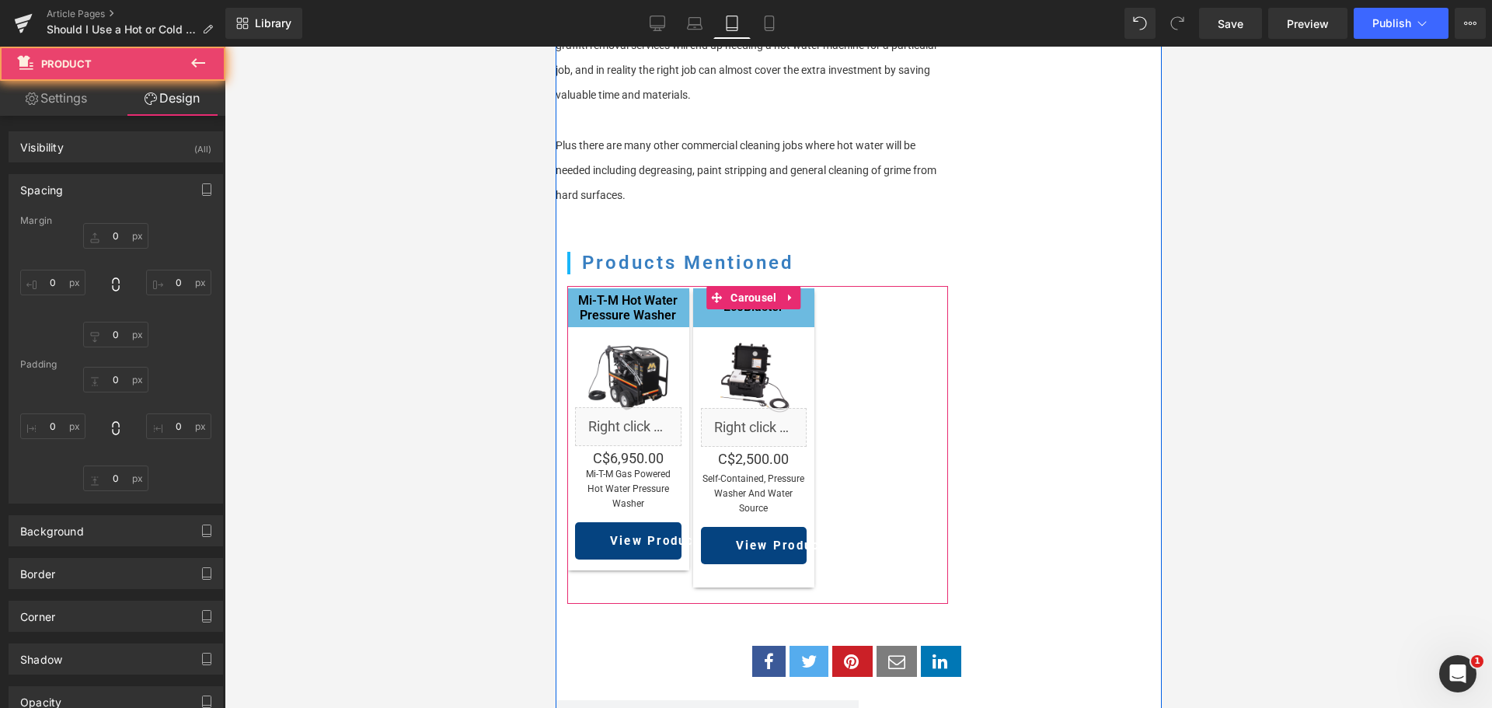
type input "10"
type input "13"
type input "10"
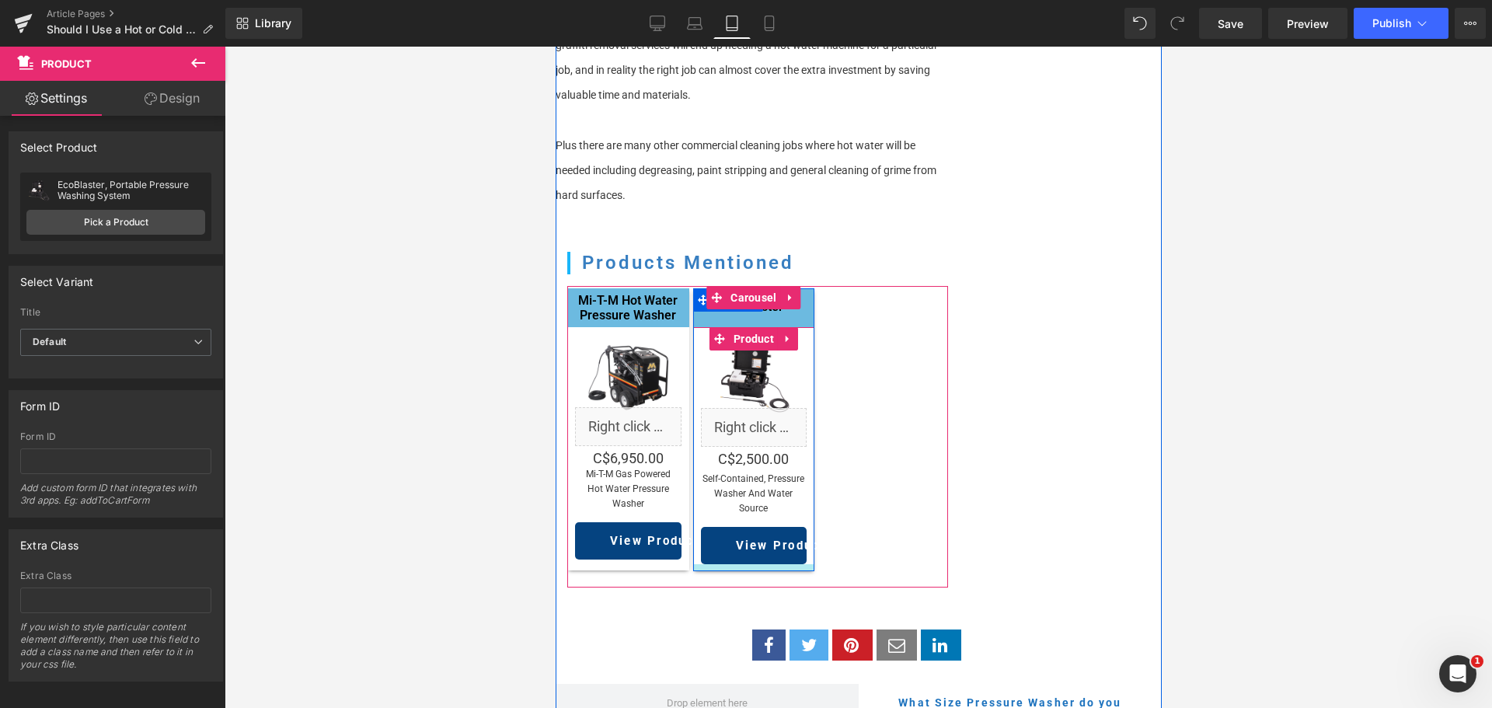
drag, startPoint x: 729, startPoint y: 565, endPoint x: 732, endPoint y: 549, distance: 16.6
click at [732, 564] on div at bounding box center [753, 567] width 122 height 7
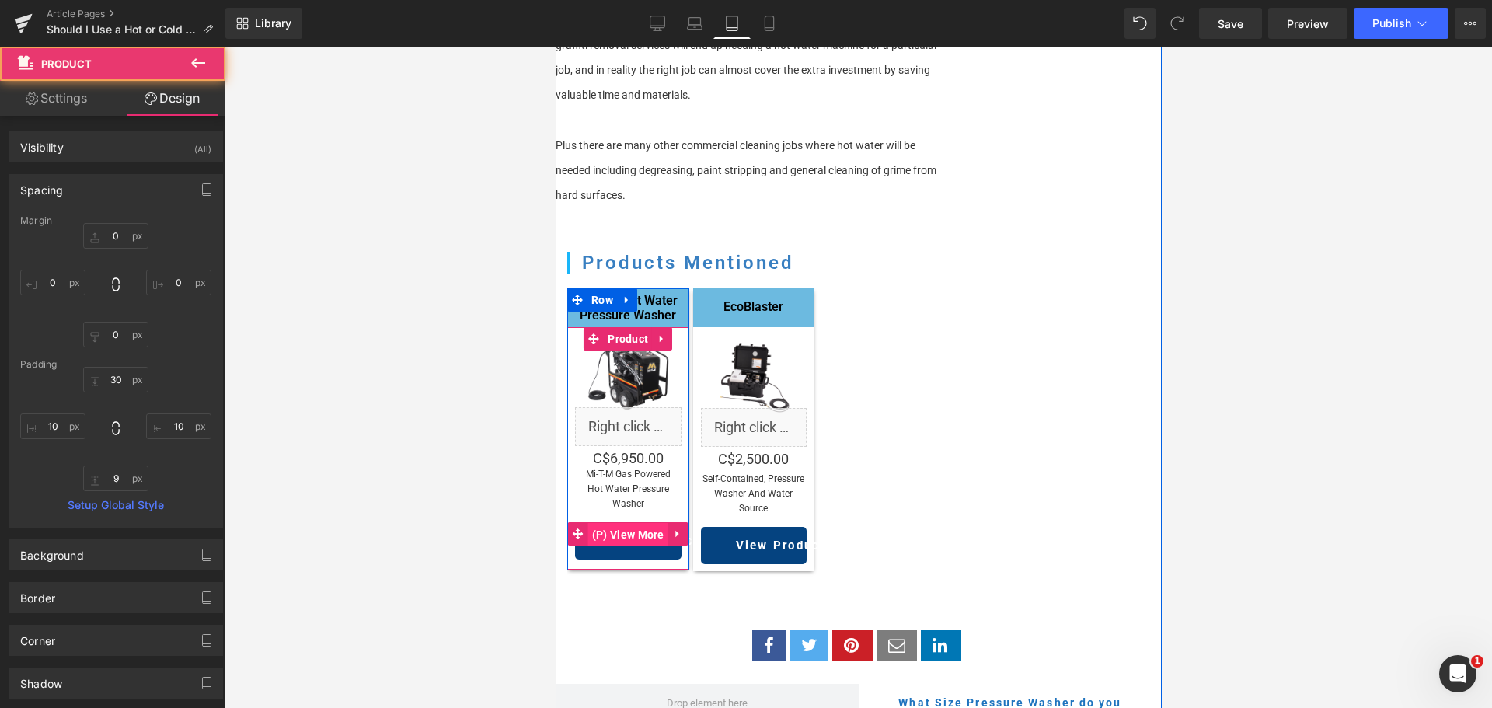
drag, startPoint x: 619, startPoint y: 520, endPoint x: 878, endPoint y: 372, distance: 297.9
click at [619, 523] on span "(P) View More" at bounding box center [627, 534] width 80 height 23
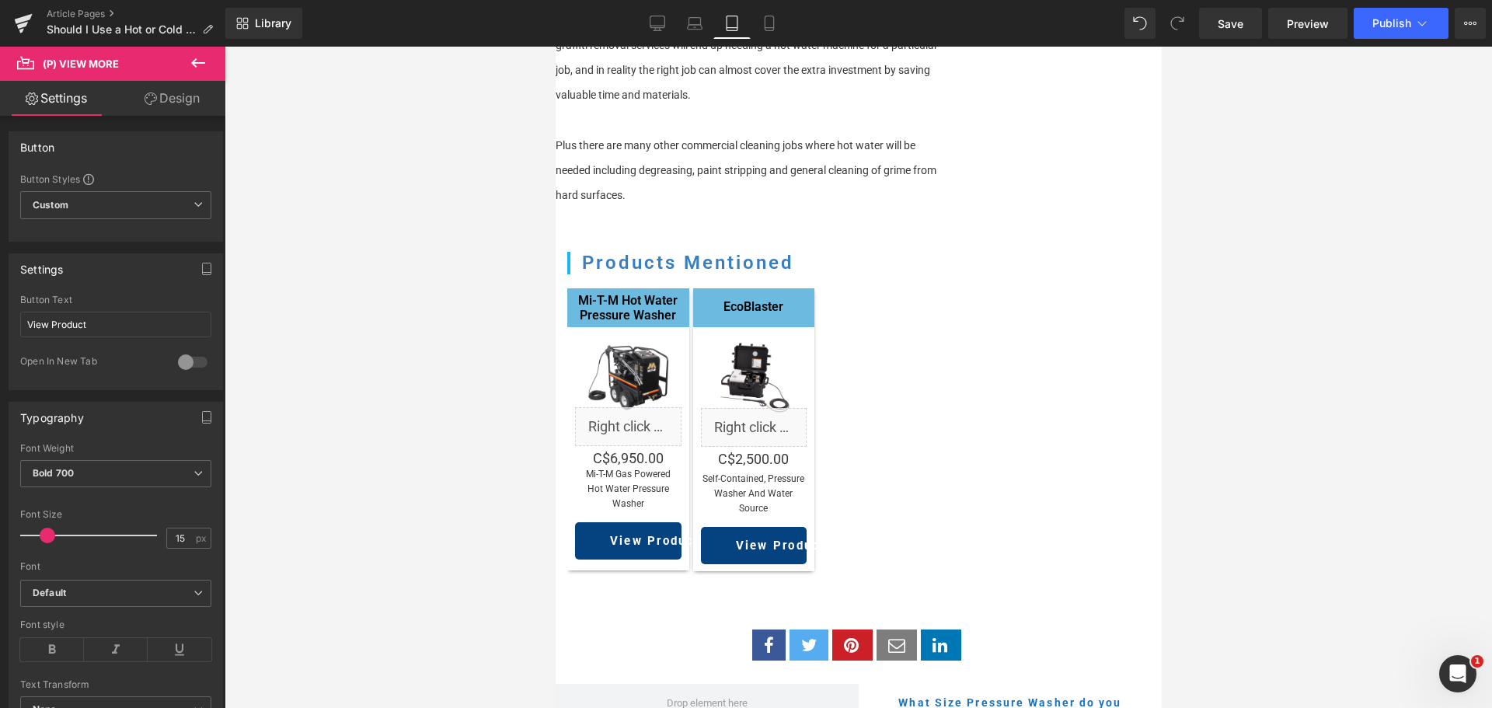
click at [161, 95] on link "Design" at bounding box center [172, 98] width 113 height 35
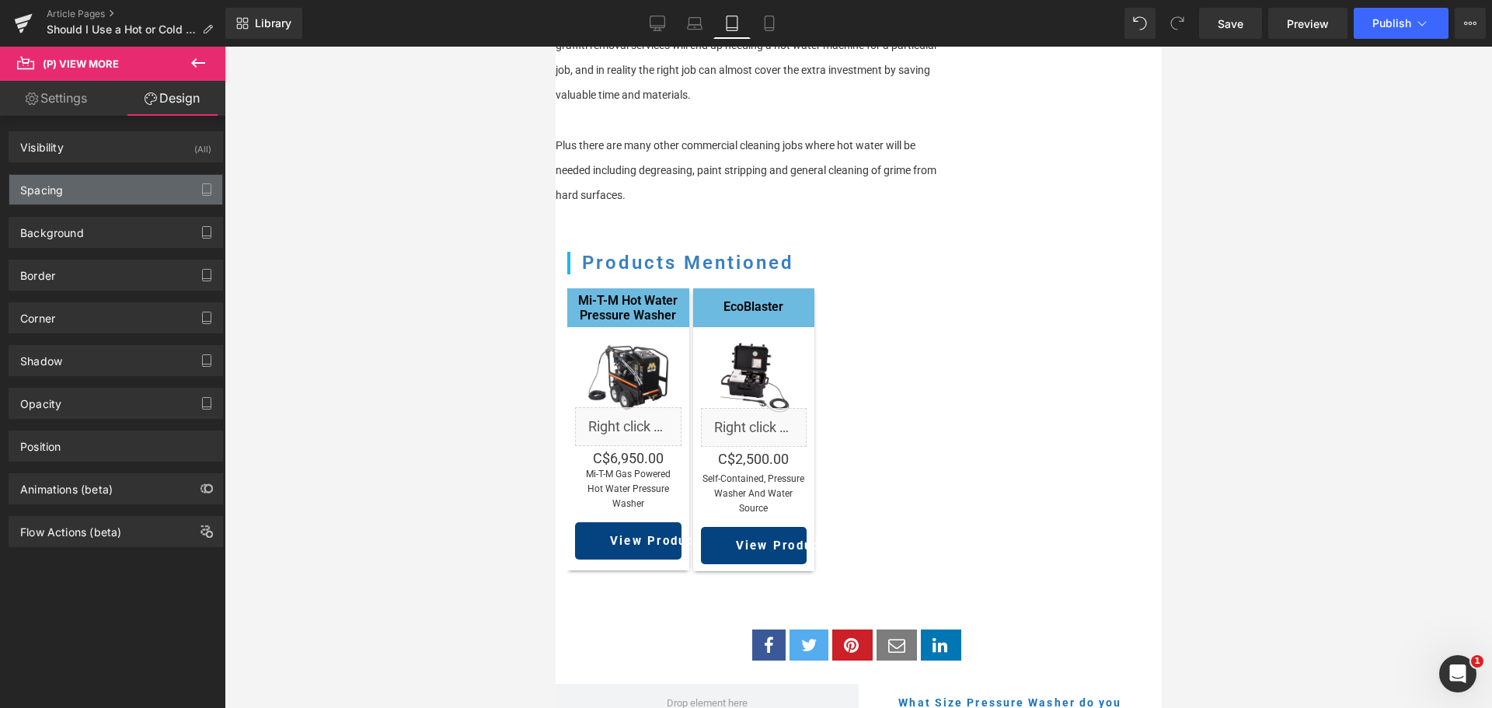
click at [82, 184] on div "Spacing" at bounding box center [115, 190] width 213 height 30
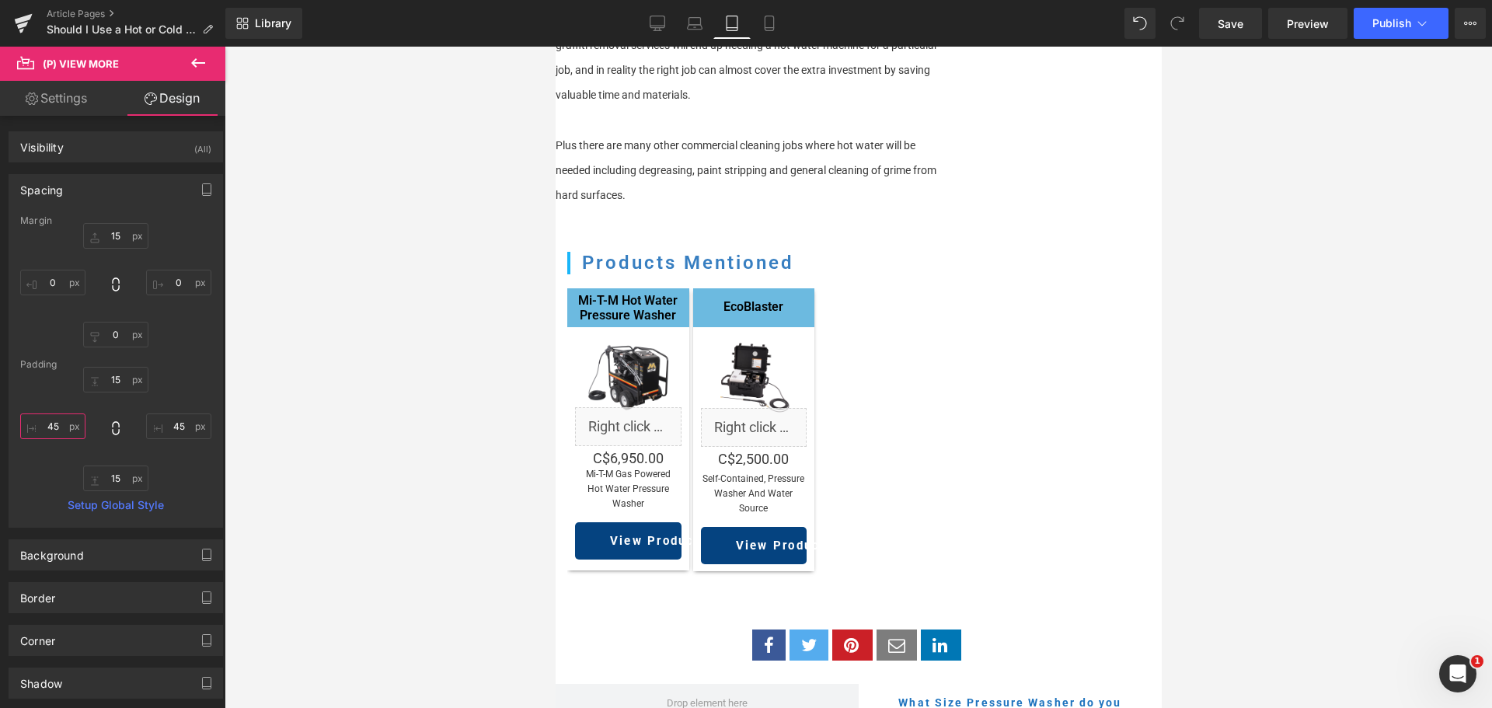
click at [57, 422] on input "45" at bounding box center [52, 426] width 65 height 26
type input "0"
click at [176, 430] on input "45" at bounding box center [178, 426] width 65 height 26
type input "0"
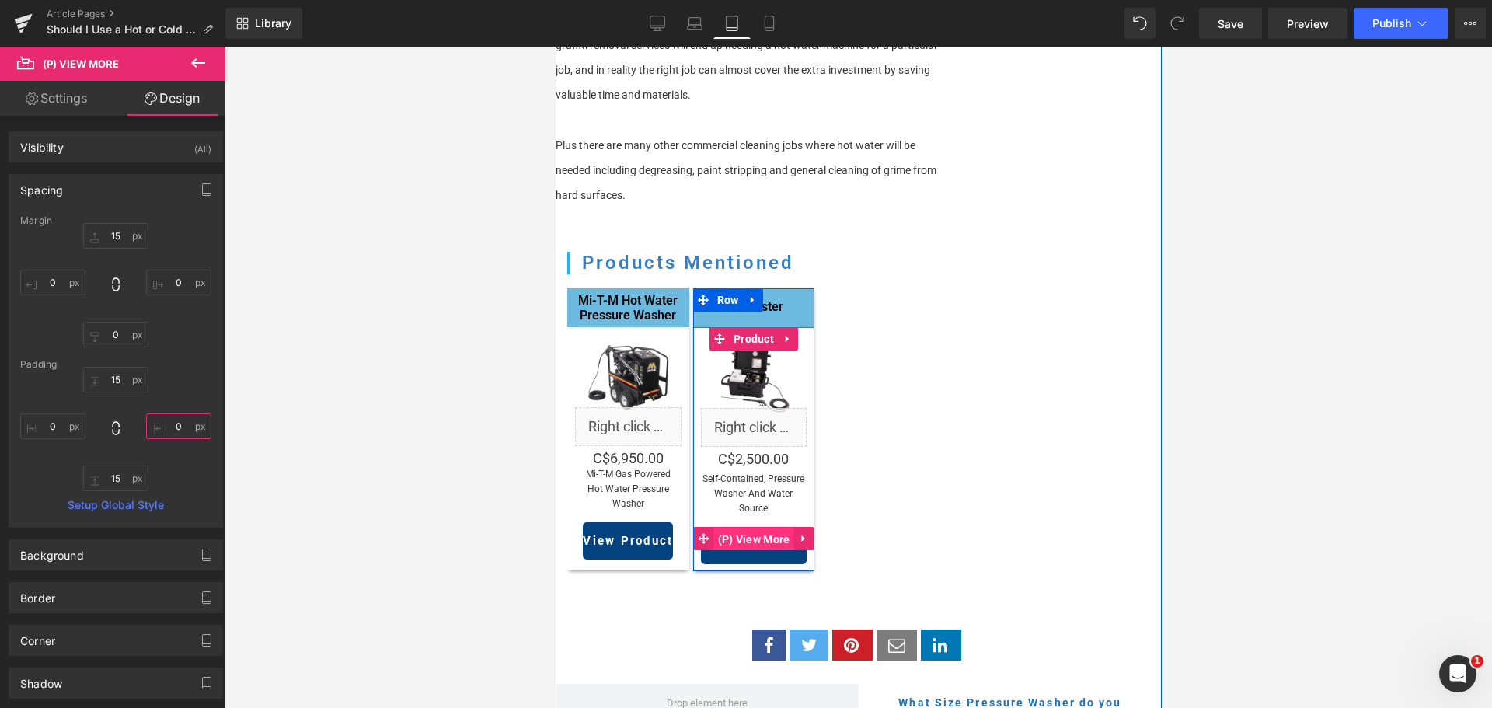
drag, startPoint x: 740, startPoint y: 524, endPoint x: 1005, endPoint y: 417, distance: 285.1
click at [740, 528] on span "(P) View More" at bounding box center [753, 539] width 80 height 23
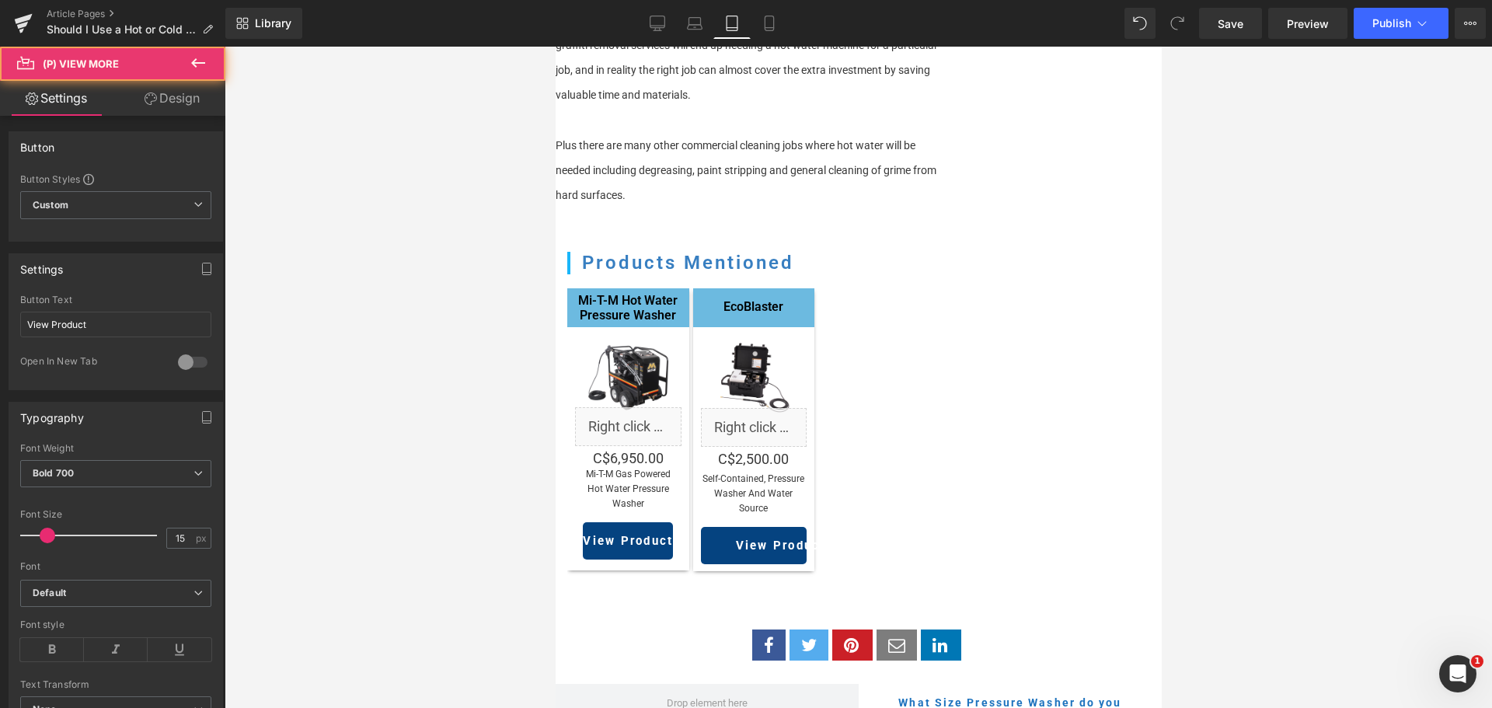
click at [166, 92] on link "Design" at bounding box center [172, 98] width 113 height 35
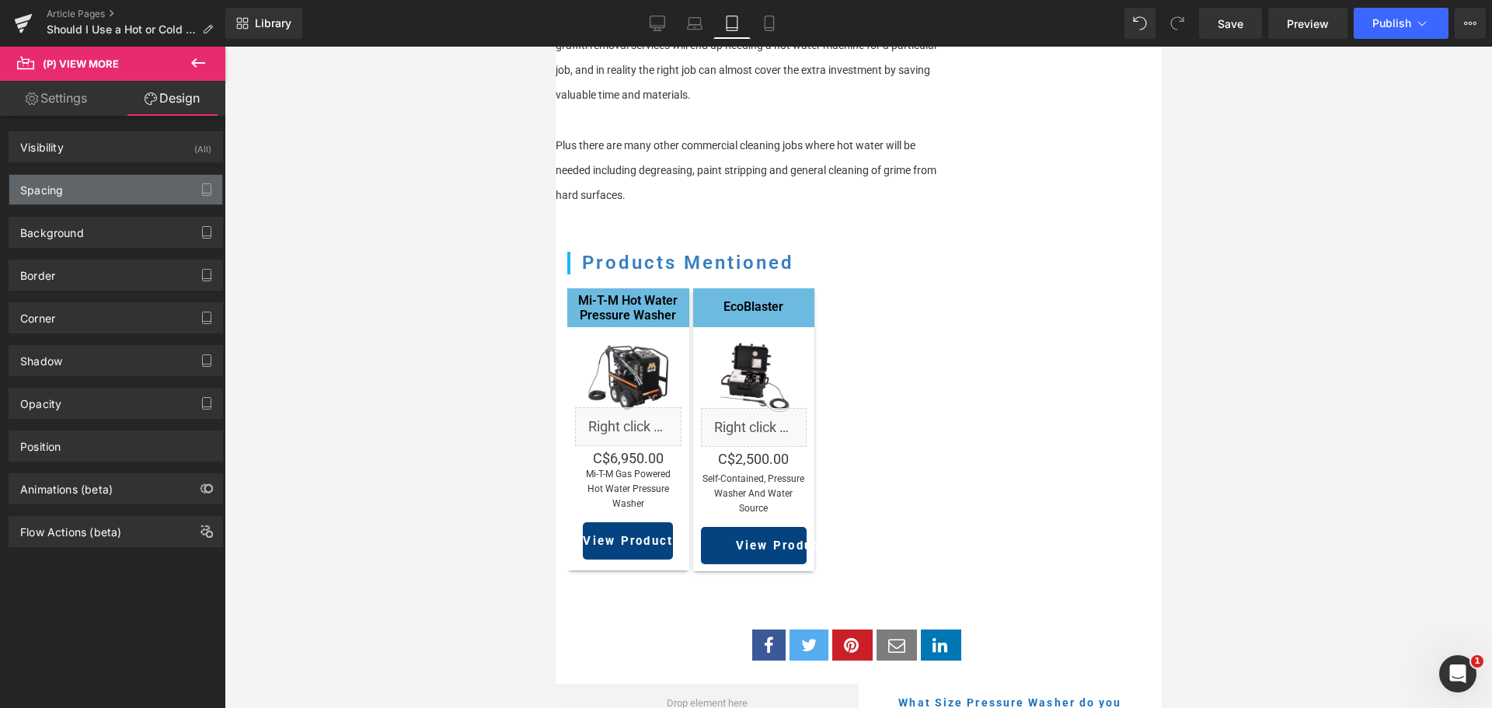
click at [75, 183] on div "Spacing" at bounding box center [115, 190] width 213 height 30
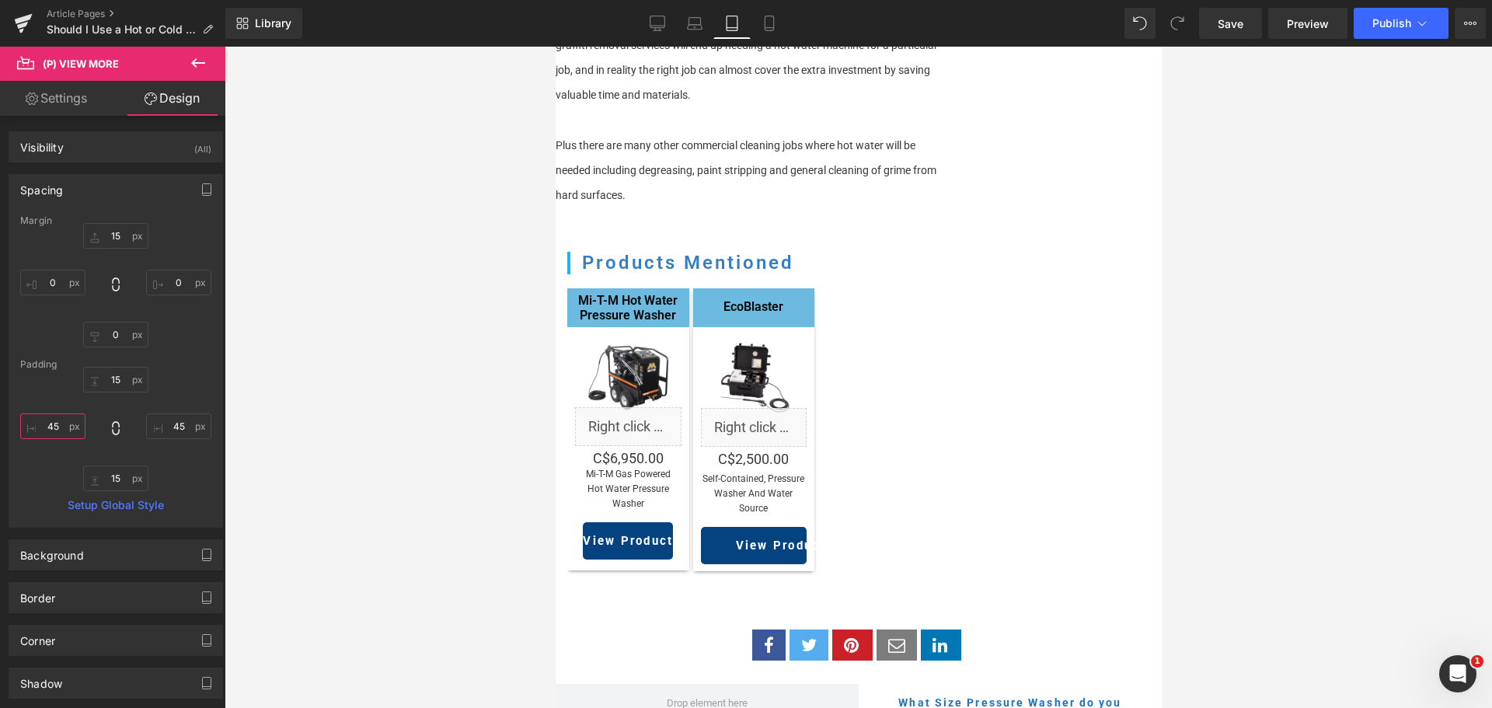
click at [51, 418] on input "45" at bounding box center [52, 426] width 65 height 26
type input "0"
click at [180, 430] on input "45" at bounding box center [178, 426] width 65 height 26
type input "0"
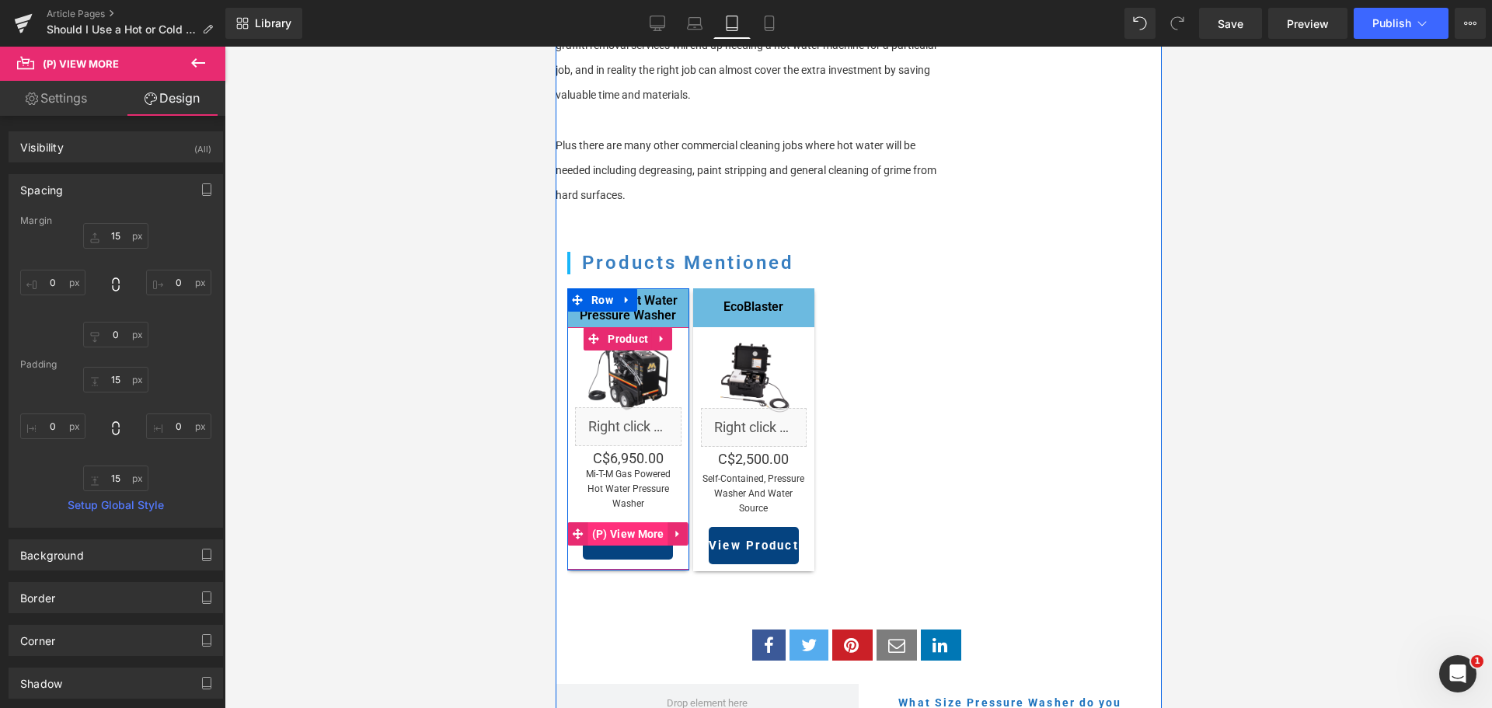
click at [625, 522] on span "(P) View More" at bounding box center [627, 533] width 80 height 23
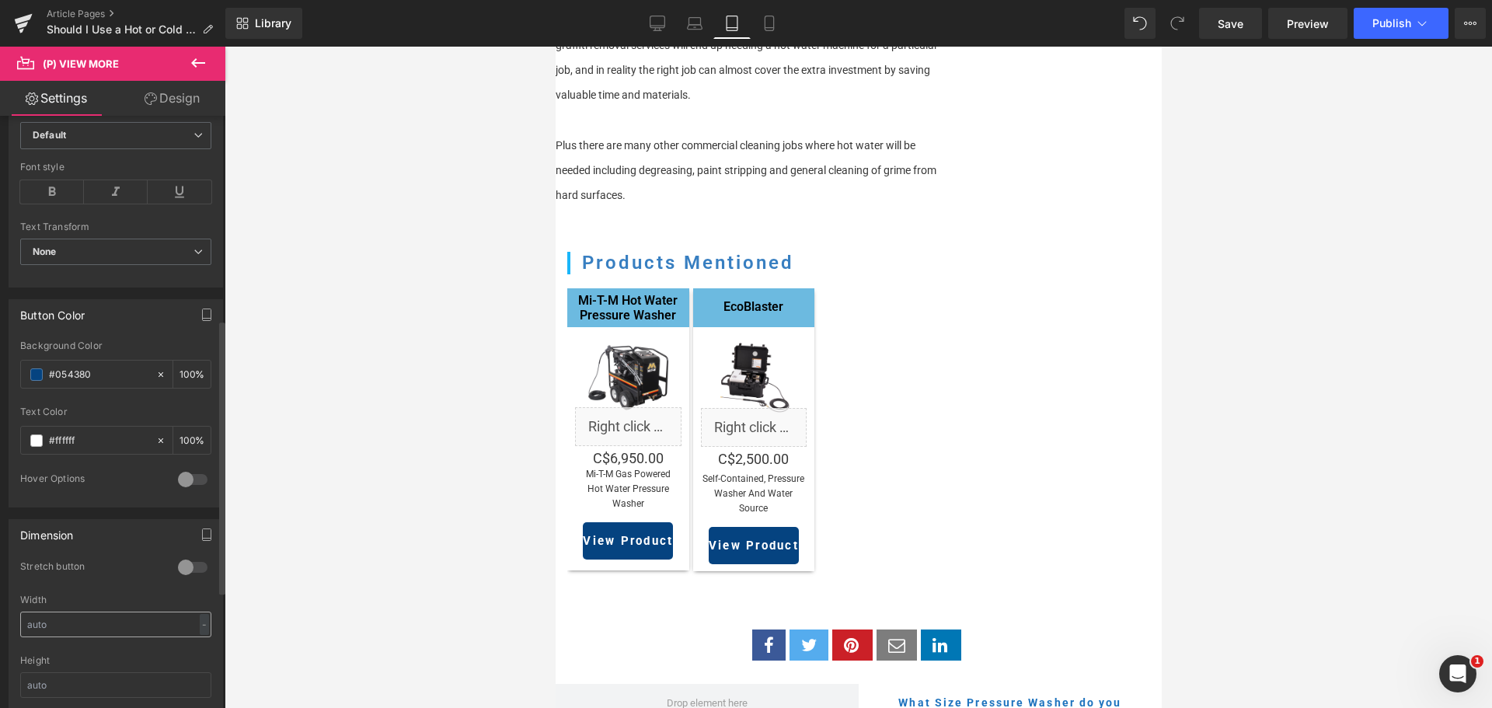
scroll to position [466, 0]
click at [190, 552] on div at bounding box center [192, 558] width 37 height 25
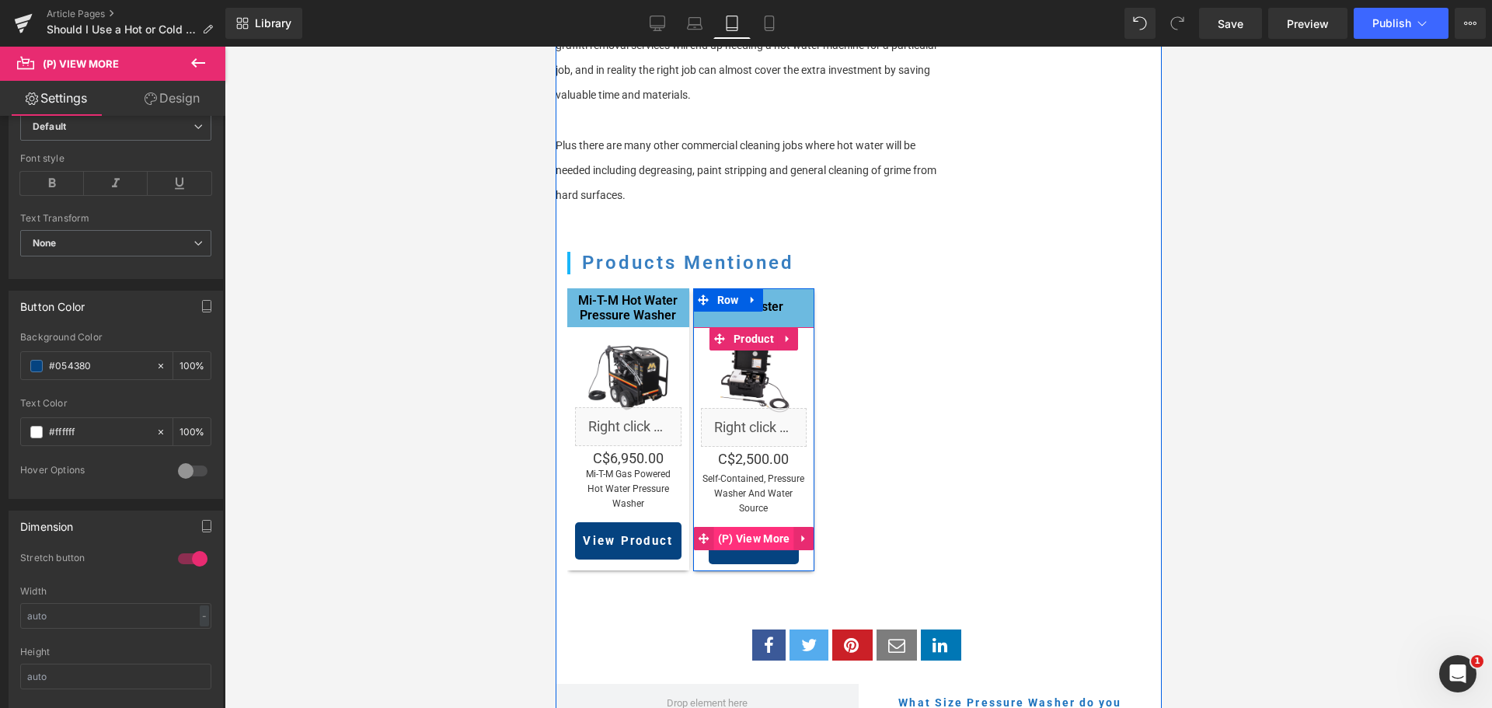
click at [742, 527] on span "(P) View More" at bounding box center [753, 538] width 80 height 23
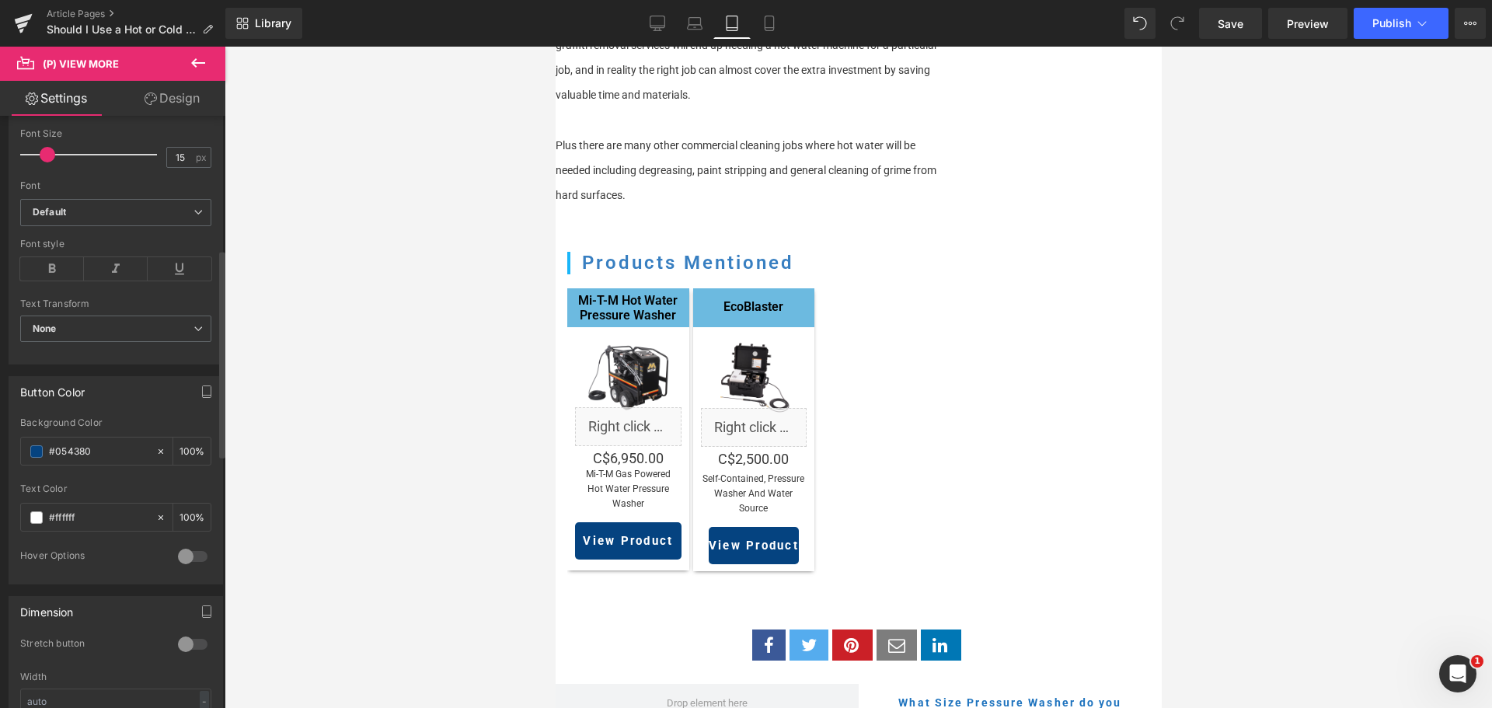
scroll to position [544, 0]
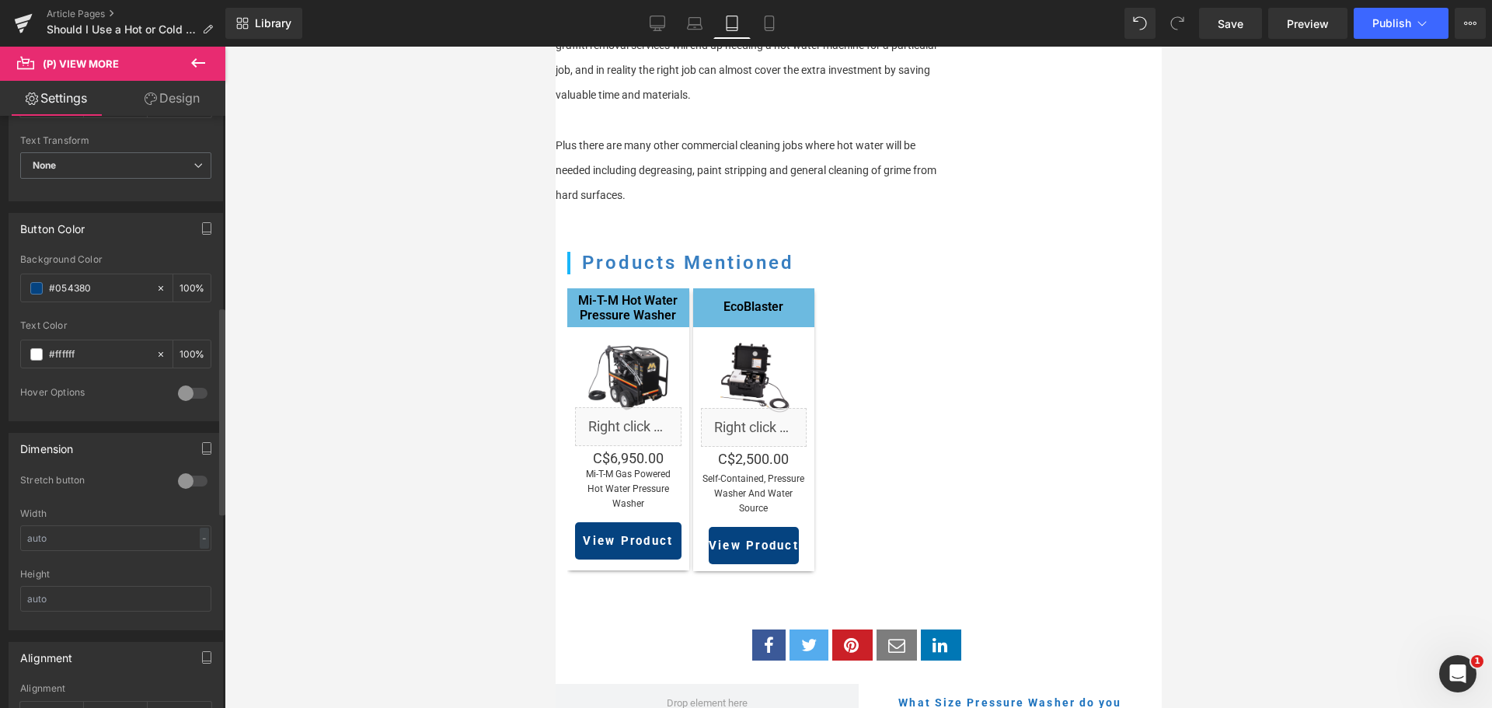
click at [180, 483] on div at bounding box center [192, 481] width 37 height 25
click at [773, 17] on icon at bounding box center [769, 24] width 16 height 16
type input "100"
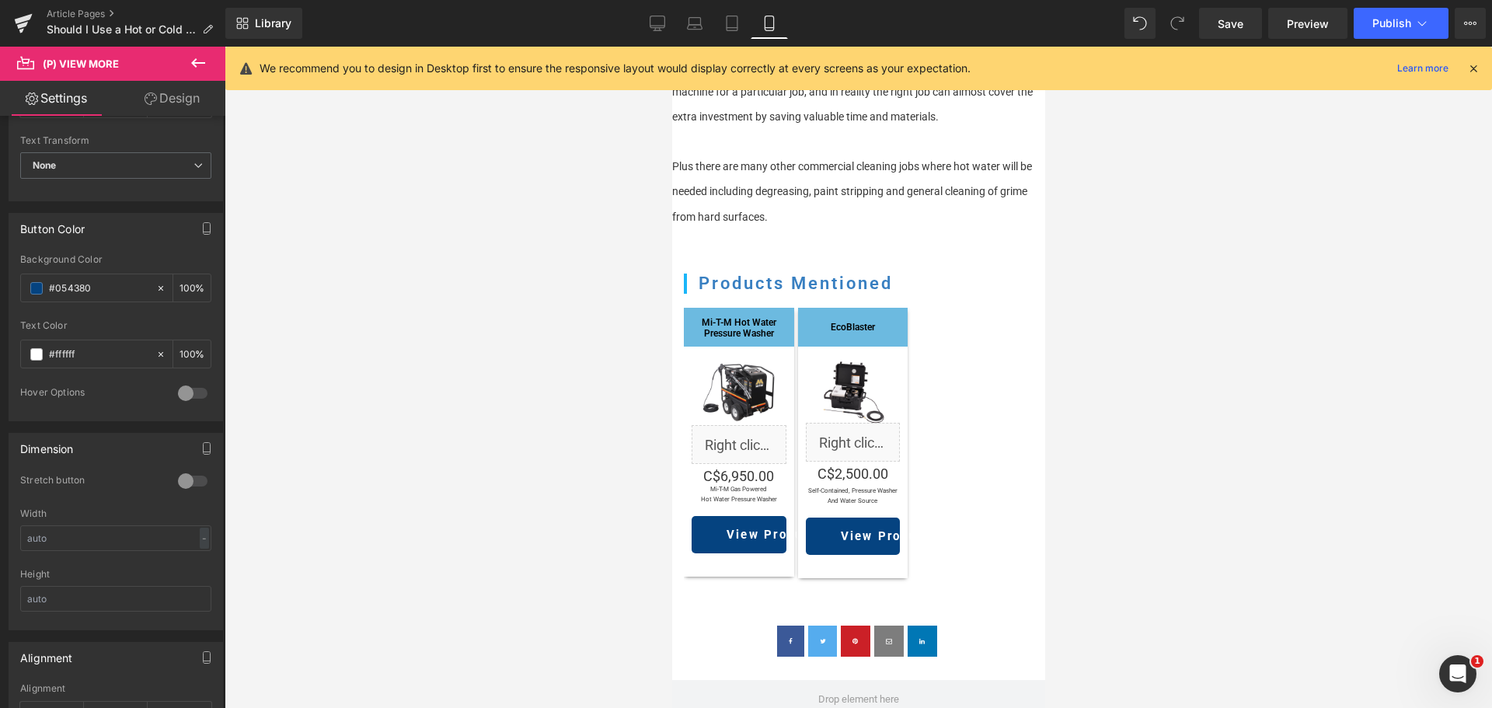
scroll to position [1439, 0]
click at [741, 517] on div "View Product (P) View More" at bounding box center [738, 535] width 95 height 37
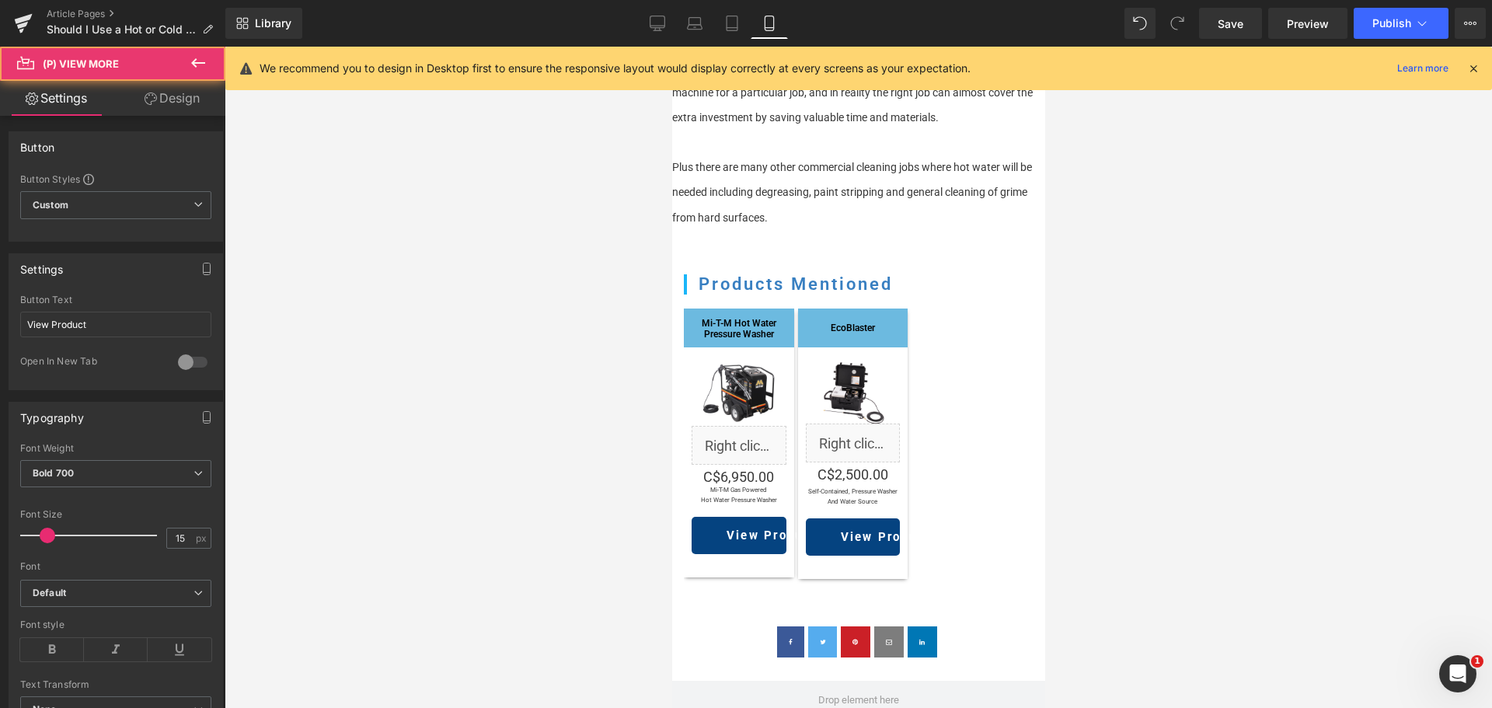
click at [203, 95] on link "Design" at bounding box center [172, 98] width 113 height 35
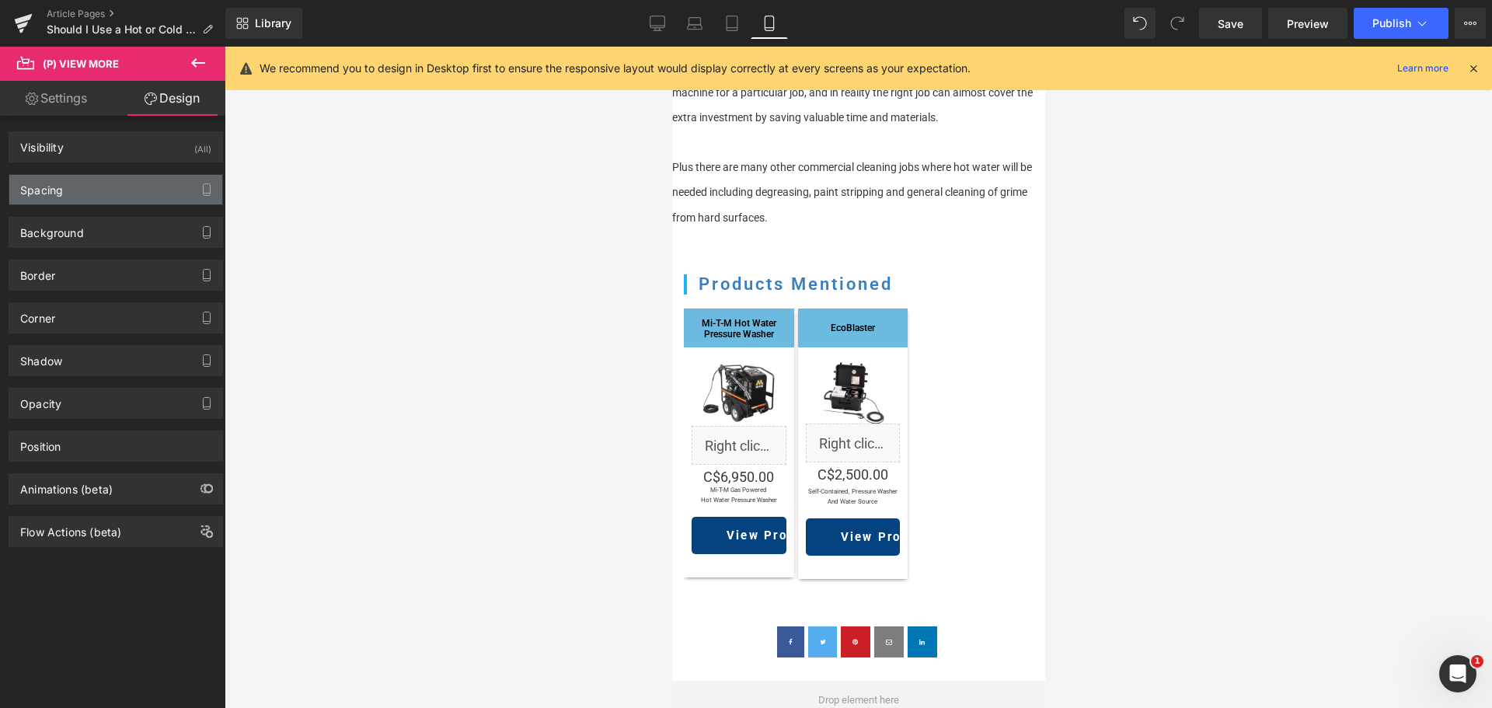
click at [93, 182] on div "Spacing" at bounding box center [115, 190] width 213 height 30
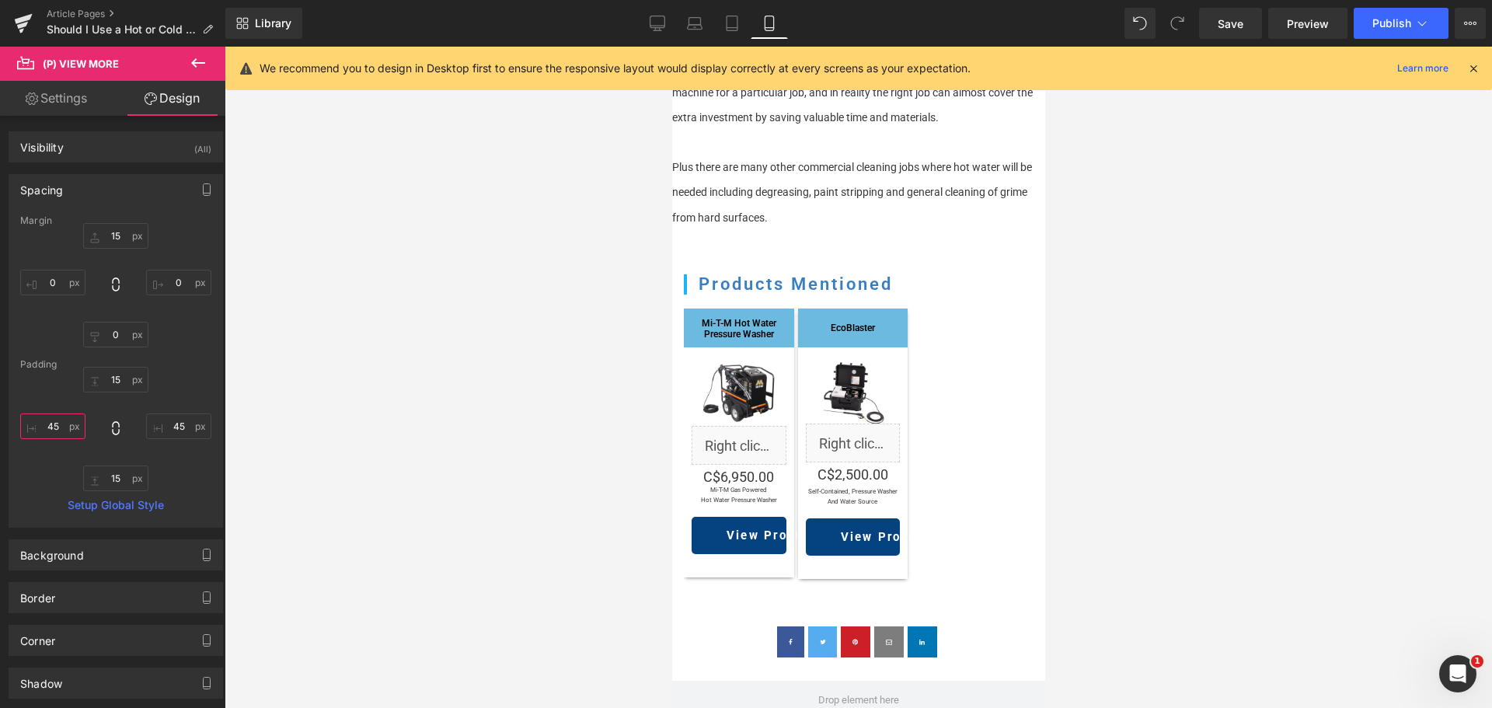
drag, startPoint x: 51, startPoint y: 427, endPoint x: 61, endPoint y: 427, distance: 10.9
click at [51, 427] on input "45" at bounding box center [52, 426] width 65 height 26
type input "0"
click at [186, 427] on input "45" at bounding box center [178, 426] width 65 height 26
type input "0"
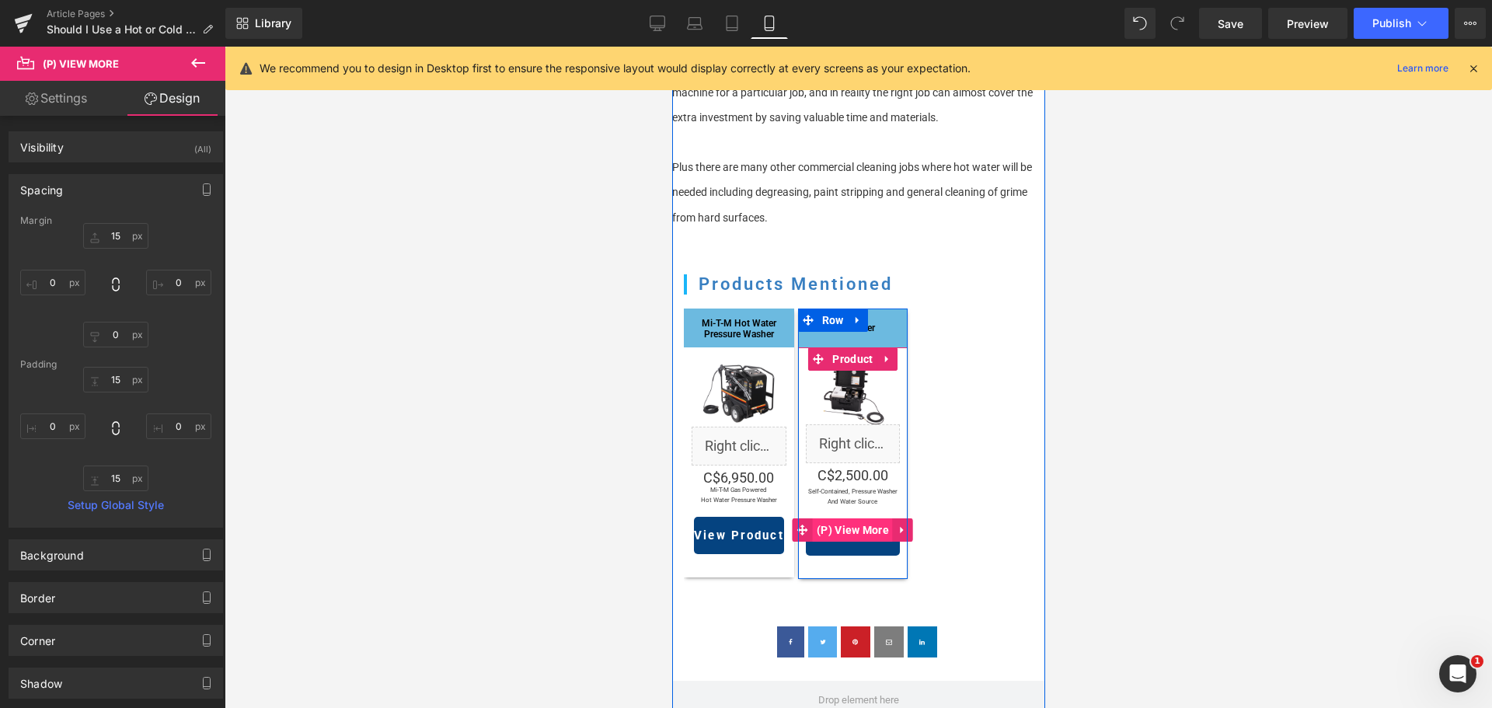
click at [845, 518] on span "(P) View More" at bounding box center [852, 529] width 80 height 23
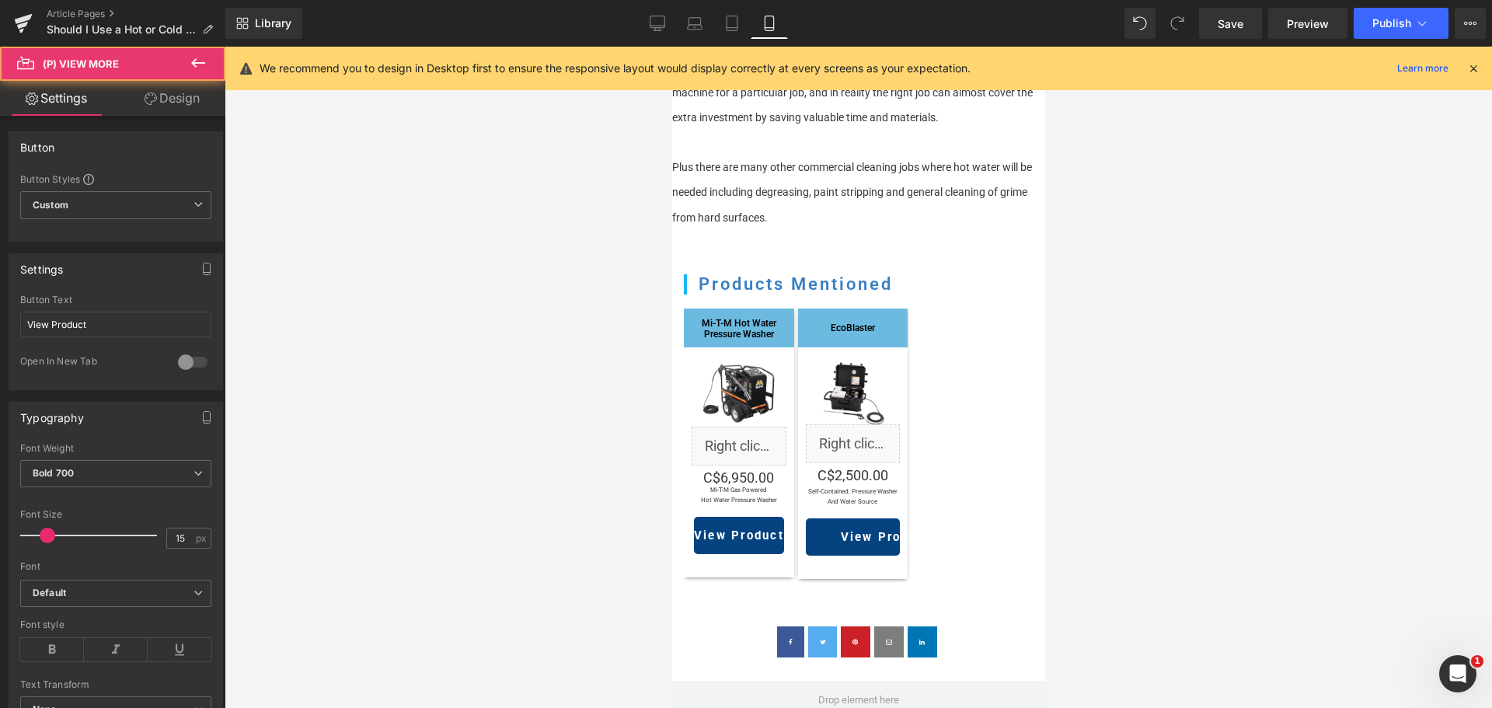
click at [190, 89] on link "Design" at bounding box center [172, 98] width 113 height 35
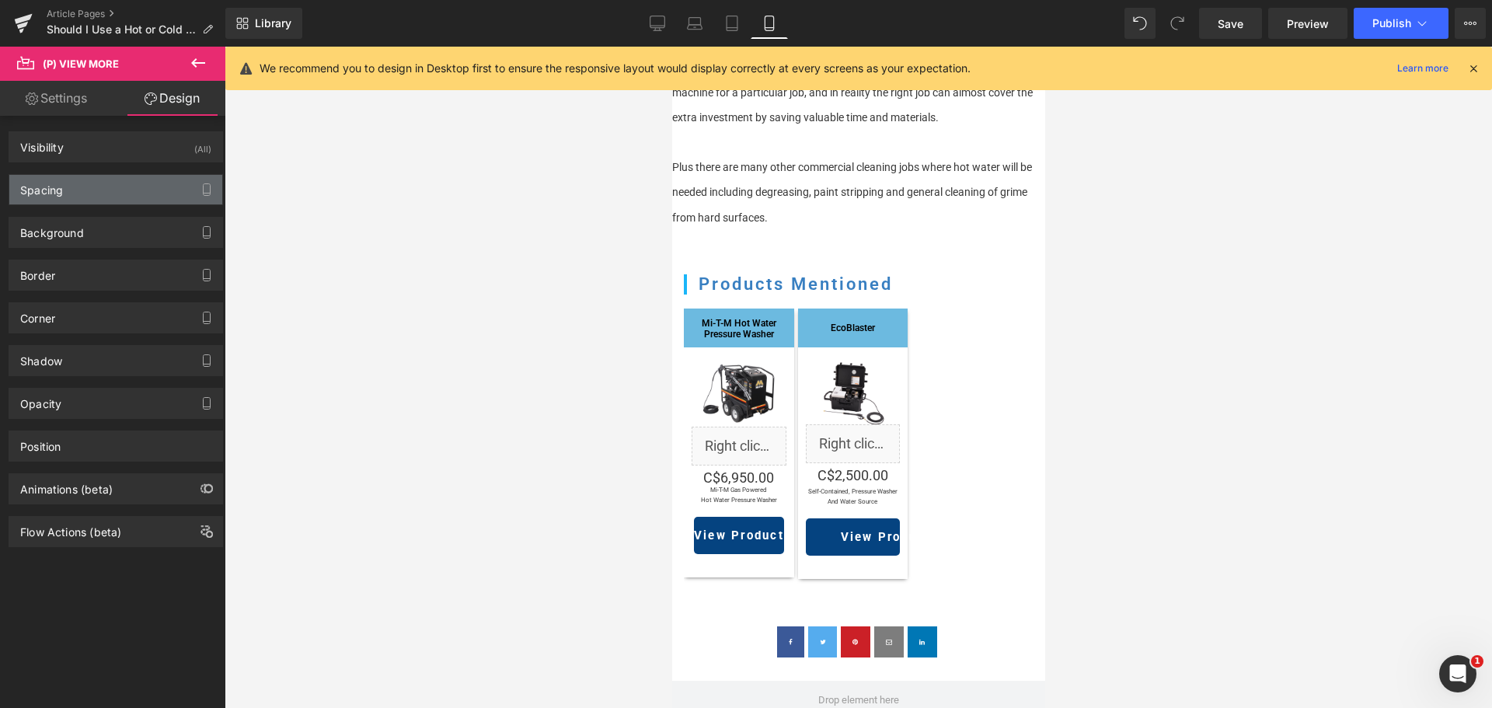
click at [96, 193] on div "Spacing" at bounding box center [115, 190] width 213 height 30
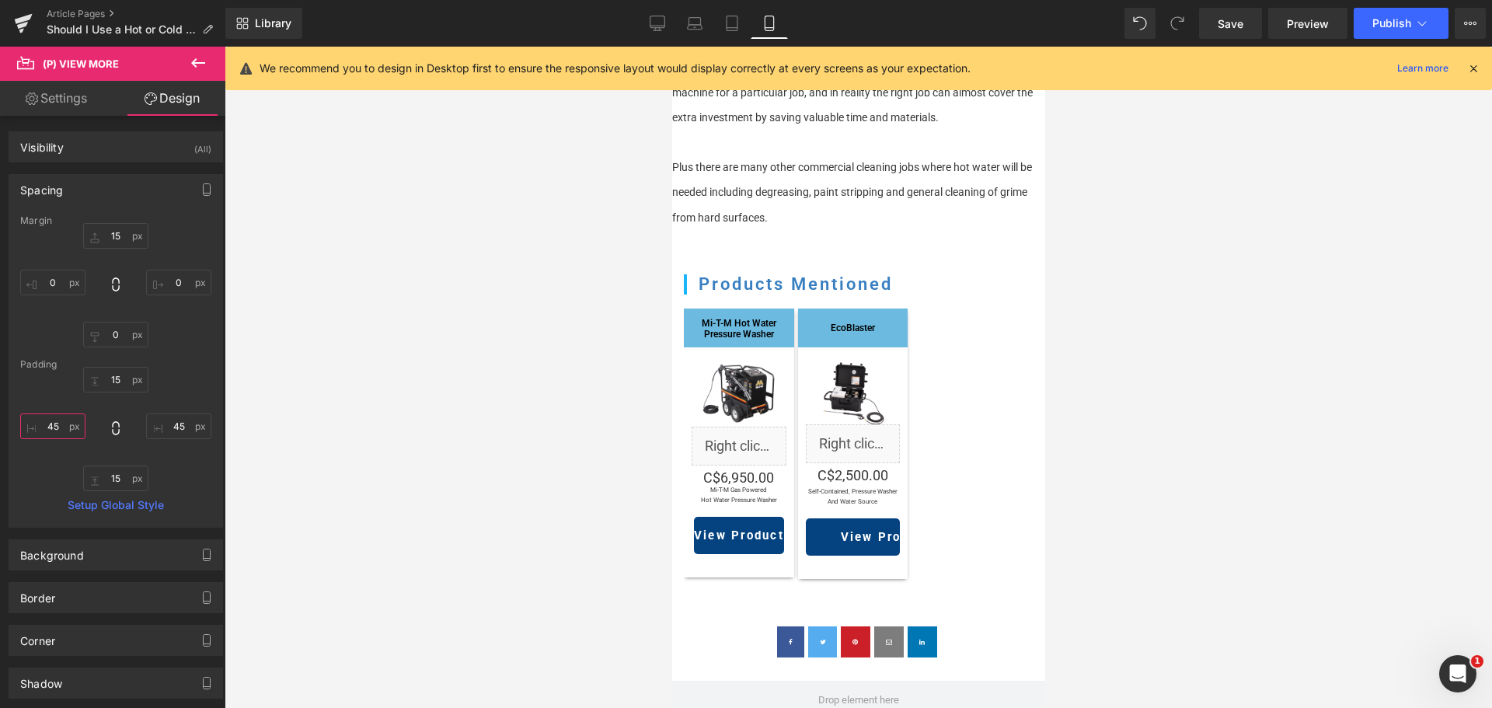
click at [57, 423] on input "45" at bounding box center [52, 426] width 65 height 26
type input "0"
drag, startPoint x: 164, startPoint y: 429, endPoint x: 204, endPoint y: 430, distance: 39.6
click at [165, 429] on input "45" at bounding box center [178, 426] width 65 height 26
type input "0"
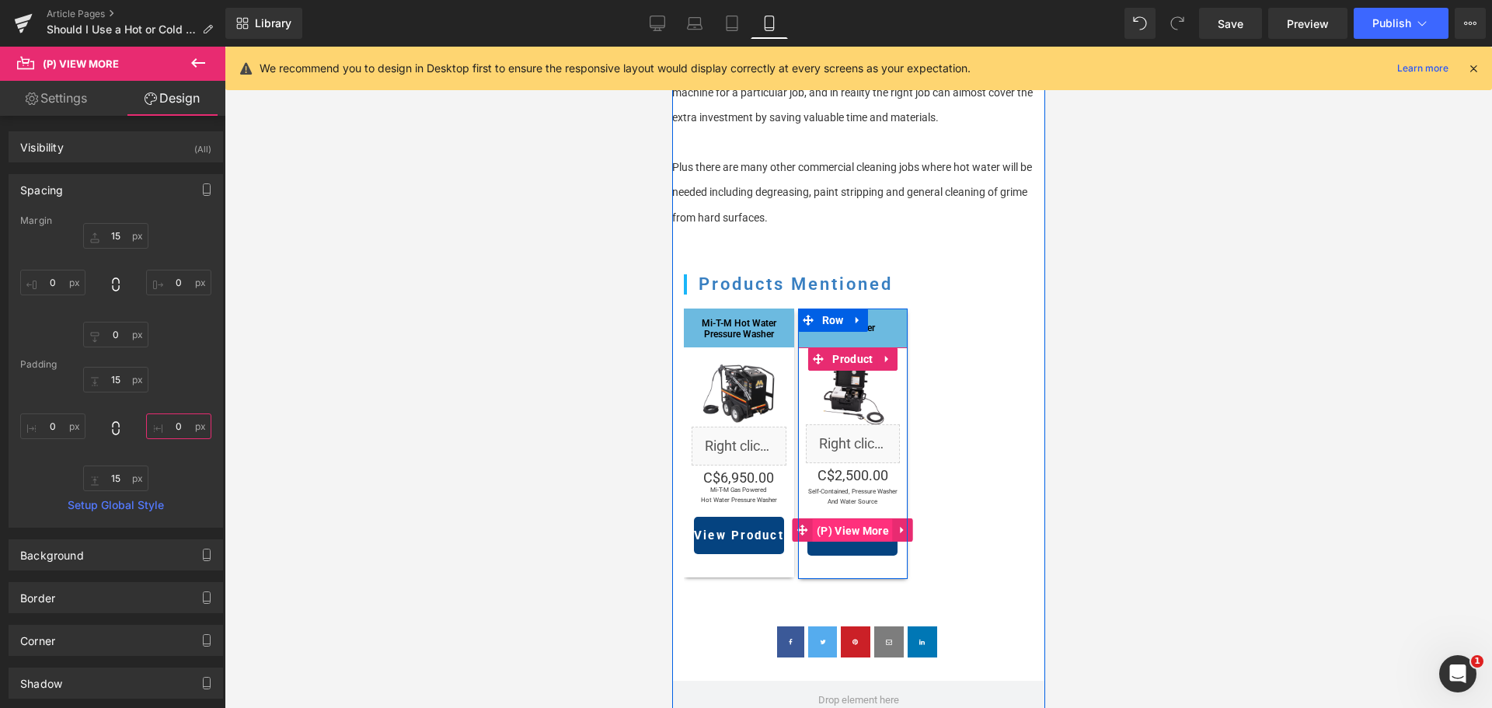
drag, startPoint x: 843, startPoint y: 514, endPoint x: 985, endPoint y: 614, distance: 173.5
click at [843, 519] on span "(P) View More" at bounding box center [852, 530] width 80 height 23
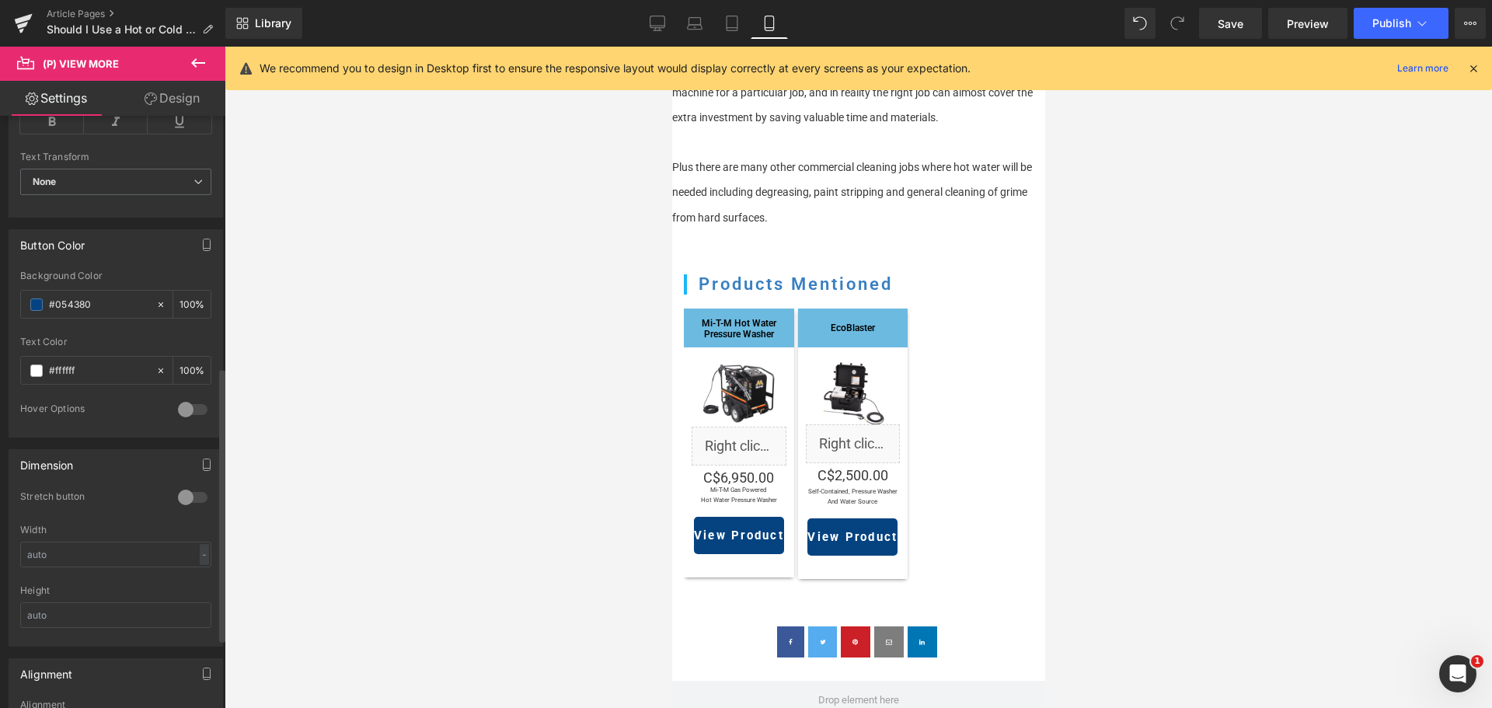
scroll to position [544, 0]
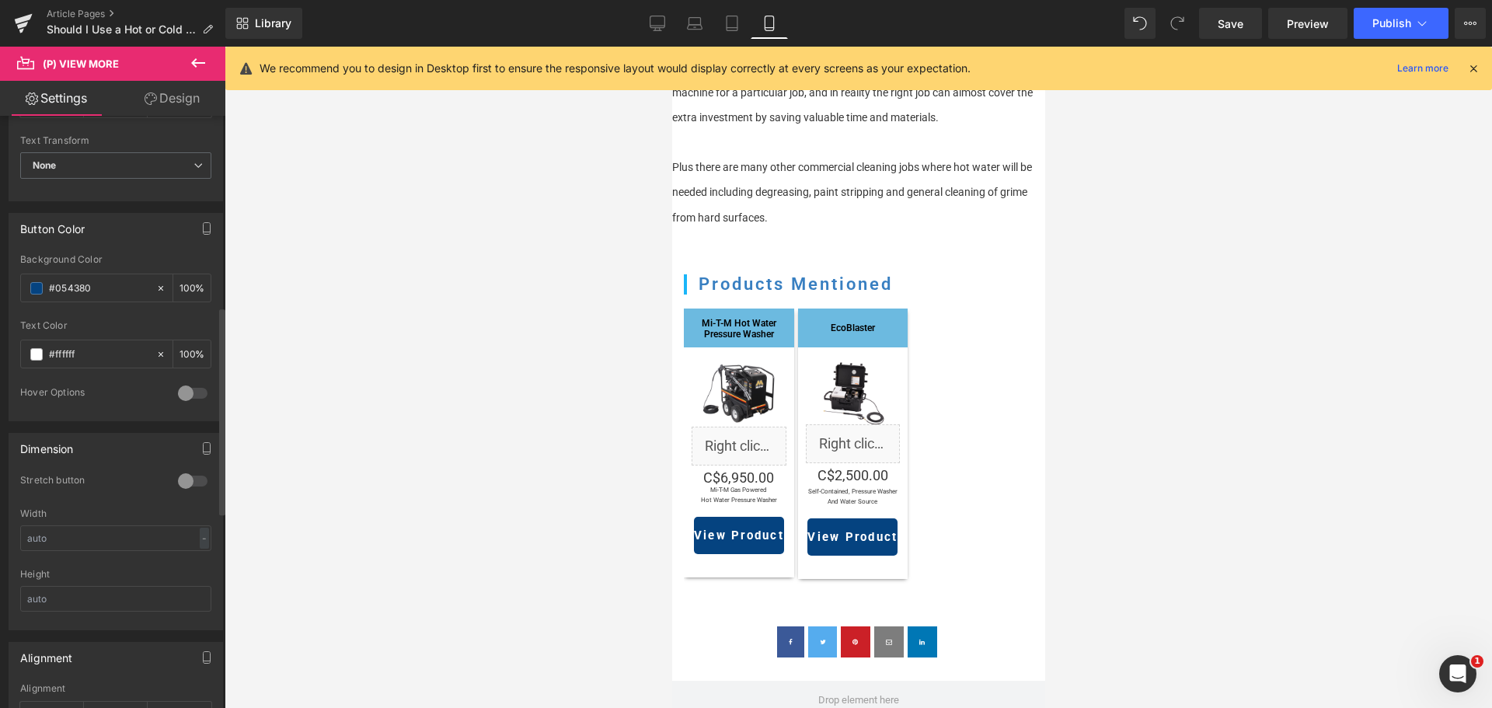
click at [189, 483] on div at bounding box center [192, 481] width 37 height 25
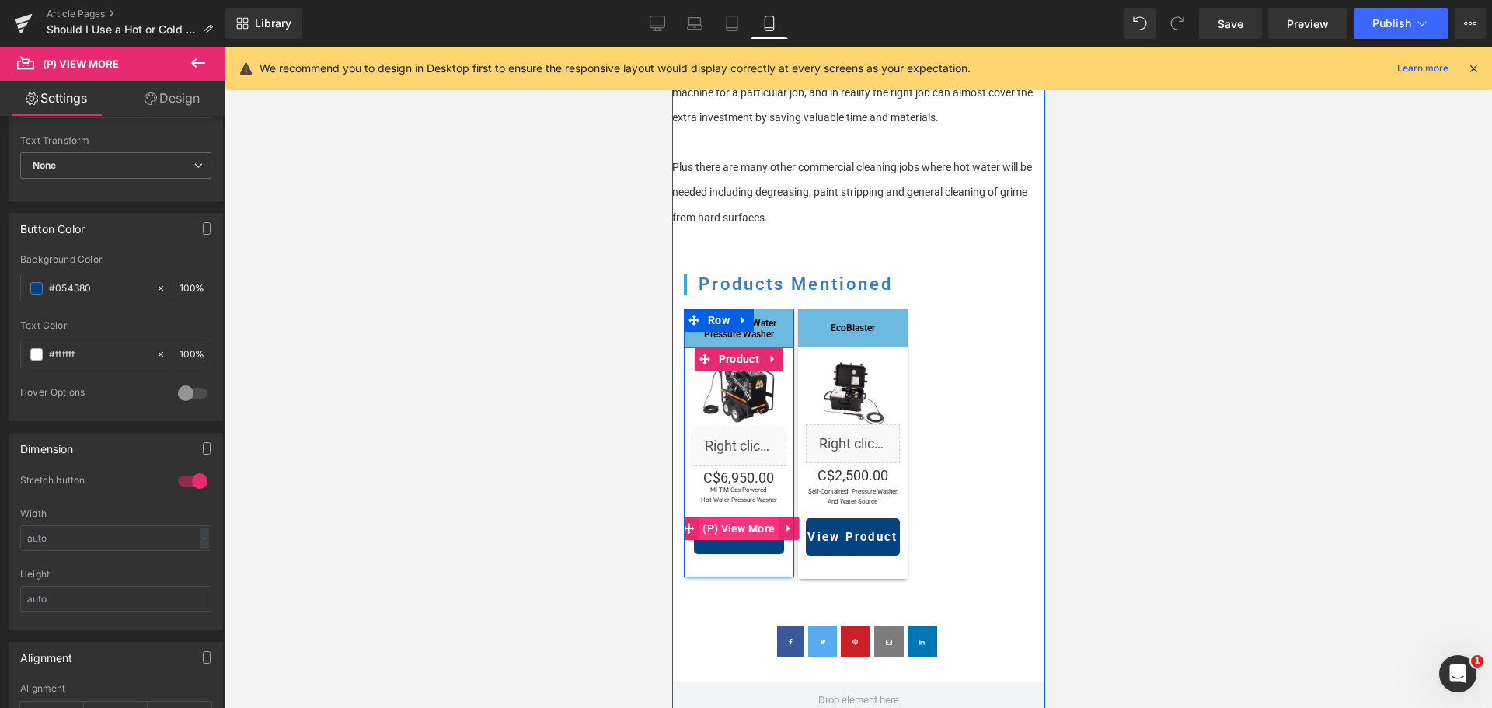
click at [726, 517] on span "(P) View More" at bounding box center [738, 528] width 80 height 23
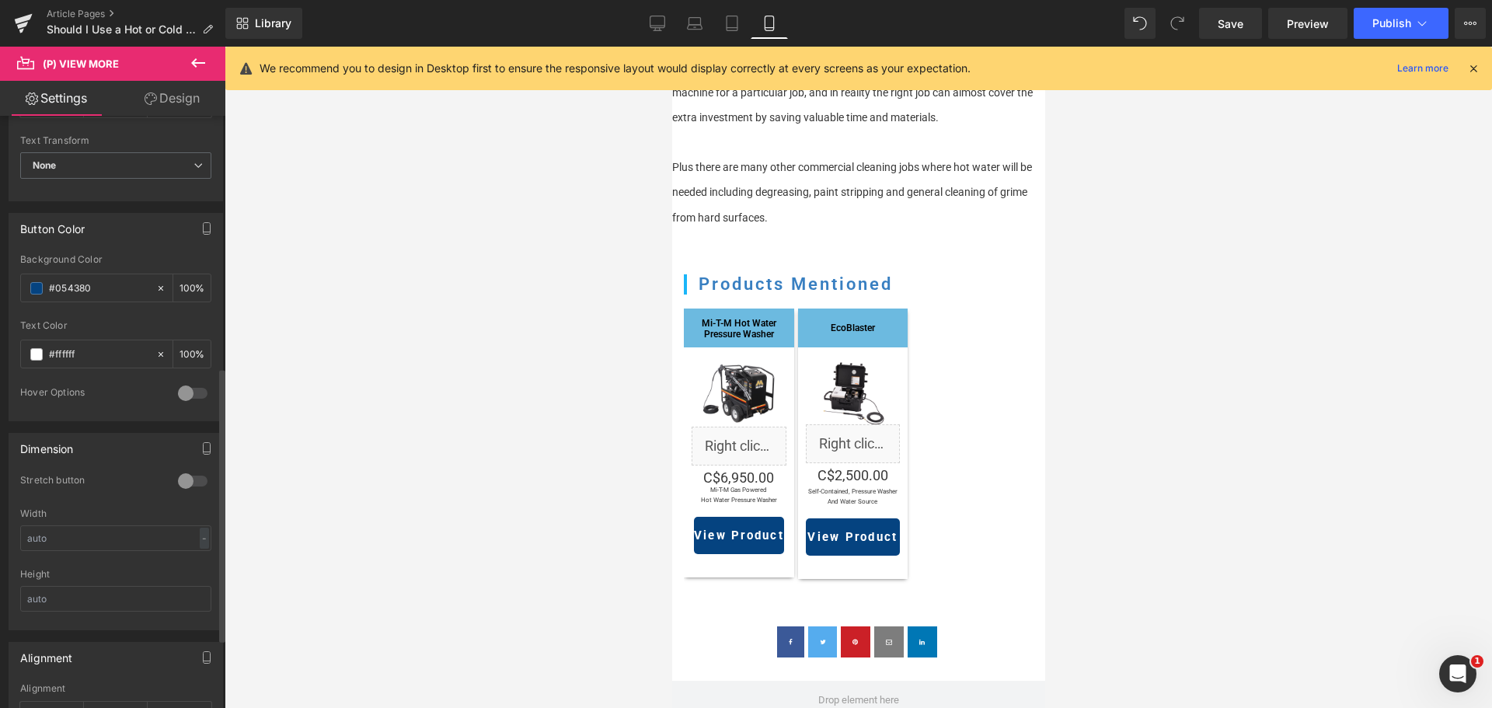
click at [195, 476] on div at bounding box center [192, 481] width 37 height 25
click at [654, 18] on icon at bounding box center [658, 24] width 16 height 16
type input "100"
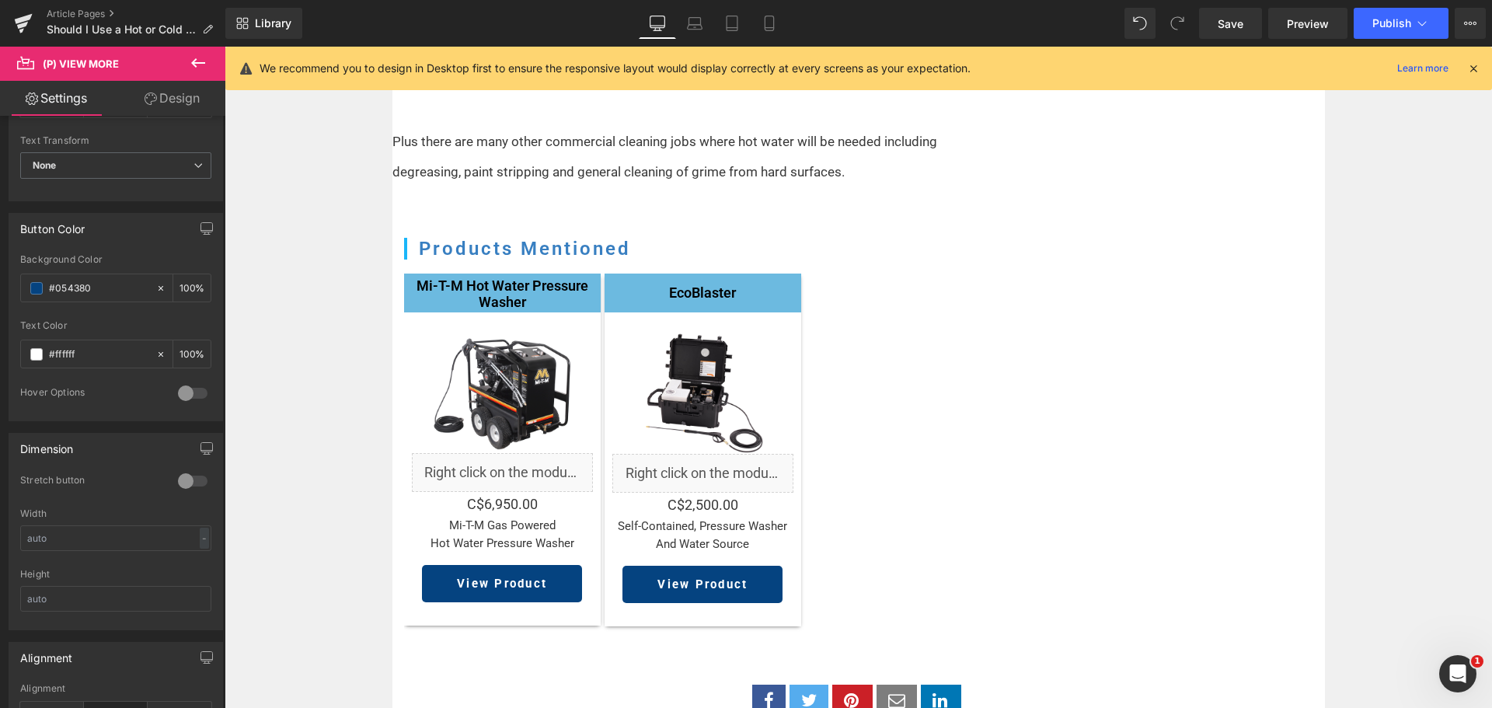
scroll to position [1639, 0]
click at [742, 23] on link "Tablet" at bounding box center [731, 23] width 37 height 31
type input "100"
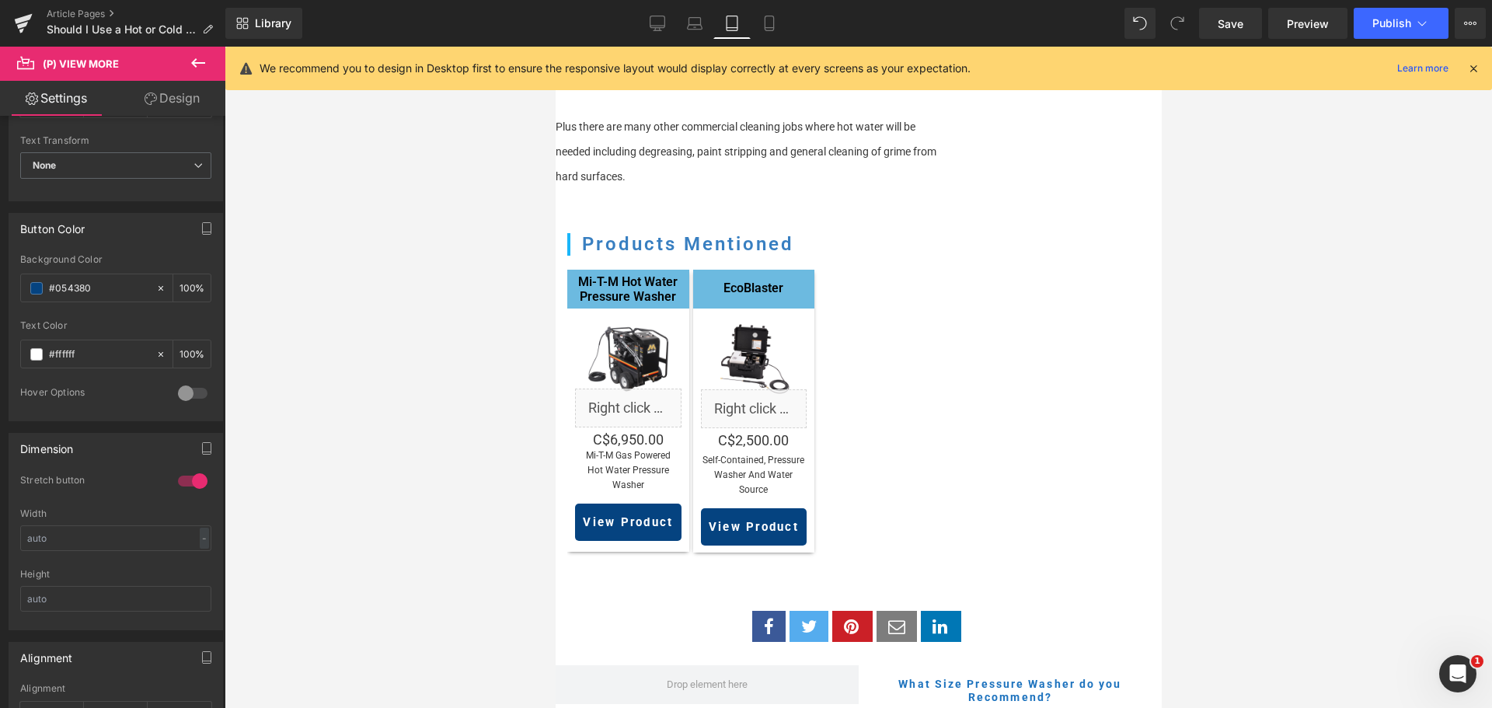
scroll to position [1467, 0]
click at [786, 19] on link "Mobile" at bounding box center [769, 23] width 37 height 31
type input "100"
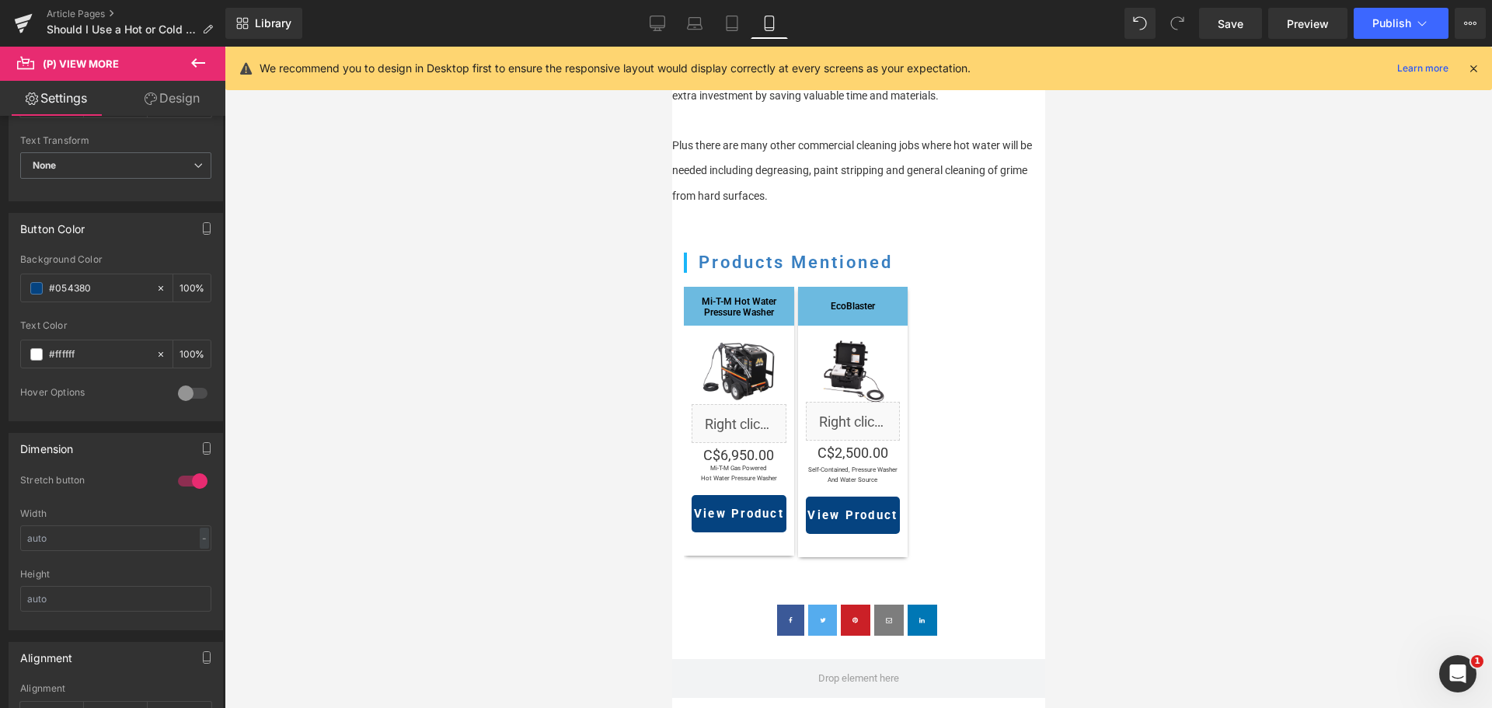
scroll to position [1460, 0]
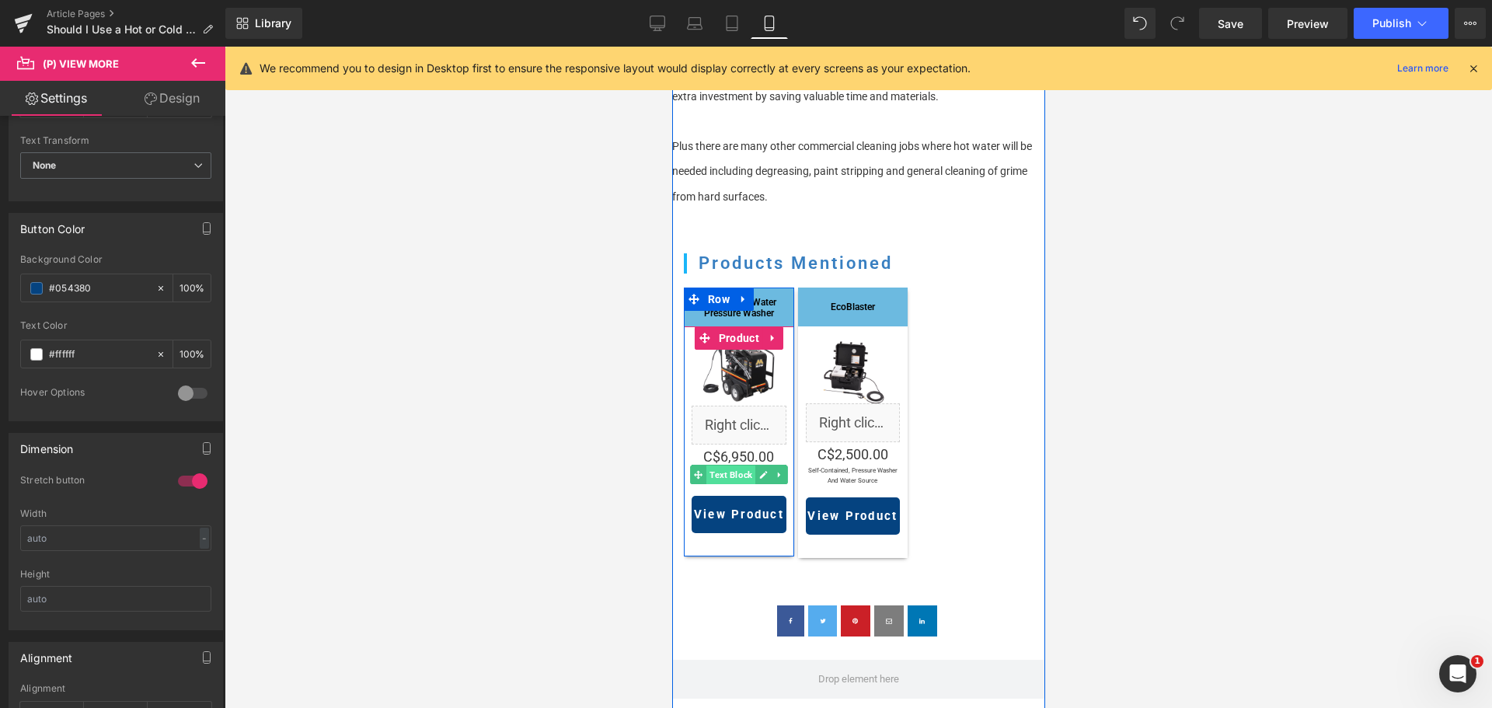
click at [733, 465] on span "Text Block" at bounding box center [730, 474] width 49 height 19
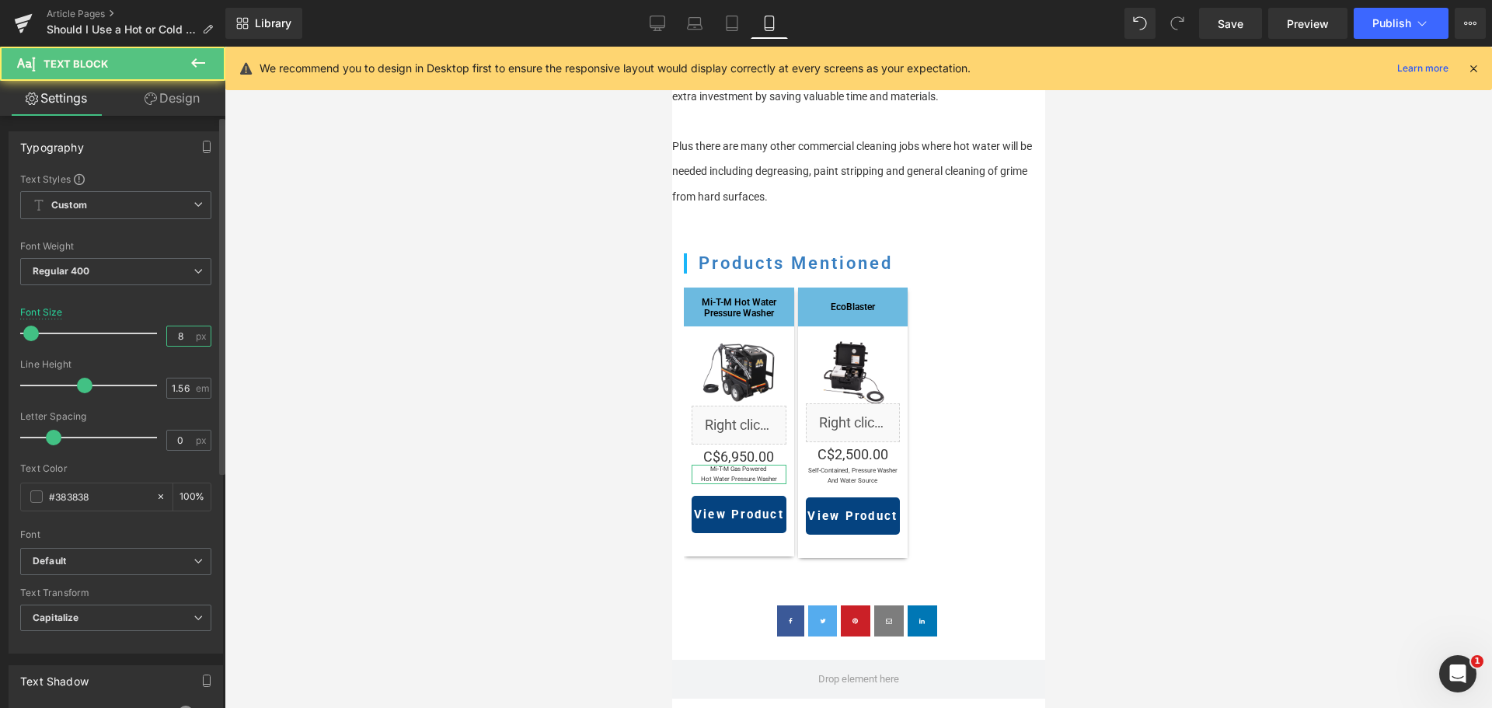
click at [180, 338] on input "8" at bounding box center [180, 335] width 27 height 19
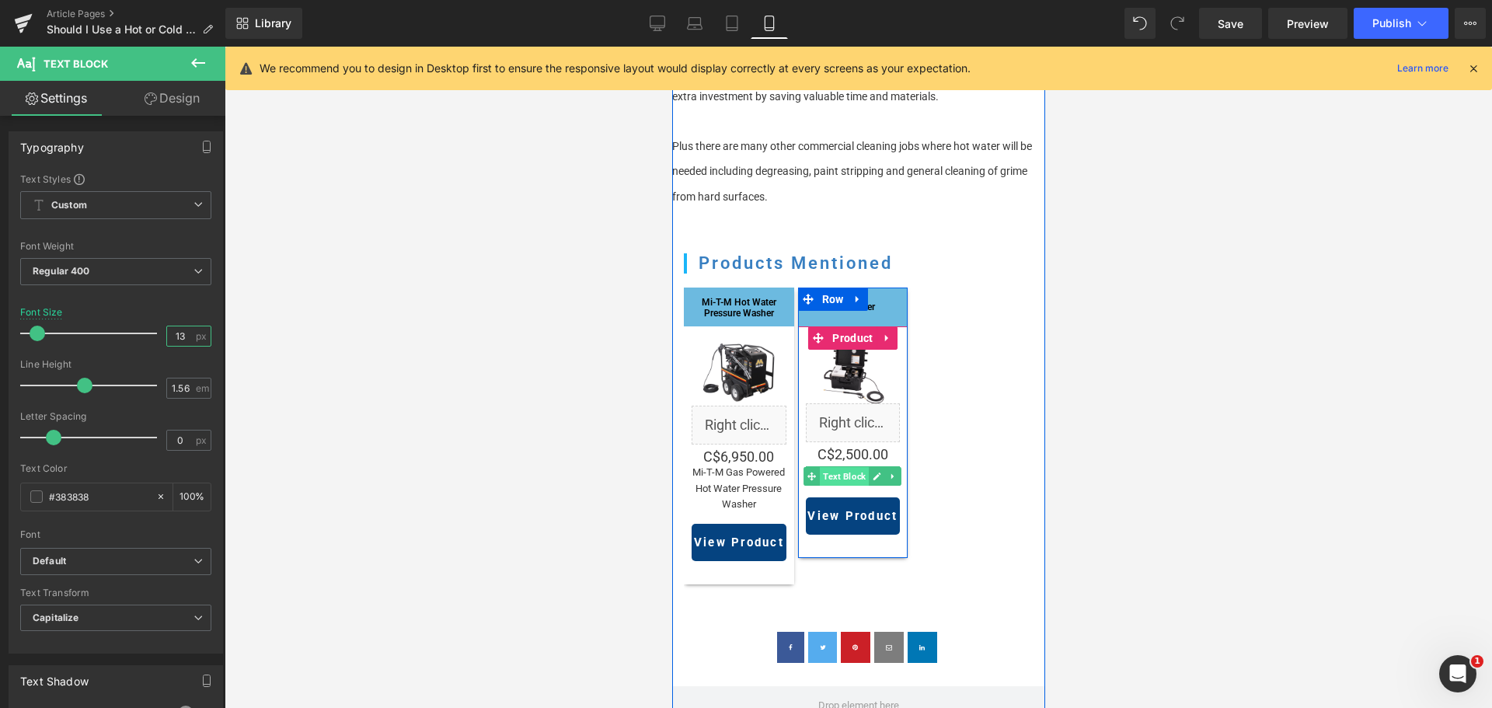
type input "12"
drag, startPoint x: 848, startPoint y: 456, endPoint x: 904, endPoint y: 388, distance: 88.8
click at [848, 468] on span "Text Block" at bounding box center [843, 477] width 49 height 19
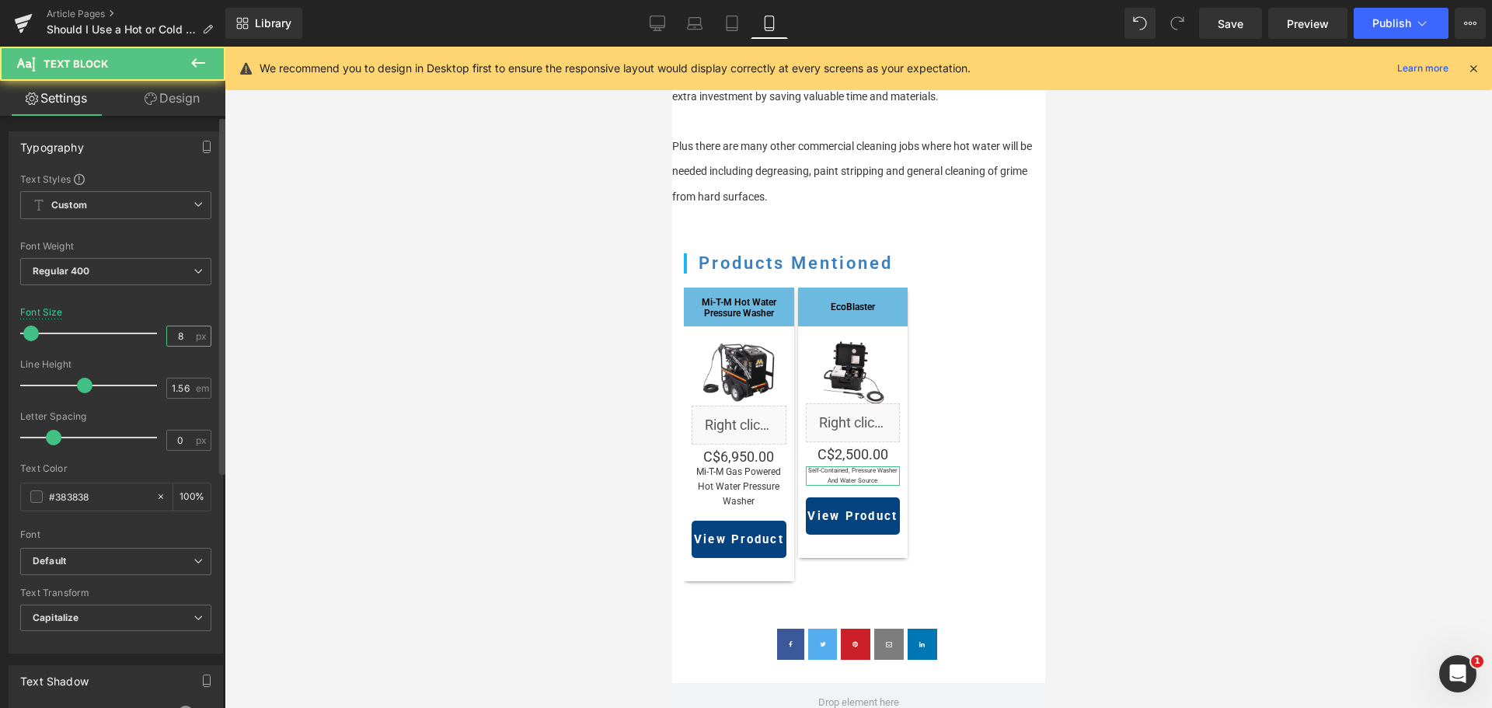
click at [177, 332] on input "8" at bounding box center [180, 335] width 27 height 19
type input "12"
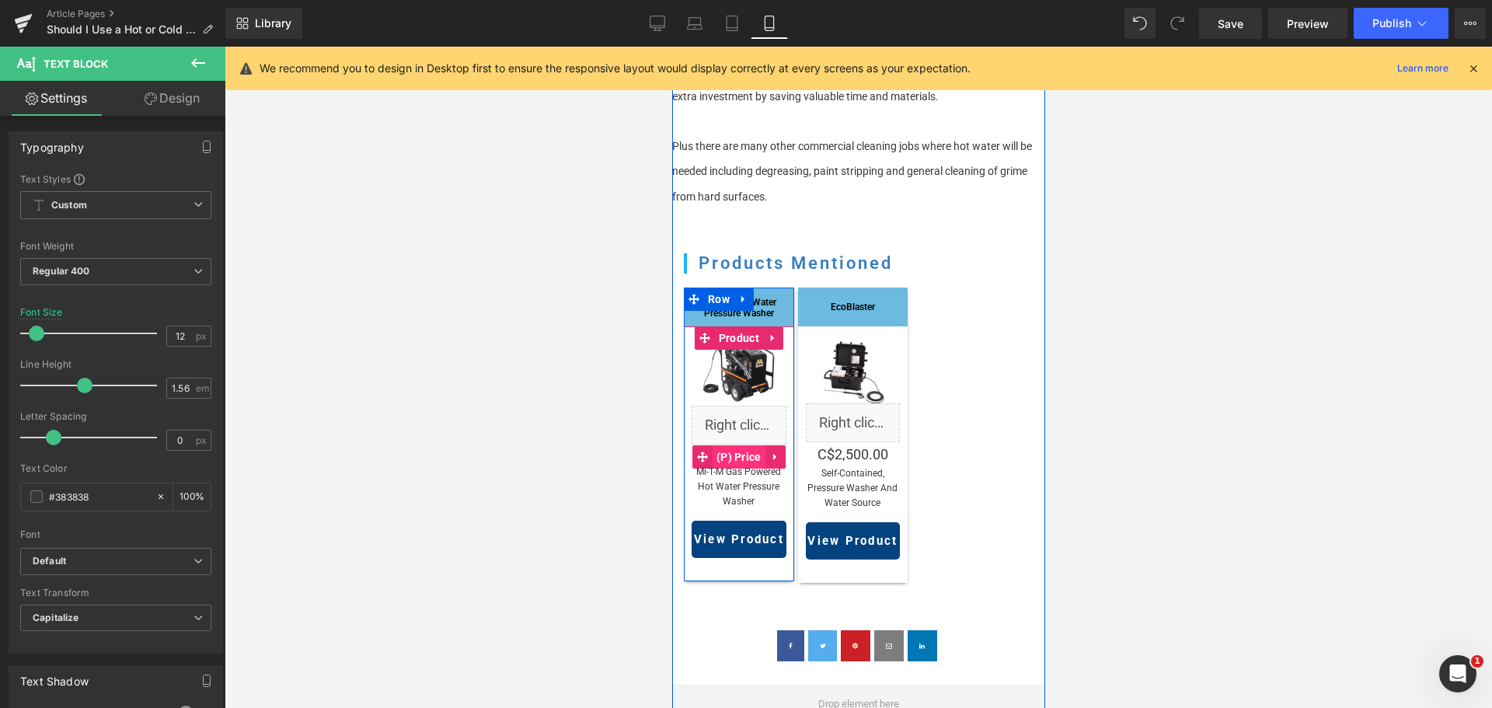
click at [737, 445] on span "(P) Price" at bounding box center [738, 456] width 53 height 23
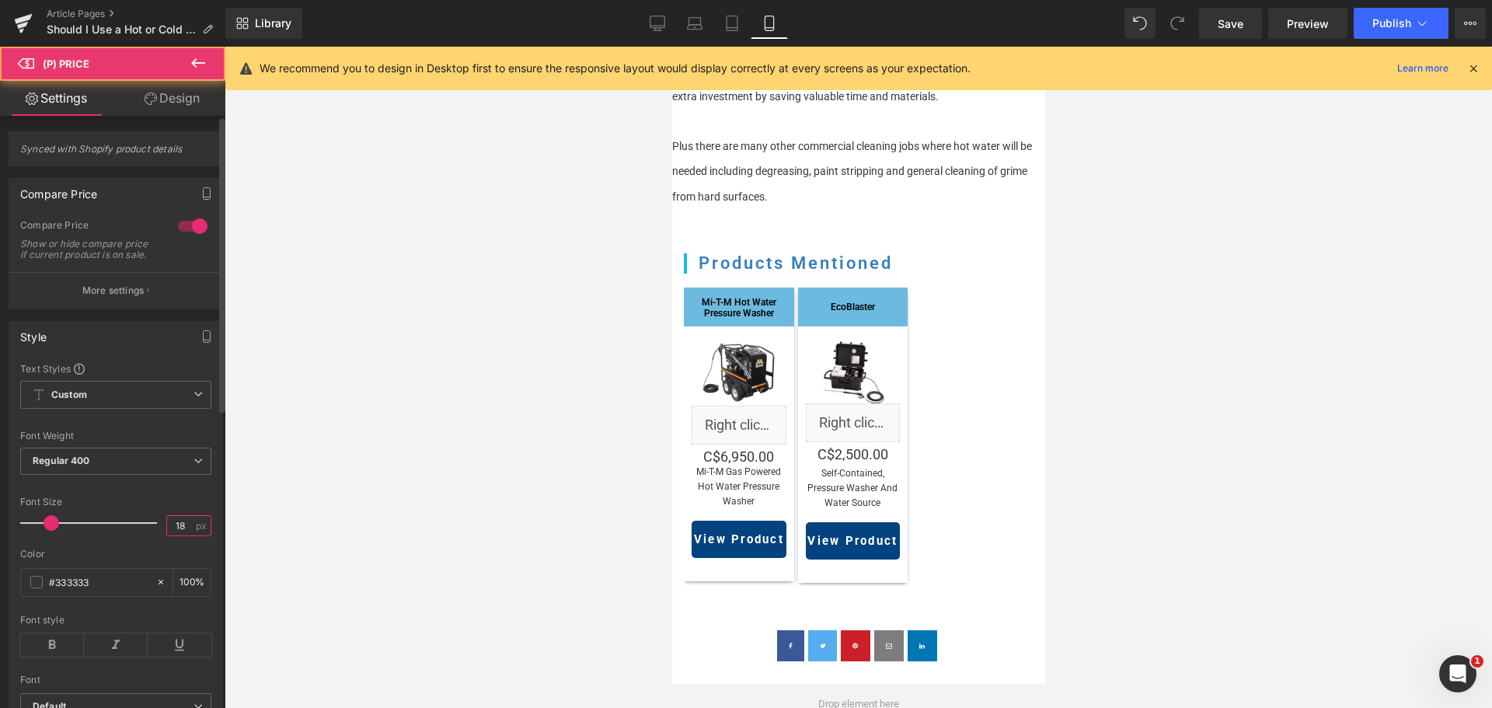
click at [172, 535] on input "18" at bounding box center [180, 525] width 27 height 19
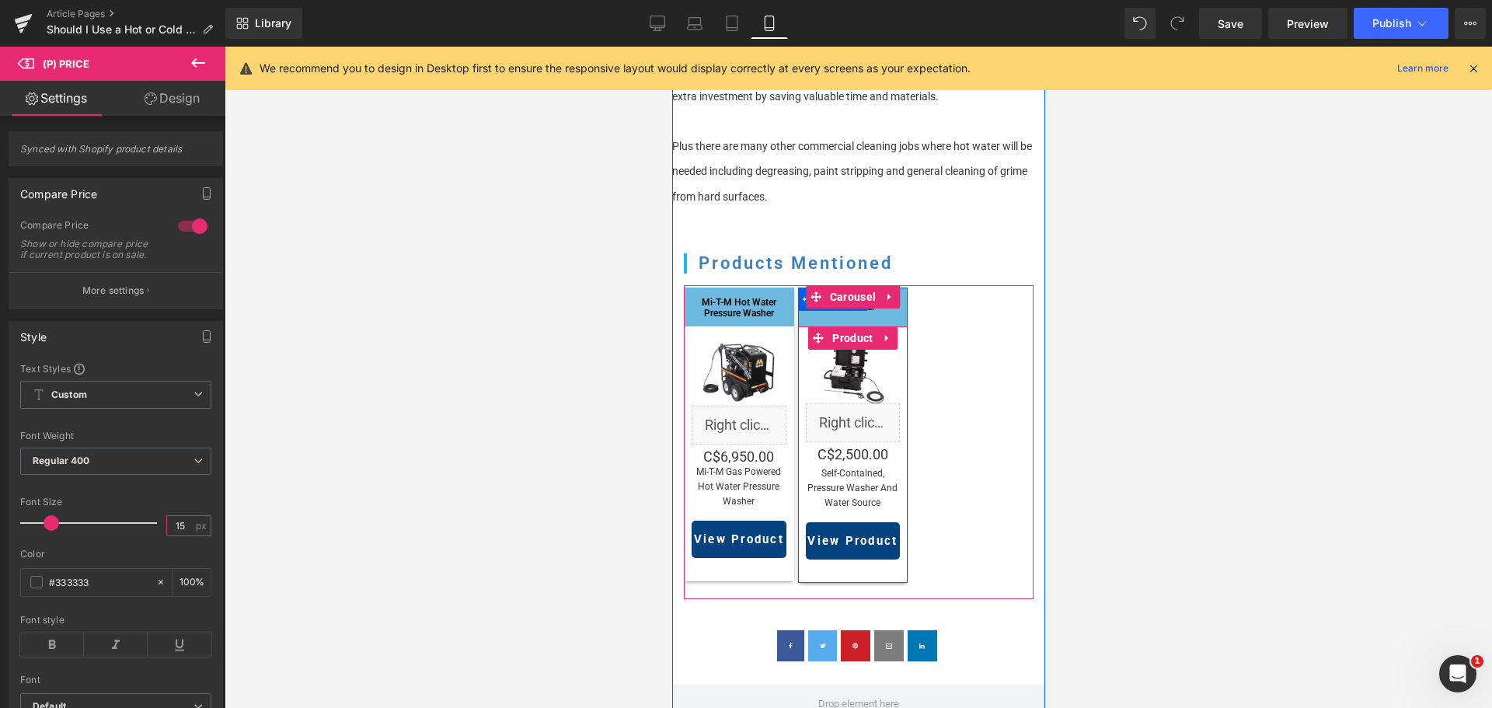
type input "14"
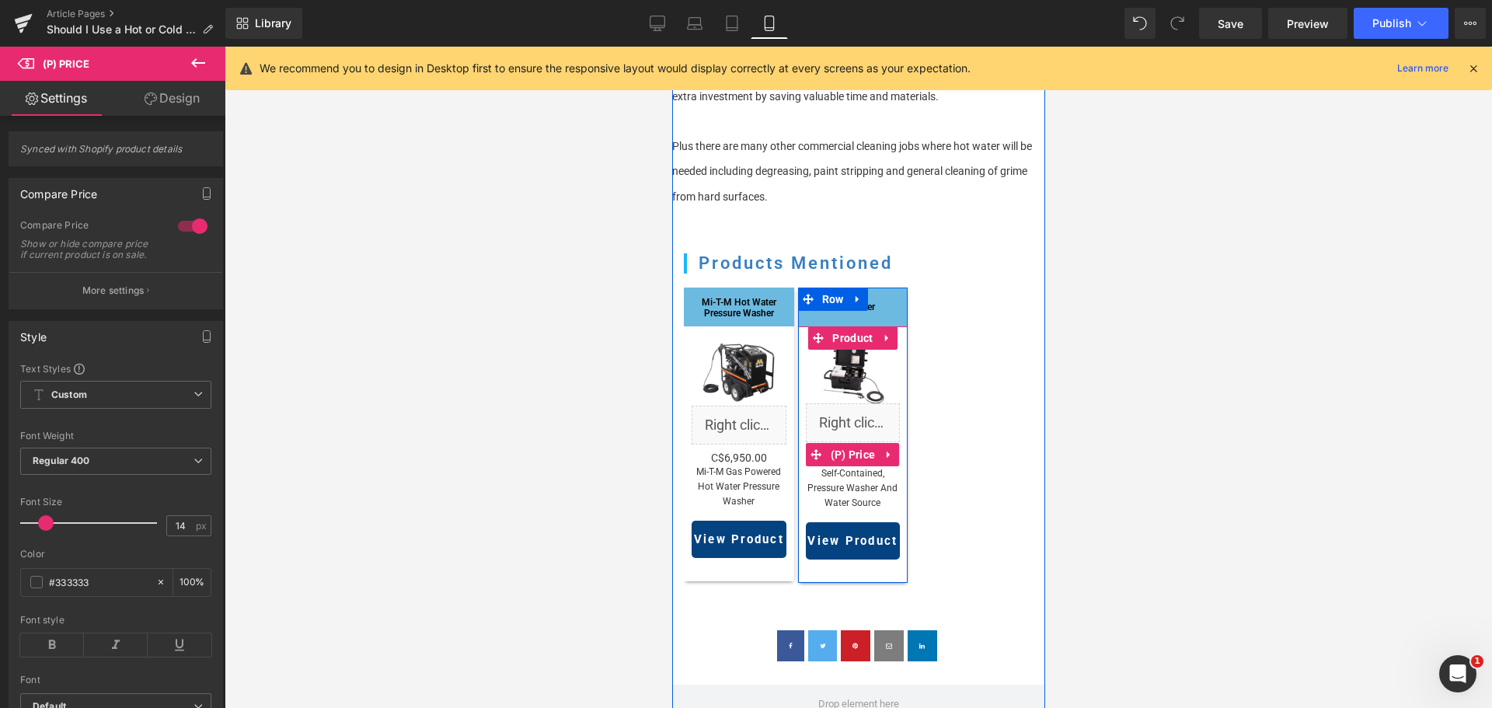
click at [841, 443] on span "(P) Price" at bounding box center [852, 454] width 53 height 23
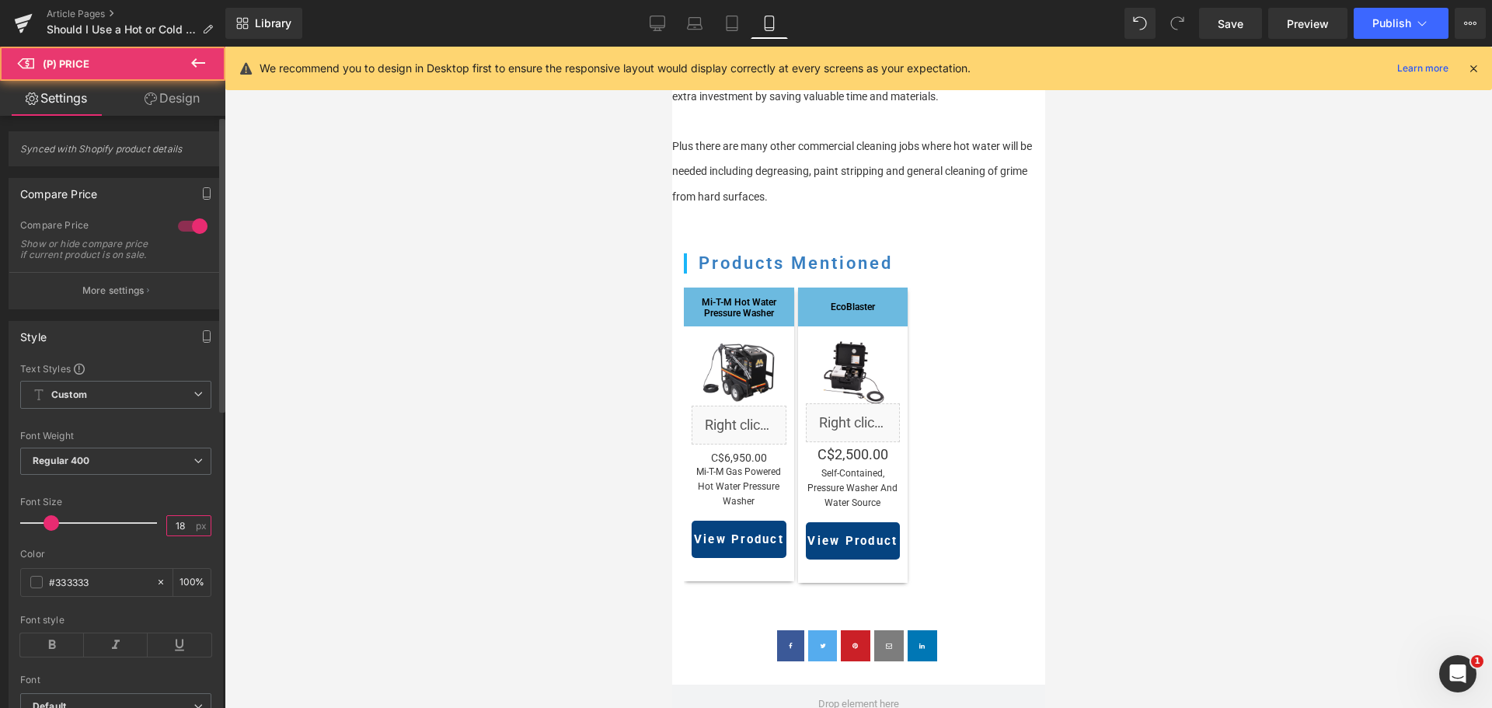
click at [183, 529] on input "18" at bounding box center [180, 525] width 27 height 19
type input "14"
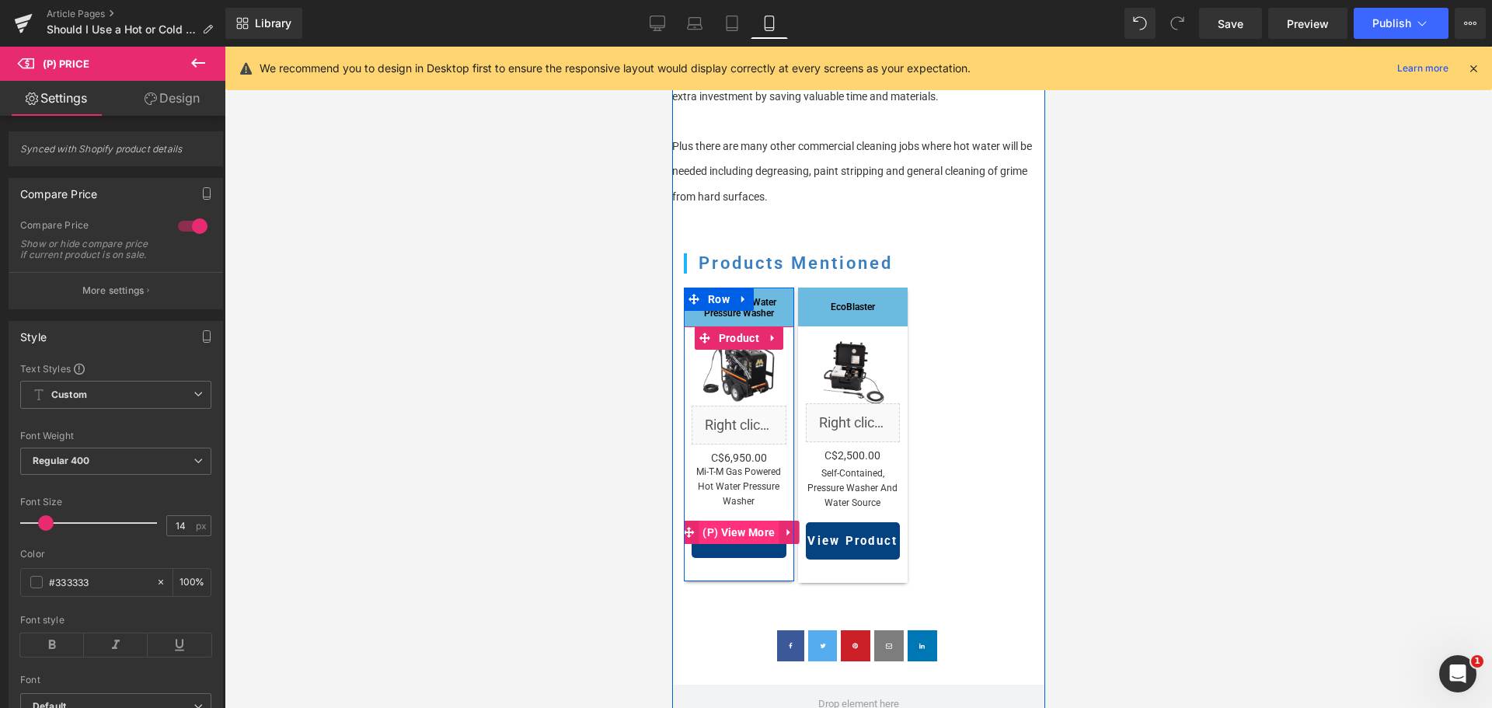
click at [735, 522] on span "(P) View More" at bounding box center [738, 532] width 80 height 23
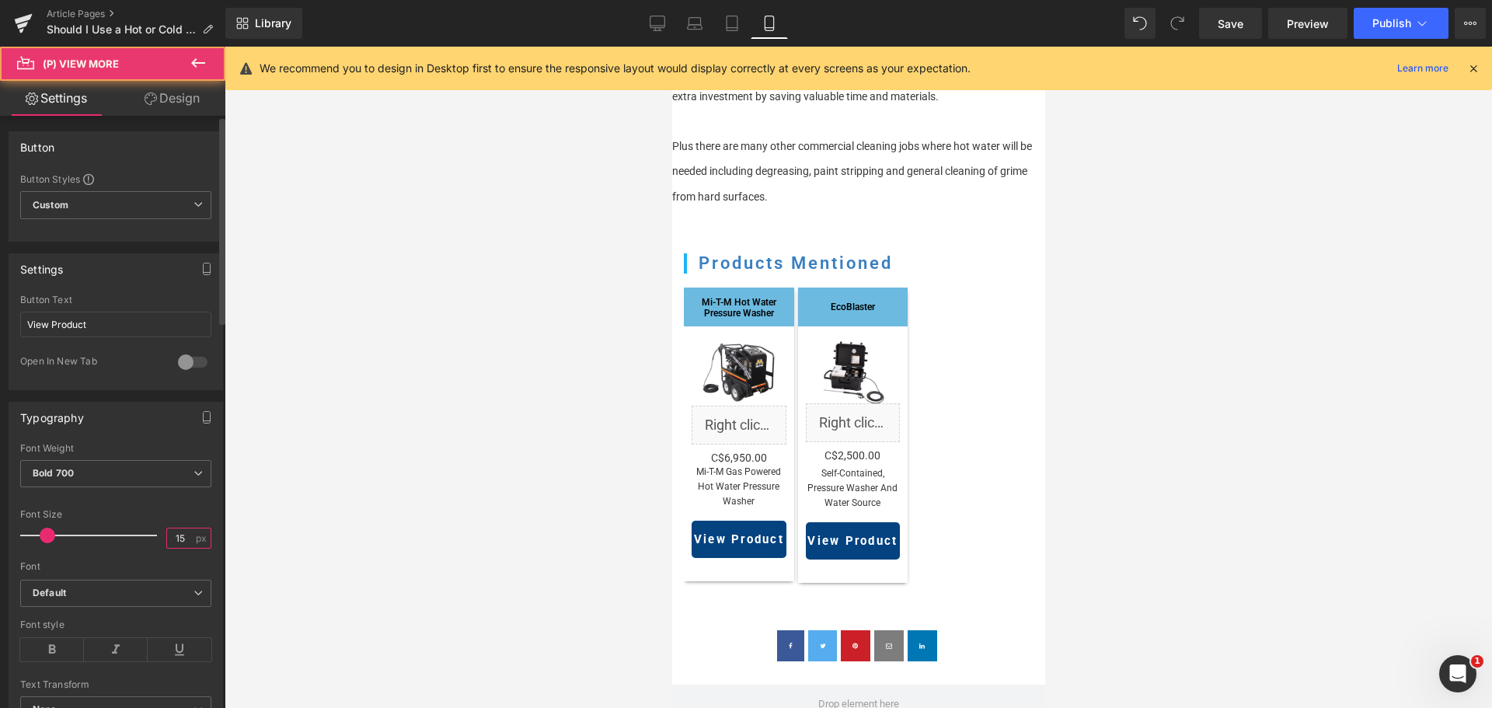
click at [174, 545] on input "15" at bounding box center [180, 537] width 27 height 19
type input "14"
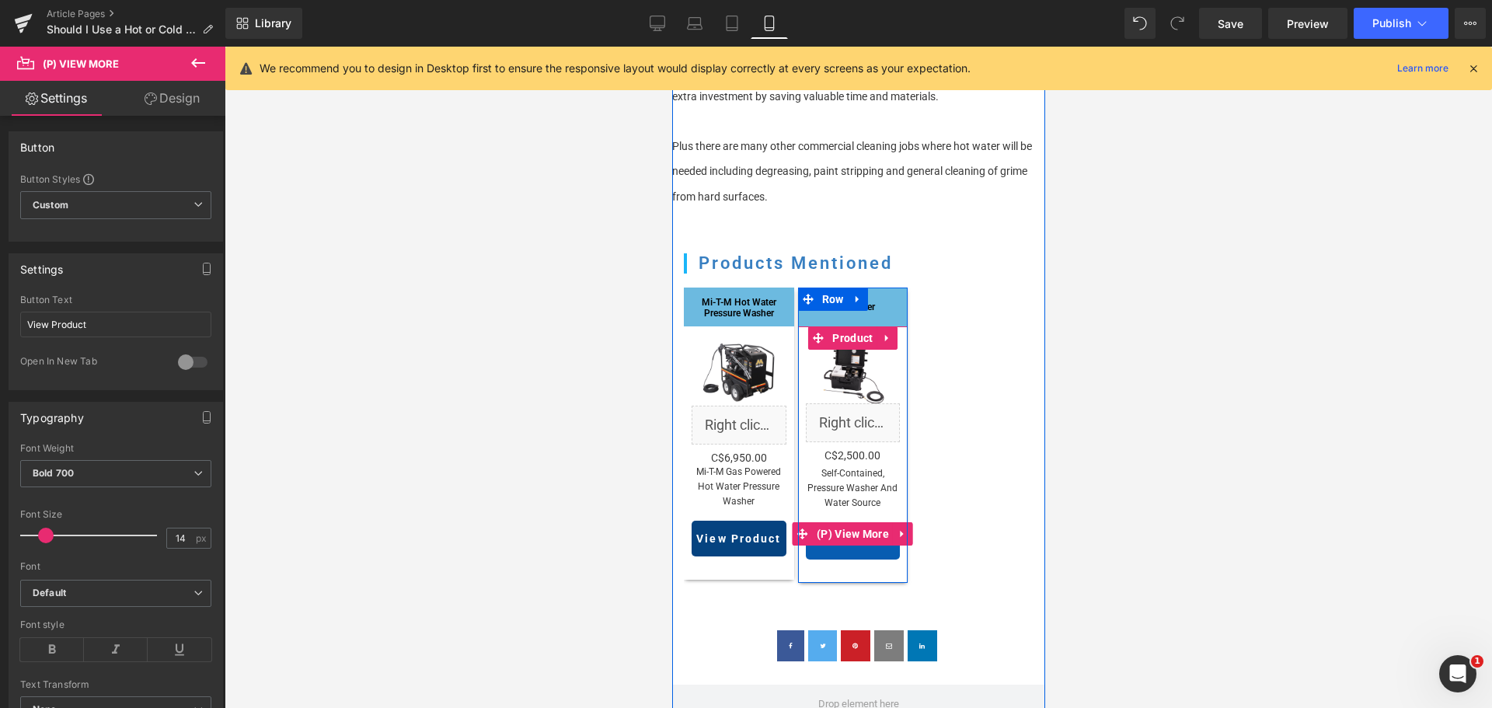
click at [845, 528] on div "View Product (P) View More" at bounding box center [852, 540] width 95 height 37
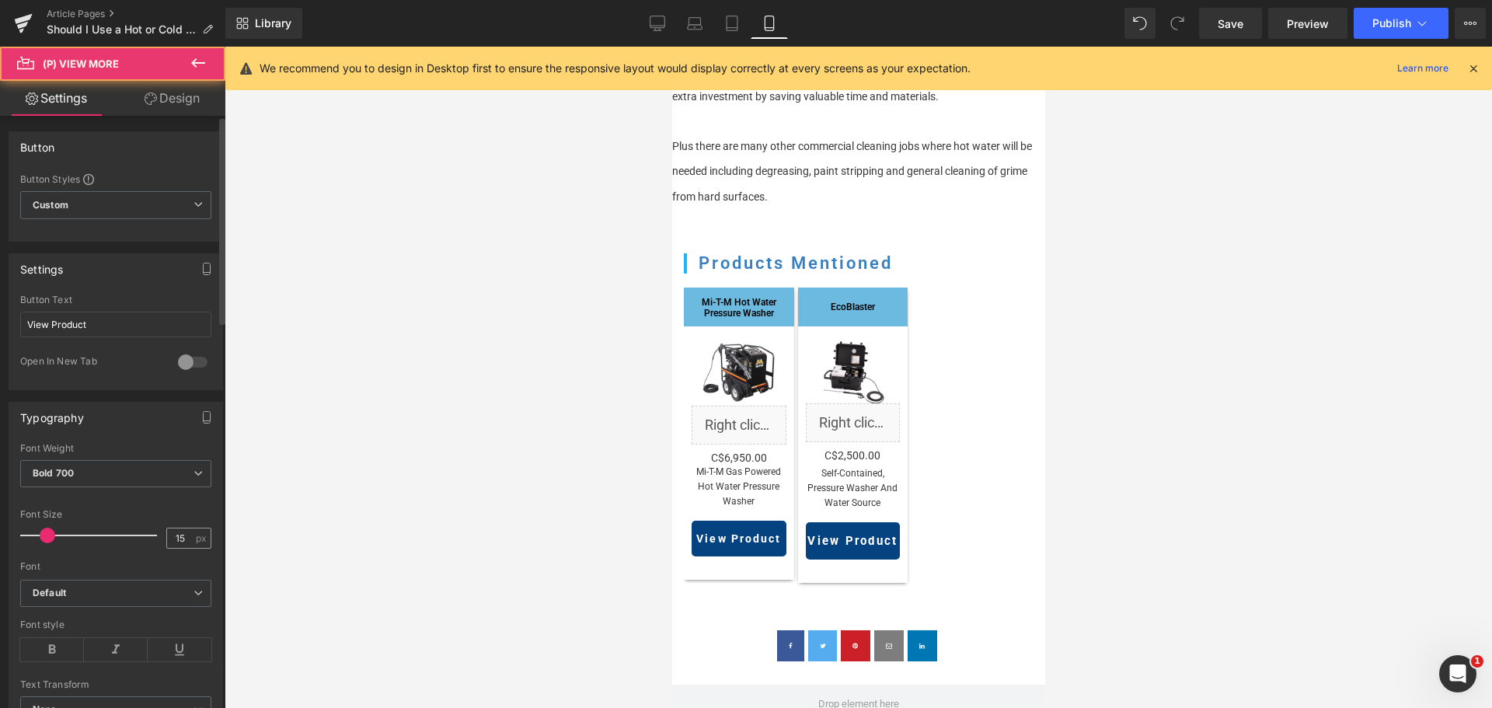
click at [196, 538] on span "px" at bounding box center [202, 538] width 13 height 10
click at [179, 535] on input "15" at bounding box center [180, 537] width 27 height 19
type input "14"
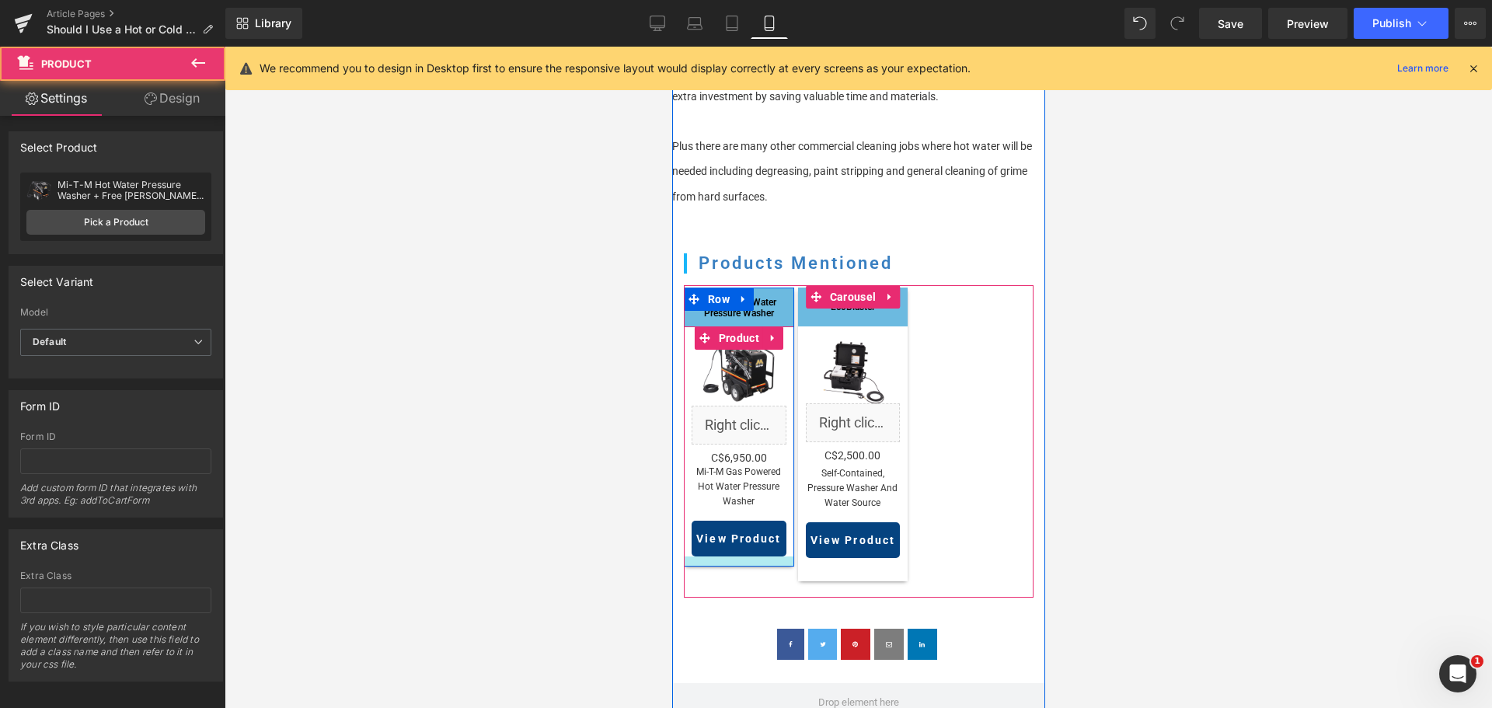
drag, startPoint x: 740, startPoint y: 554, endPoint x: 742, endPoint y: 541, distance: 13.4
click at [742, 556] on div at bounding box center [738, 561] width 110 height 10
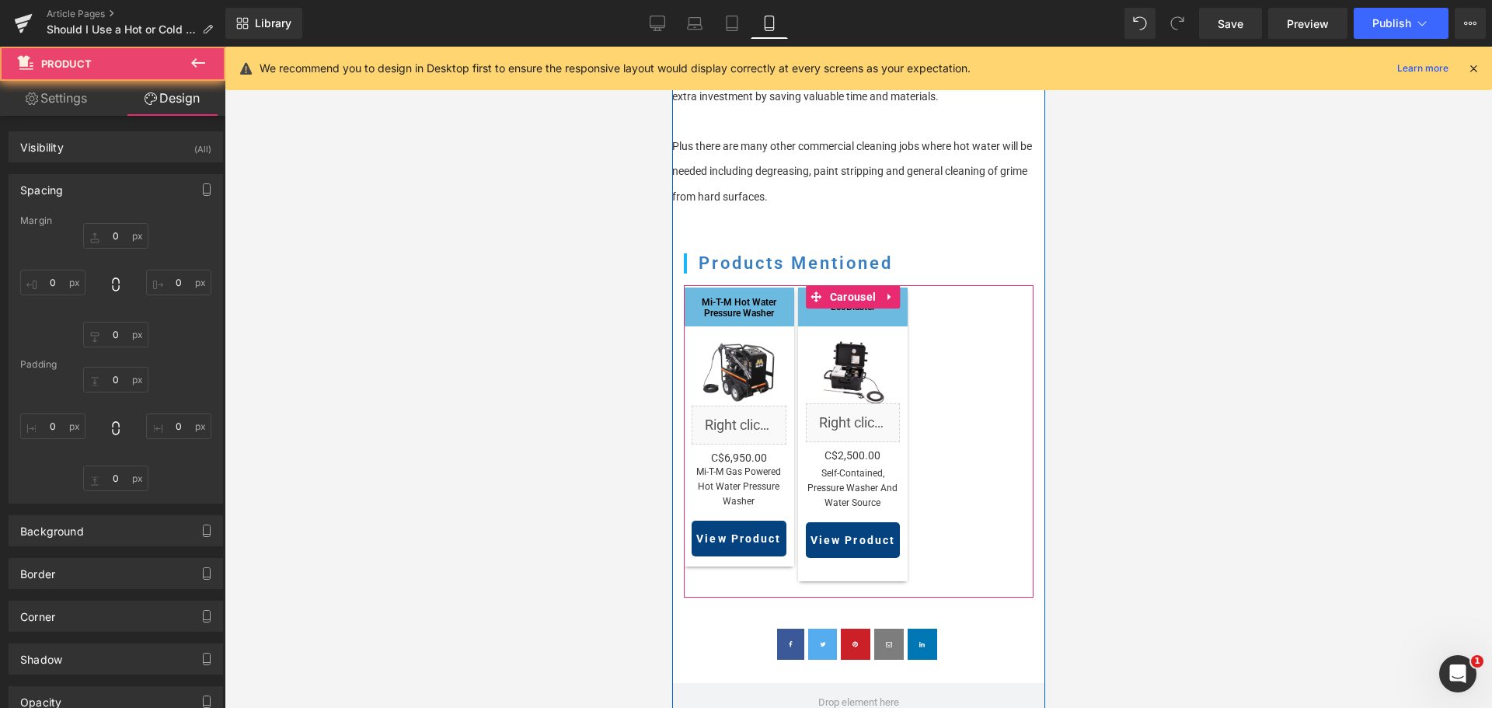
type input "0"
type input "30"
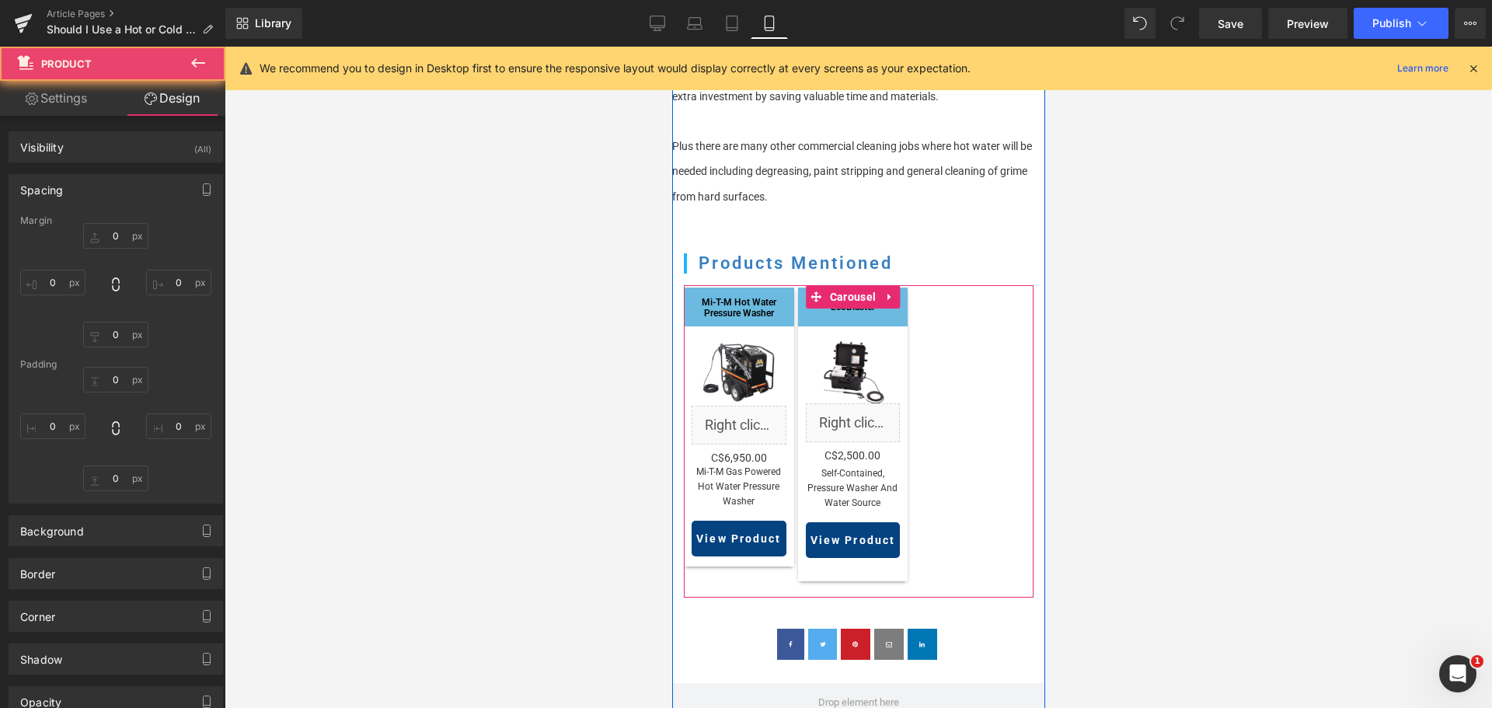
type input "10"
type input "13"
type input "10"
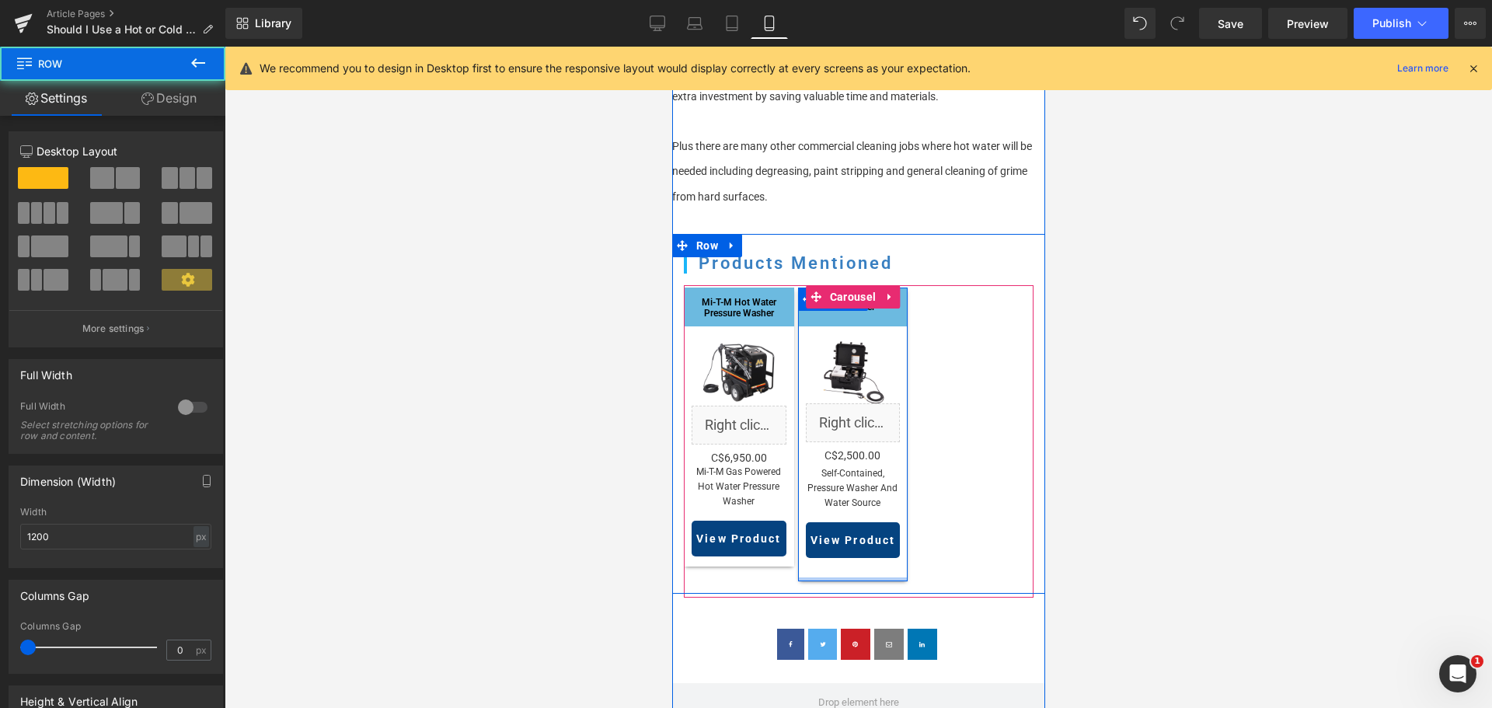
drag, startPoint x: 840, startPoint y: 559, endPoint x: 840, endPoint y: 551, distance: 8.5
click at [840, 551] on div "EcoBlaster Heading Sale Off (P) Image Liquid C$0 C$2,500.00 (P) Price self-cont…" at bounding box center [852, 434] width 110 height 294
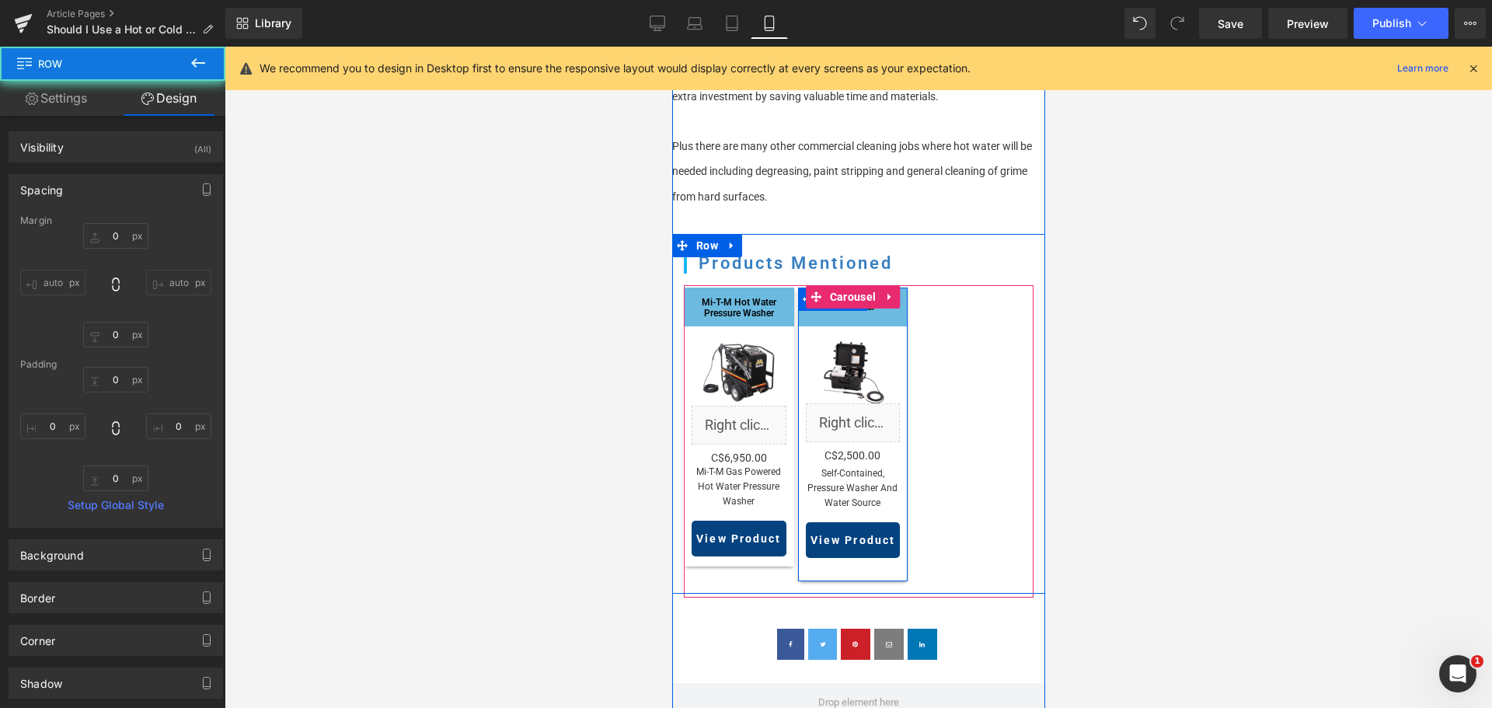
click at [843, 557] on div "Sale Off (P) Image Liquid C$0 C$2,500.00 (P) Price self-contained, pressure was…" at bounding box center [852, 453] width 110 height 255
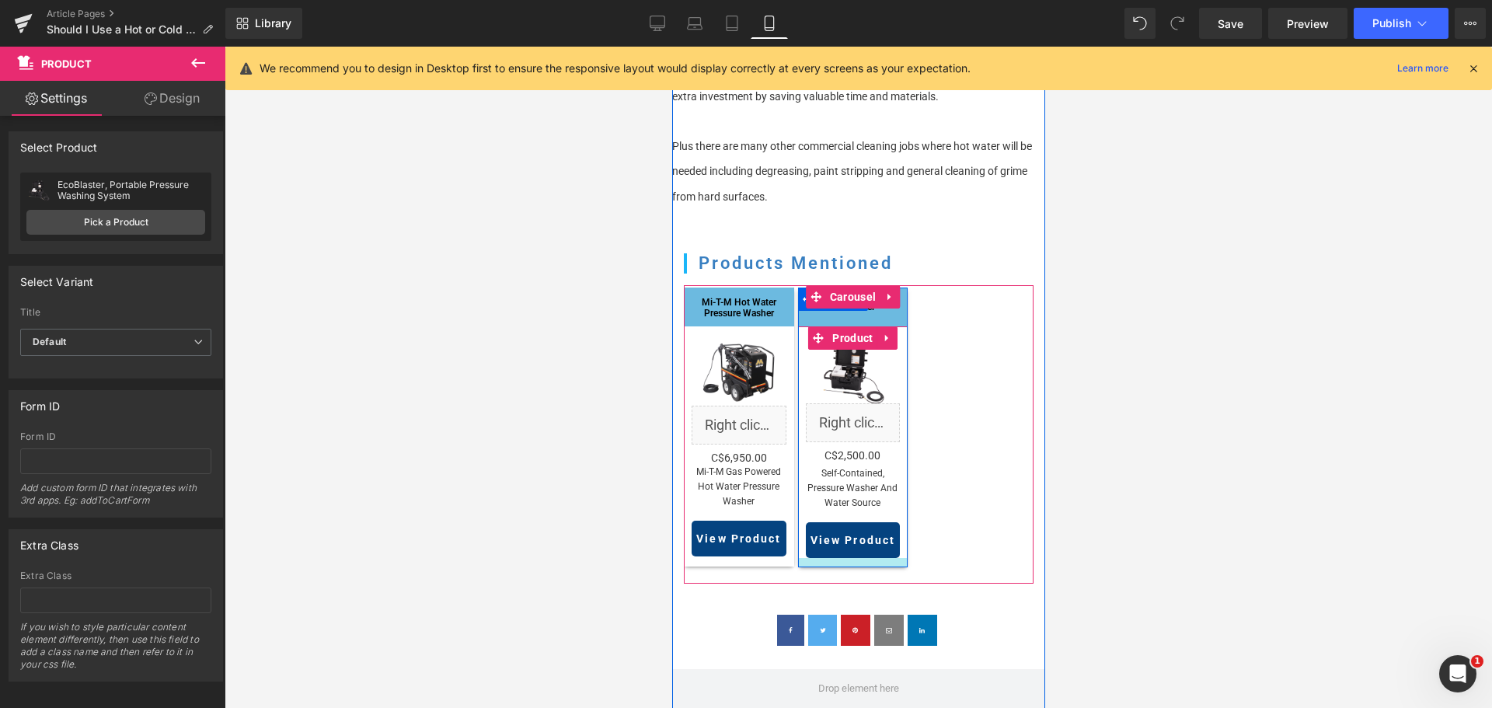
drag, startPoint x: 846, startPoint y: 555, endPoint x: 847, endPoint y: 541, distance: 14.0
click at [847, 558] on div at bounding box center [852, 562] width 110 height 9
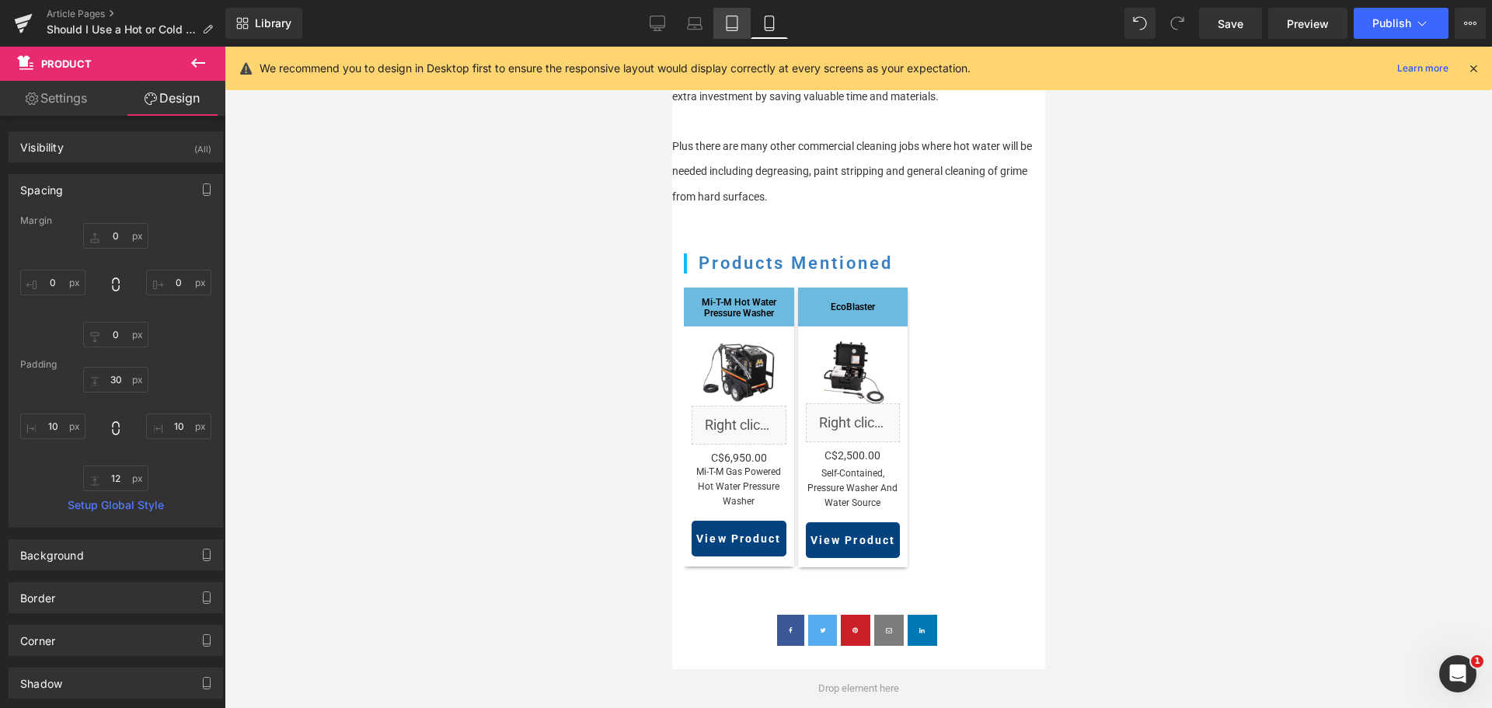
click at [737, 20] on icon at bounding box center [732, 24] width 16 height 16
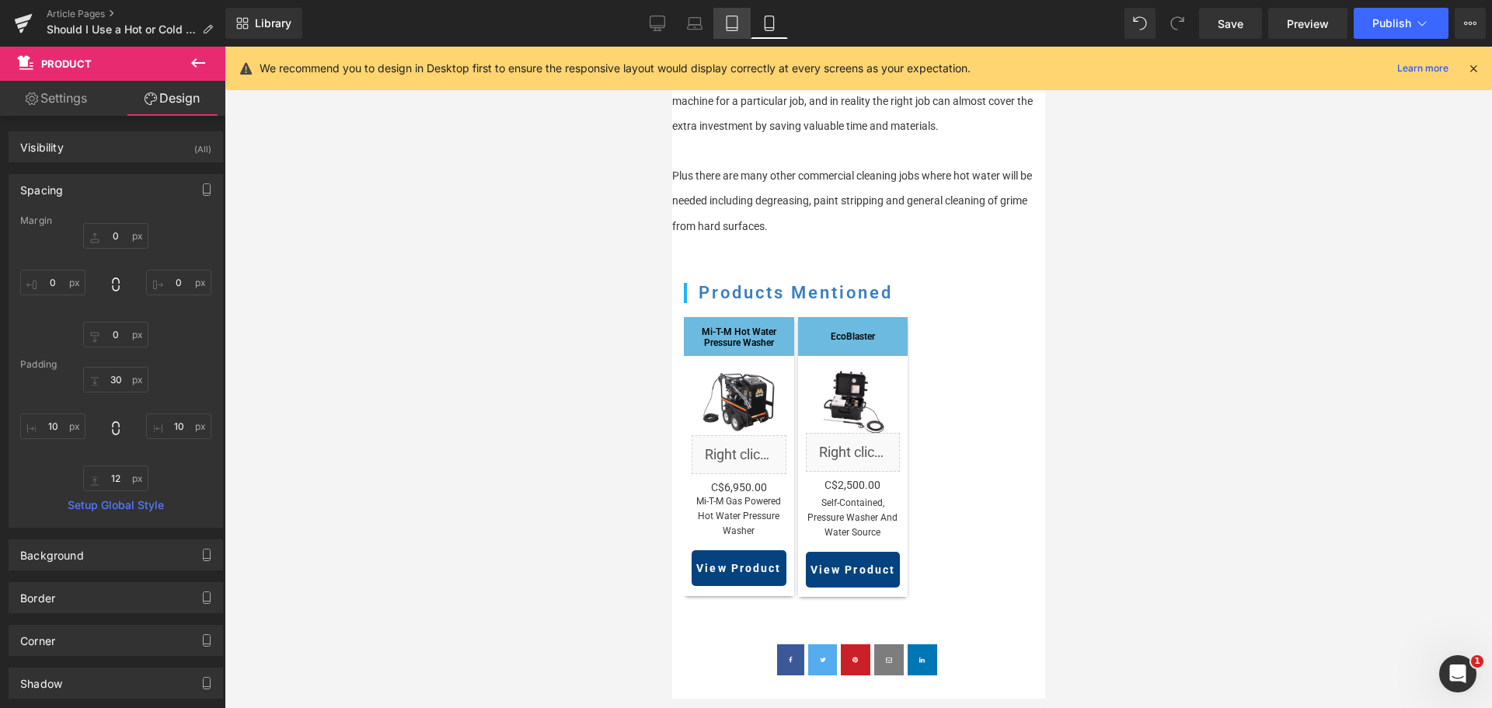
type input "0"
type input "30"
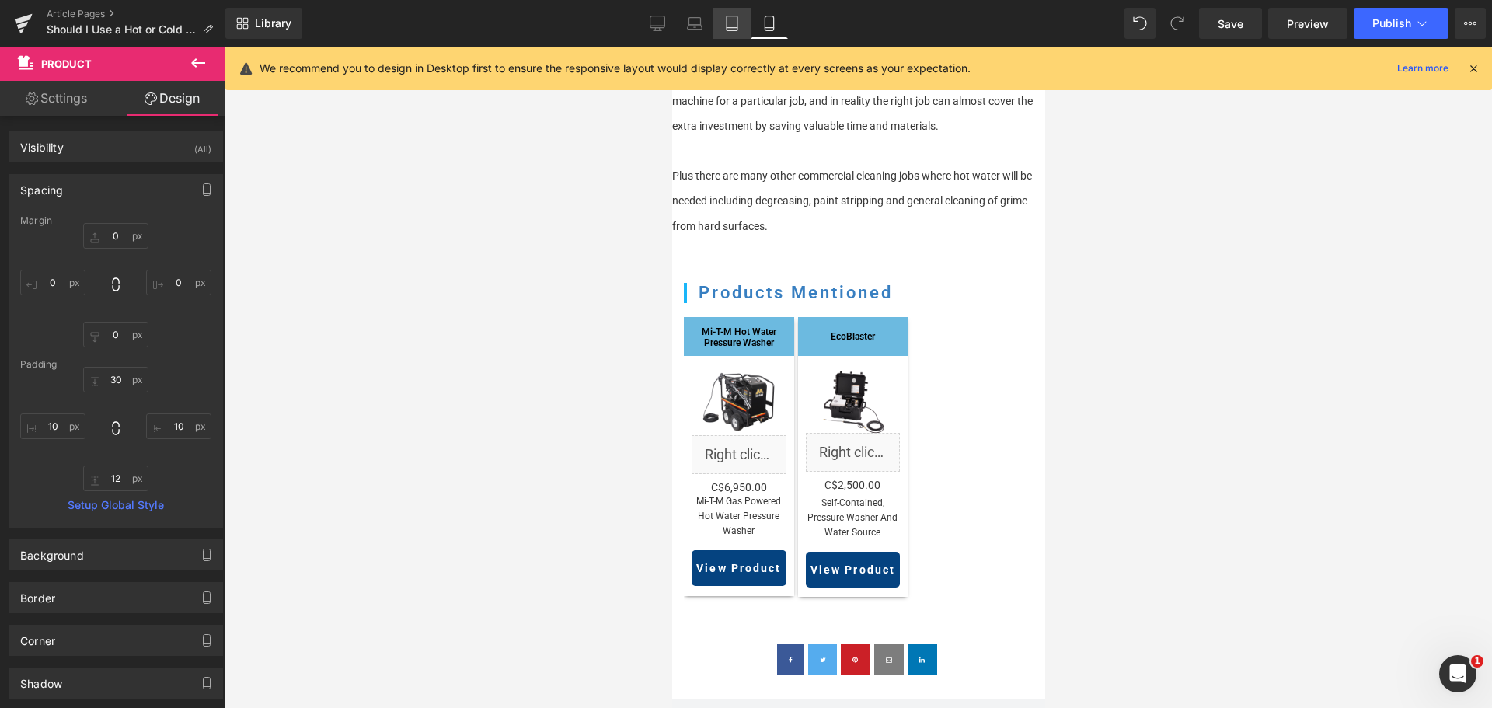
type input "10"
type input "9"
type input "10"
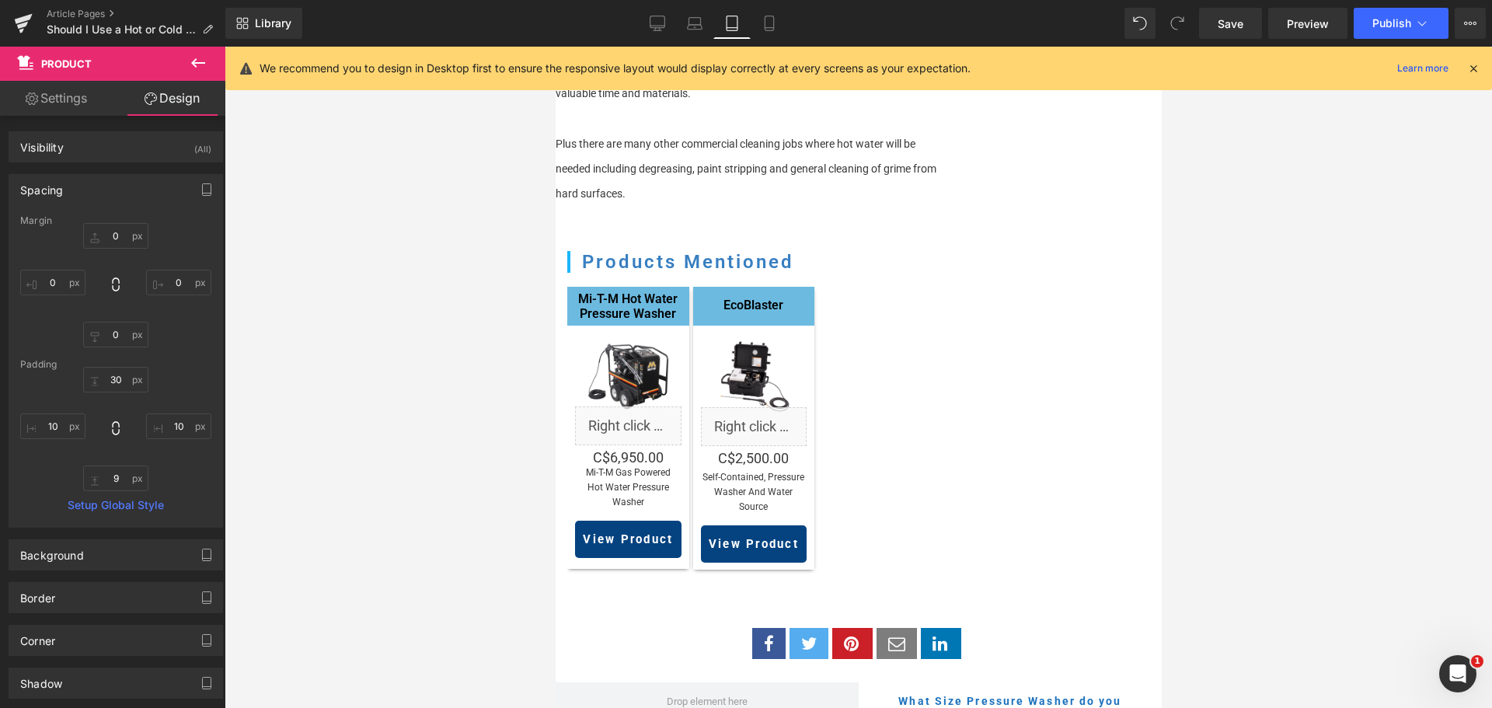
scroll to position [1451, 0]
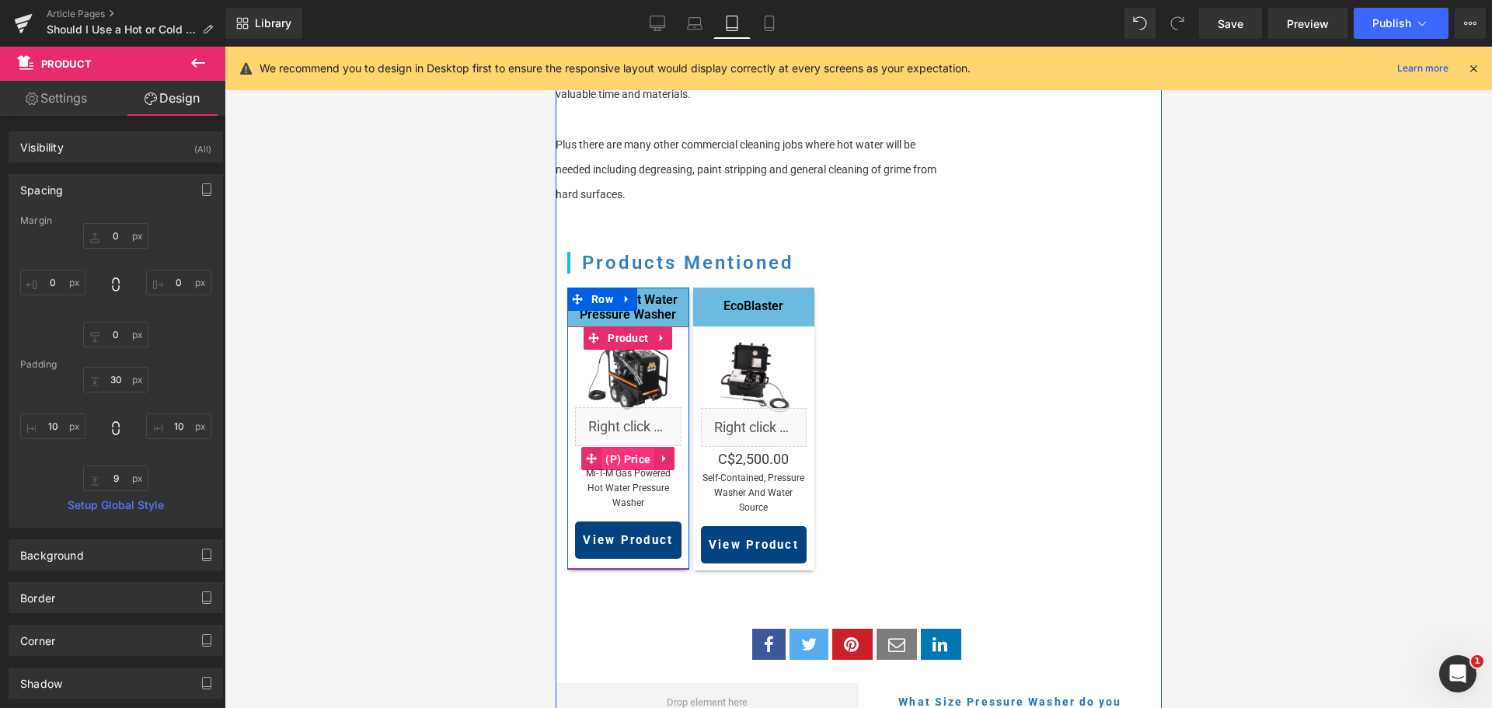
click at [617, 448] on span "(P) Price" at bounding box center [627, 459] width 53 height 23
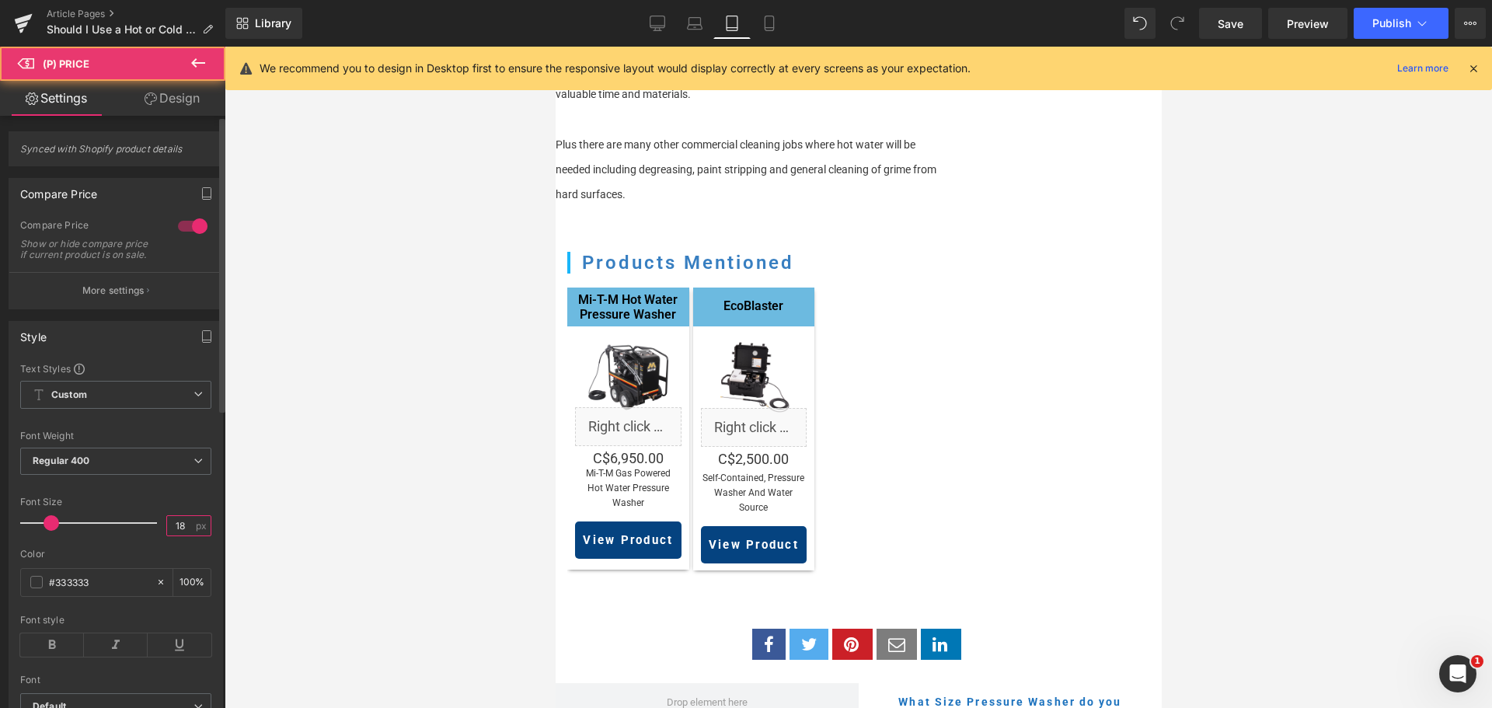
click at [169, 535] on input "18" at bounding box center [180, 525] width 27 height 19
click at [181, 535] on input "18" at bounding box center [180, 525] width 27 height 19
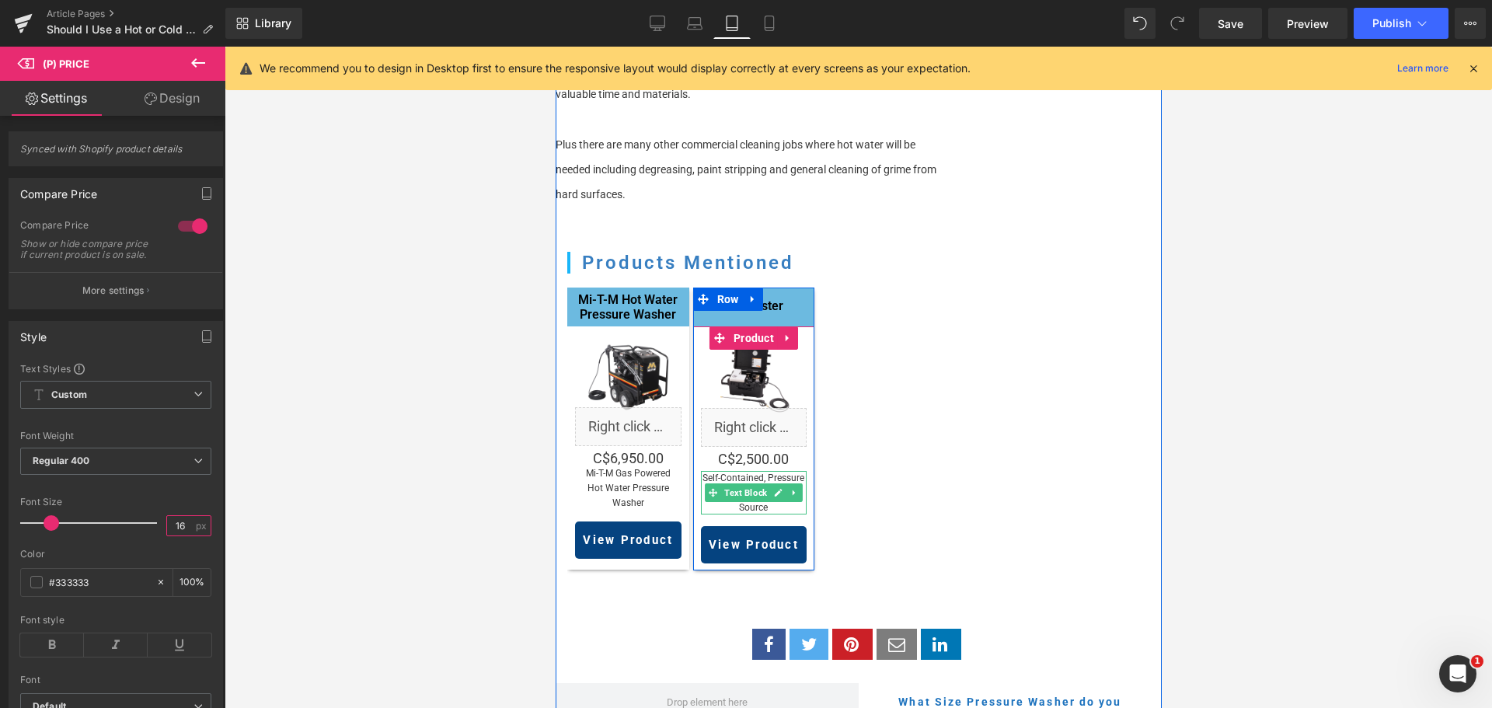
type input "15"
click at [744, 448] on span "(P) Price" at bounding box center [752, 459] width 53 height 23
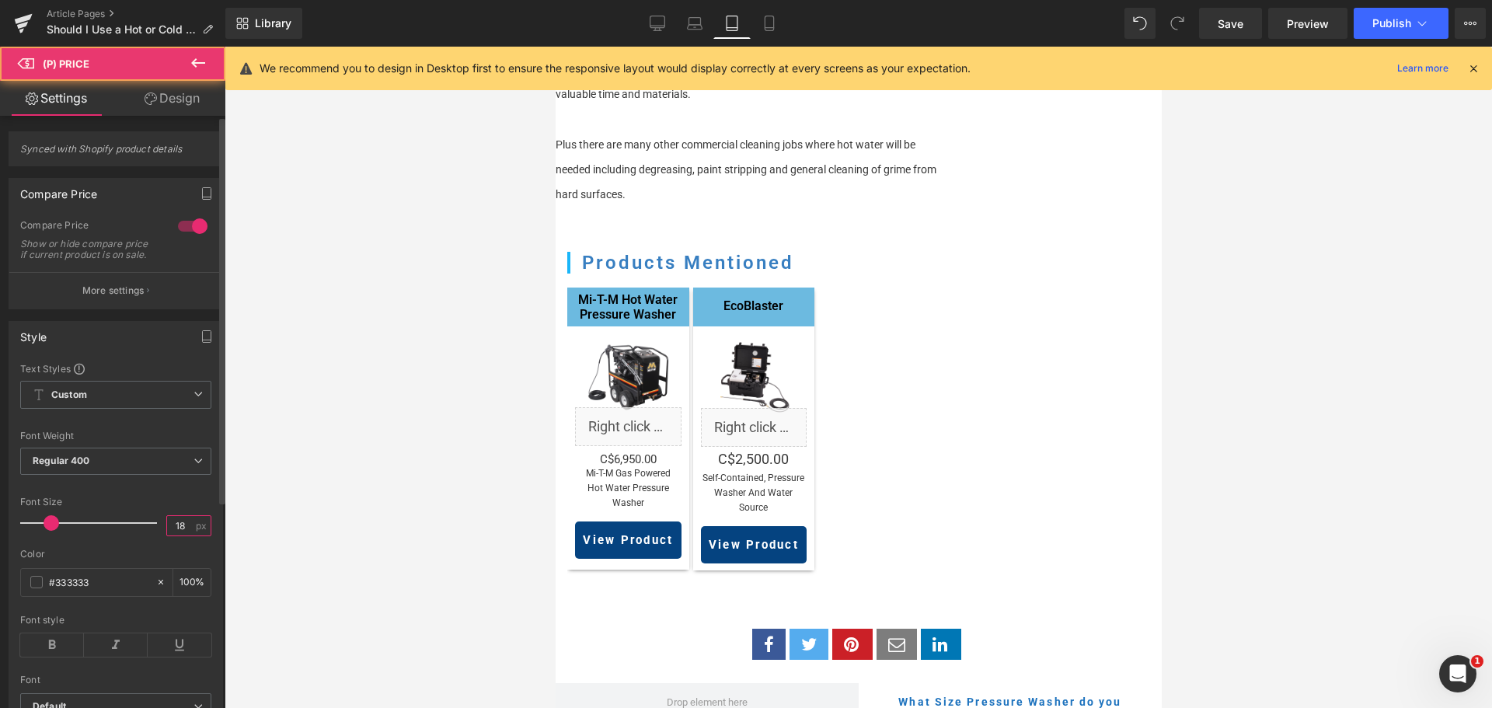
click at [173, 535] on input "18" at bounding box center [180, 525] width 27 height 19
click at [695, 20] on icon at bounding box center [695, 24] width 16 height 16
type input "18"
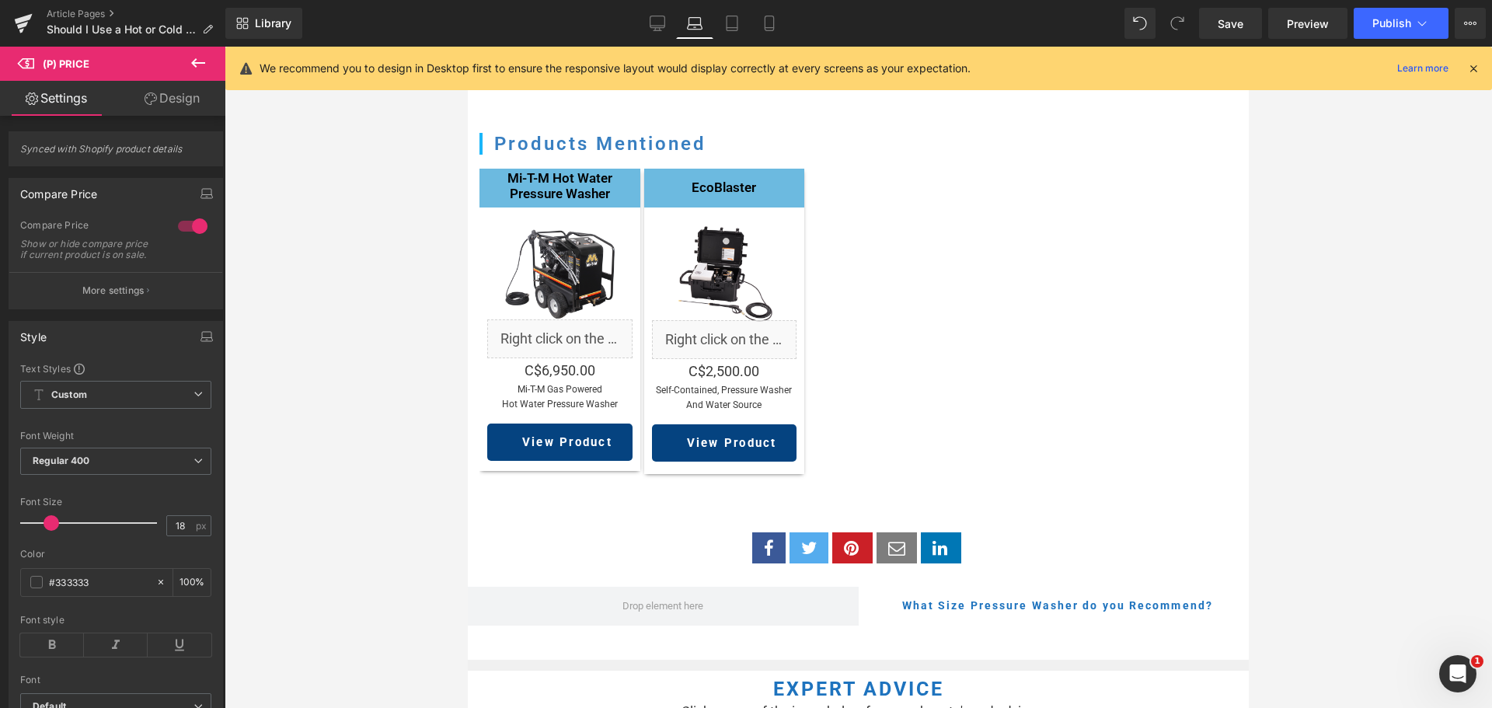
scroll to position [1570, 0]
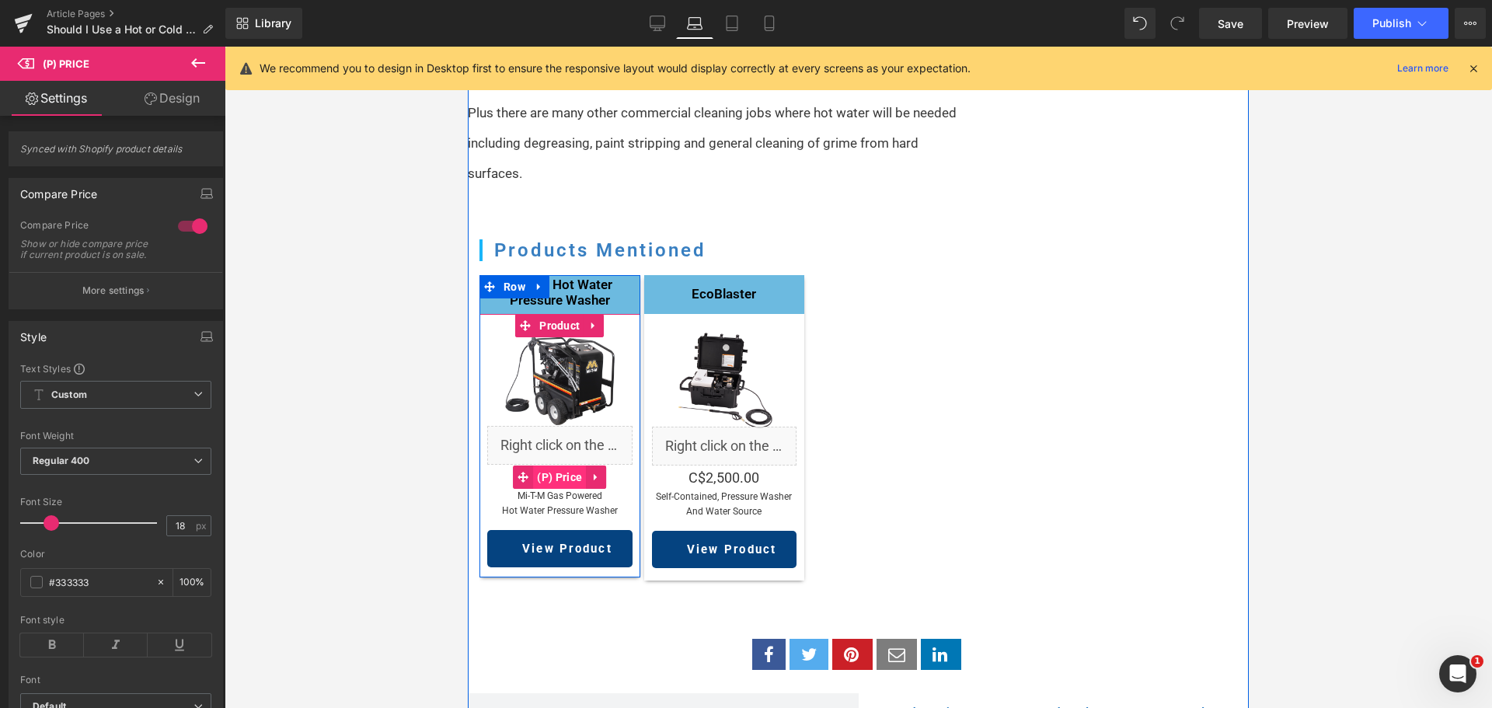
click at [558, 476] on span "(P) Price" at bounding box center [559, 476] width 53 height 23
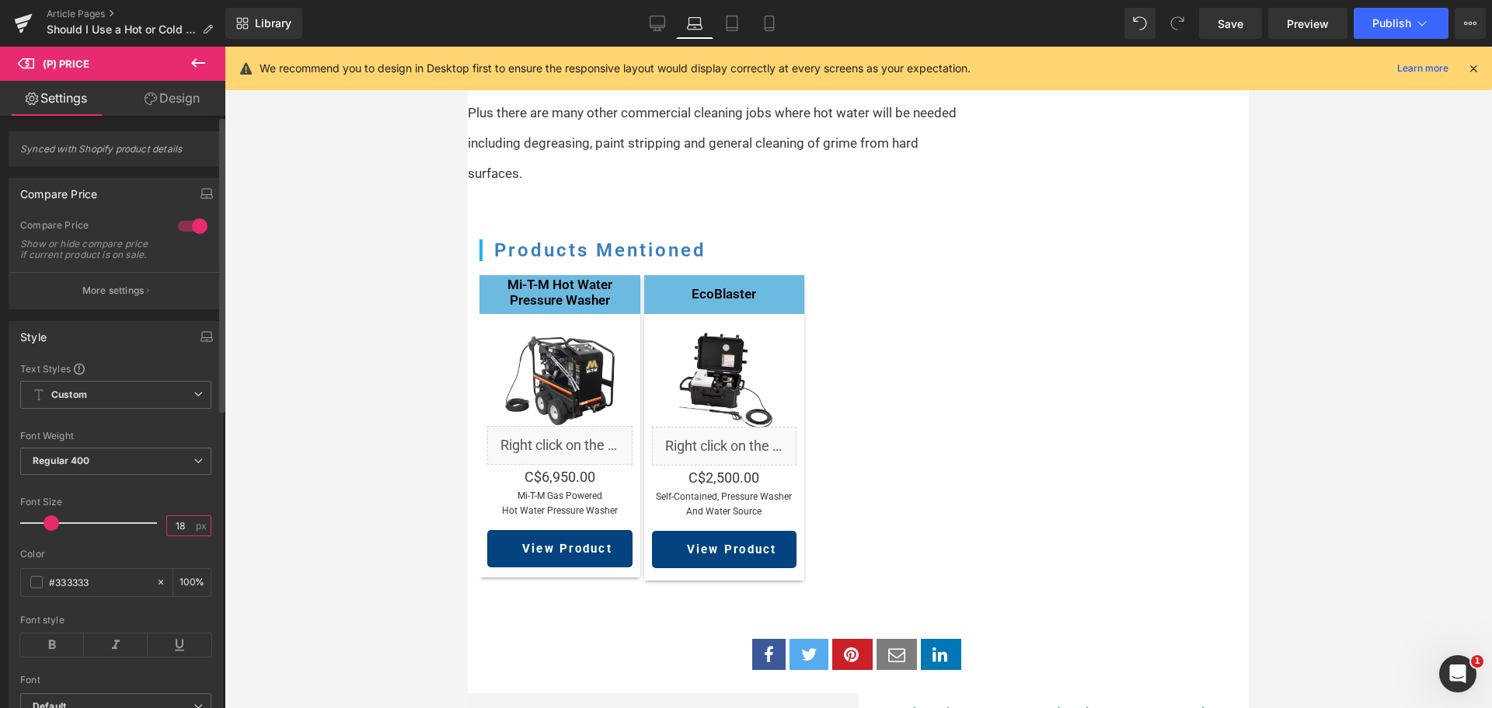
click at [174, 534] on input "18" at bounding box center [180, 525] width 27 height 19
type input "16"
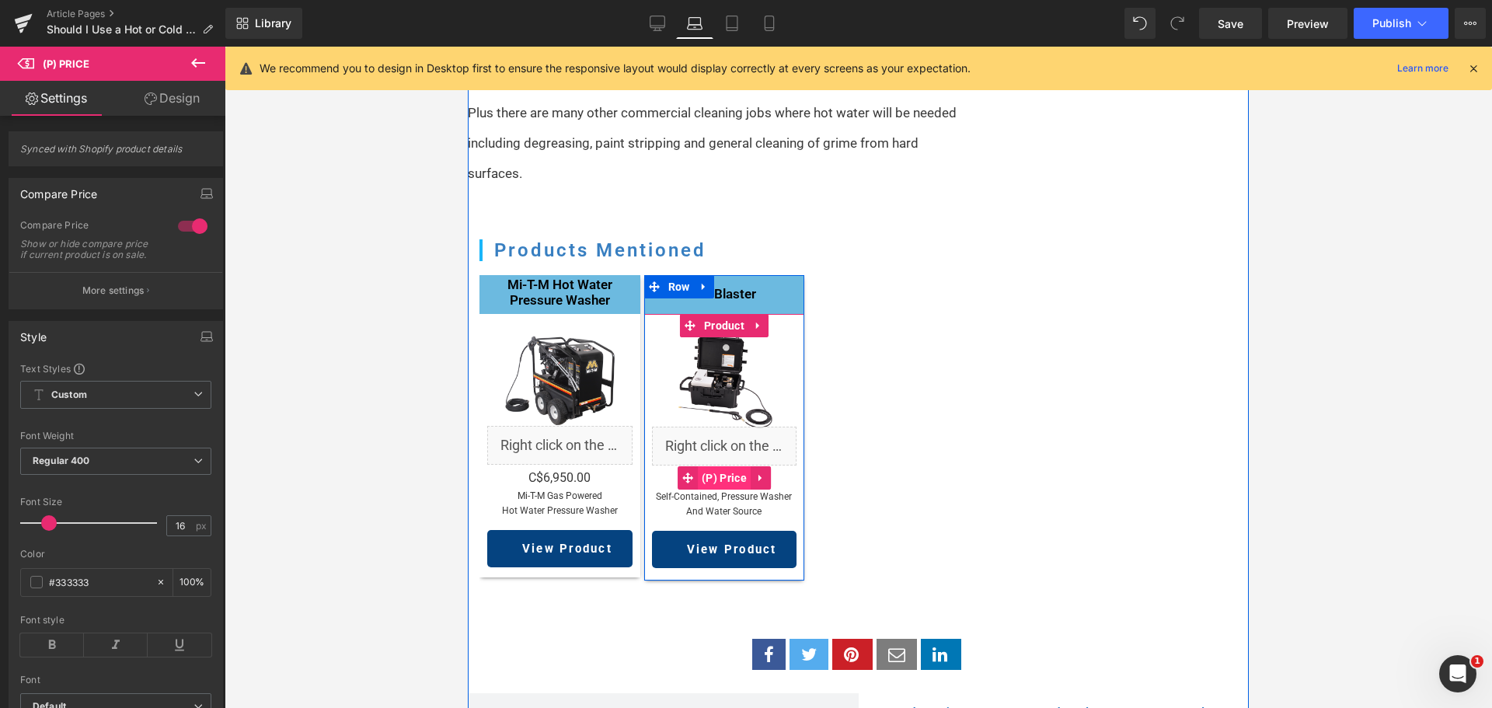
click at [726, 476] on span "(P) Price" at bounding box center [724, 477] width 53 height 23
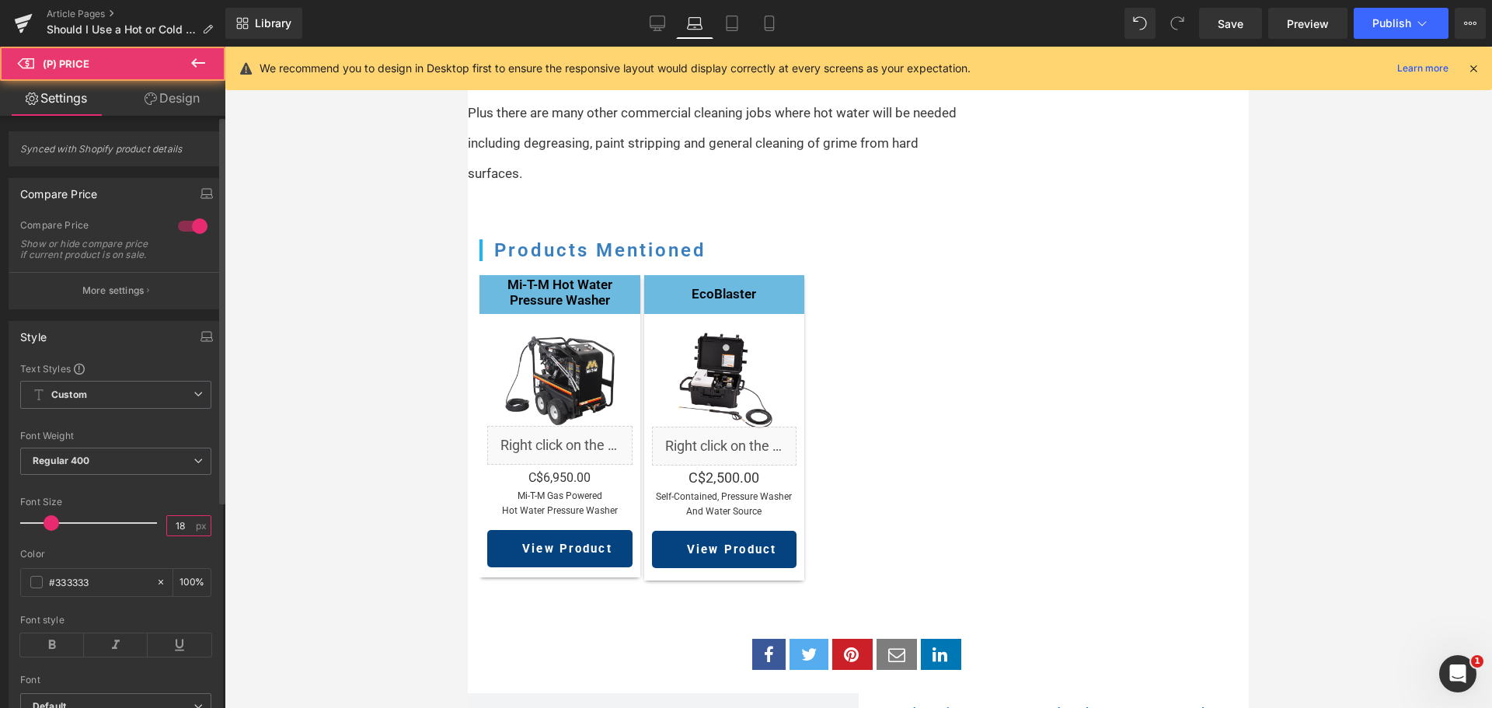
click at [172, 534] on input "18" at bounding box center [180, 525] width 27 height 19
type input "16"
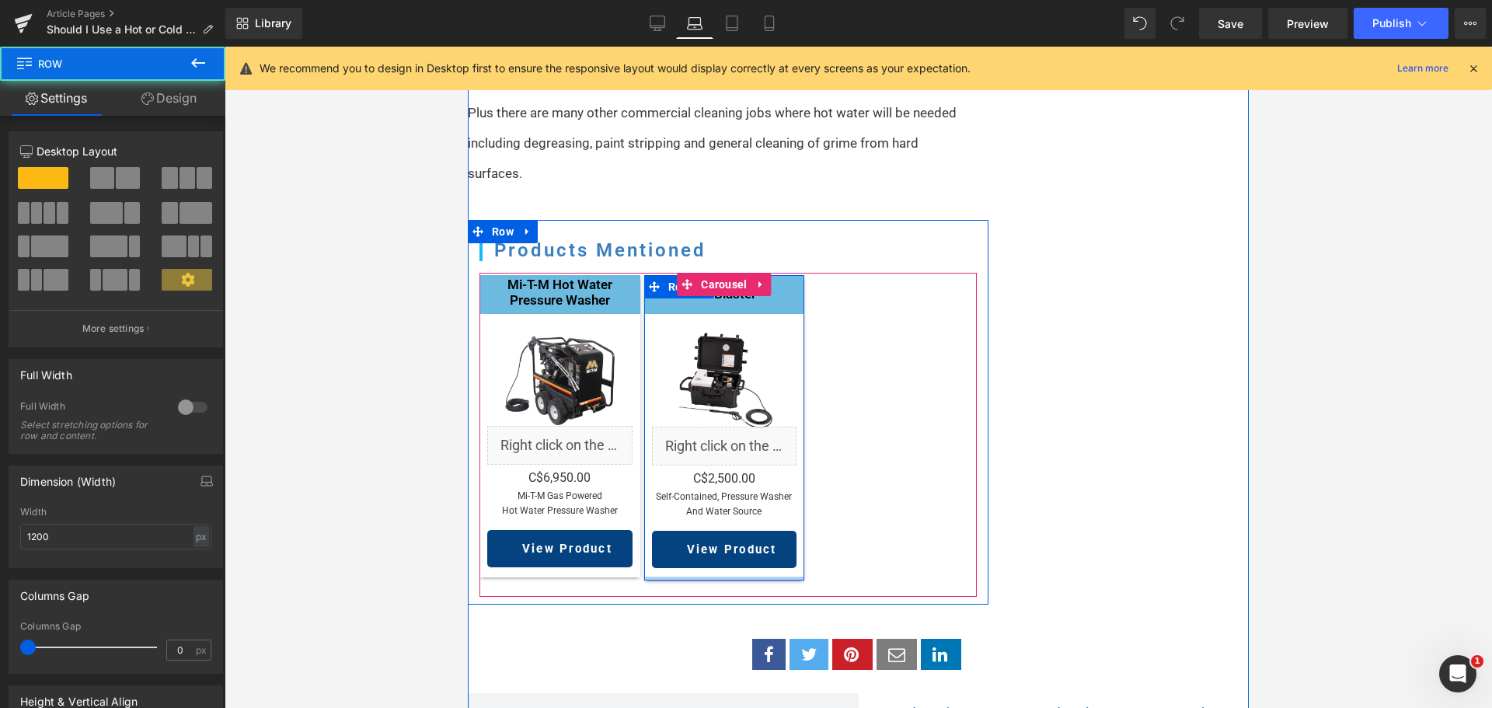
click at [700, 565] on div "EcoBlaster Heading Sale Off (P) Image Liquid C$0 C$2,500.00 (P) Price self-cont…" at bounding box center [724, 427] width 161 height 305
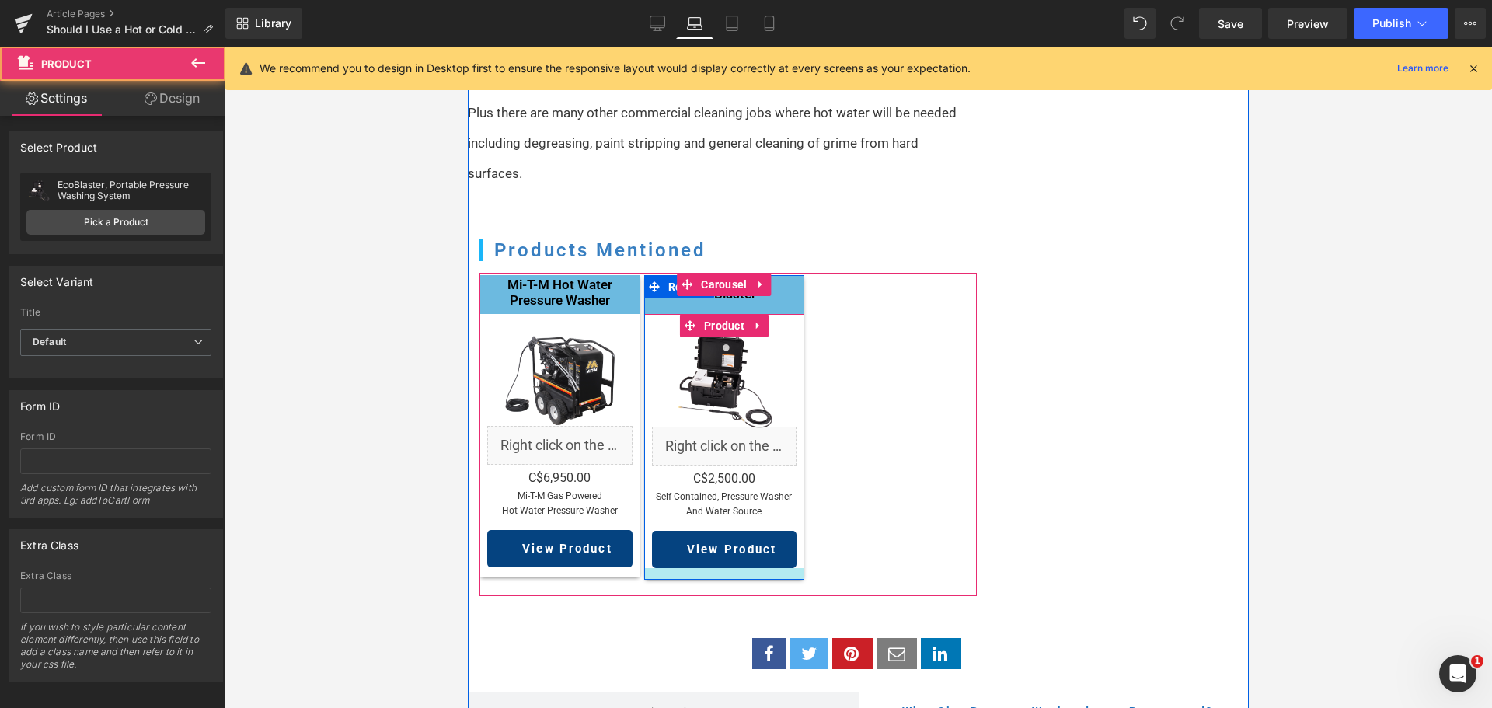
click at [671, 568] on div at bounding box center [724, 574] width 161 height 12
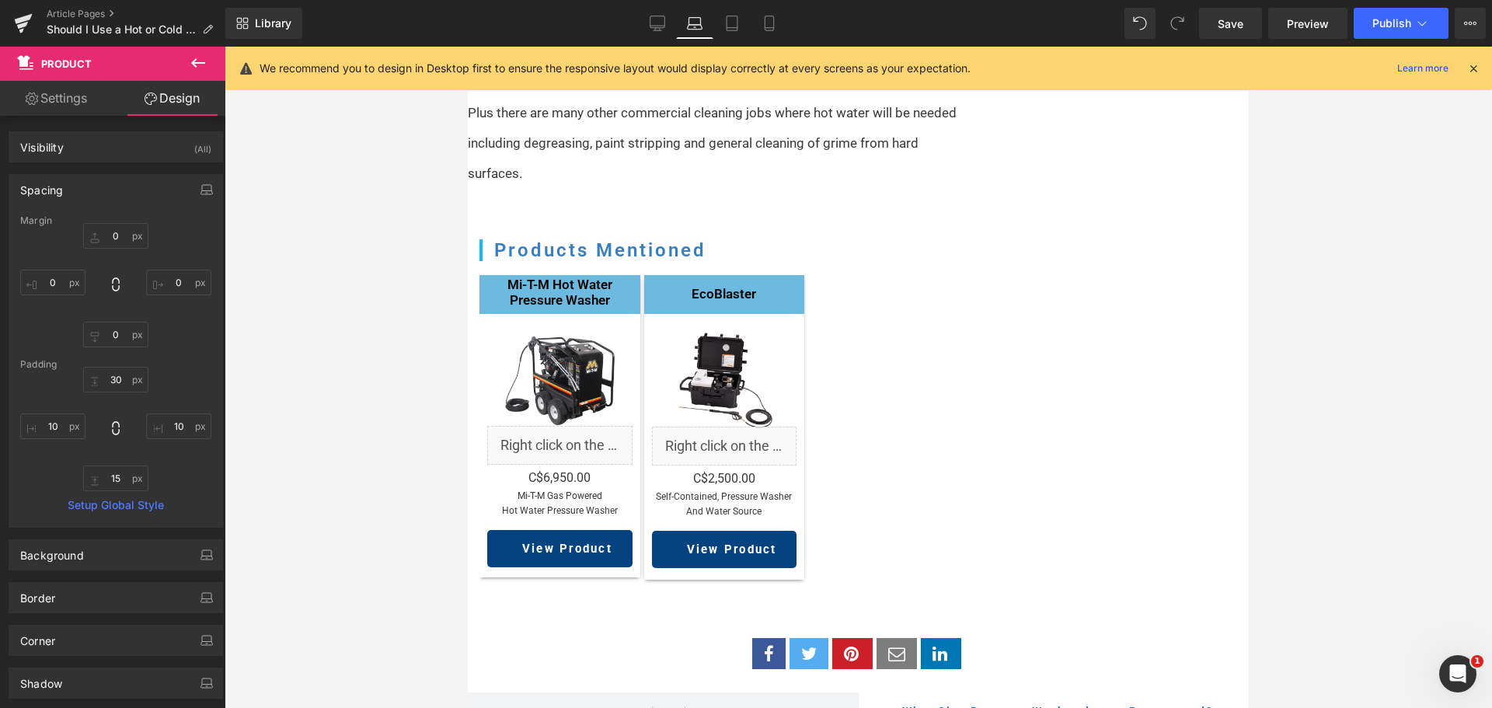
click at [641, 46] on div "Library Laptop Desktop Laptop Tablet Mobile Save Preview Publish Scheduled View…" at bounding box center [858, 23] width 1267 height 47
click at [651, 26] on icon at bounding box center [657, 22] width 15 height 12
type input "0"
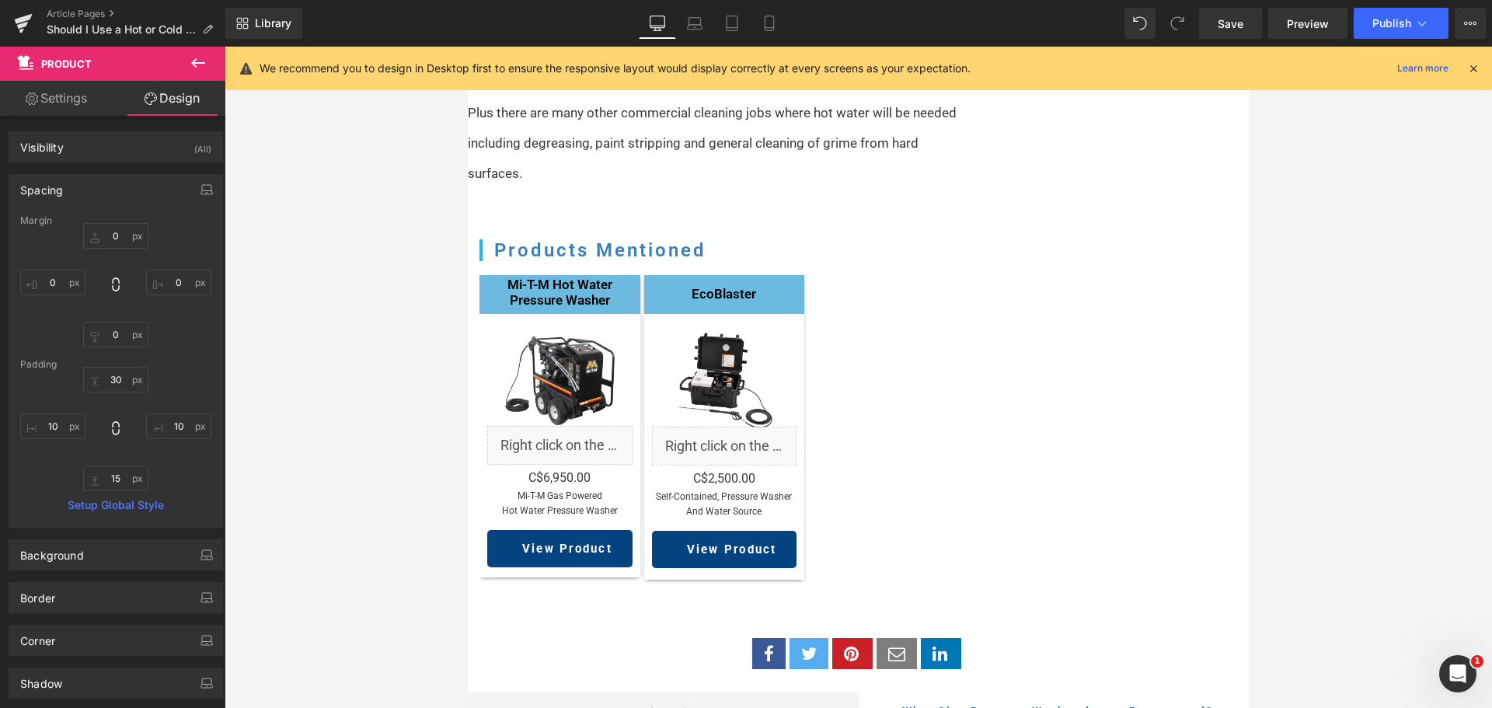
type input "0"
type input "30"
type input "10"
type input "30"
type input "10"
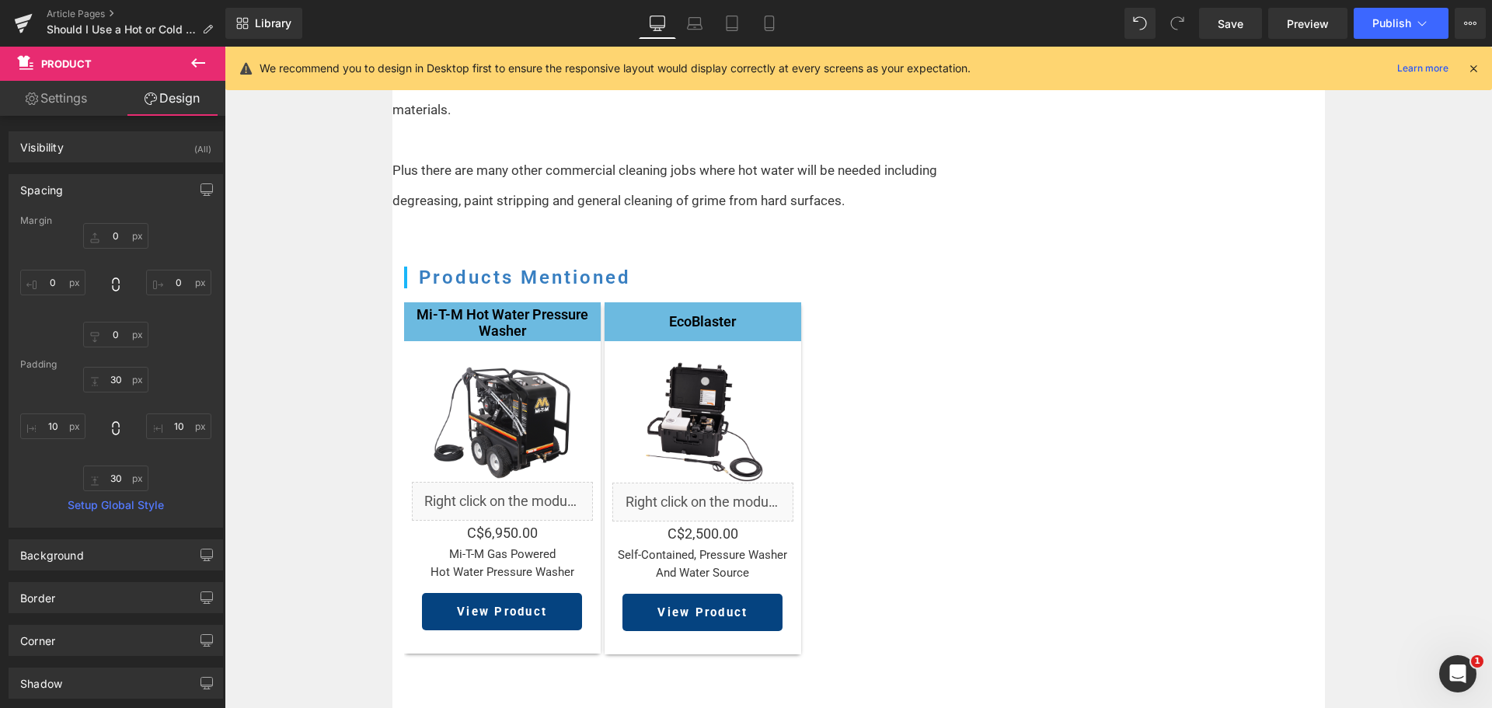
scroll to position [1610, 0]
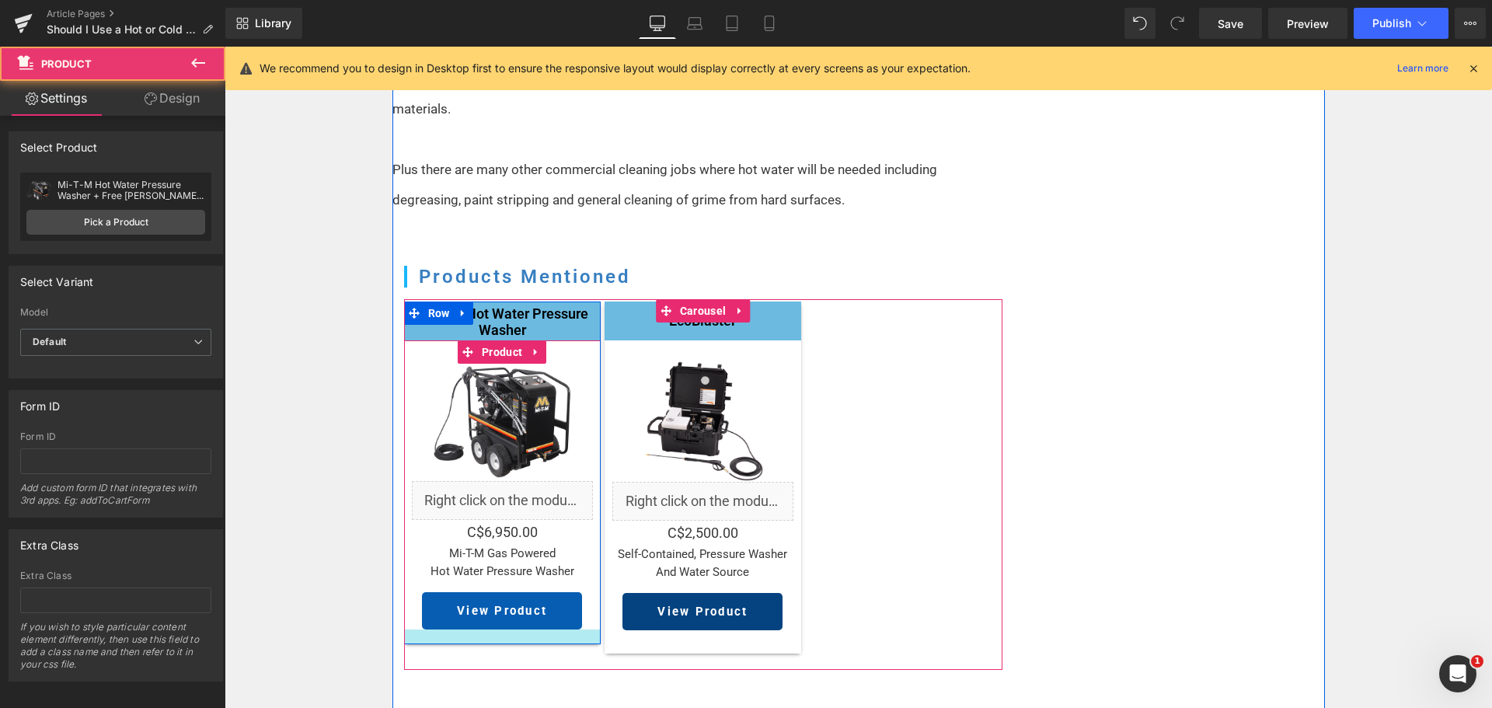
drag, startPoint x: 538, startPoint y: 605, endPoint x: 542, endPoint y: 597, distance: 9.4
click at [542, 597] on div "Sale Off (P) Image Liquid C$0 C$6,950.00 (P) Price Mi-T-M Gas powered Hot wate…" at bounding box center [502, 492] width 197 height 304
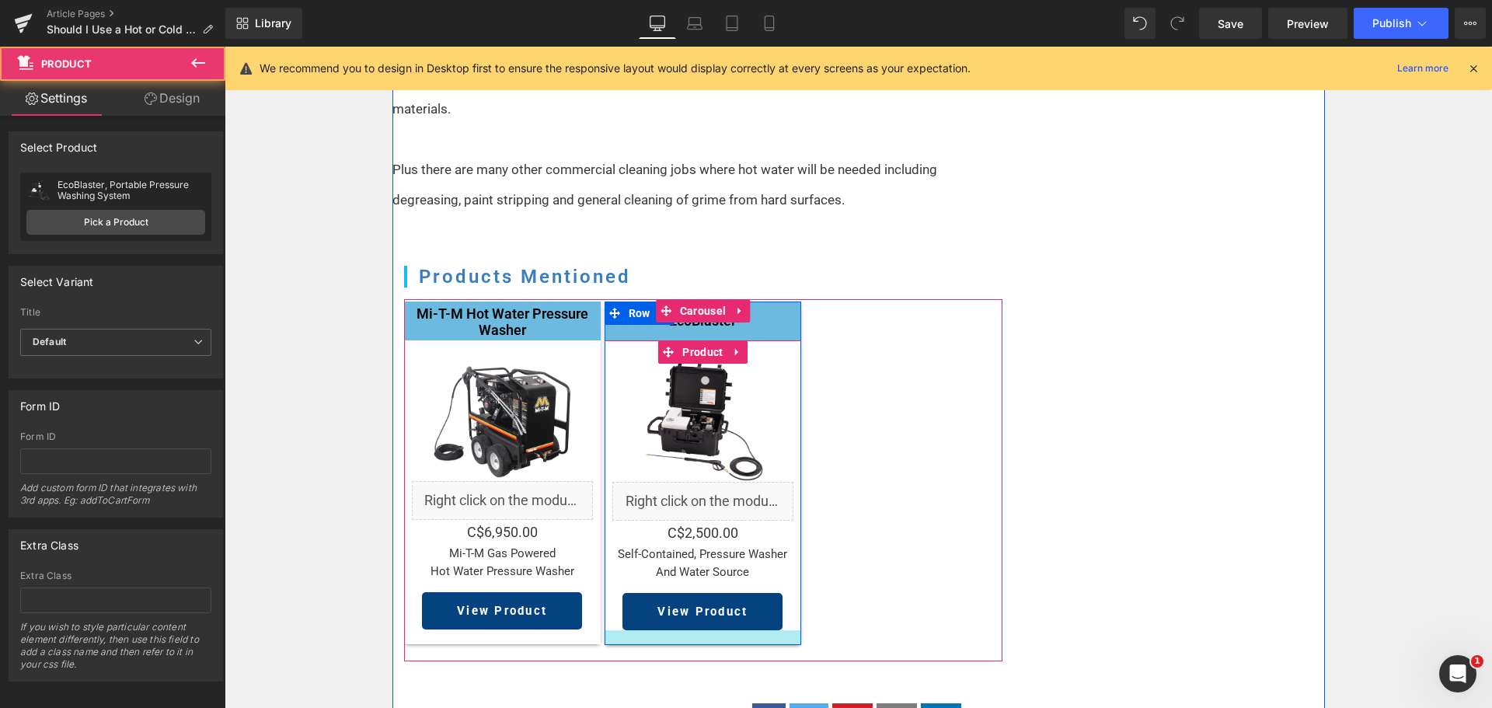
drag, startPoint x: 633, startPoint y: 611, endPoint x: 635, endPoint y: 602, distance: 8.7
click at [635, 630] on div at bounding box center [703, 637] width 197 height 15
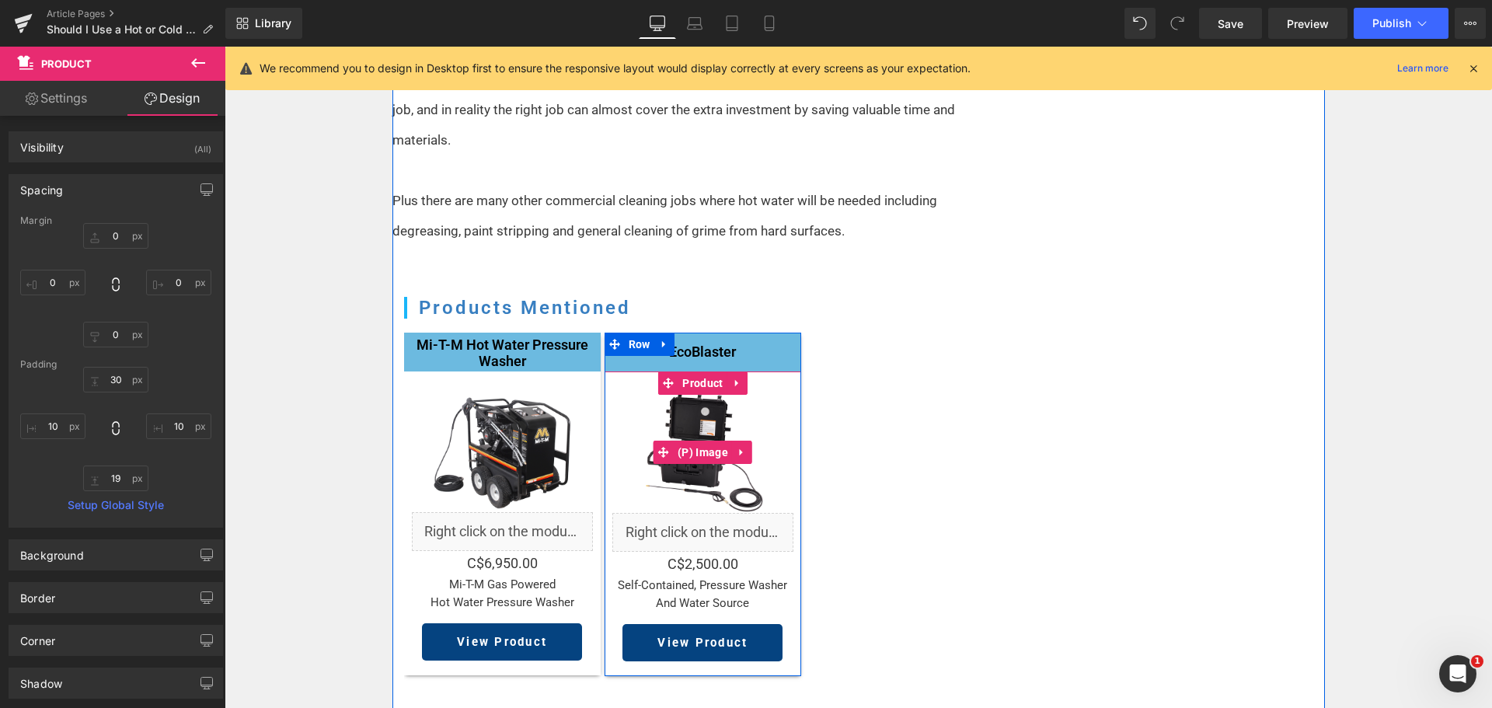
scroll to position [1532, 0]
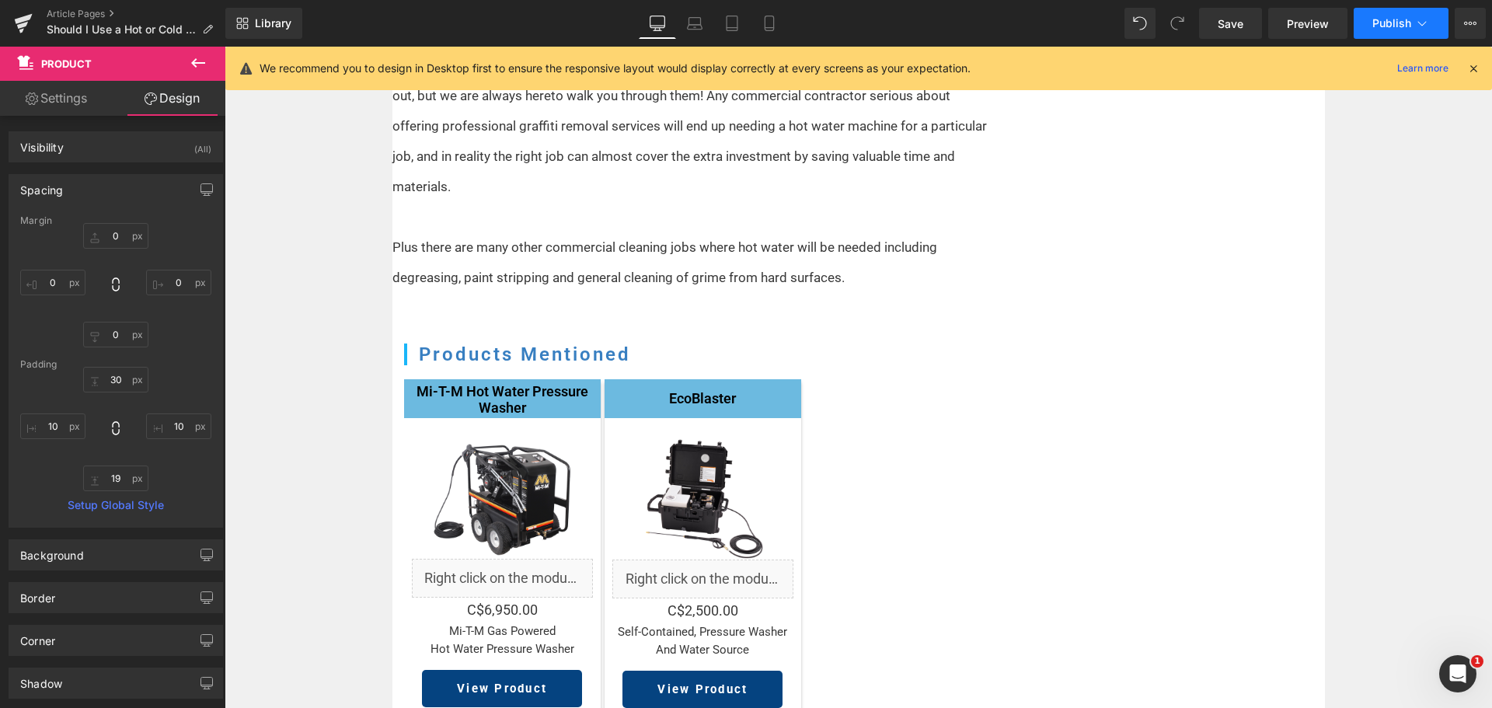
click at [1365, 31] on button "Publish" at bounding box center [1401, 23] width 95 height 31
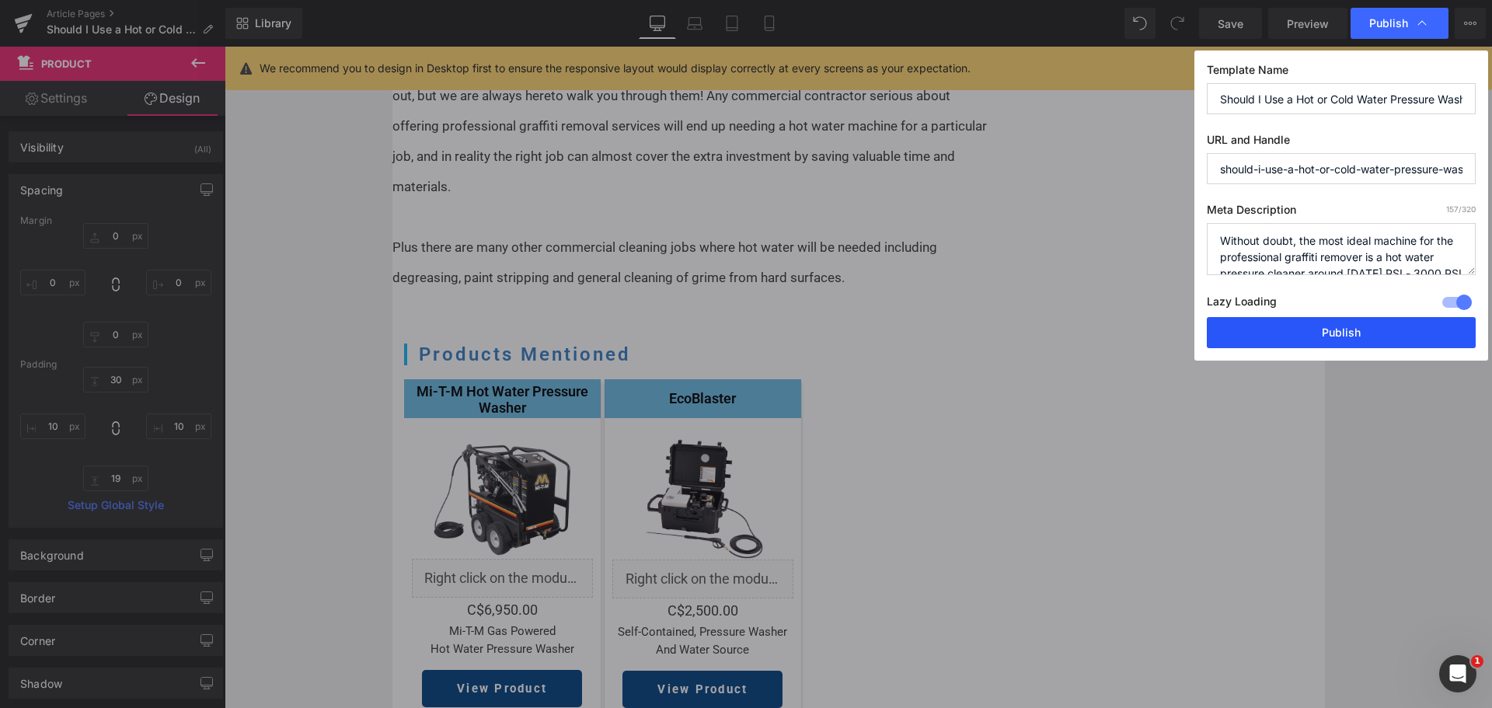
click at [1312, 322] on button "Publish" at bounding box center [1341, 332] width 269 height 31
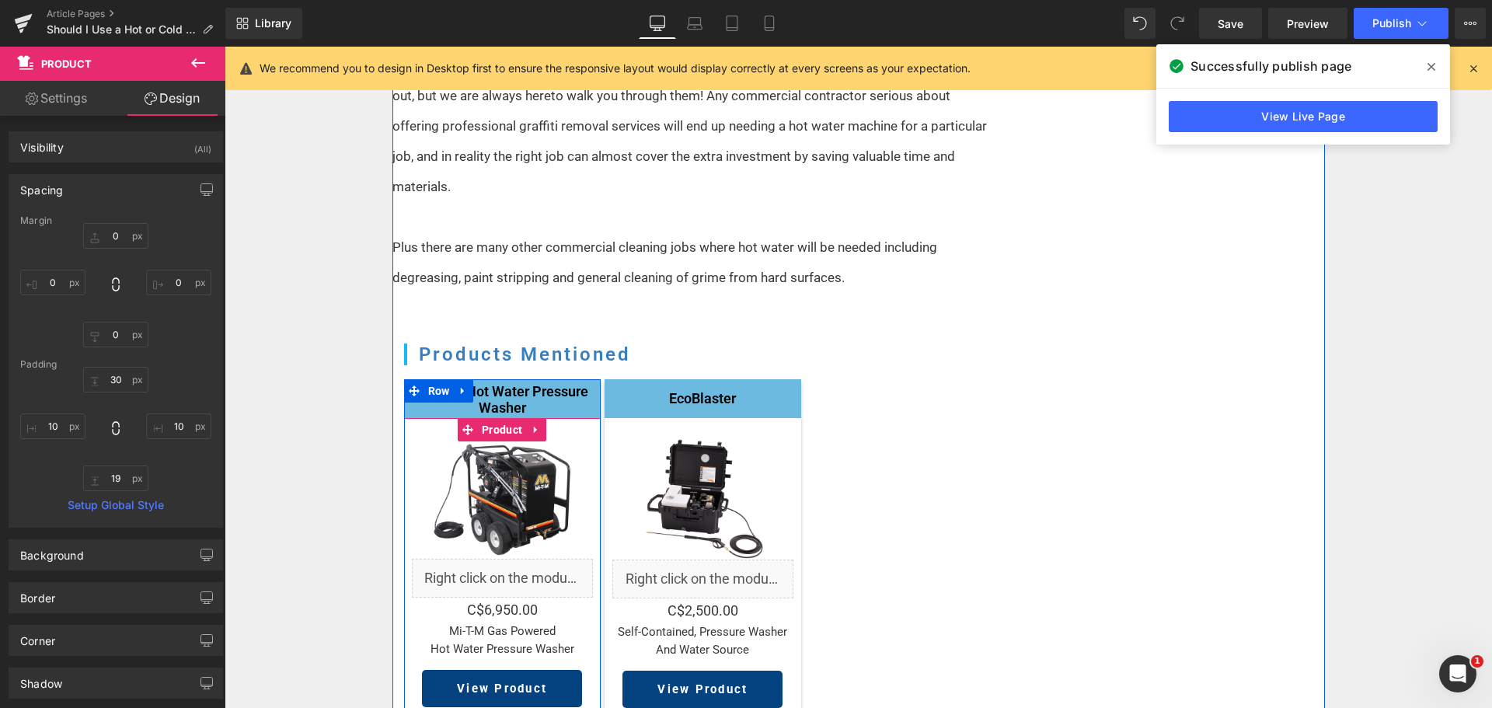
click at [518, 559] on div "Liquid" at bounding box center [502, 578] width 181 height 39
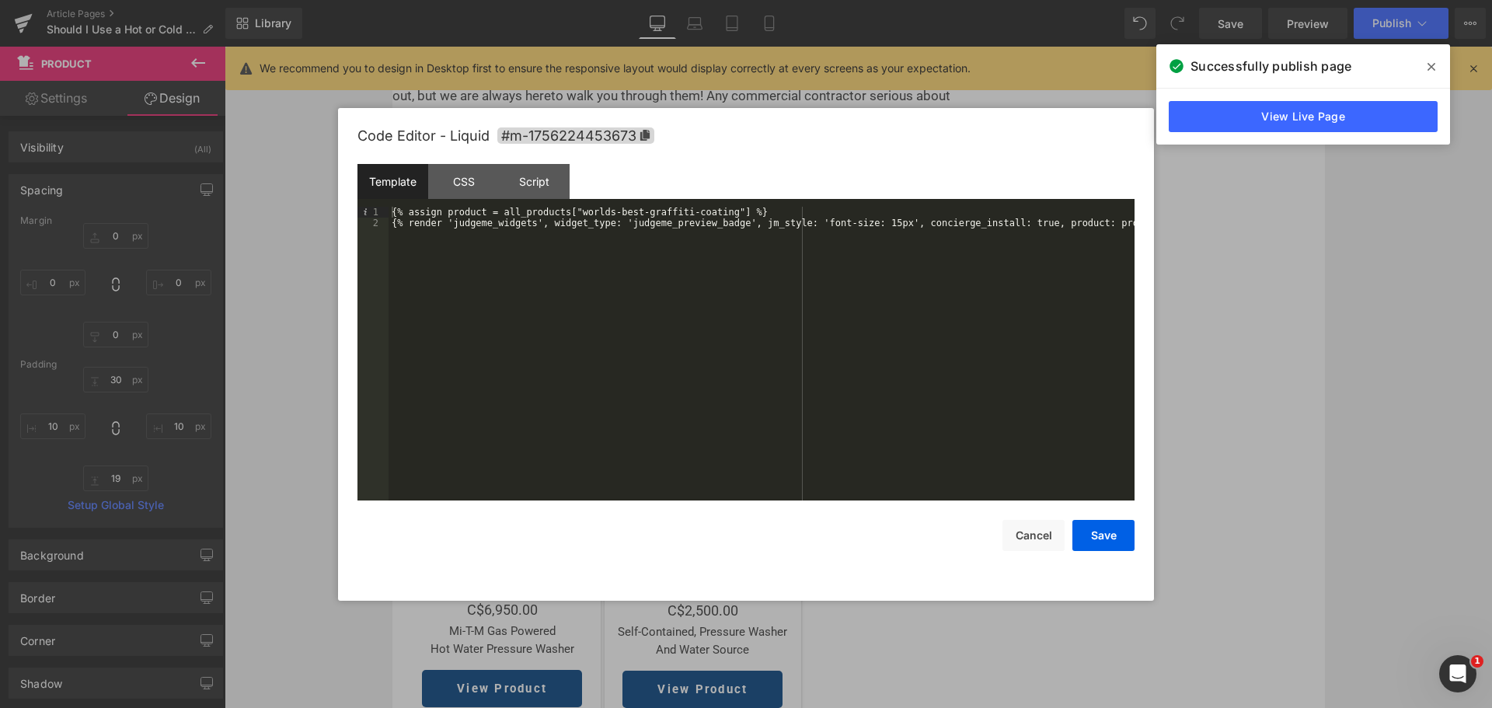
click at [709, 224] on div "{% assign product = all_products["worlds-best-graffiti-coating"] %} {% render '…" at bounding box center [762, 364] width 746 height 315
drag, startPoint x: 714, startPoint y: 212, endPoint x: 571, endPoint y: 215, distance: 143.0
click at [571, 215] on div "{% assign product = all_products["worlds-best-graffiti-coating"] %} {% render '…" at bounding box center [762, 364] width 746 height 315
click at [1107, 531] on button "Save" at bounding box center [1103, 535] width 62 height 31
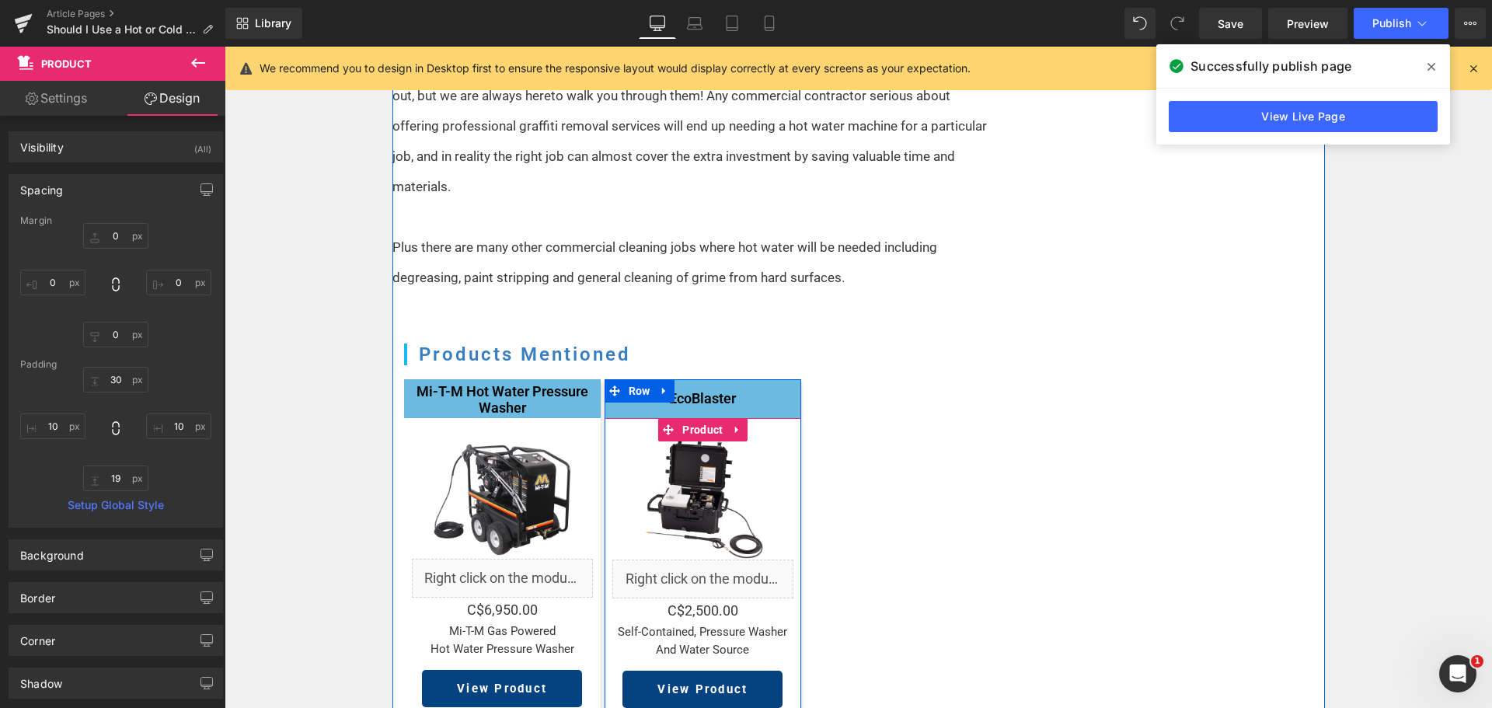
click at [710, 559] on div "Liquid" at bounding box center [702, 578] width 181 height 39
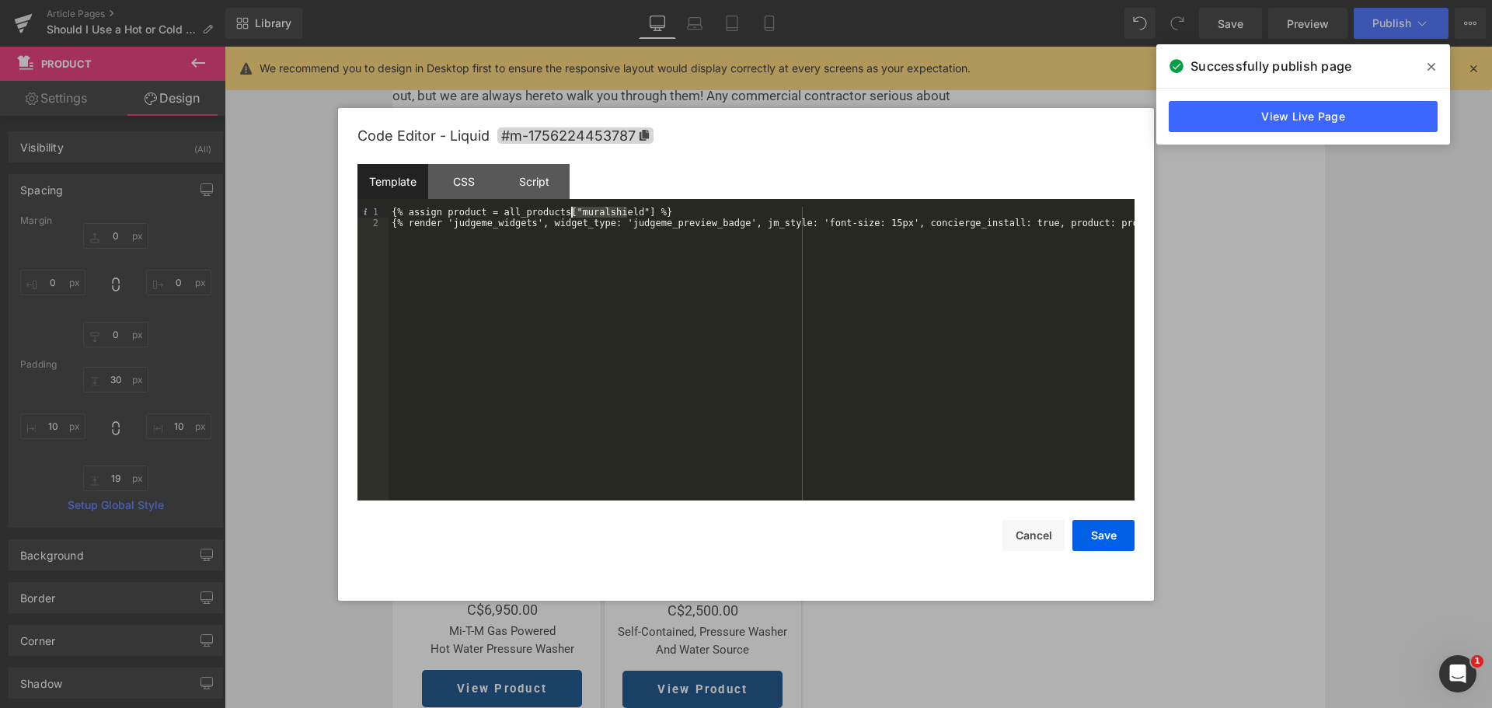
drag, startPoint x: 616, startPoint y: 213, endPoint x: 570, endPoint y: 213, distance: 45.8
click at [570, 213] on div "{% assign product = all_products["muralshield"] %} {% render 'judgeme_widgets',…" at bounding box center [762, 364] width 746 height 315
click at [1117, 535] on button "Save" at bounding box center [1103, 535] width 62 height 31
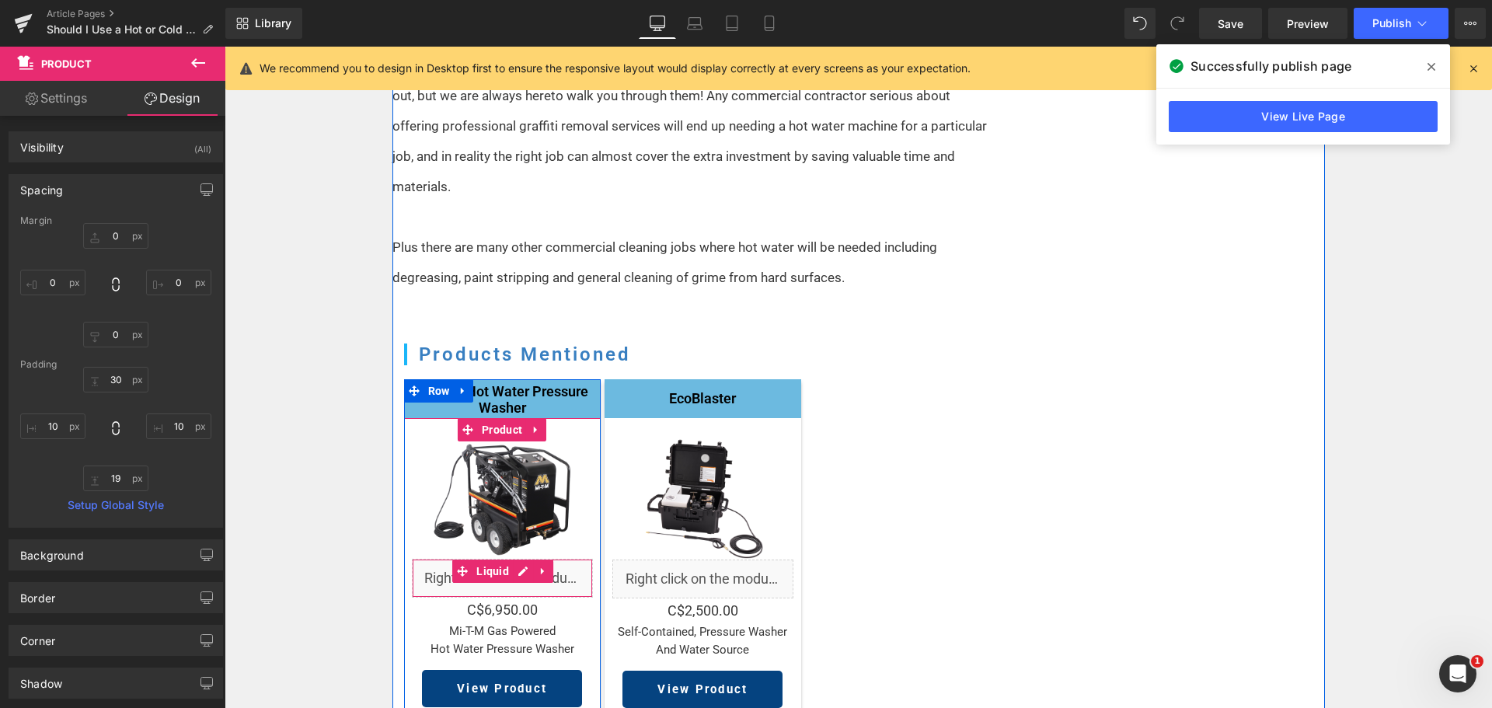
click at [516, 559] on div "Liquid" at bounding box center [502, 578] width 181 height 39
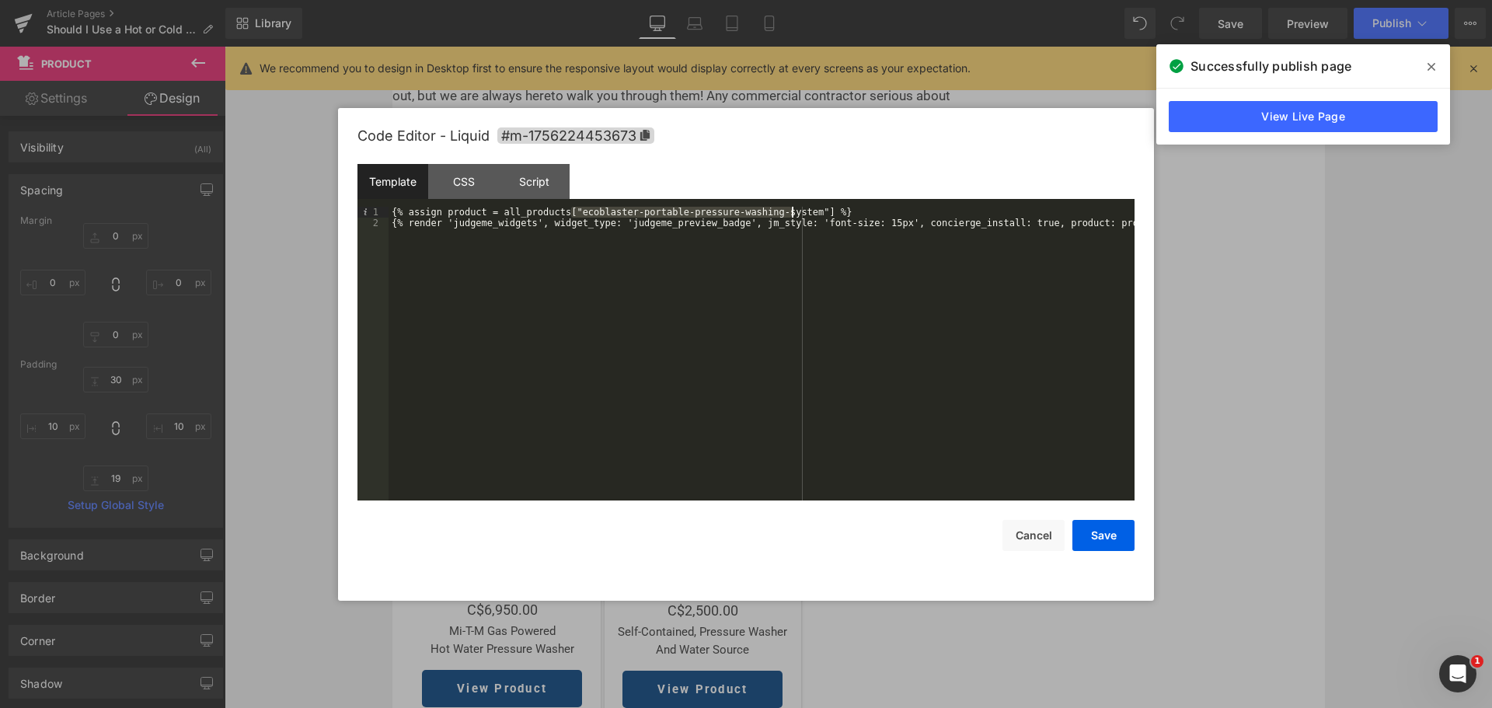
drag, startPoint x: 570, startPoint y: 214, endPoint x: 791, endPoint y: 215, distance: 221.5
click at [791, 215] on div "{% assign product = all_products["ecoblaster-portable-pressure-washing-system"]…" at bounding box center [762, 364] width 746 height 315
click at [1106, 539] on button "Save" at bounding box center [1103, 535] width 62 height 31
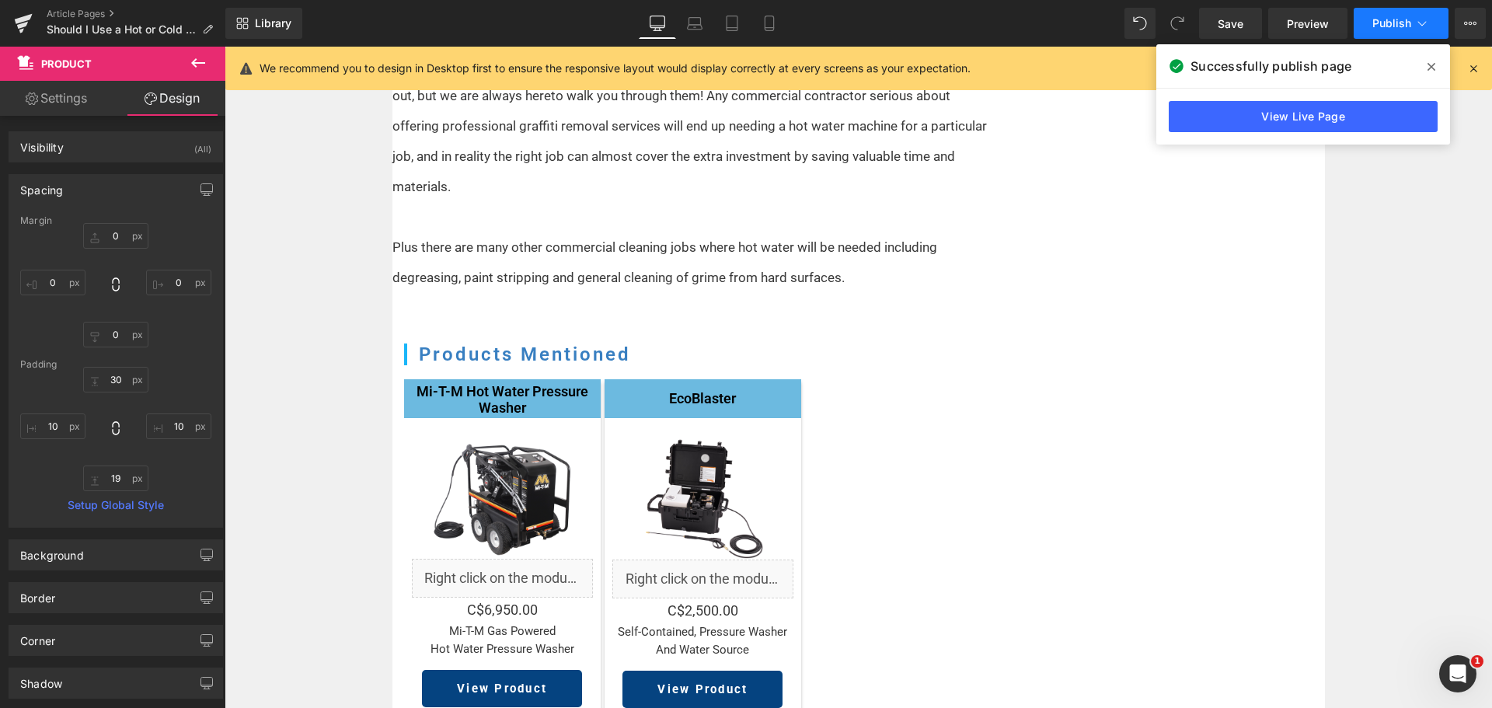
click at [1393, 23] on span "Publish" at bounding box center [1391, 23] width 39 height 12
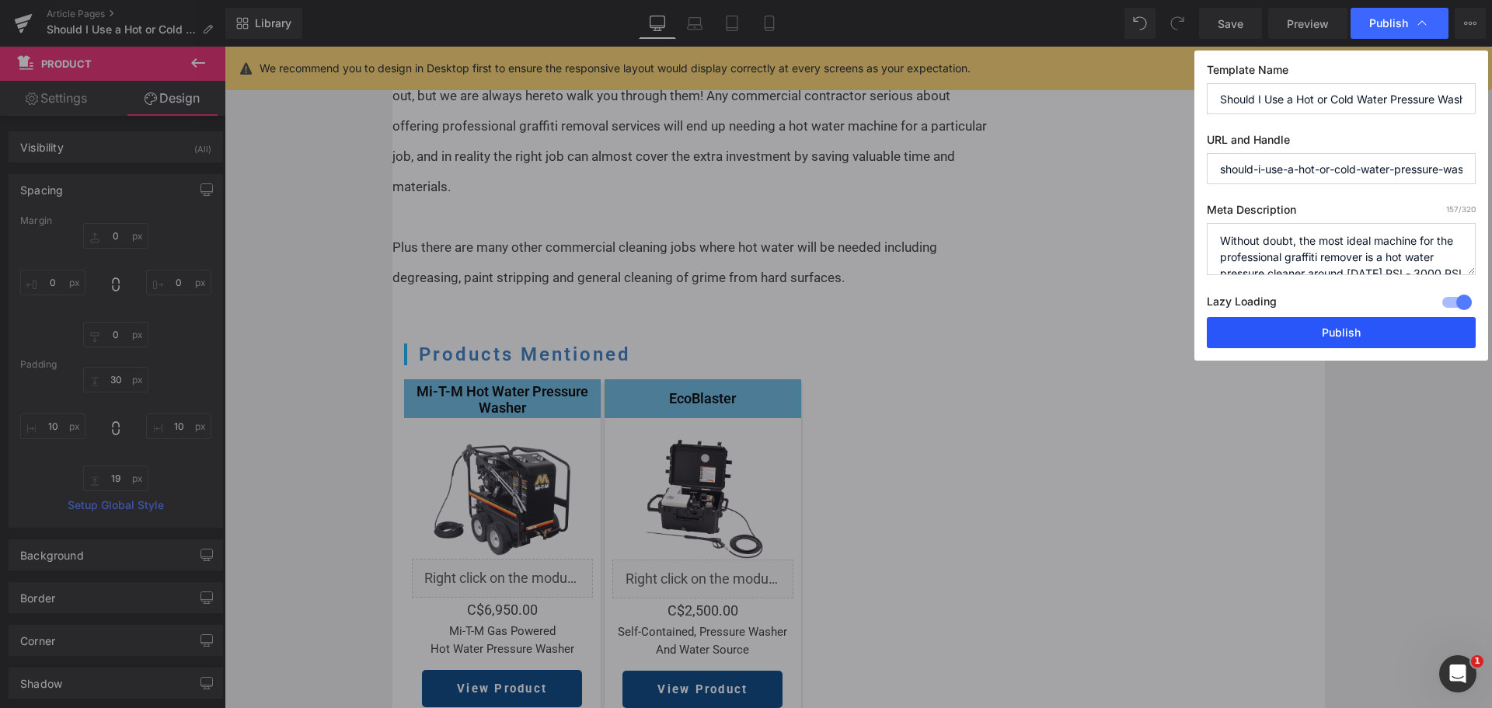
click at [1323, 331] on button "Publish" at bounding box center [1341, 332] width 269 height 31
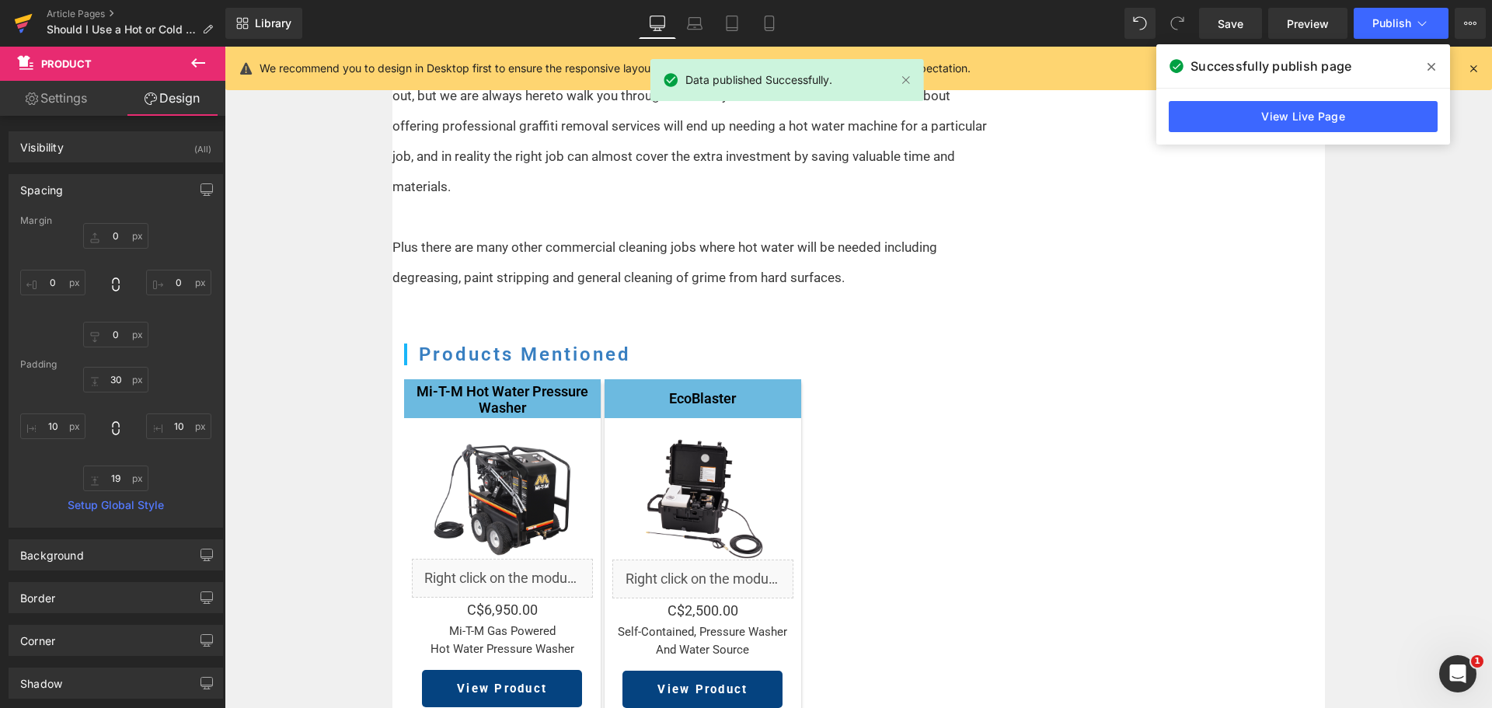
click at [20, 18] on icon at bounding box center [24, 19] width 18 height 10
